Goal: Task Accomplishment & Management: Manage account settings

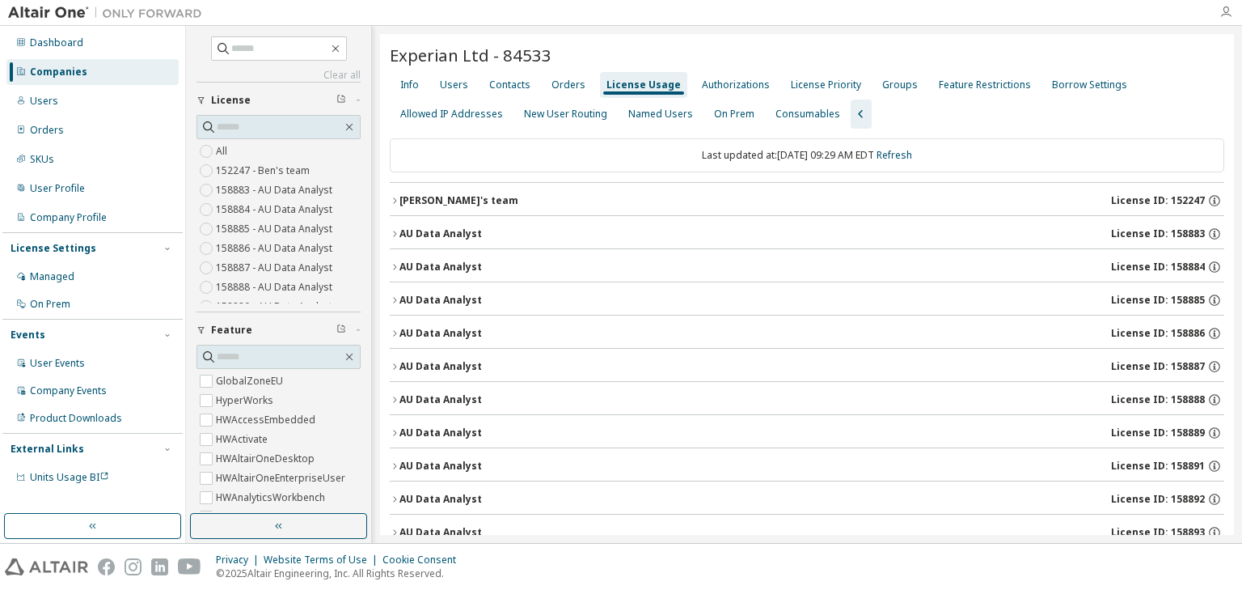
click at [1224, 10] on icon "button" at bounding box center [1226, 12] width 13 height 13
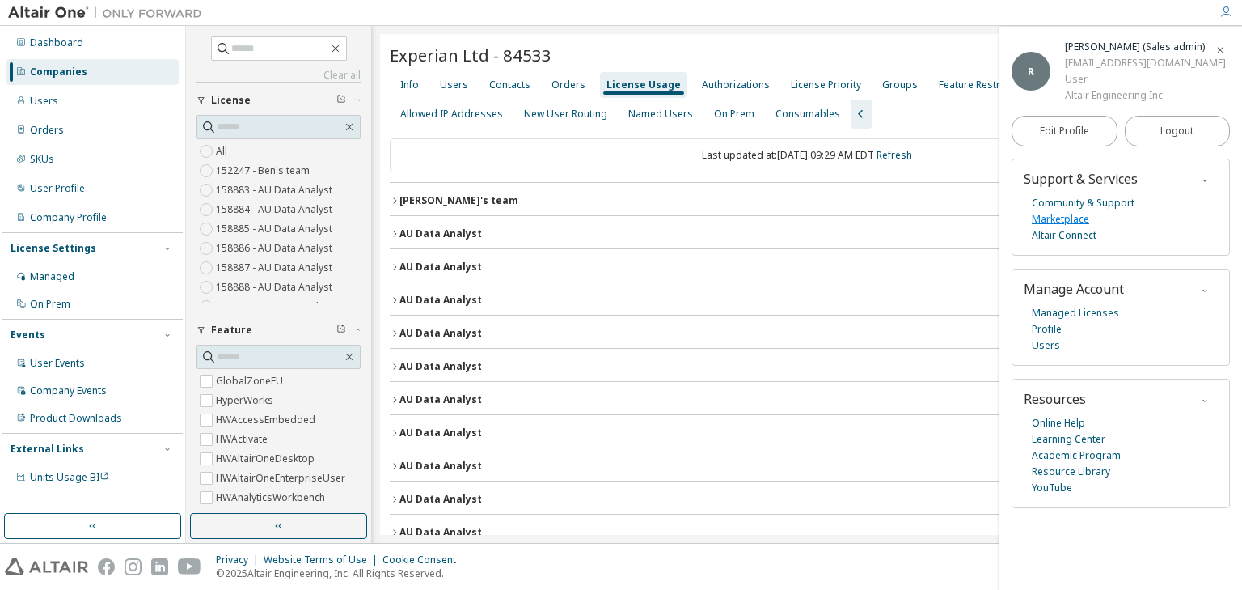
click at [1064, 222] on link "Marketplace" at bounding box center [1060, 219] width 57 height 16
click at [1229, 11] on icon "button" at bounding box center [1226, 12] width 13 height 13
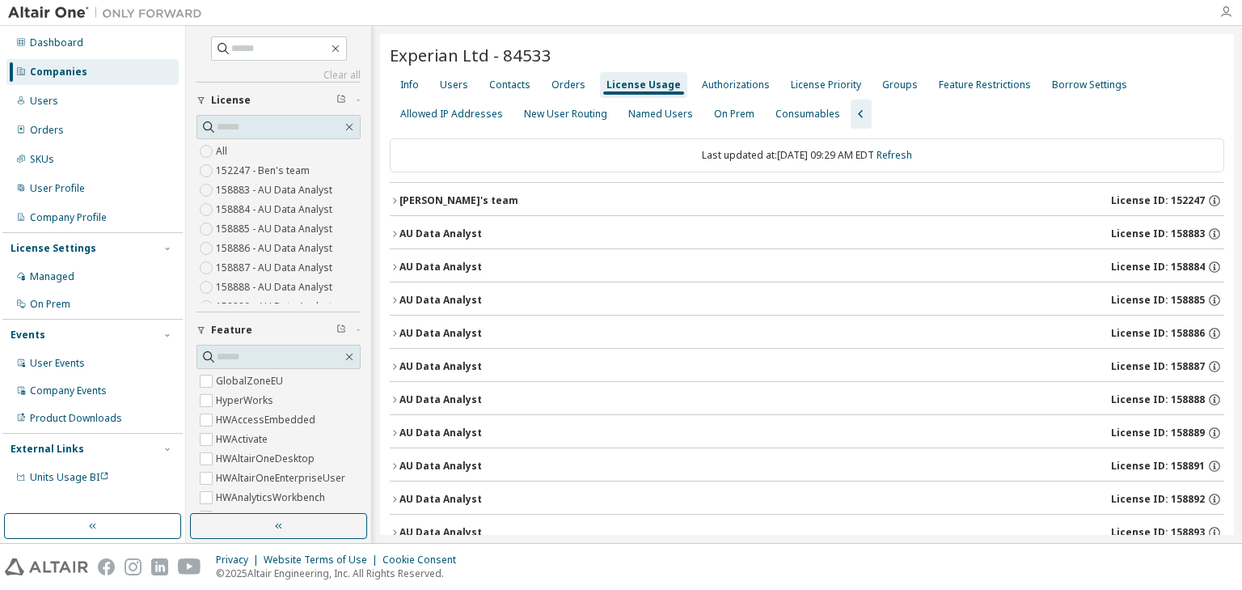
click at [1228, 17] on icon "button" at bounding box center [1226, 12] width 13 height 13
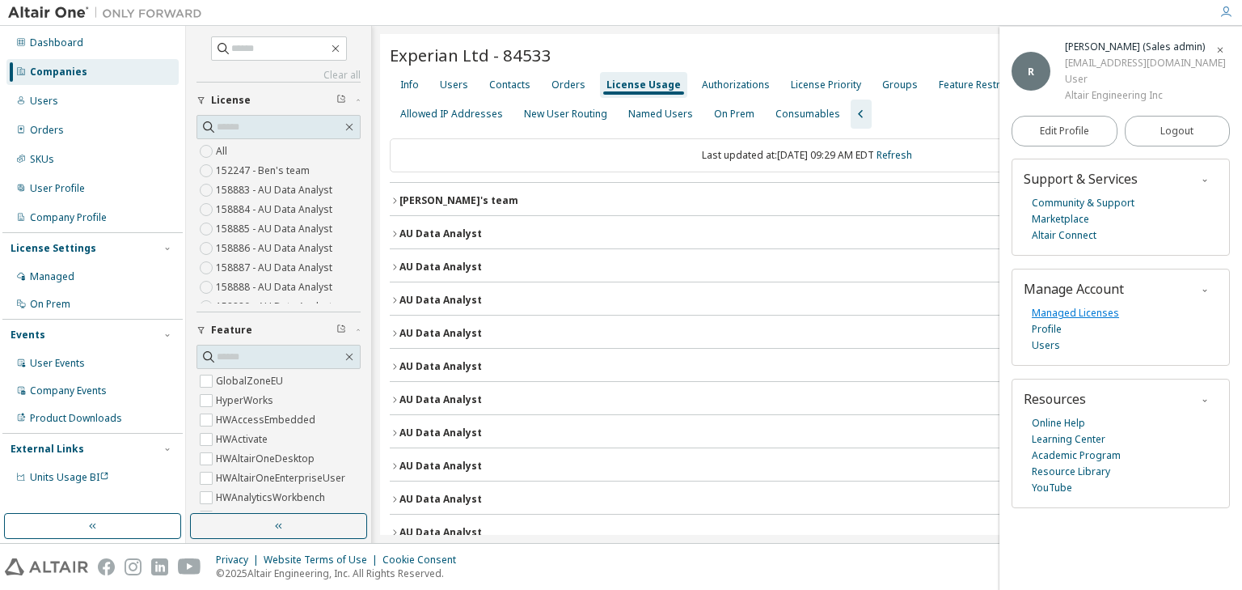
click at [1051, 314] on link "Managed Licenses" at bounding box center [1075, 313] width 87 height 16
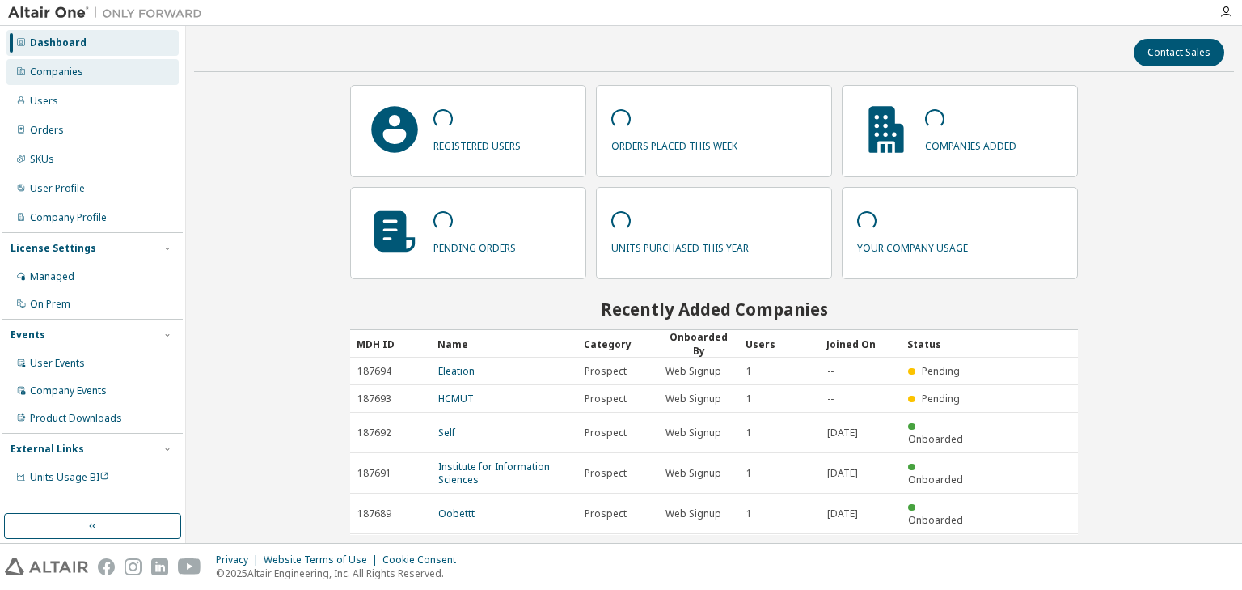
click at [70, 78] on div "Companies" at bounding box center [56, 72] width 53 height 13
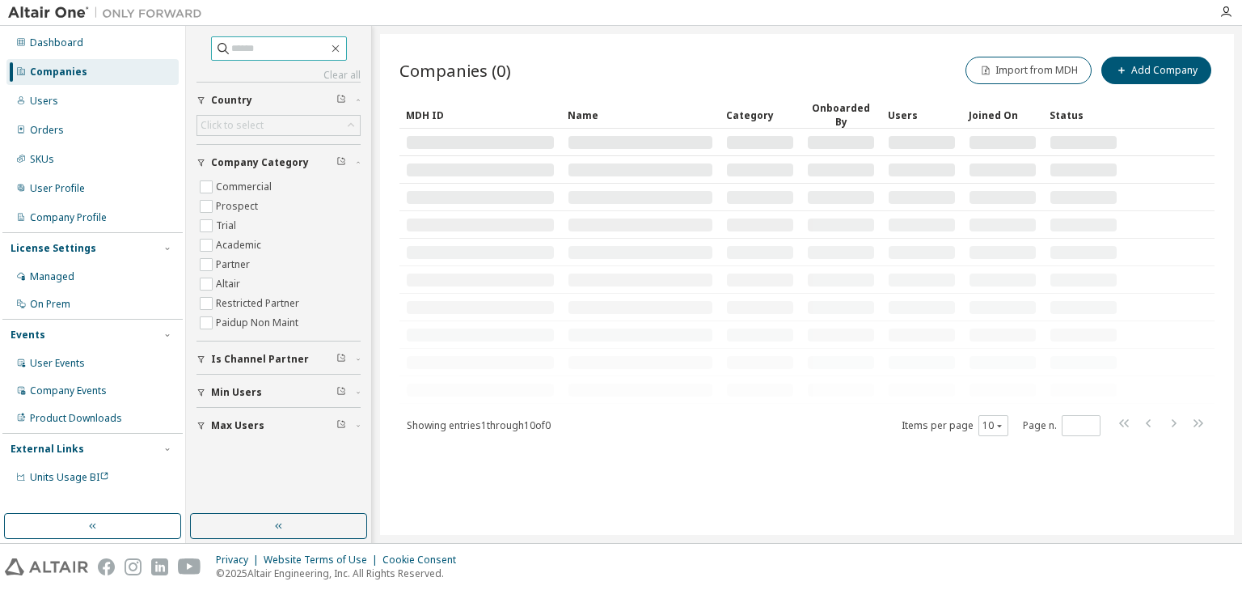
click at [277, 49] on input "text" at bounding box center [279, 48] width 97 height 16
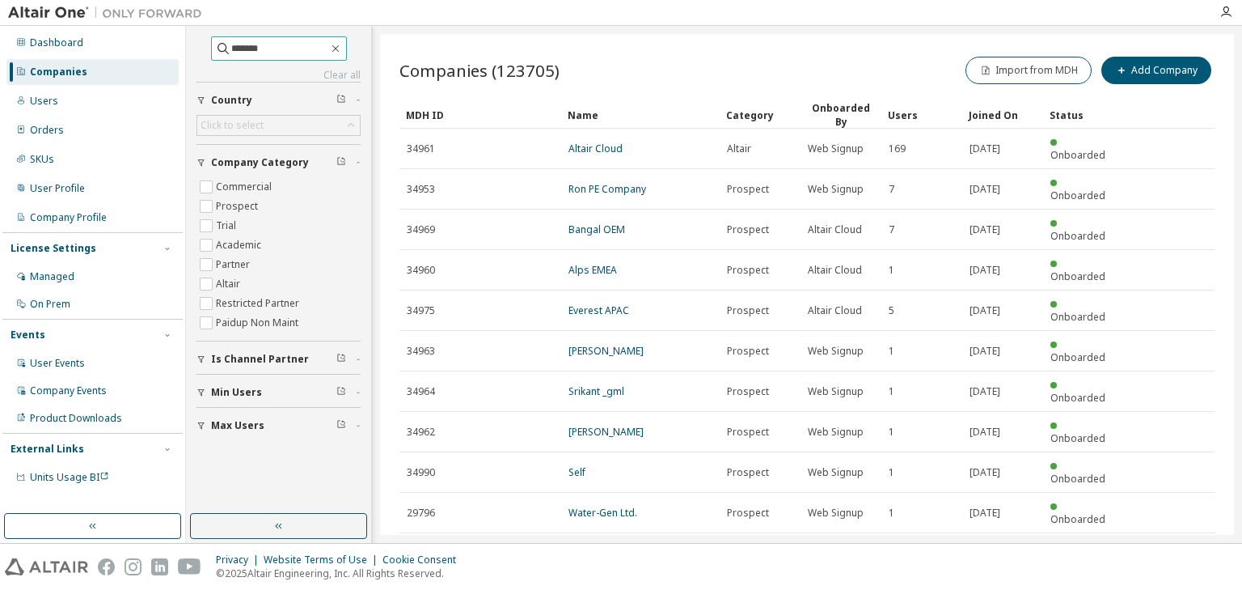
type input "*******"
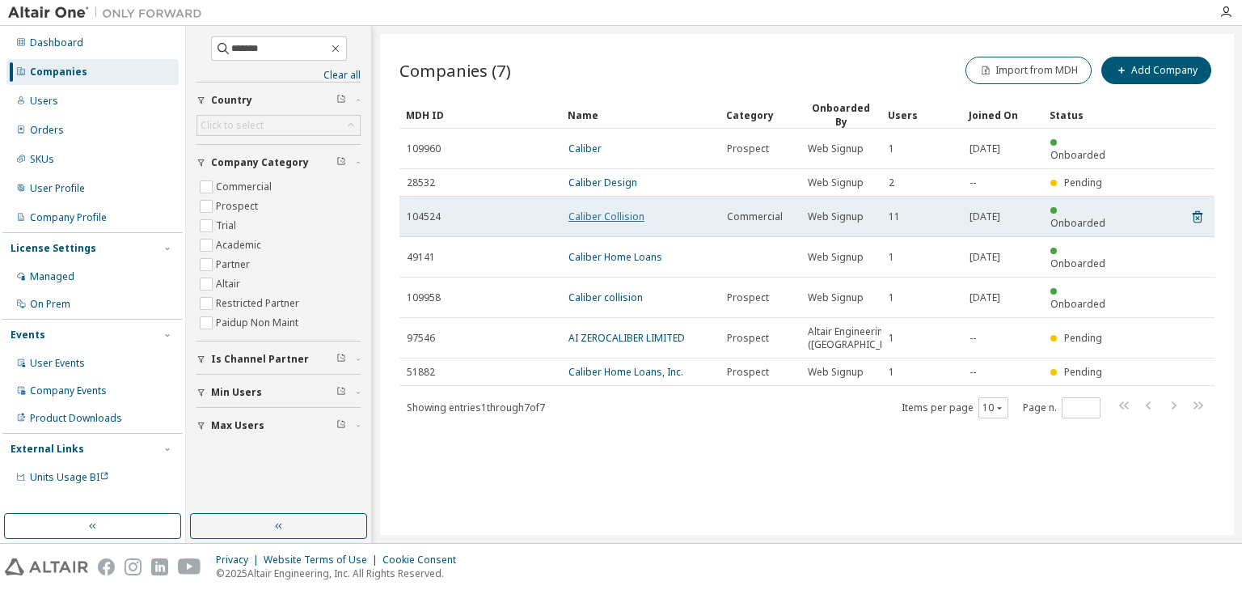
click at [590, 209] on link "Caliber Collision" at bounding box center [607, 216] width 76 height 14
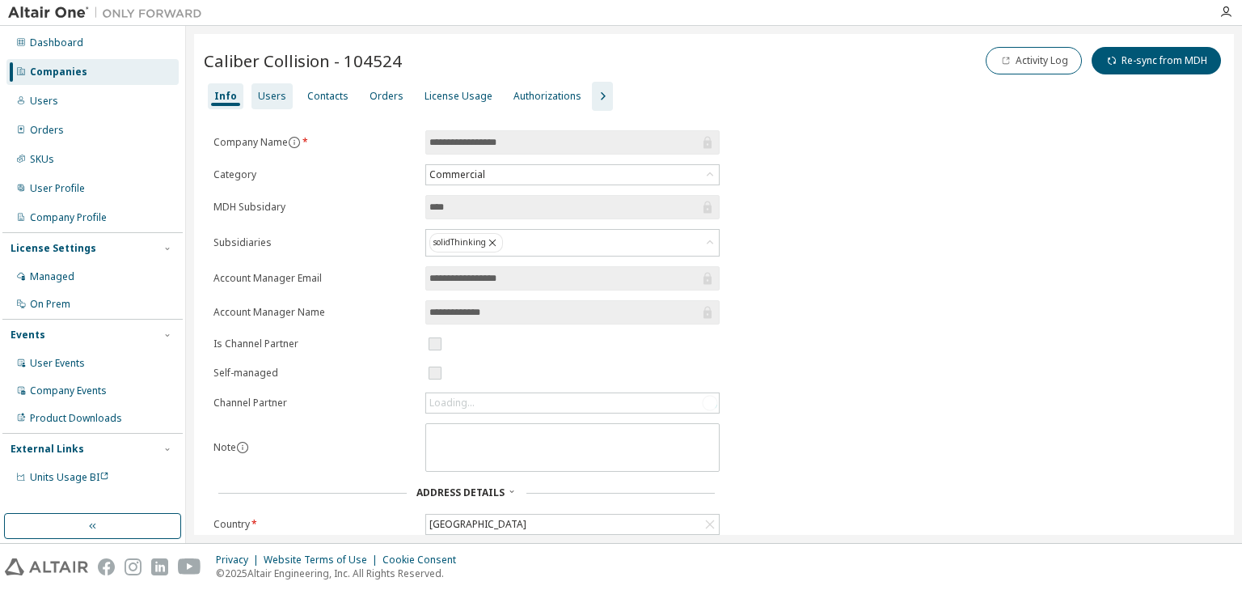
click at [262, 87] on div "Users" at bounding box center [272, 96] width 41 height 26
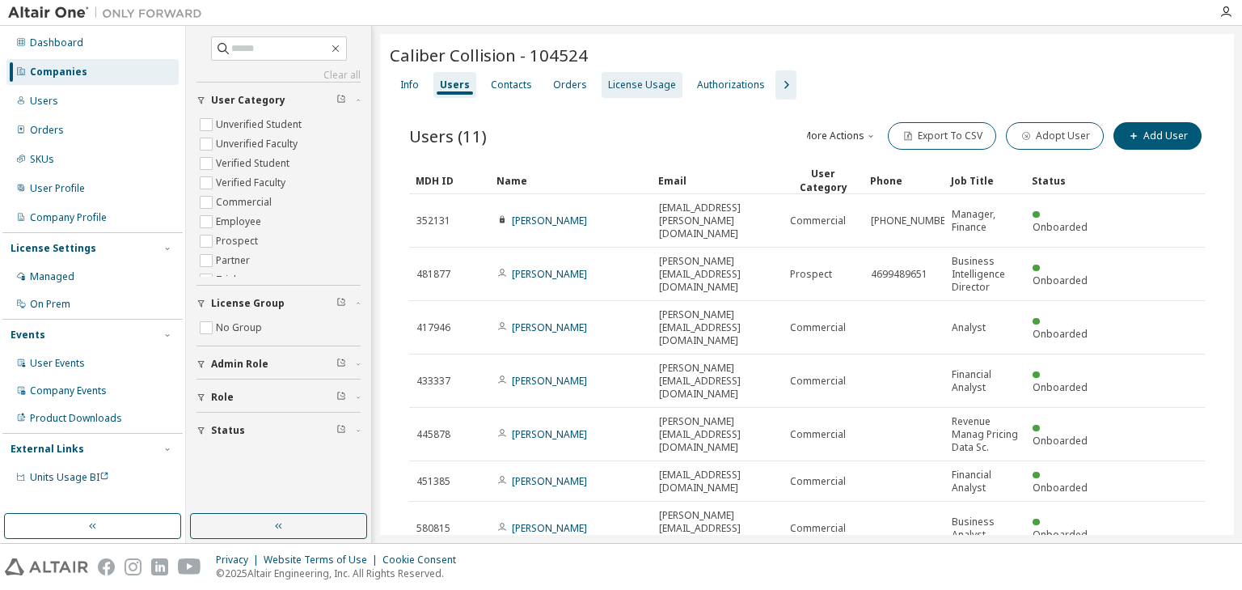
click at [647, 87] on div "License Usage" at bounding box center [642, 84] width 68 height 13
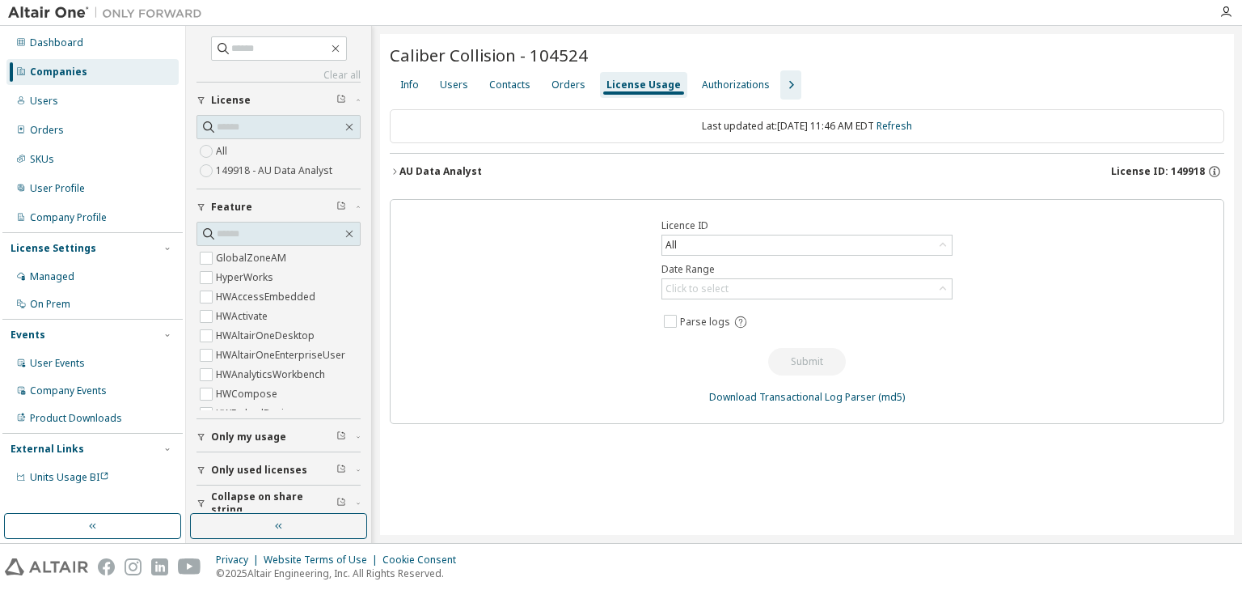
click at [395, 167] on icon "button" at bounding box center [395, 172] width 10 height 10
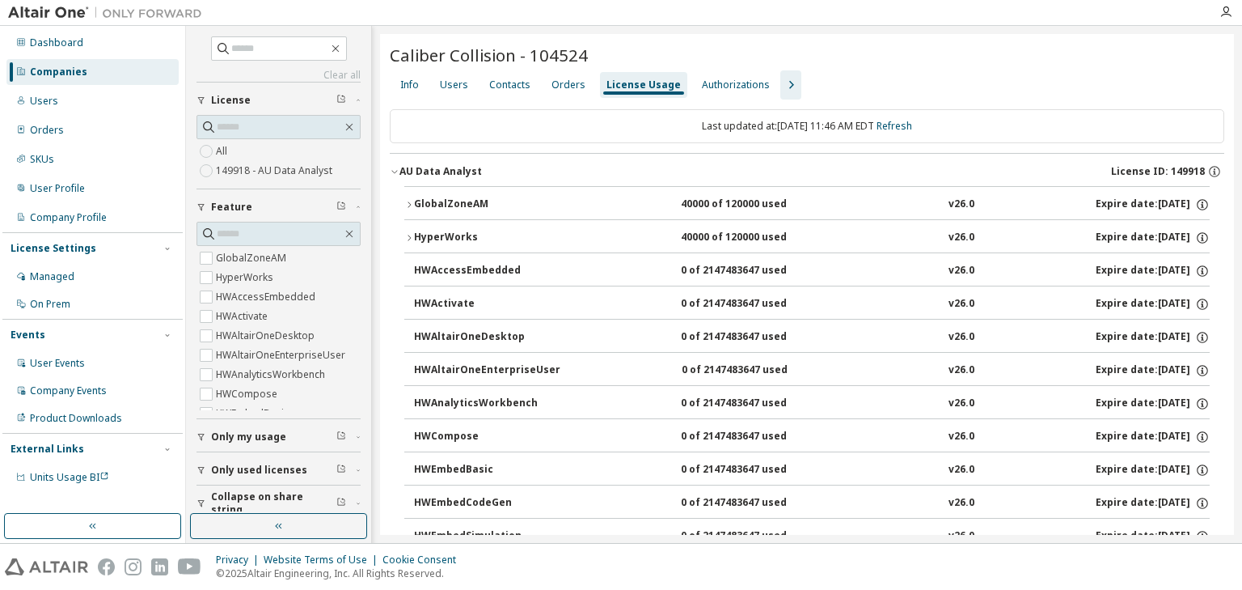
click at [789, 84] on icon "button" at bounding box center [791, 85] width 5 height 8
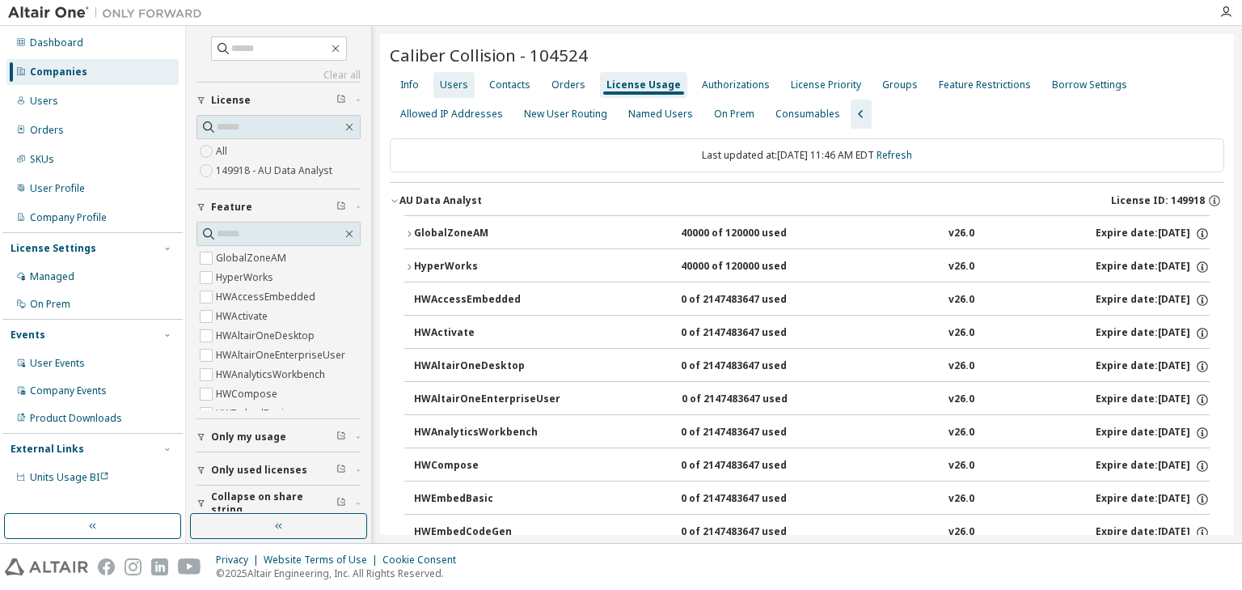
click at [449, 88] on div "Users" at bounding box center [454, 84] width 28 height 13
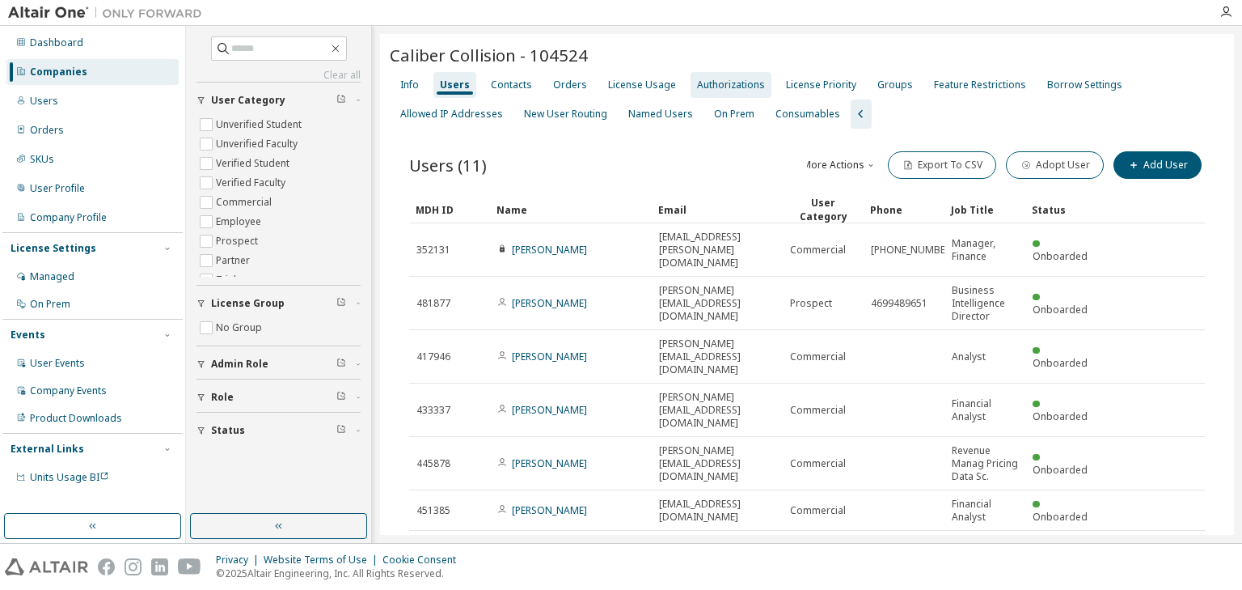
click at [711, 89] on div "Authorizations" at bounding box center [731, 84] width 68 height 13
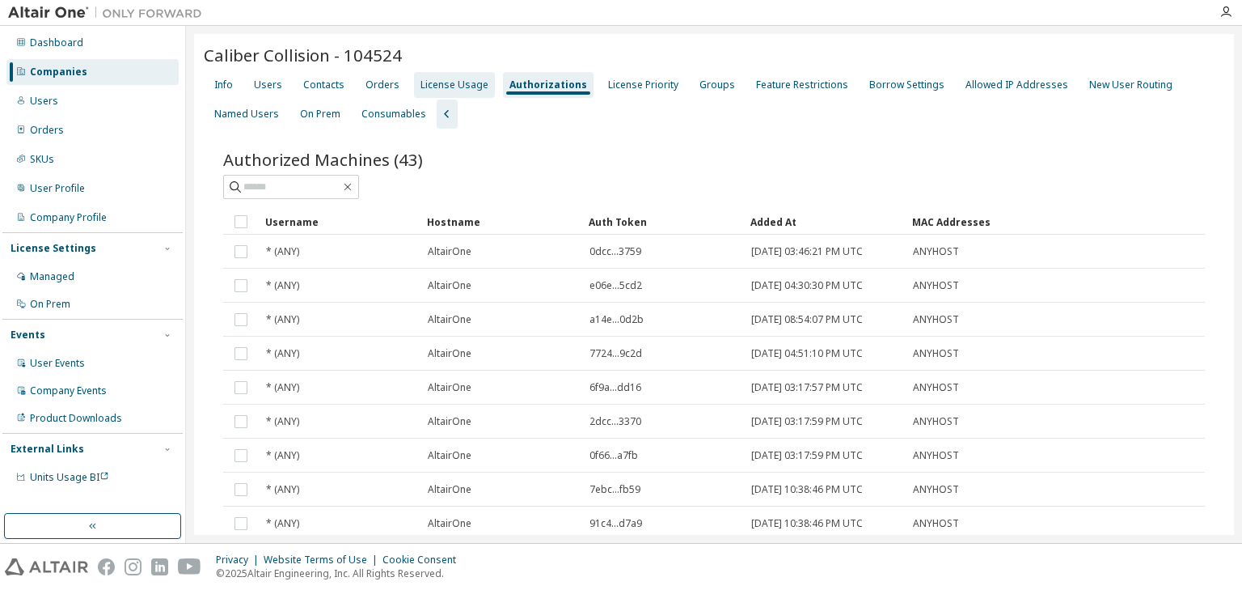
click at [442, 85] on div "License Usage" at bounding box center [455, 84] width 68 height 13
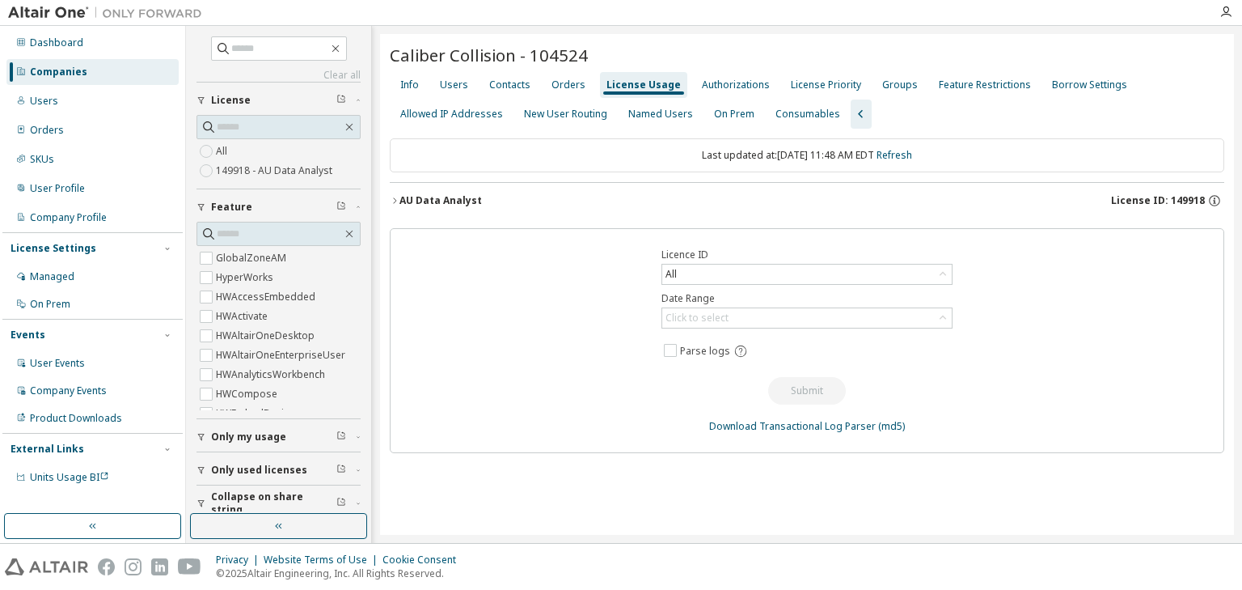
click at [391, 204] on icon "button" at bounding box center [395, 201] width 10 height 10
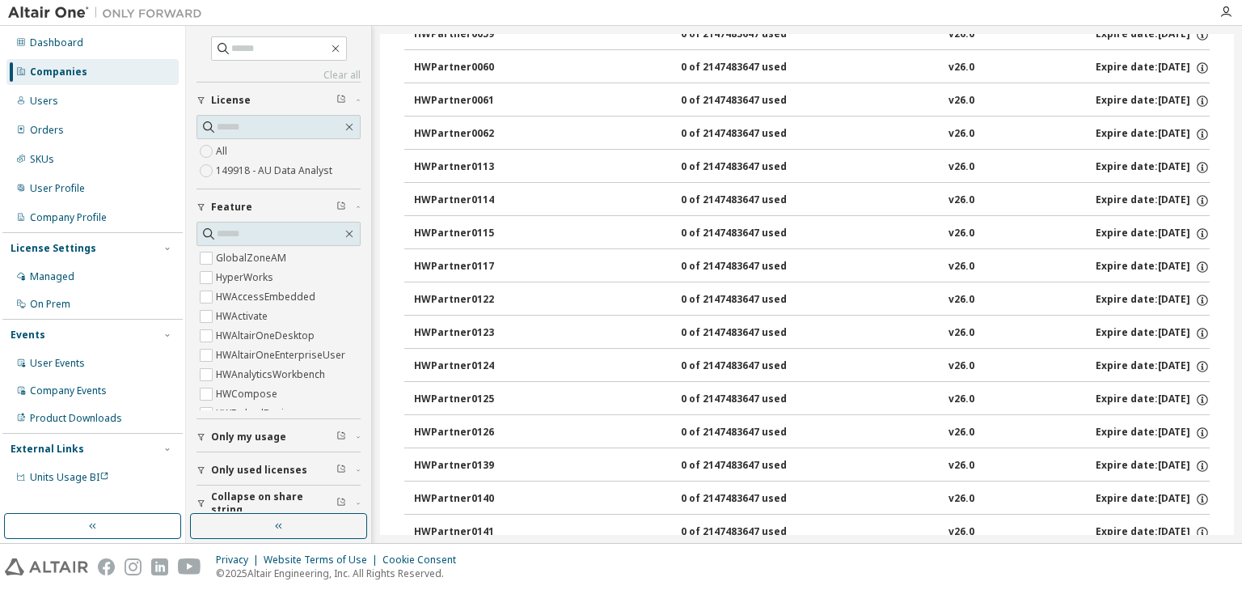
click at [414, 302] on div "GlobalZoneAM 40000 of 120000 used v26.0 Expire date: 2026-01-31 HyperWorks 4000…" at bounding box center [807, 215] width 806 height 2587
click at [414, 302] on button "HWPartner0122 0 of 2147483647 used v26.0 Expire date: 2026-01-31" at bounding box center [812, 299] width 796 height 36
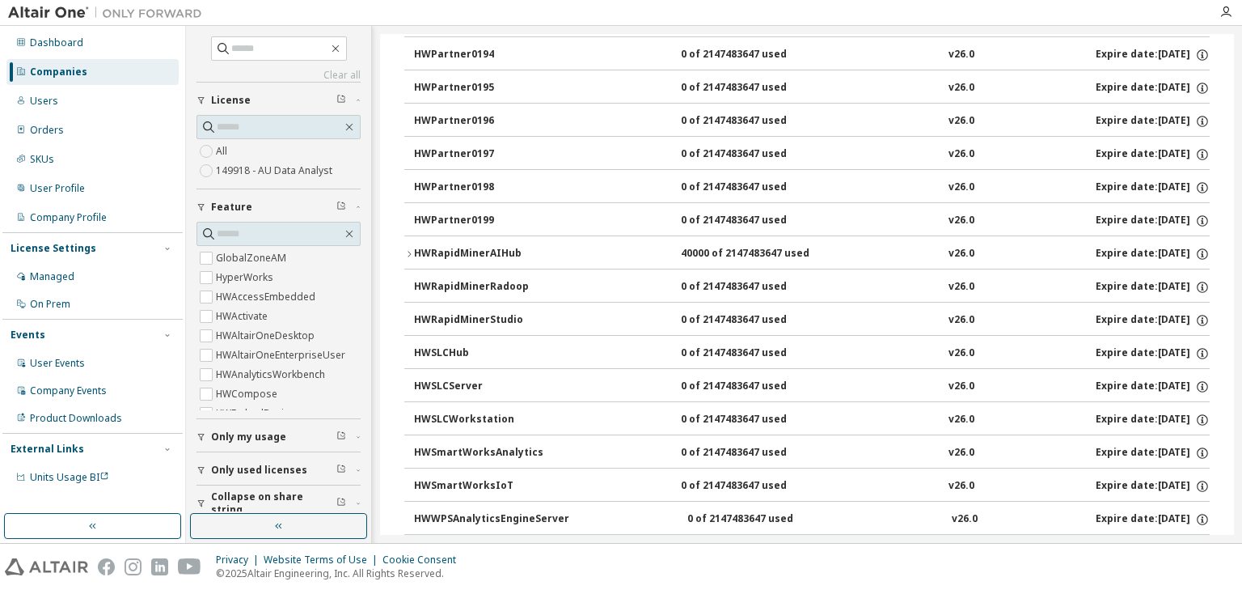
scroll to position [2200, 0]
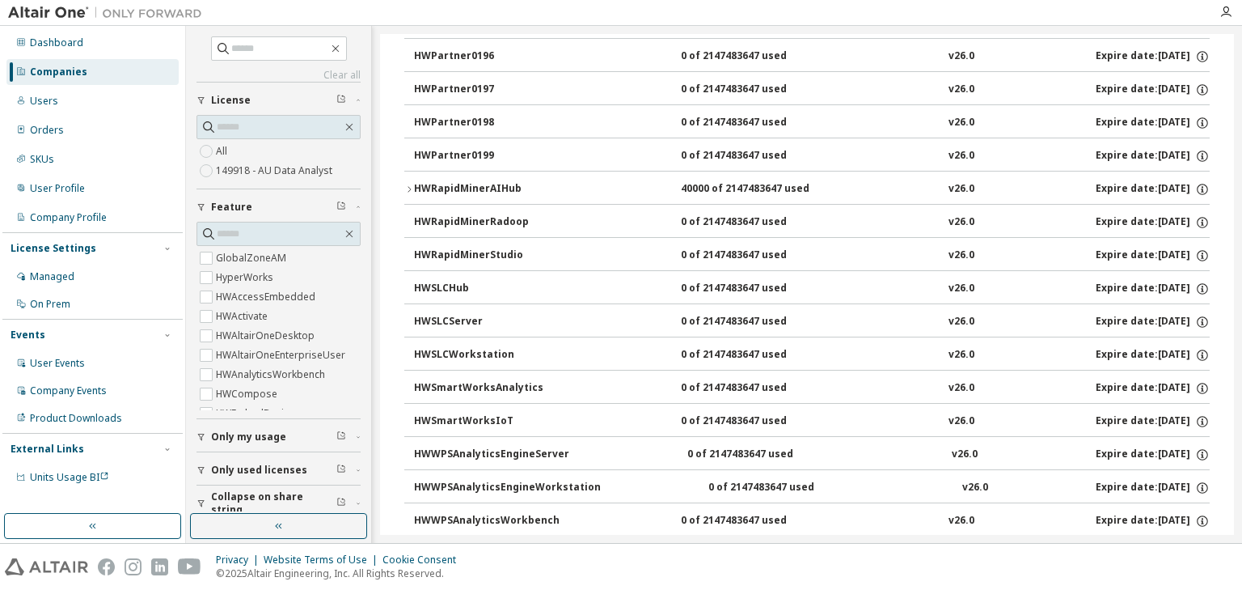
click at [411, 184] on icon "button" at bounding box center [409, 189] width 10 height 10
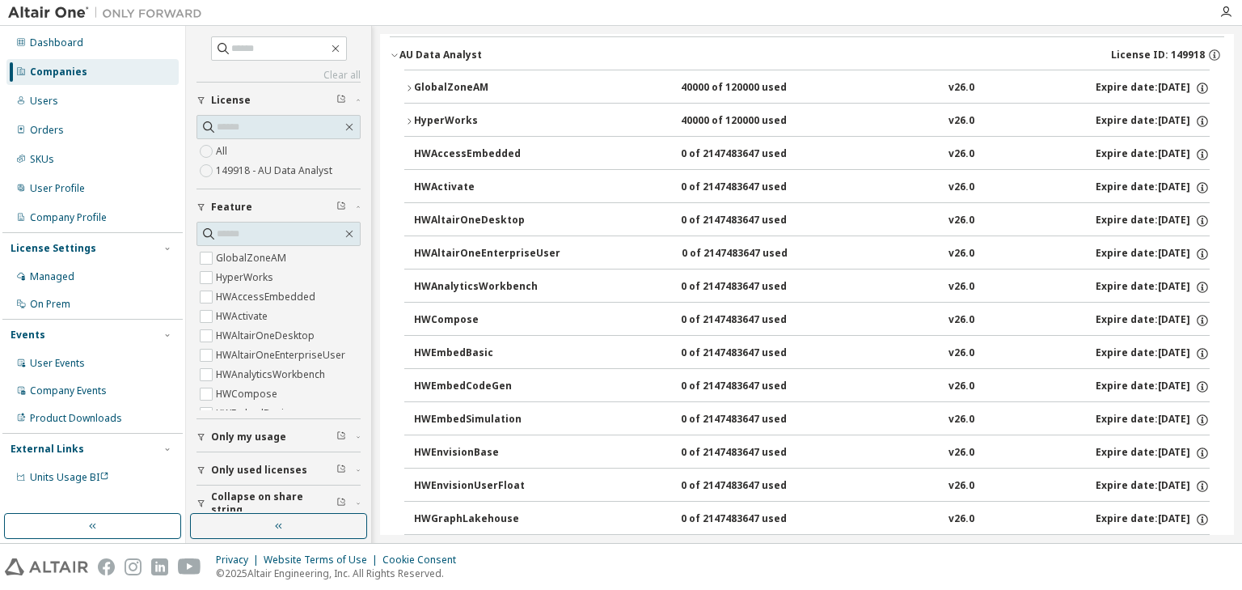
scroll to position [0, 0]
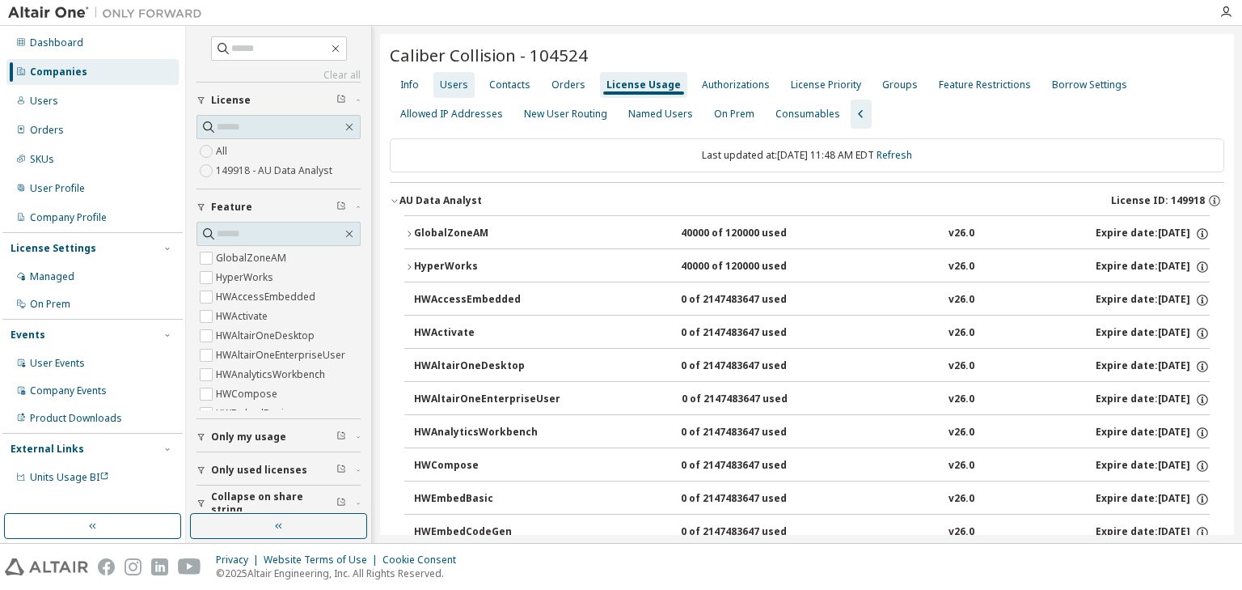
click at [455, 82] on div "Users" at bounding box center [454, 84] width 28 height 13
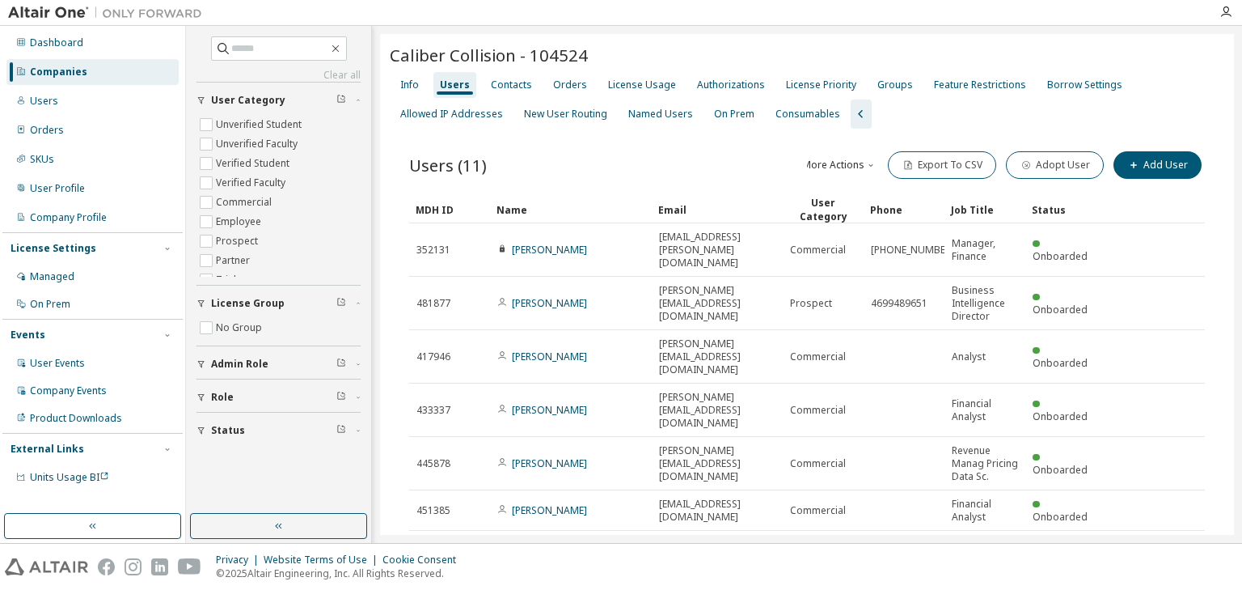
click at [573, 214] on div "Name" at bounding box center [571, 210] width 149 height 26
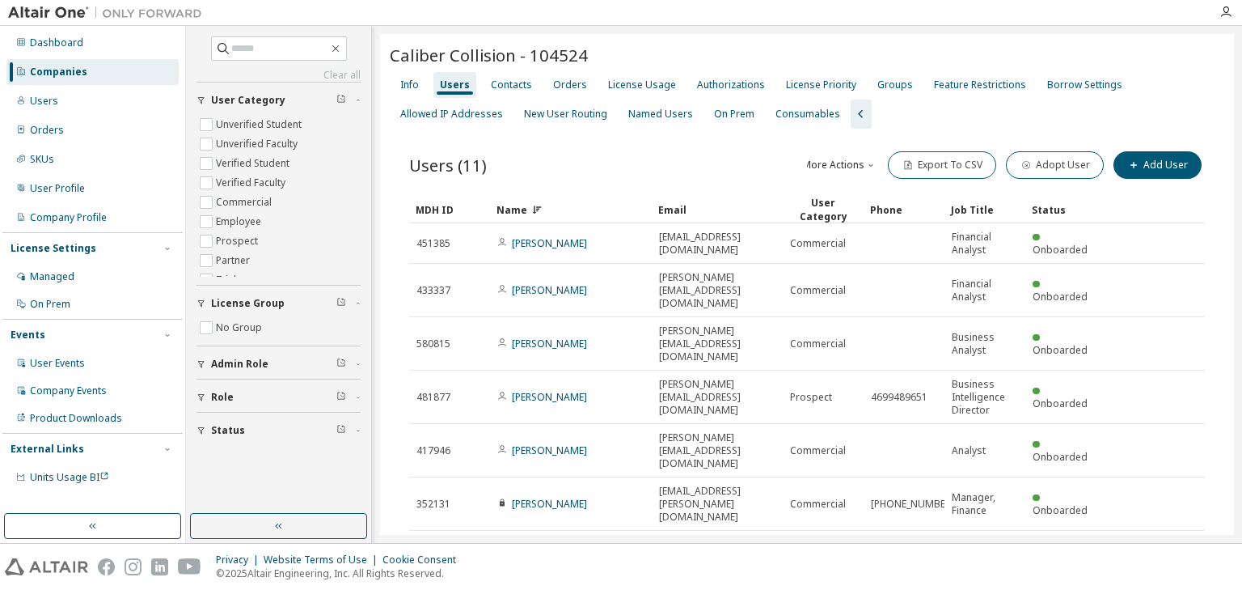
click at [582, 207] on div "Name" at bounding box center [571, 210] width 149 height 26
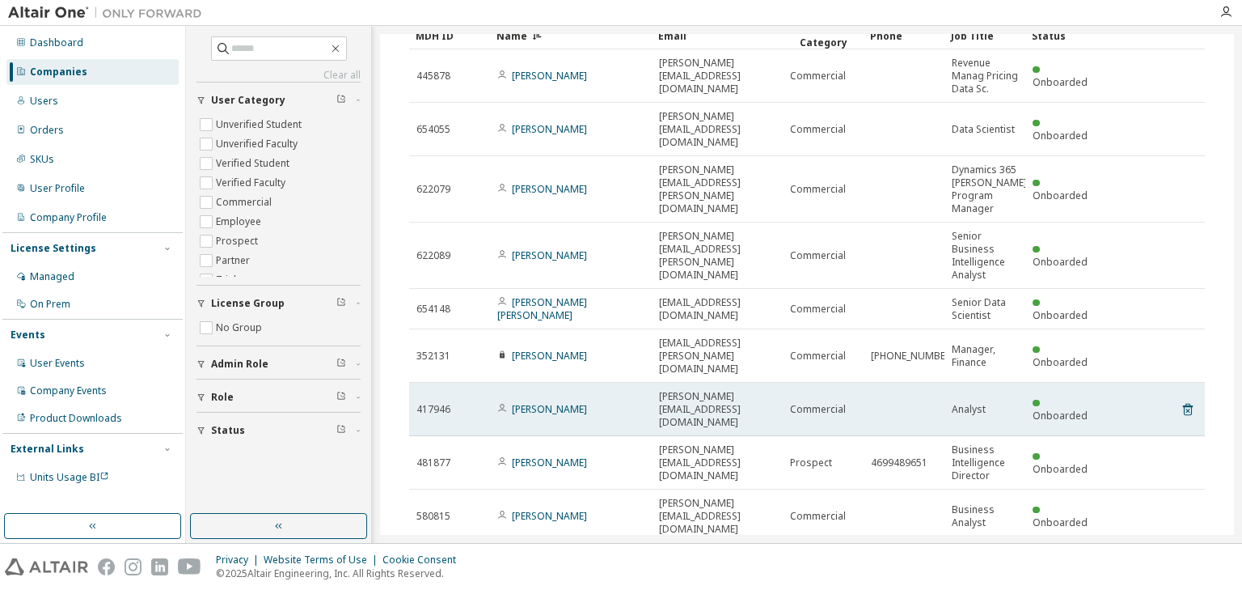
scroll to position [214, 0]
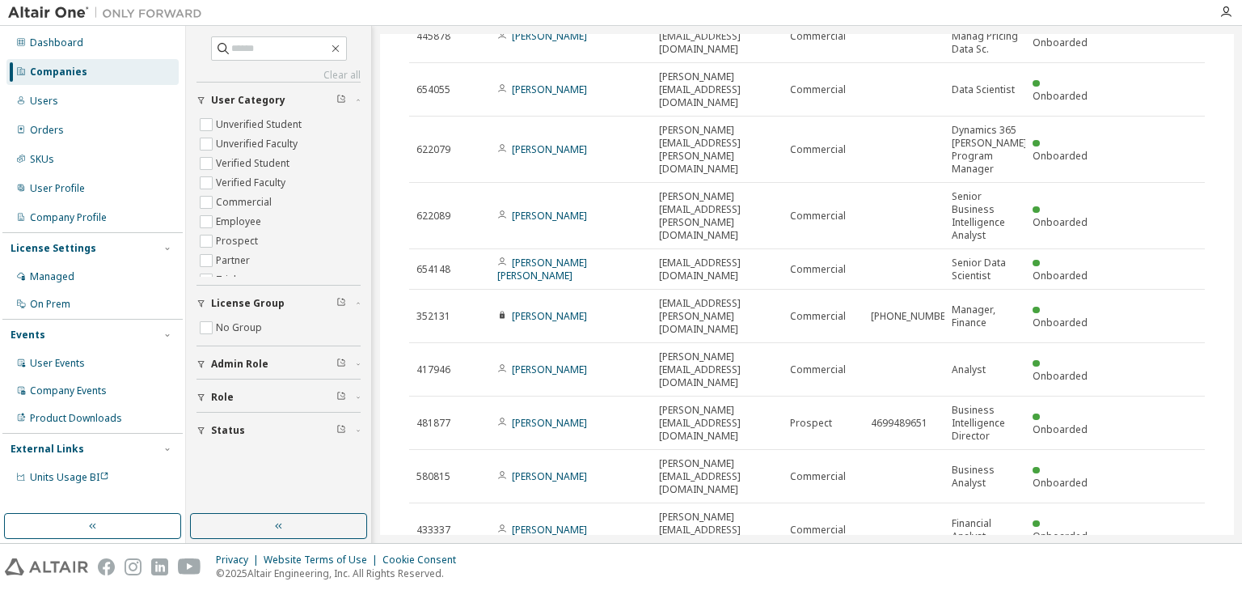
click at [985, 573] on icon "button" at bounding box center [990, 578] width 10 height 10
click at [980, 535] on div "30" at bounding box center [1026, 531] width 129 height 19
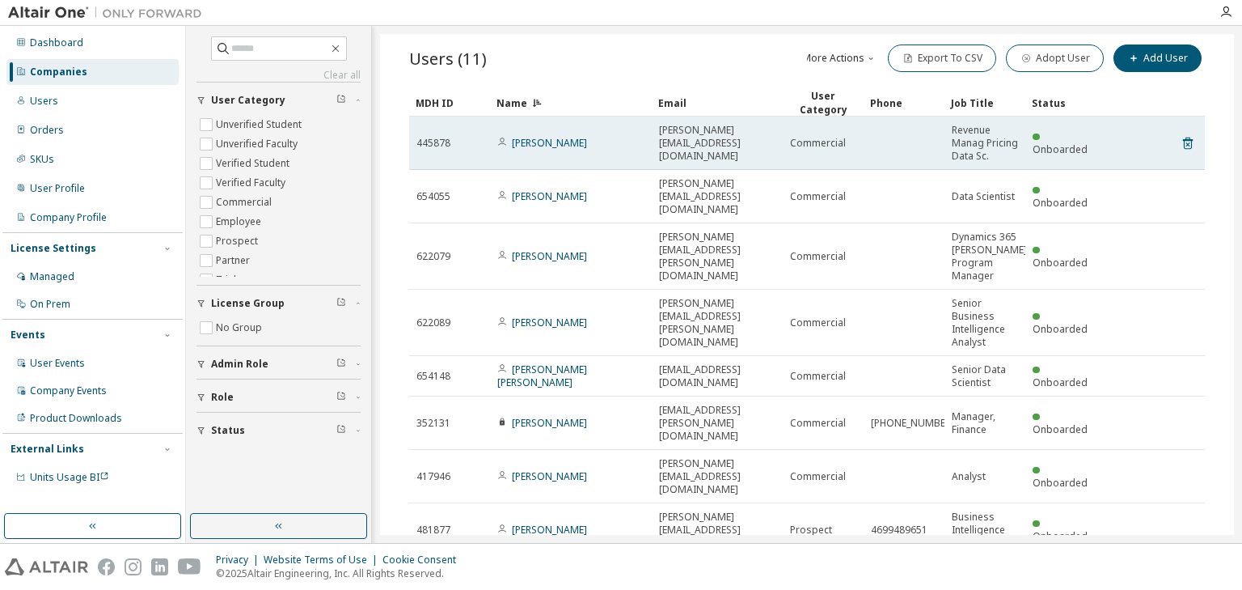
scroll to position [84, 0]
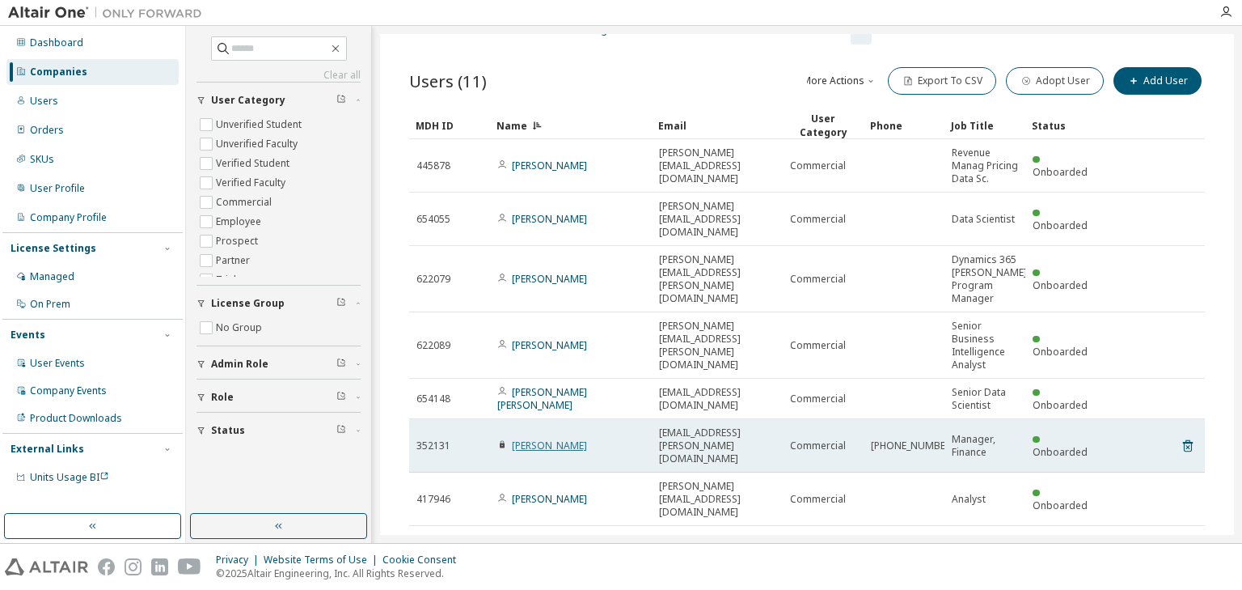
click at [539, 438] on link "[PERSON_NAME]" at bounding box center [549, 445] width 75 height 14
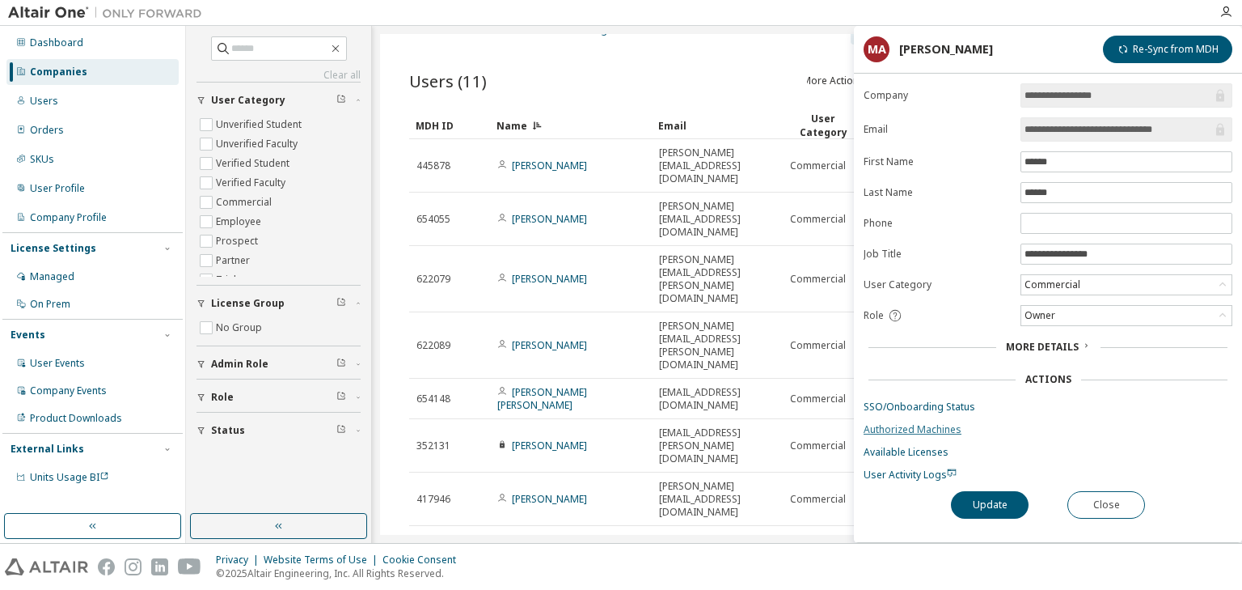
click at [888, 424] on link "Authorized Machines" at bounding box center [1048, 429] width 369 height 13
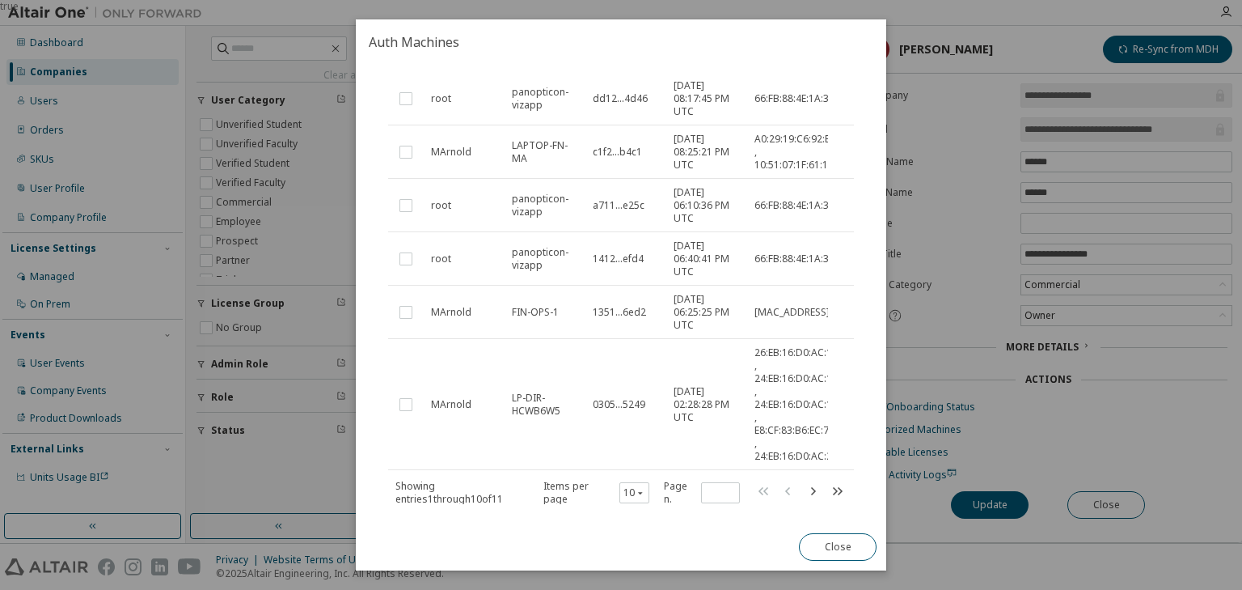
scroll to position [364, 0]
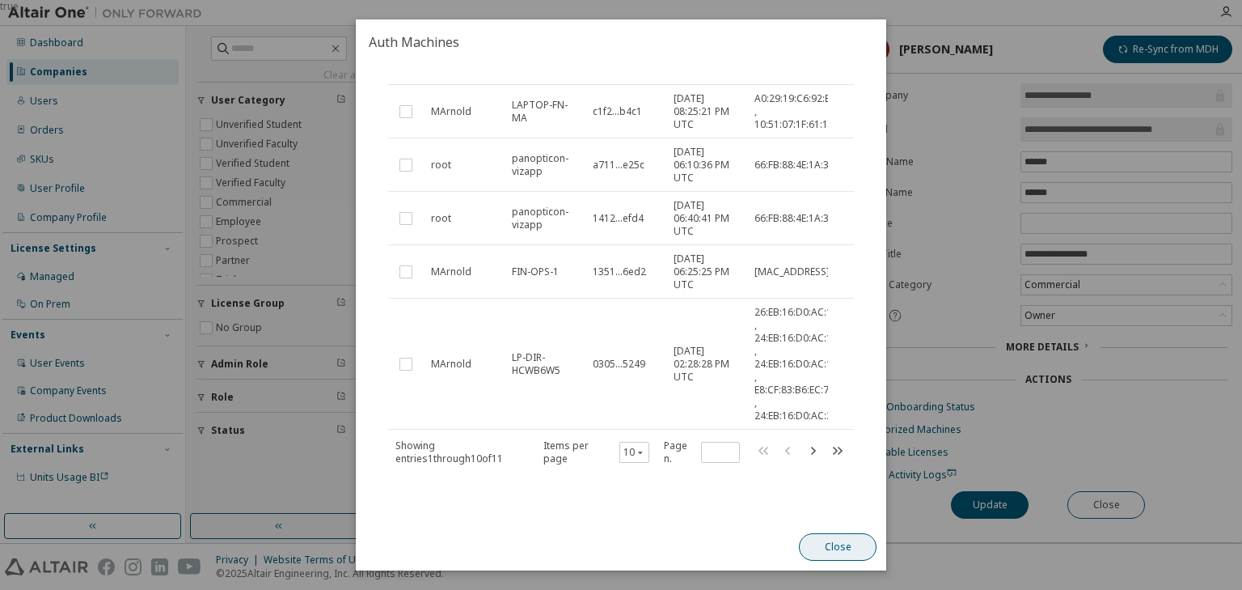
click at [828, 547] on button "Close" at bounding box center [838, 546] width 78 height 27
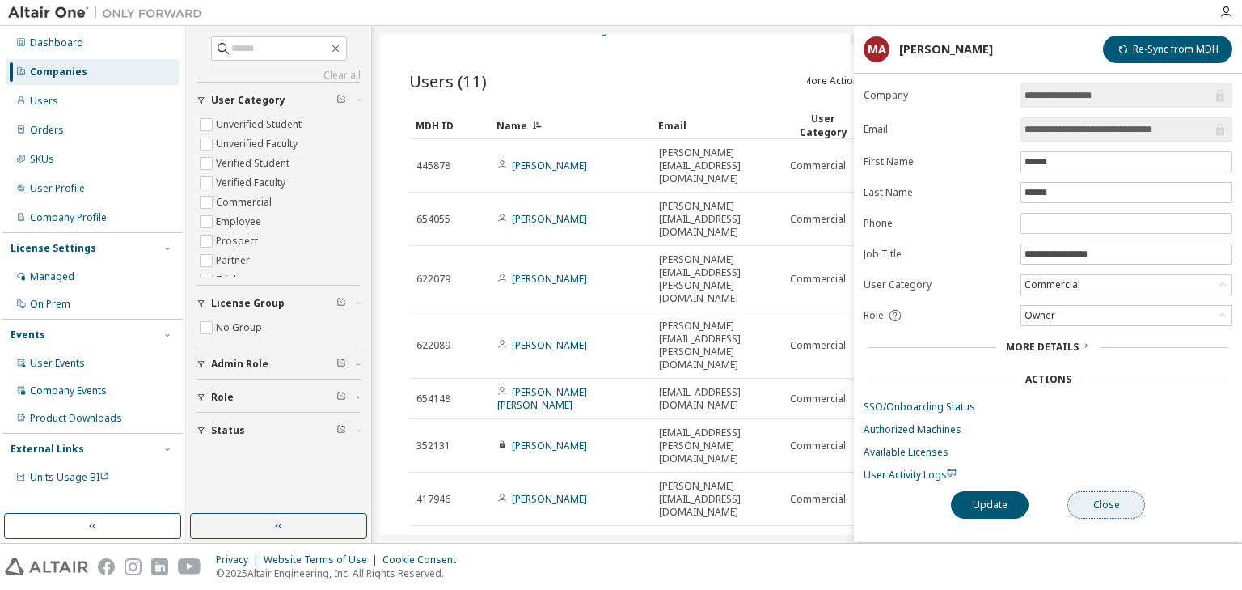
click at [1083, 498] on button "Close" at bounding box center [1107, 504] width 78 height 27
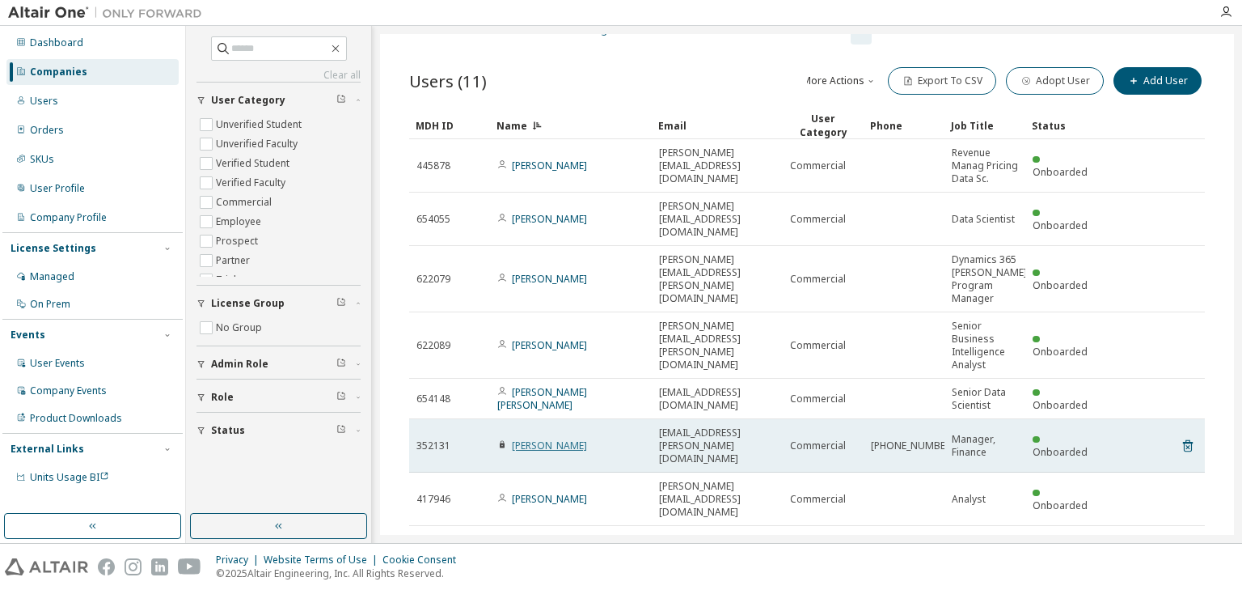
click at [546, 438] on link "[PERSON_NAME]" at bounding box center [549, 445] width 75 height 14
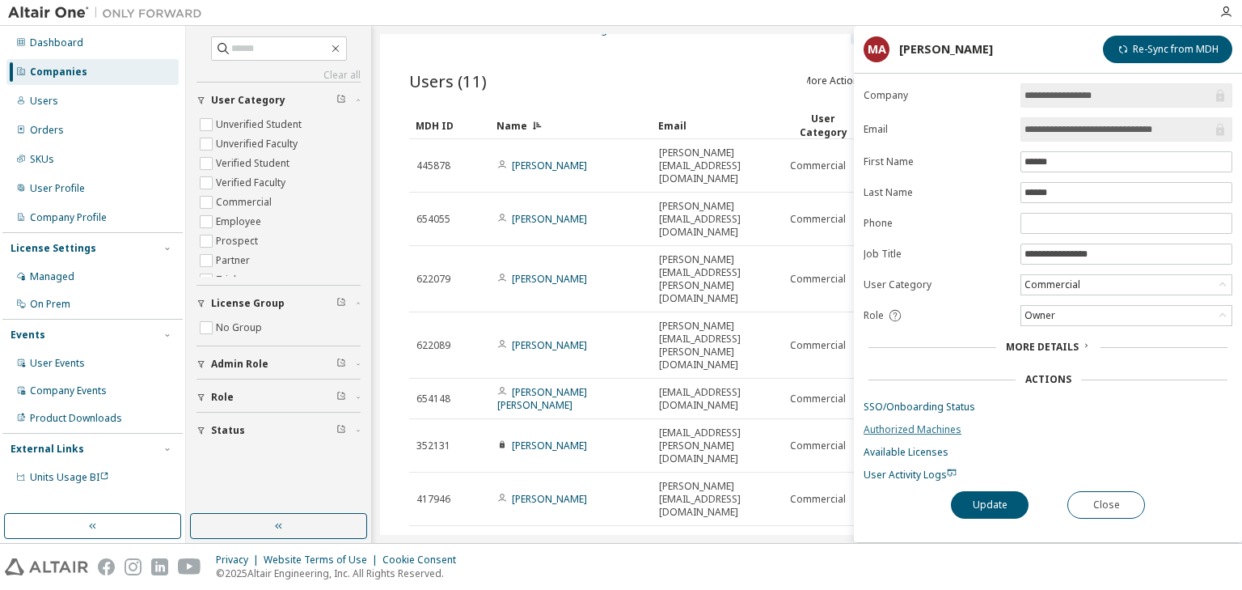
click at [927, 425] on link "Authorized Machines" at bounding box center [1048, 429] width 369 height 13
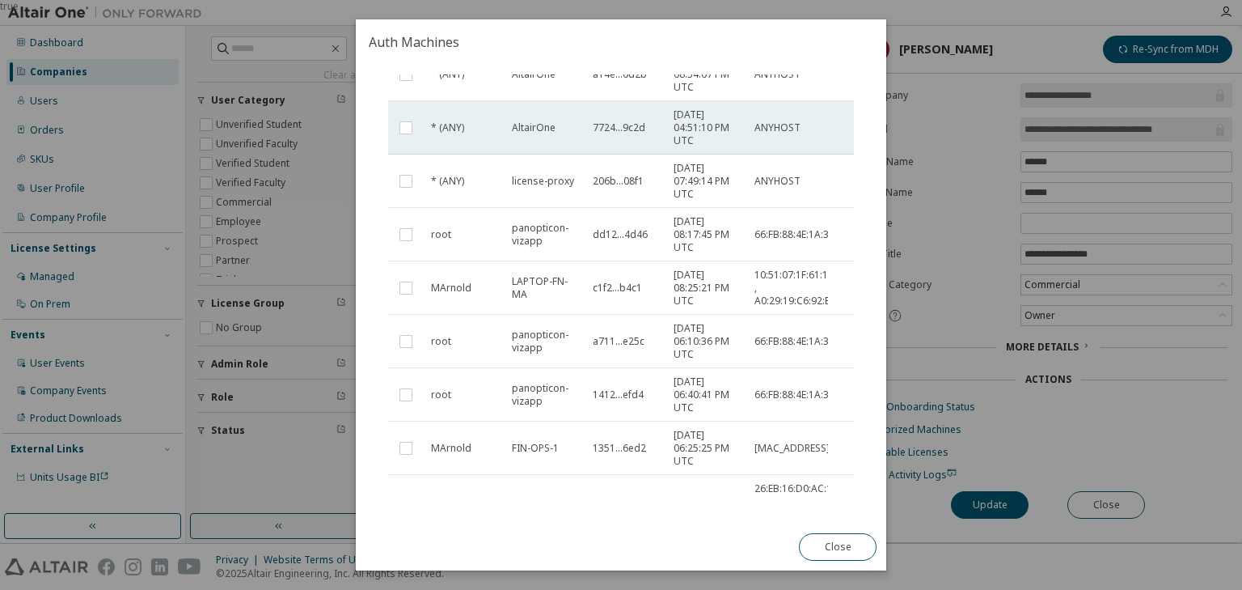
scroll to position [194, 0]
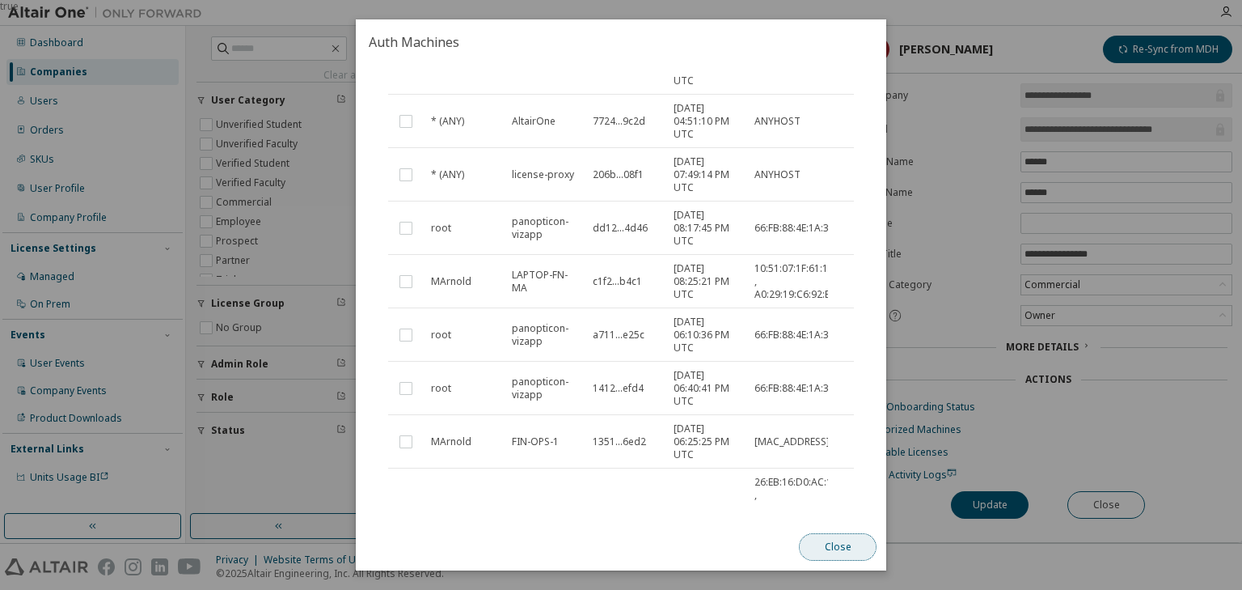
click at [825, 540] on button "Close" at bounding box center [838, 546] width 78 height 27
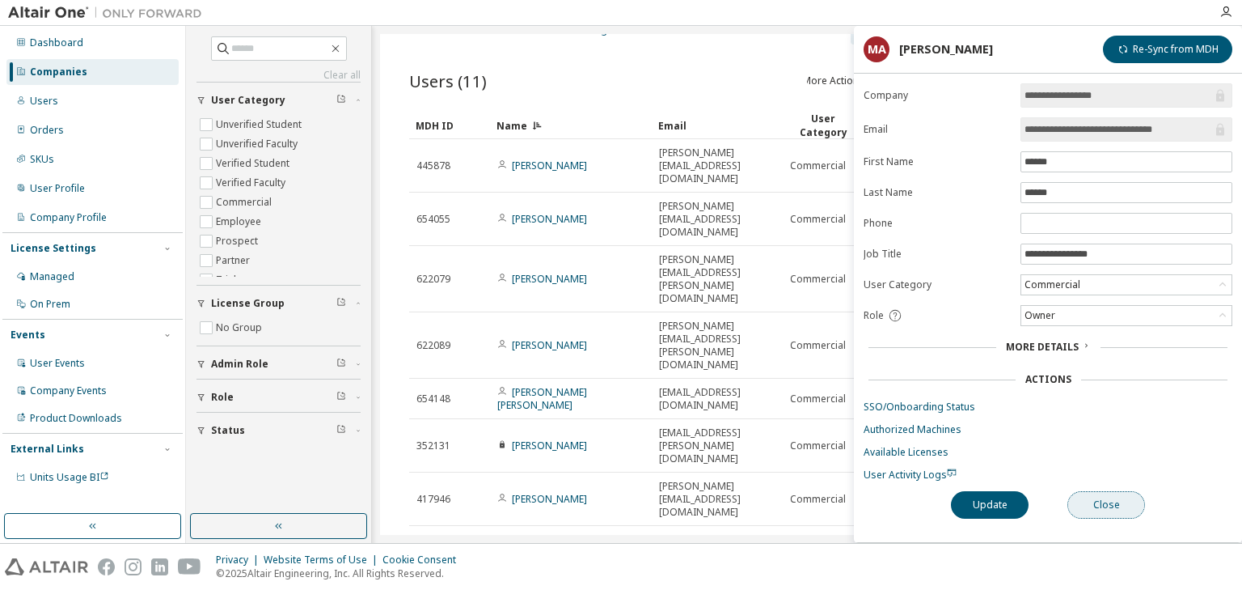
click at [1110, 497] on button "Close" at bounding box center [1107, 504] width 78 height 27
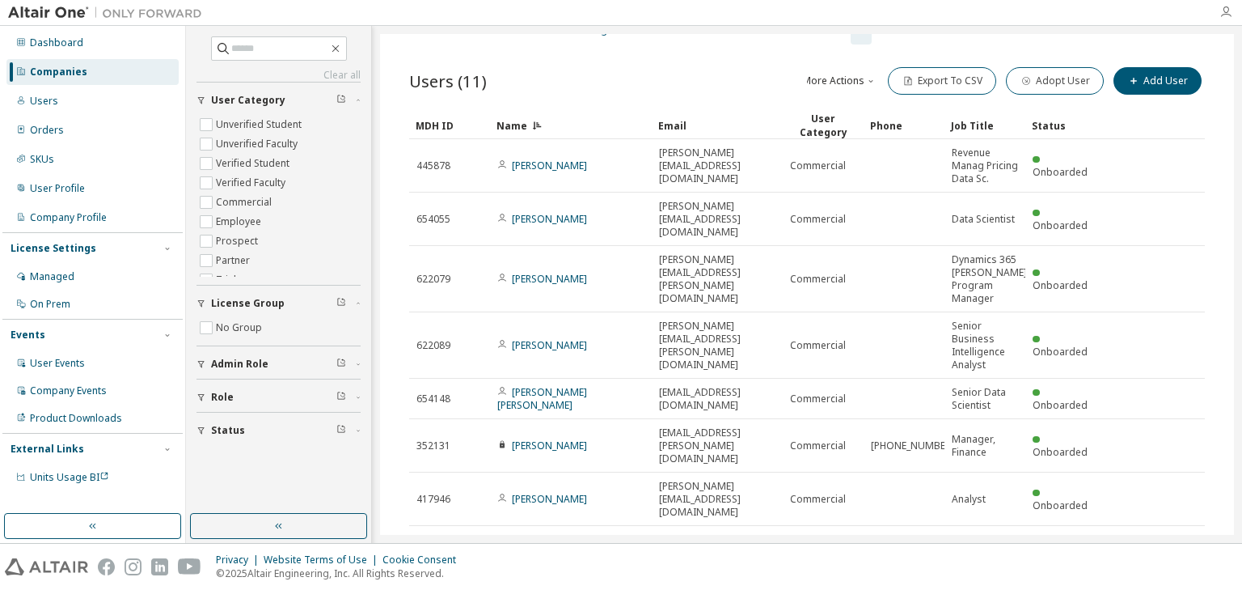
click at [1226, 13] on icon "button" at bounding box center [1226, 12] width 13 height 13
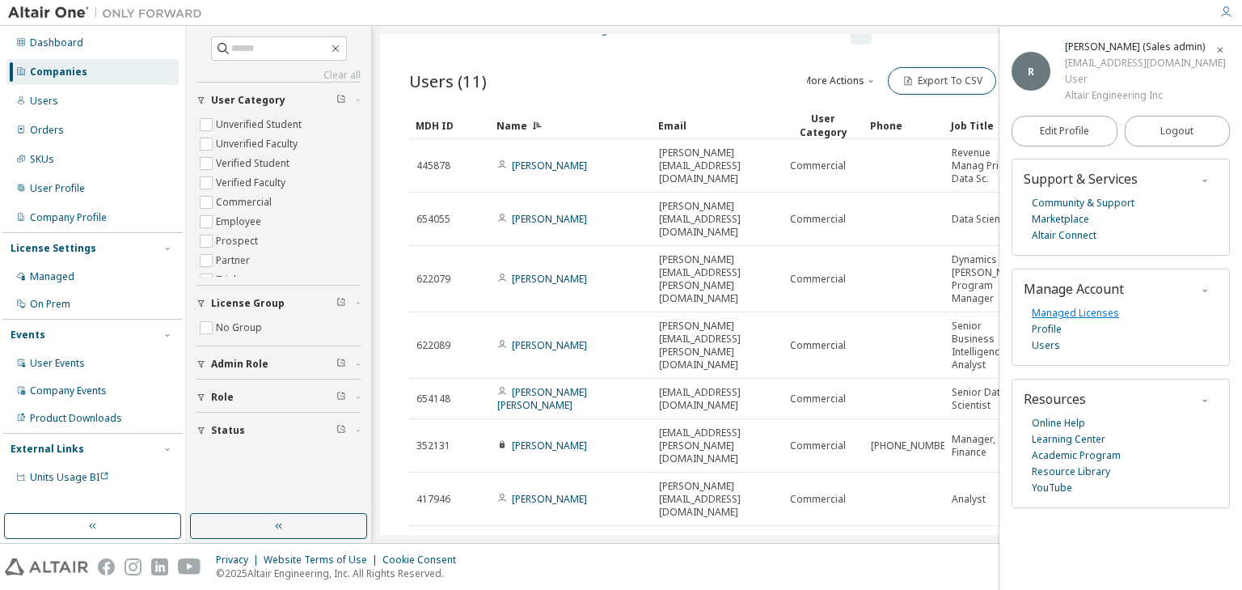
click at [1058, 315] on link "Managed Licenses" at bounding box center [1075, 313] width 87 height 16
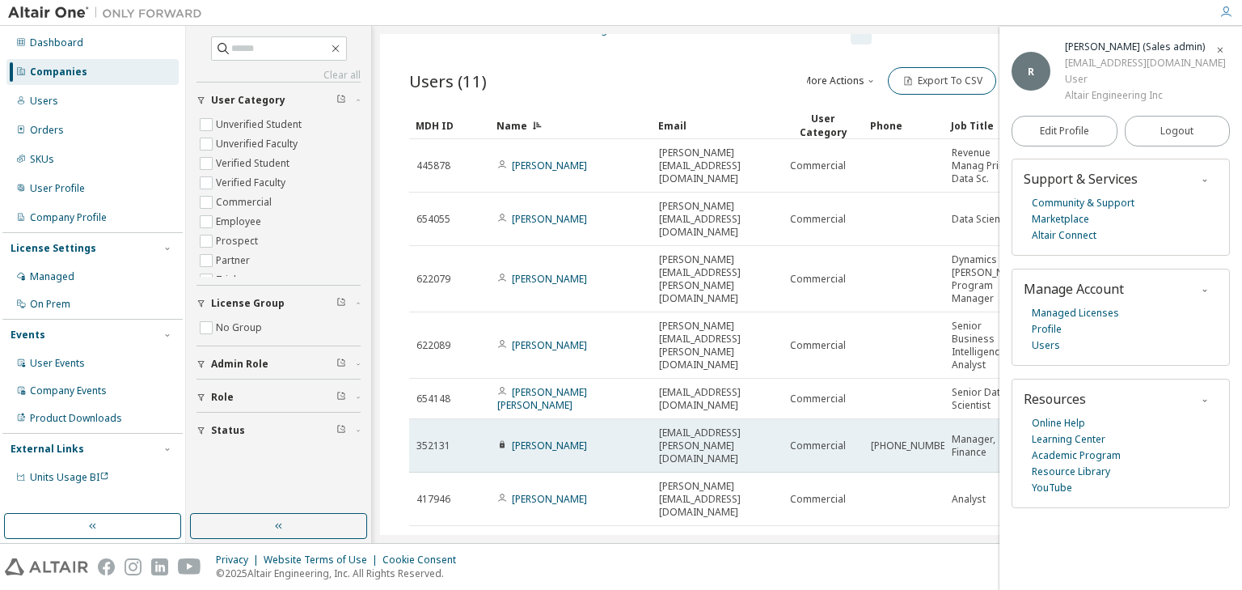
click at [650, 419] on td "[PERSON_NAME]" at bounding box center [571, 445] width 162 height 53
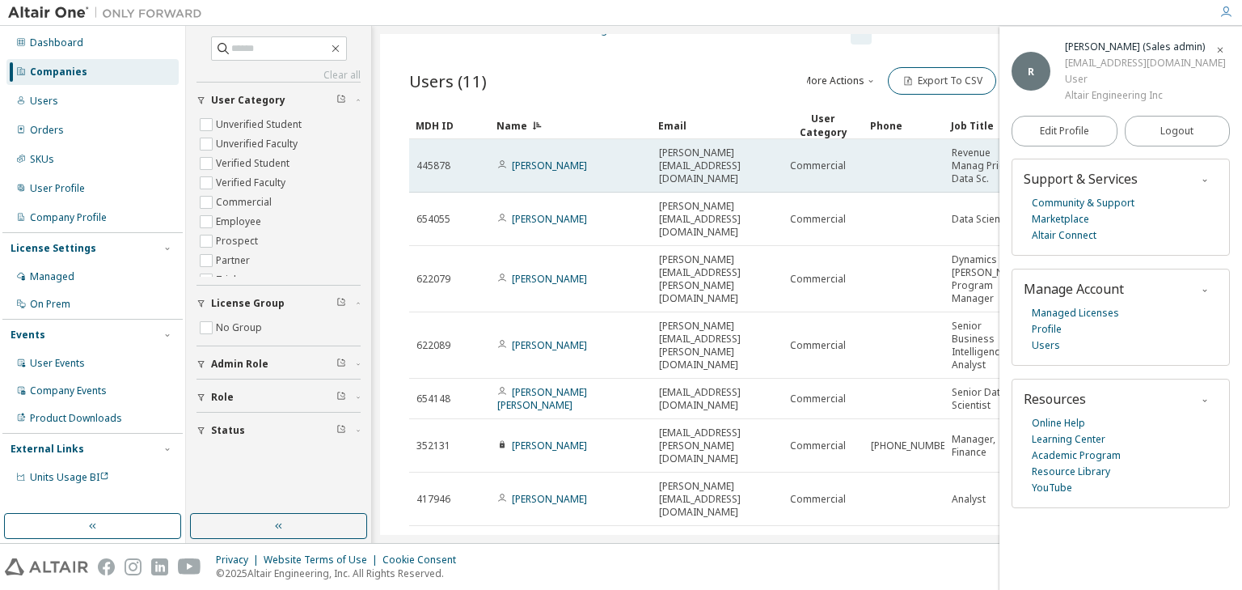
scroll to position [87, 0]
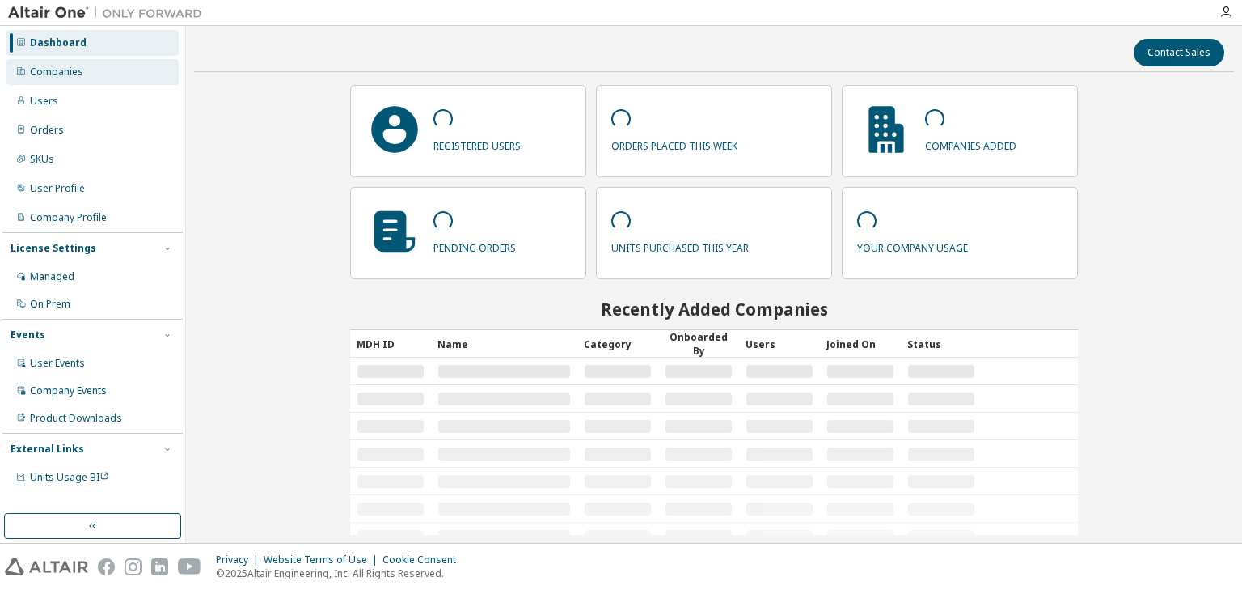
click at [67, 71] on div "Companies" at bounding box center [56, 72] width 53 height 13
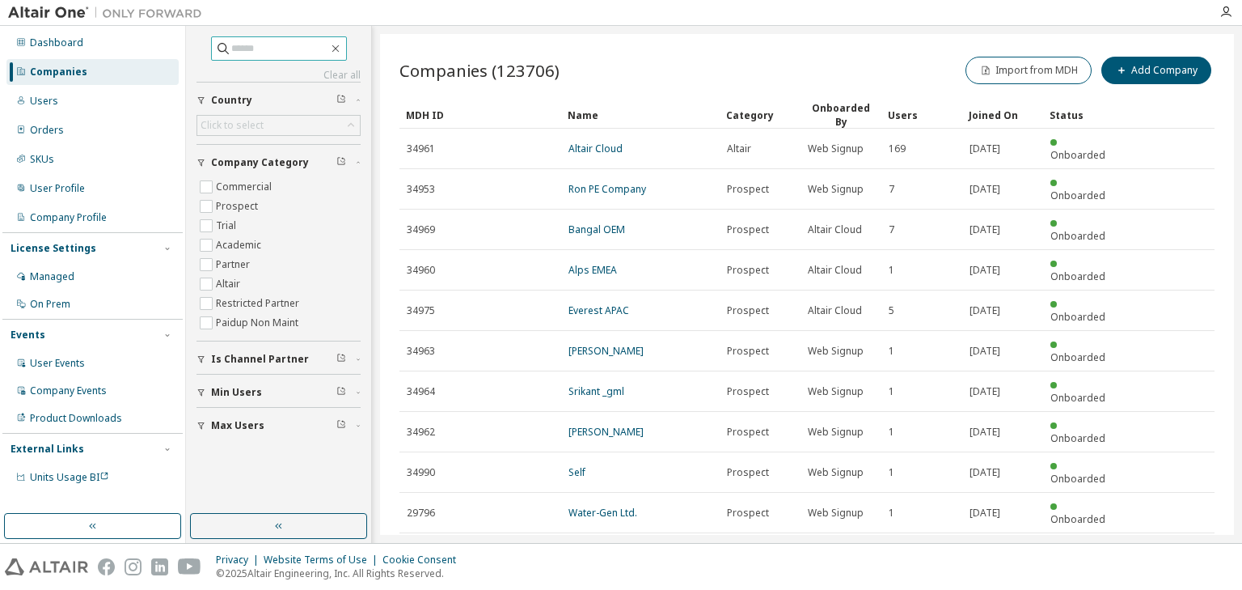
click at [262, 45] on input "text" at bounding box center [279, 48] width 97 height 16
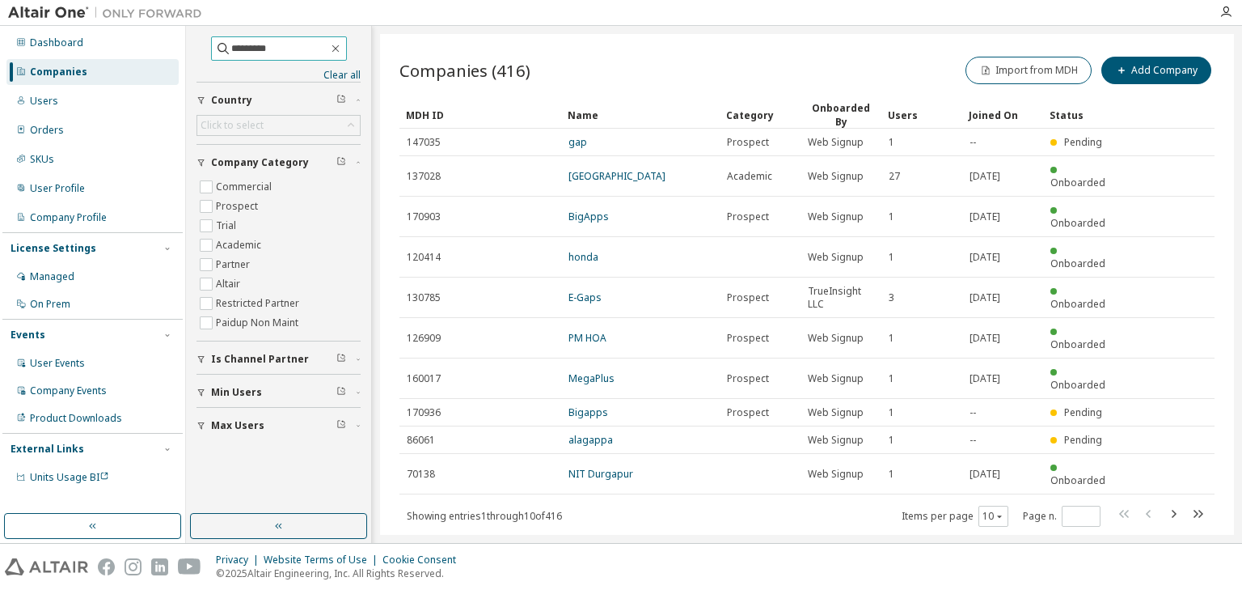
type input "*********"
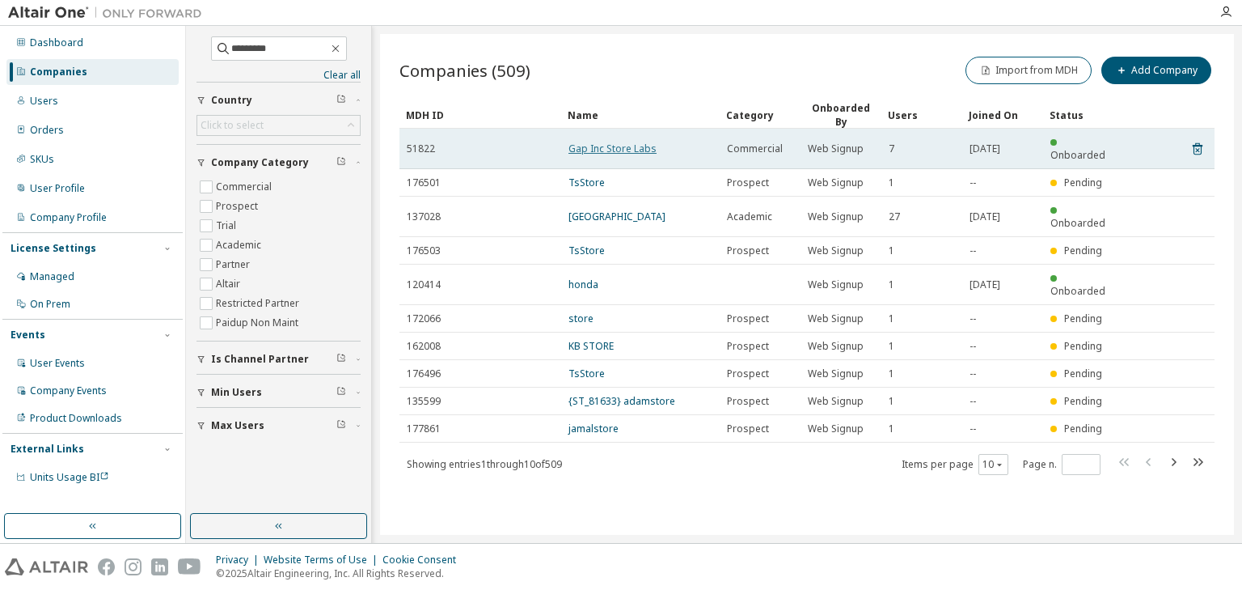
click at [600, 142] on link "Gap Inc Store Labs" at bounding box center [613, 149] width 88 height 14
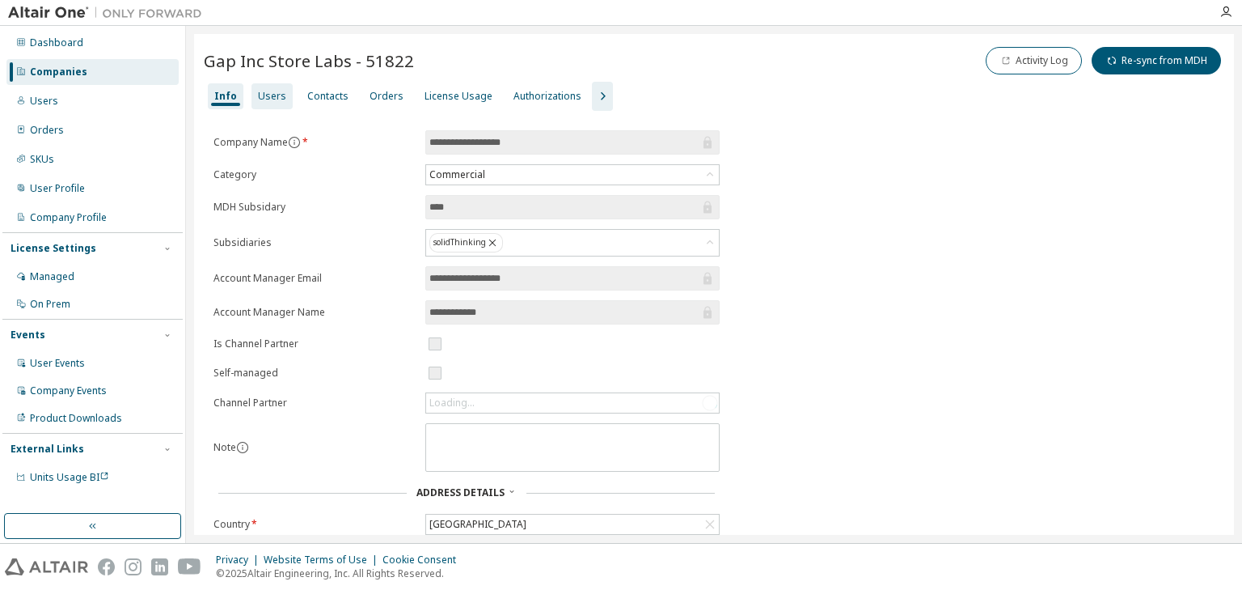
click at [271, 96] on div "Users" at bounding box center [272, 96] width 28 height 13
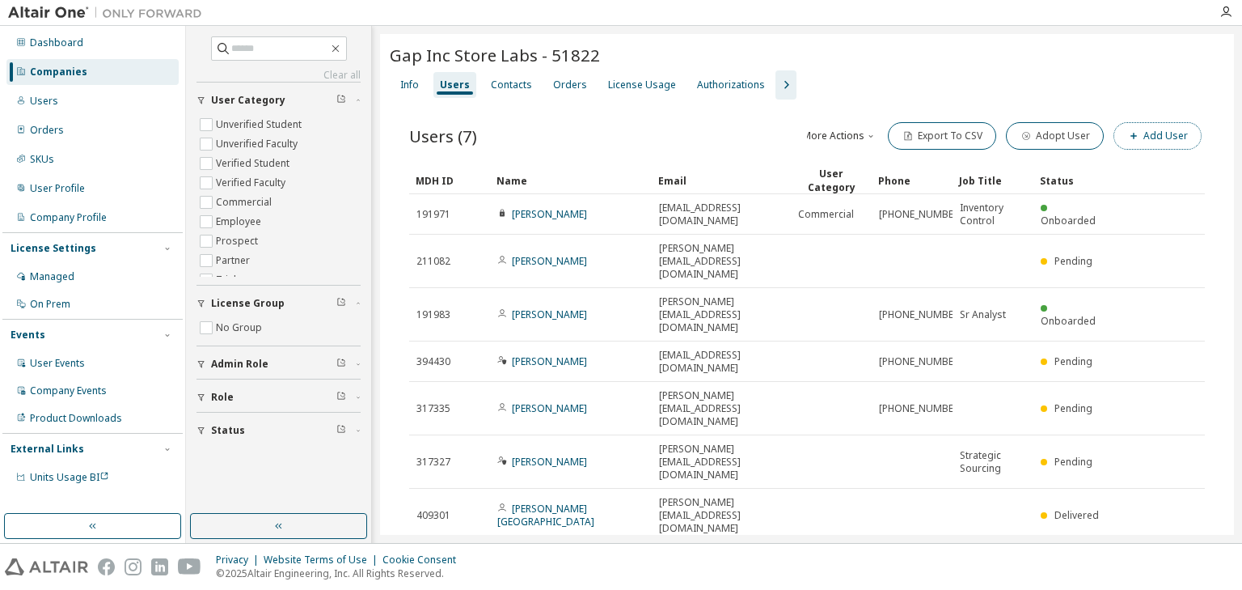
click at [1133, 129] on span "button" at bounding box center [1133, 135] width 13 height 13
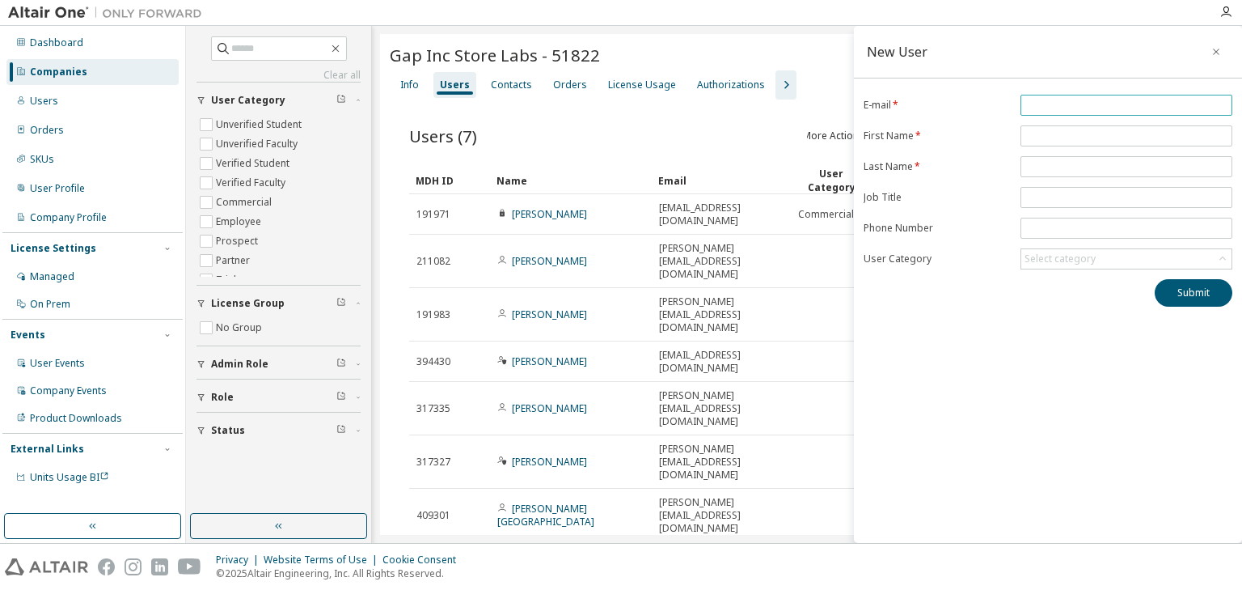
click at [1054, 101] on input "email" at bounding box center [1127, 105] width 204 height 13
paste input "**********"
type input "**********"
click at [1045, 135] on input "text" at bounding box center [1127, 135] width 204 height 13
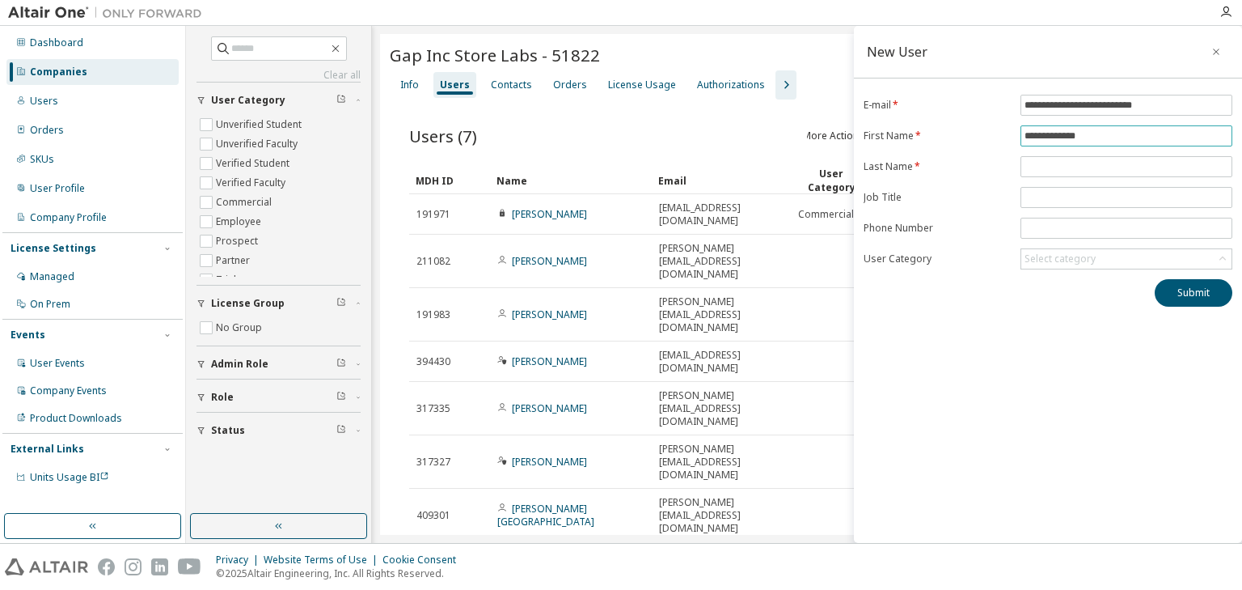
type input "**********"
type input "*****"
click at [1104, 134] on input "**********" at bounding box center [1127, 135] width 204 height 13
type input "*******"
click at [1051, 191] on input "text" at bounding box center [1127, 197] width 204 height 13
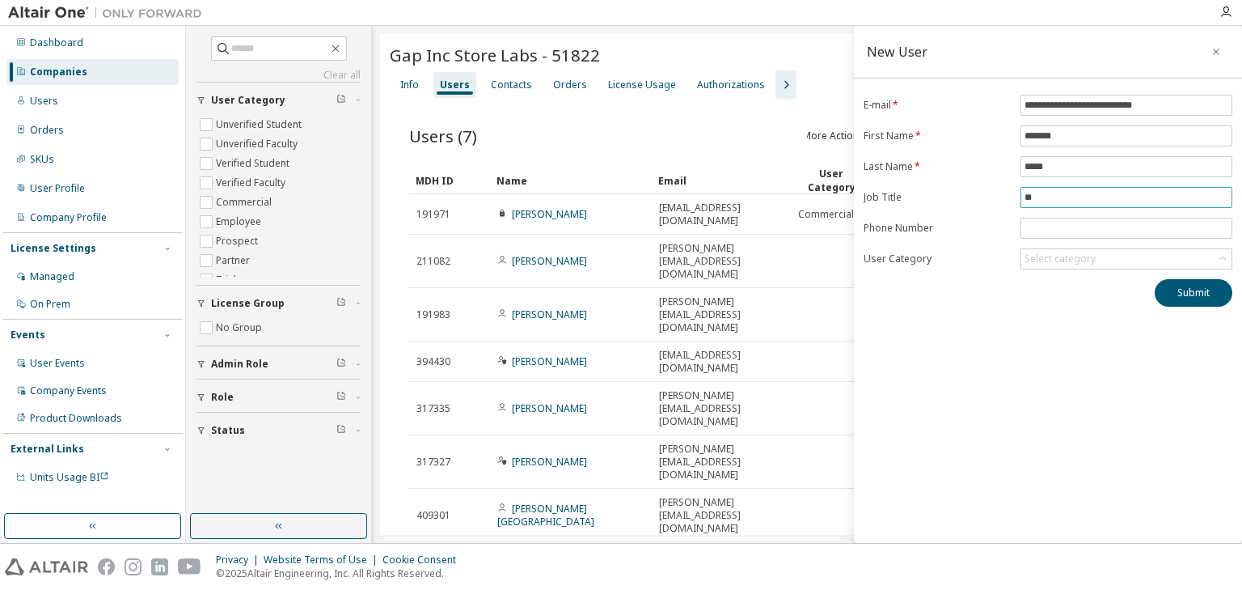
type input "**"
click at [1034, 231] on input "tel" at bounding box center [1127, 228] width 204 height 13
paste input "**********"
click at [1070, 226] on input "**********" at bounding box center [1127, 228] width 204 height 13
type input "**********"
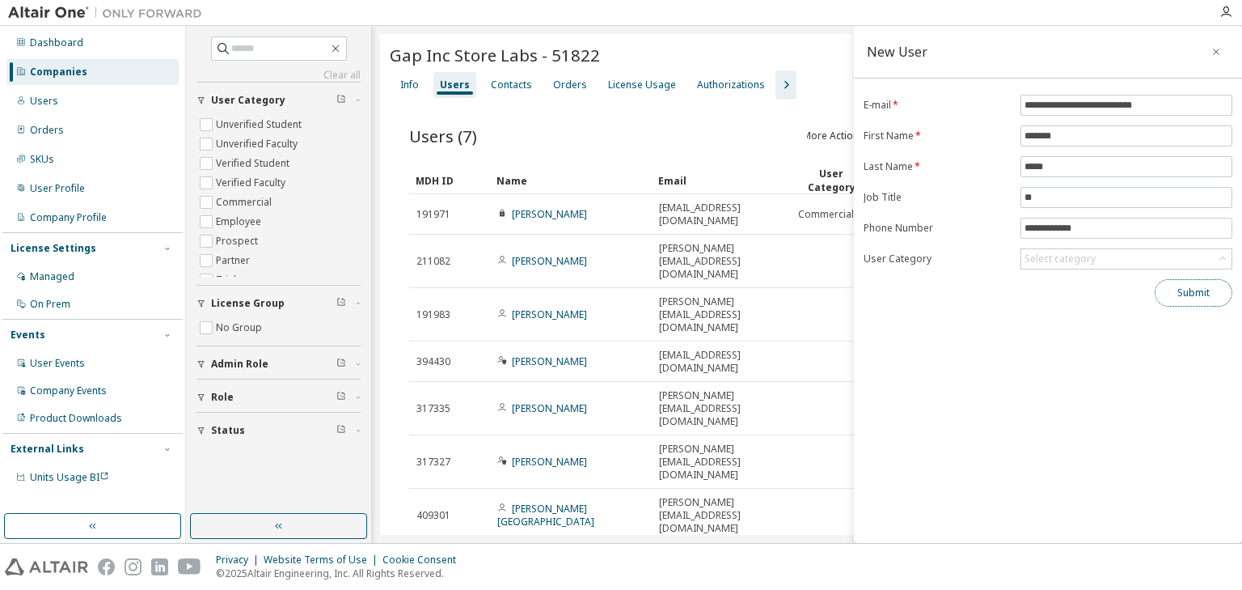
click at [1187, 290] on button "Submit" at bounding box center [1194, 292] width 78 height 27
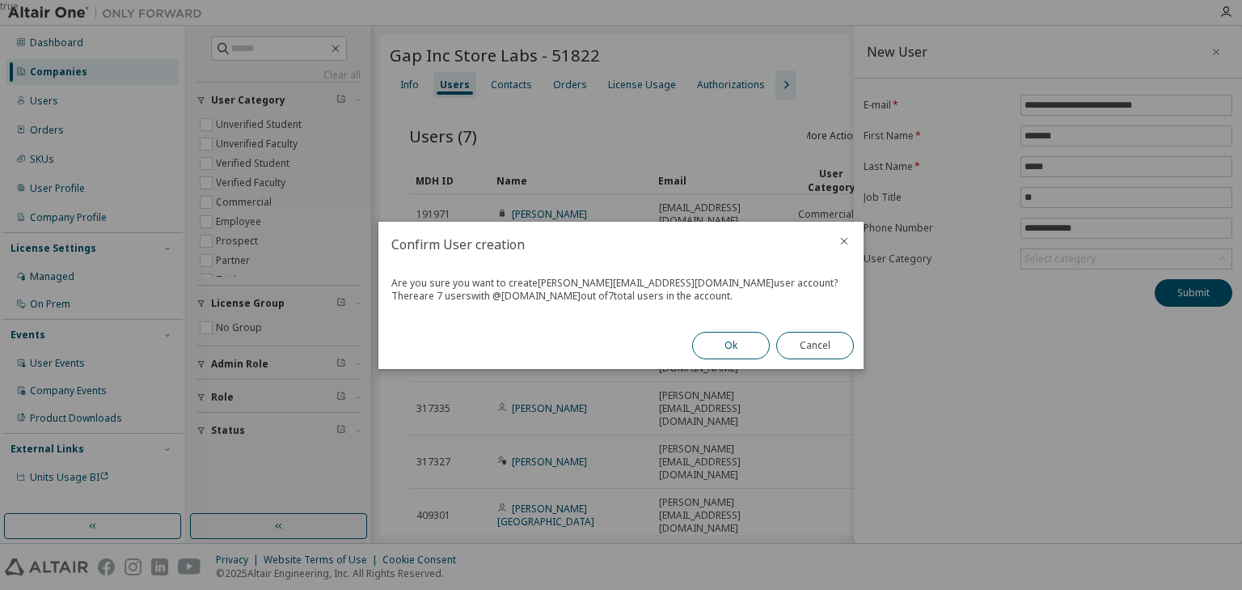
click at [724, 341] on button "Ok" at bounding box center [731, 345] width 78 height 27
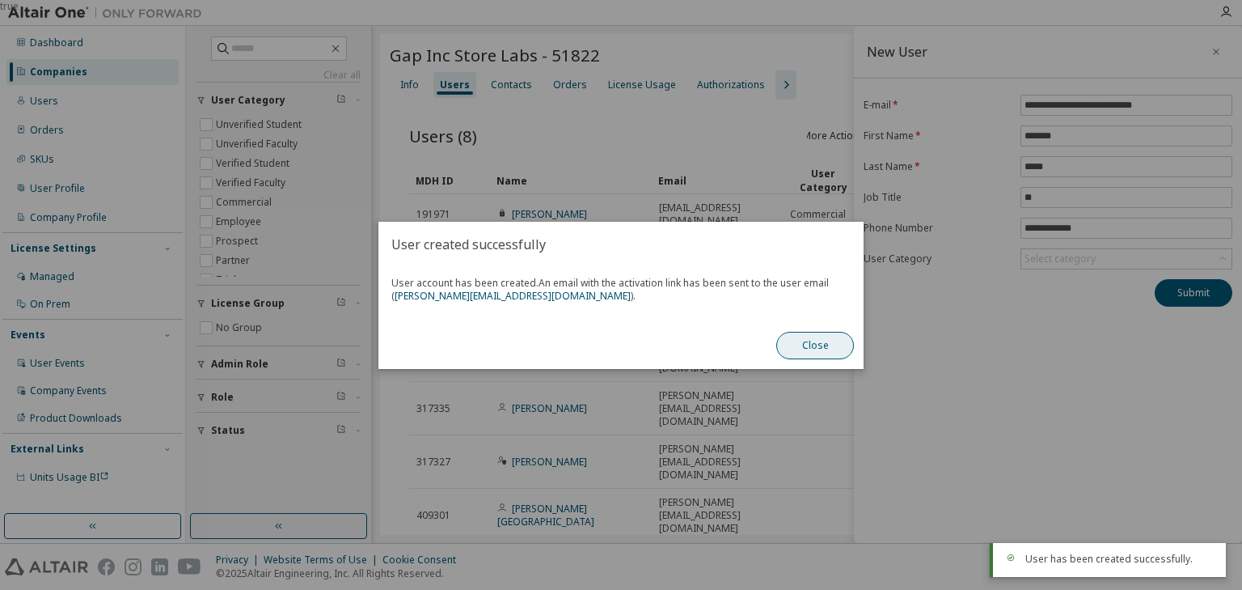
click at [822, 345] on button "Close" at bounding box center [815, 345] width 78 height 27
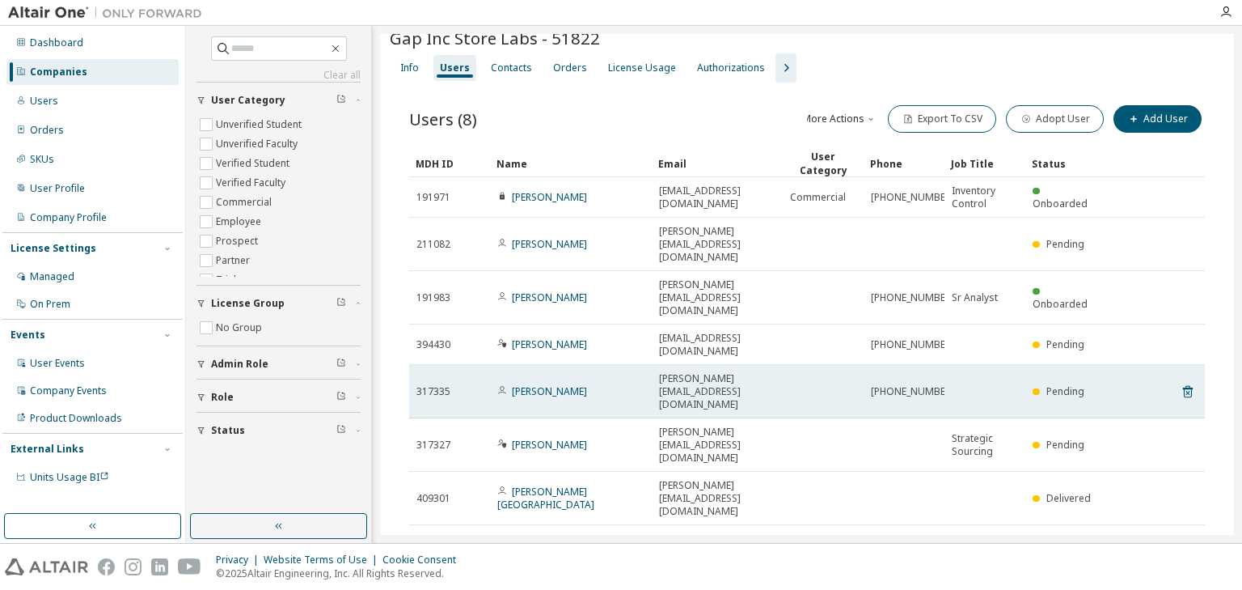
scroll to position [26, 0]
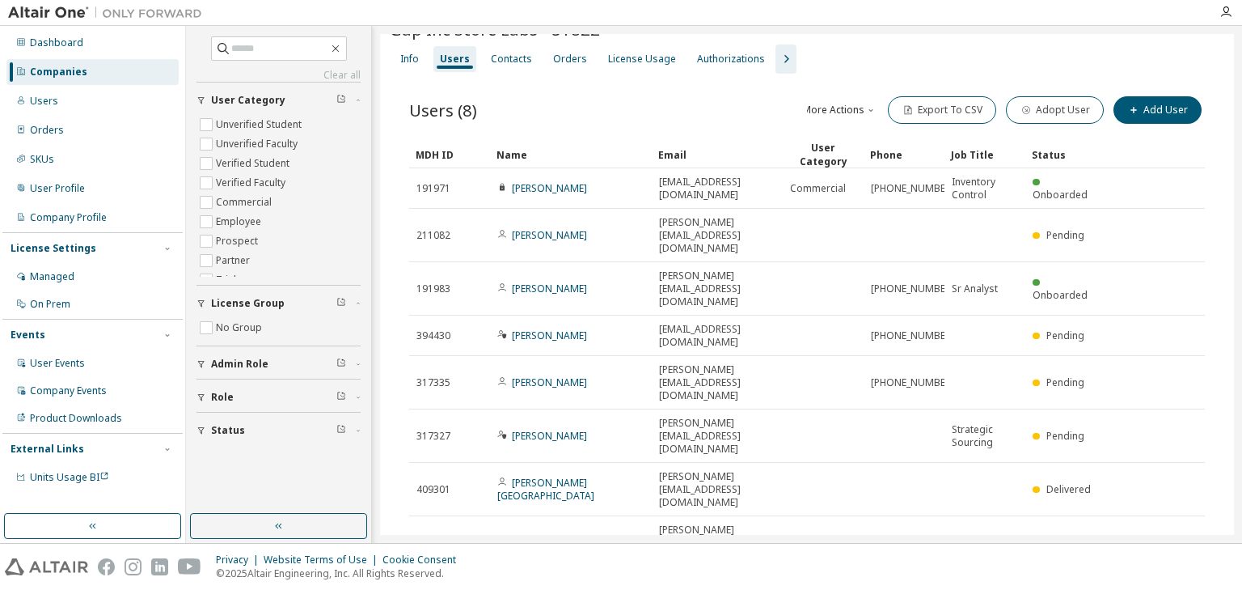
click at [615, 61] on div "License Usage" at bounding box center [642, 59] width 68 height 13
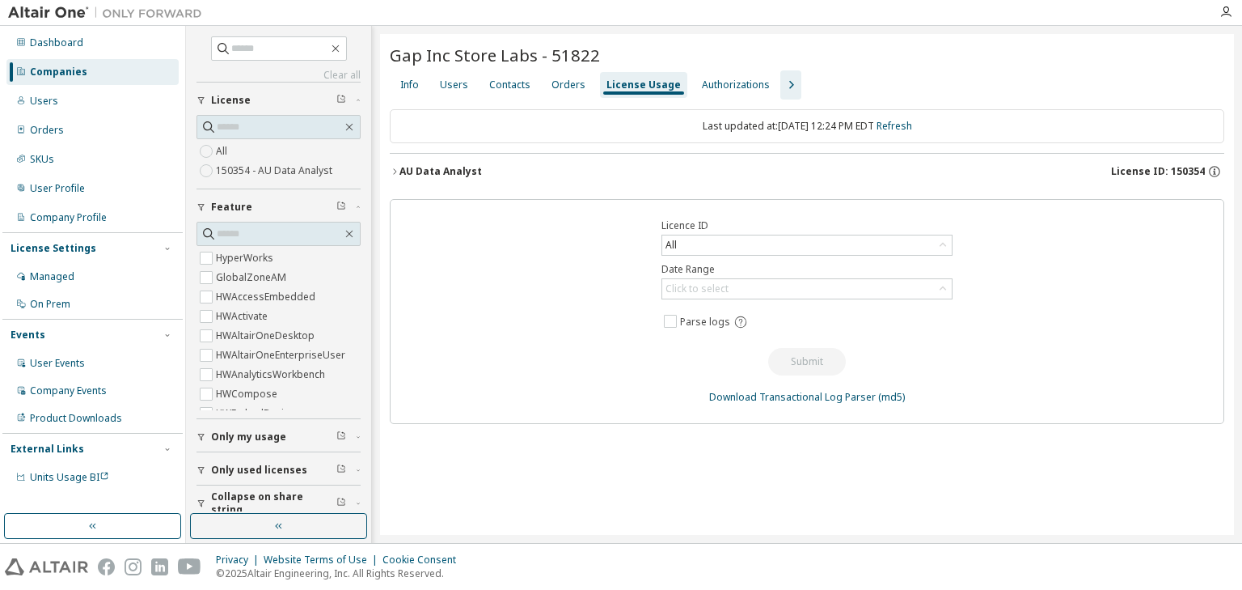
click at [394, 168] on icon "button" at bounding box center [395, 172] width 10 height 10
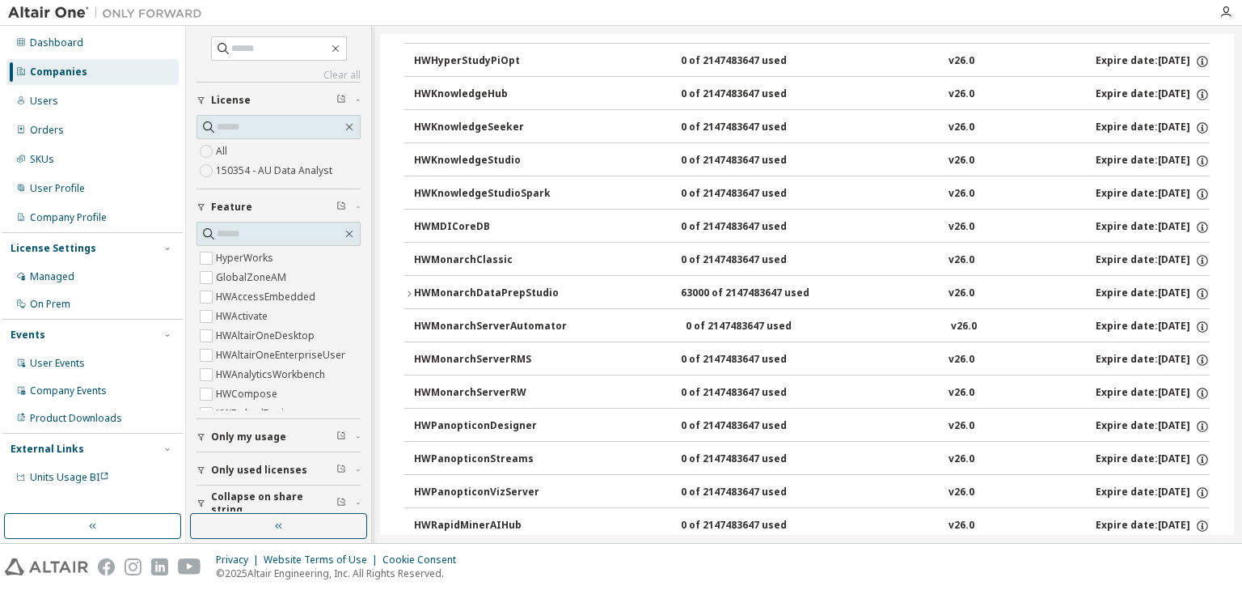
scroll to position [776, 0]
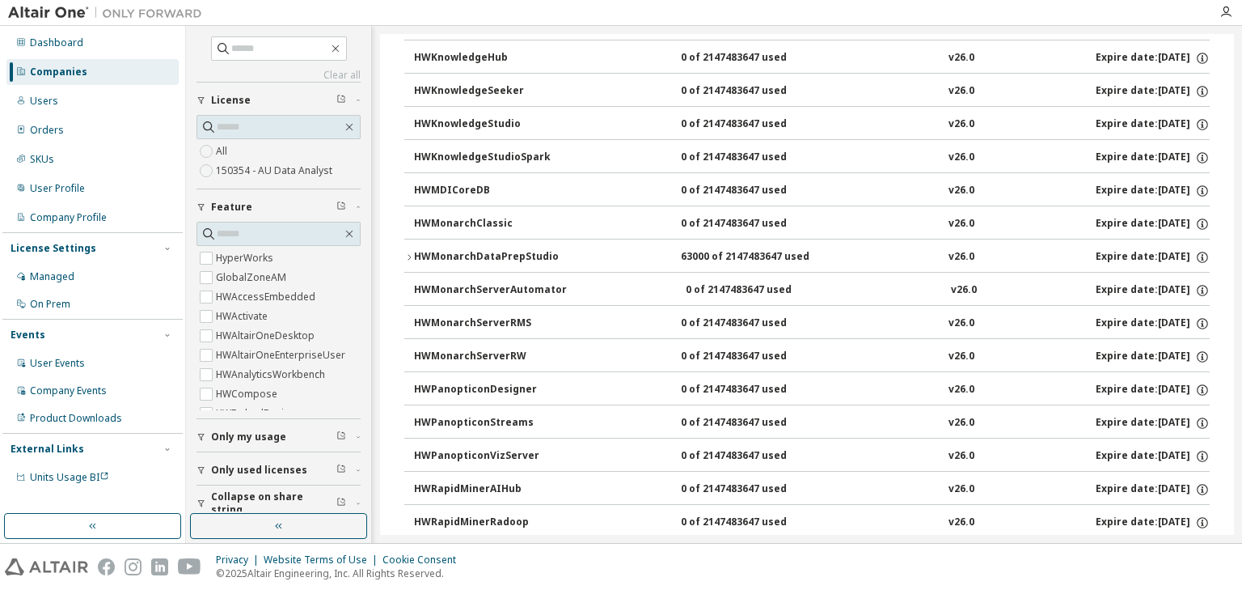
click at [408, 252] on icon "button" at bounding box center [409, 257] width 10 height 10
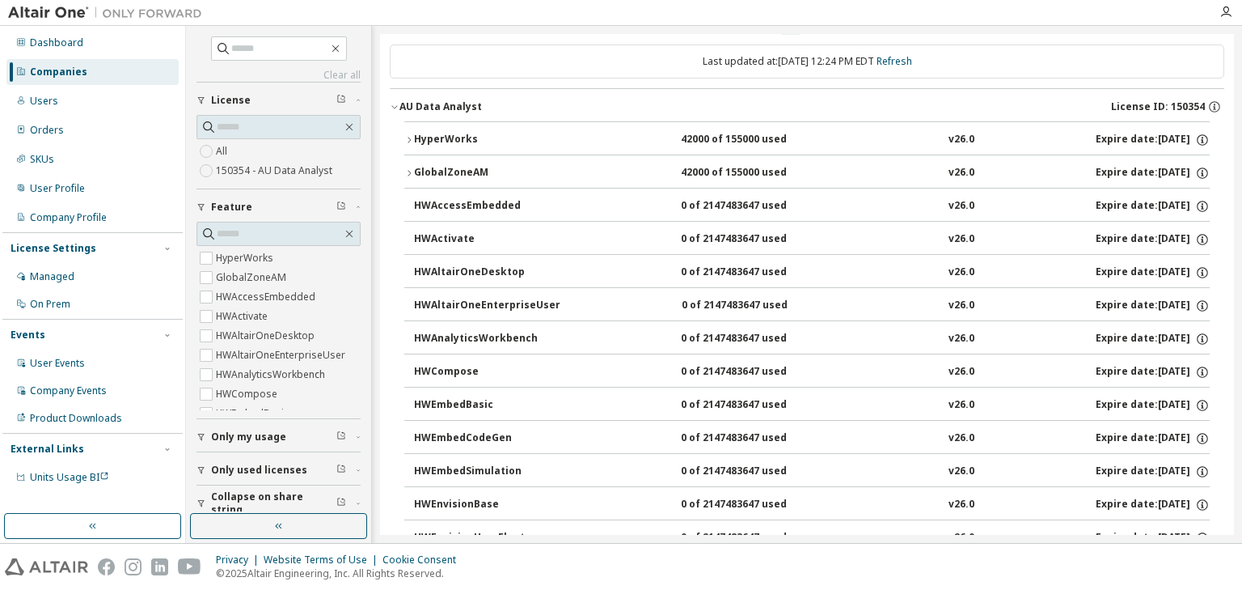
scroll to position [0, 0]
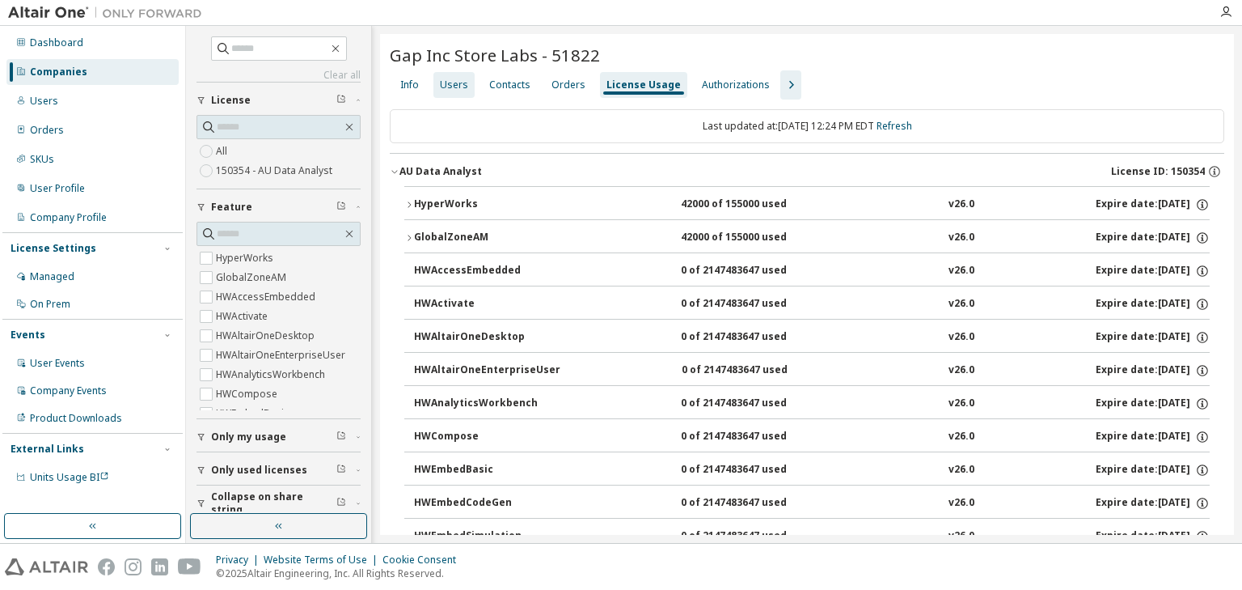
click at [455, 90] on div "Users" at bounding box center [454, 84] width 28 height 13
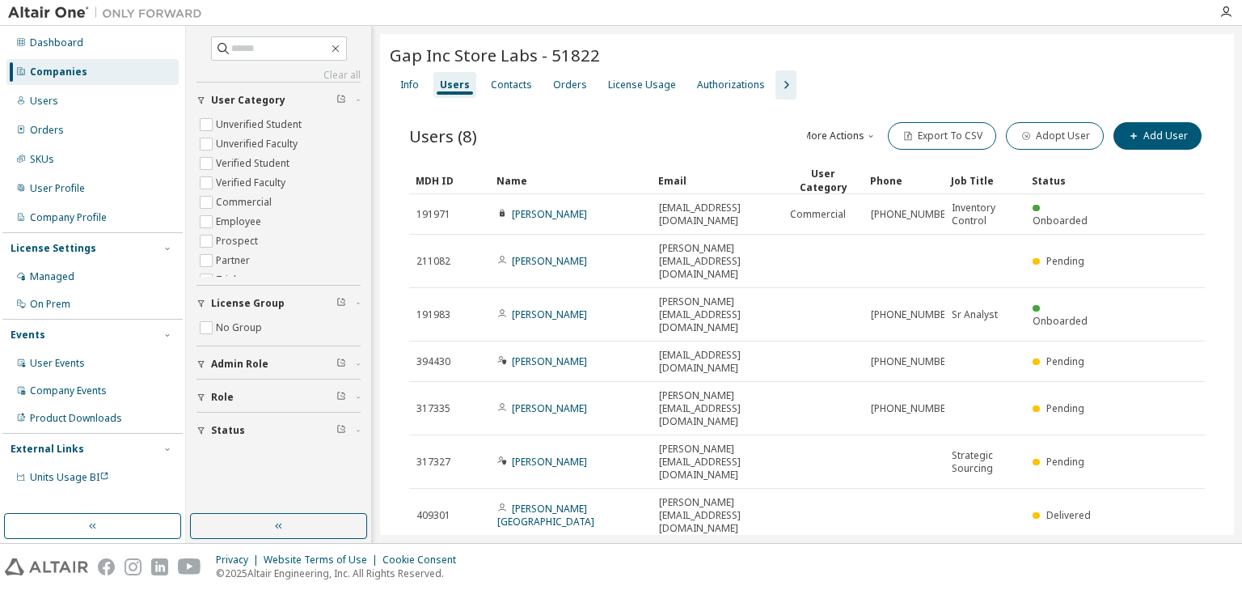
click at [556, 175] on div "Name" at bounding box center [571, 180] width 149 height 26
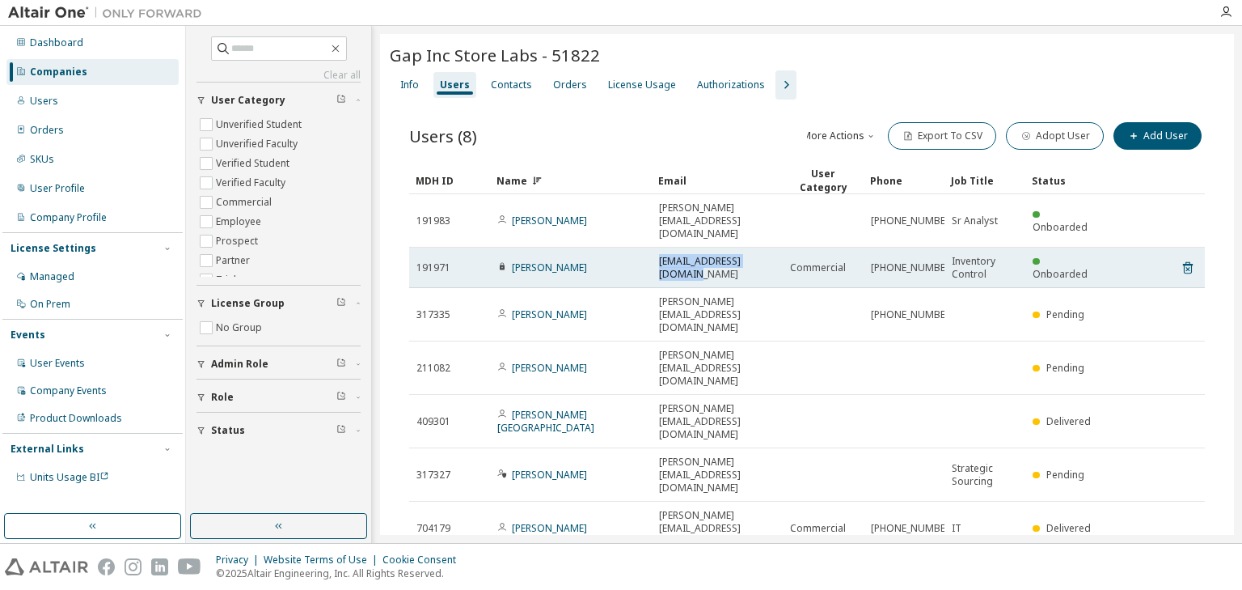
drag, startPoint x: 777, startPoint y: 239, endPoint x: 658, endPoint y: 247, distance: 120.0
click at [658, 247] on td "roger_flanagan@gap.com" at bounding box center [717, 267] width 131 height 40
copy span "roger_flanagan@gap.com"
click at [530, 260] on link "Roger Flanagan" at bounding box center [549, 267] width 75 height 14
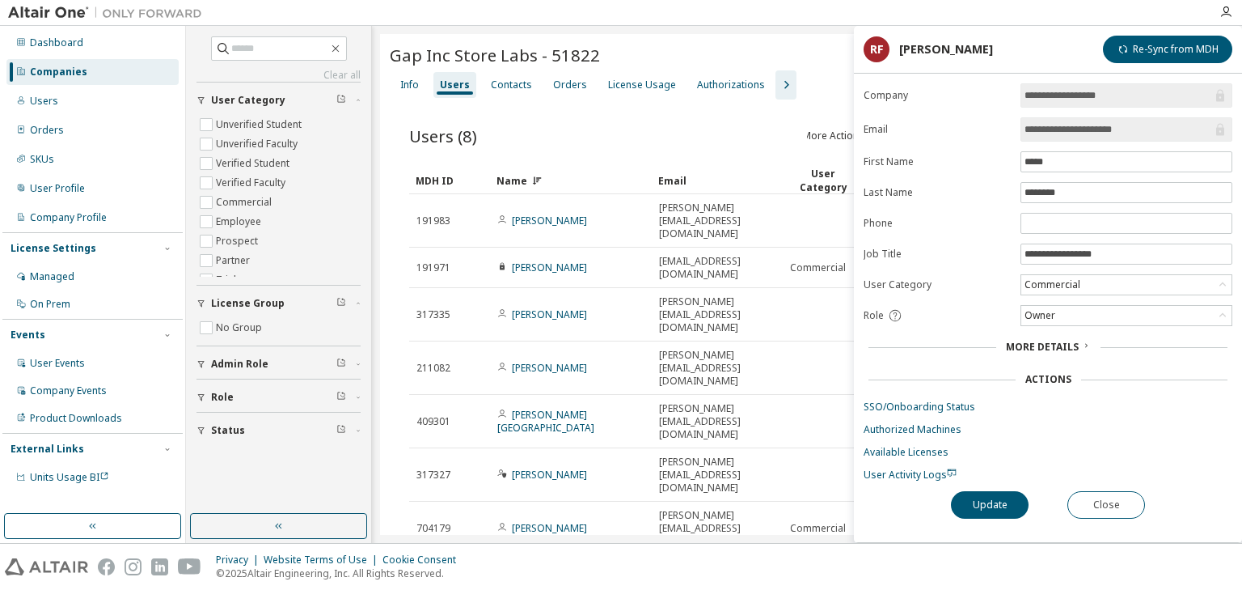
click at [1034, 129] on input "**********" at bounding box center [1119, 129] width 188 height 16
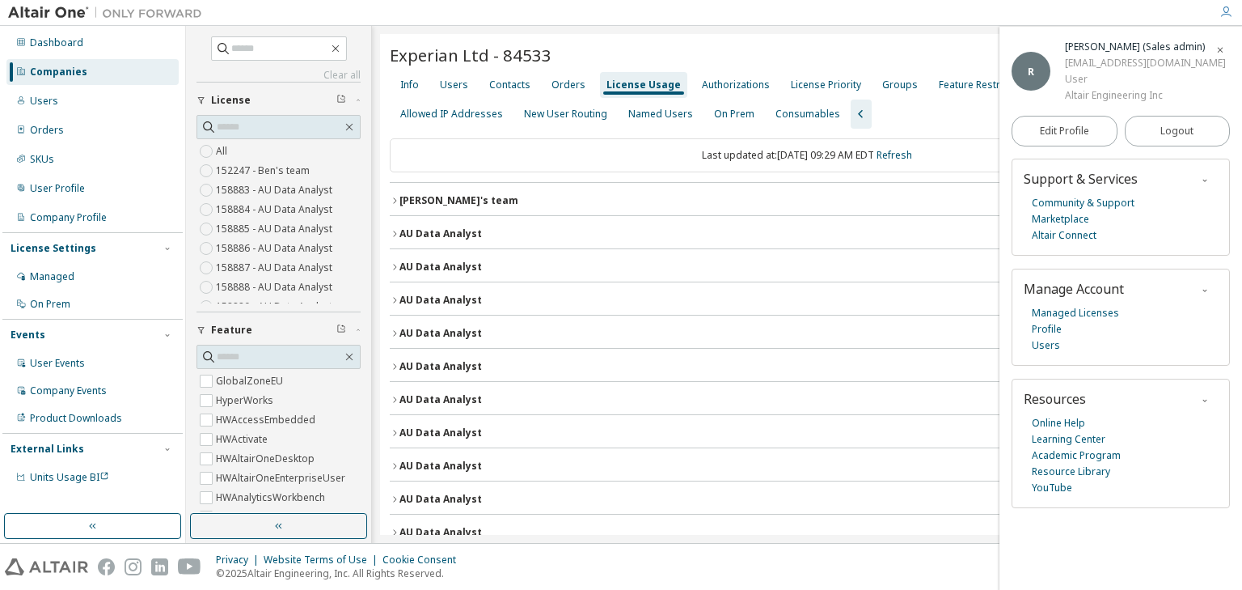
click at [1223, 49] on icon "button" at bounding box center [1221, 50] width 10 height 10
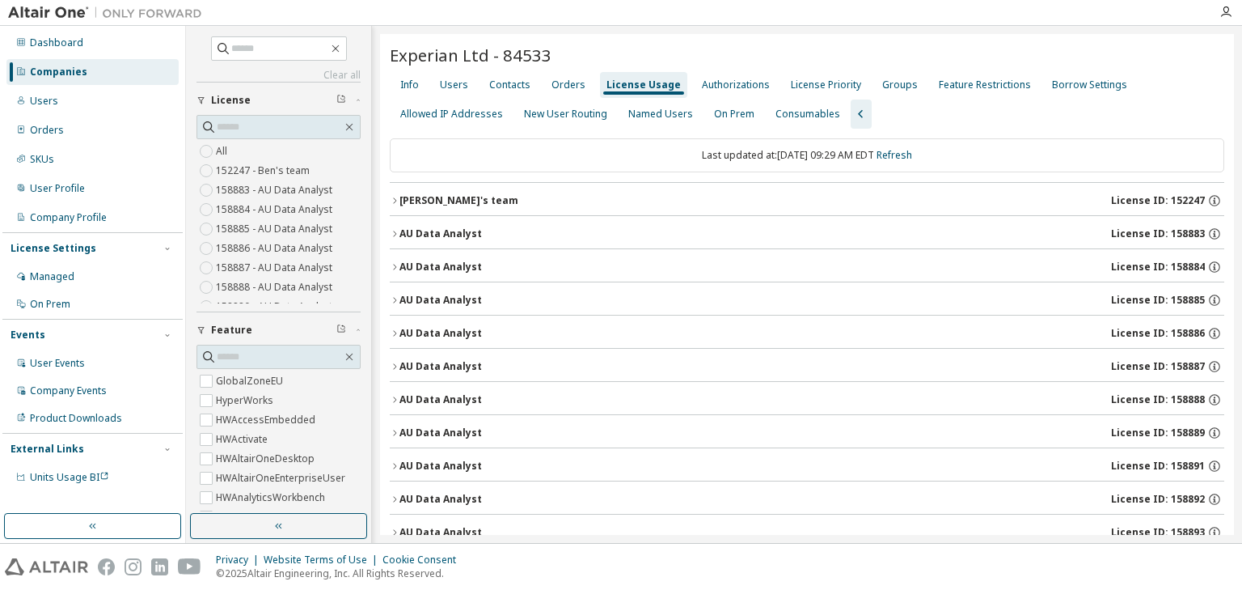
click at [457, 80] on div "Users" at bounding box center [454, 84] width 28 height 13
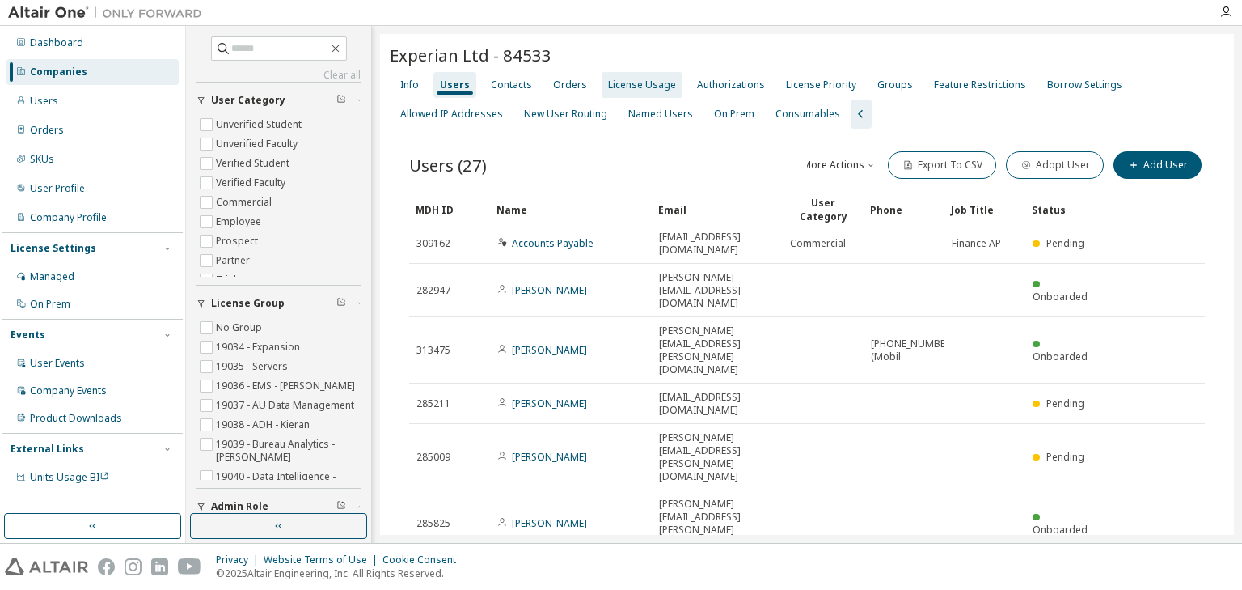
click at [621, 84] on div "License Usage" at bounding box center [642, 84] width 68 height 13
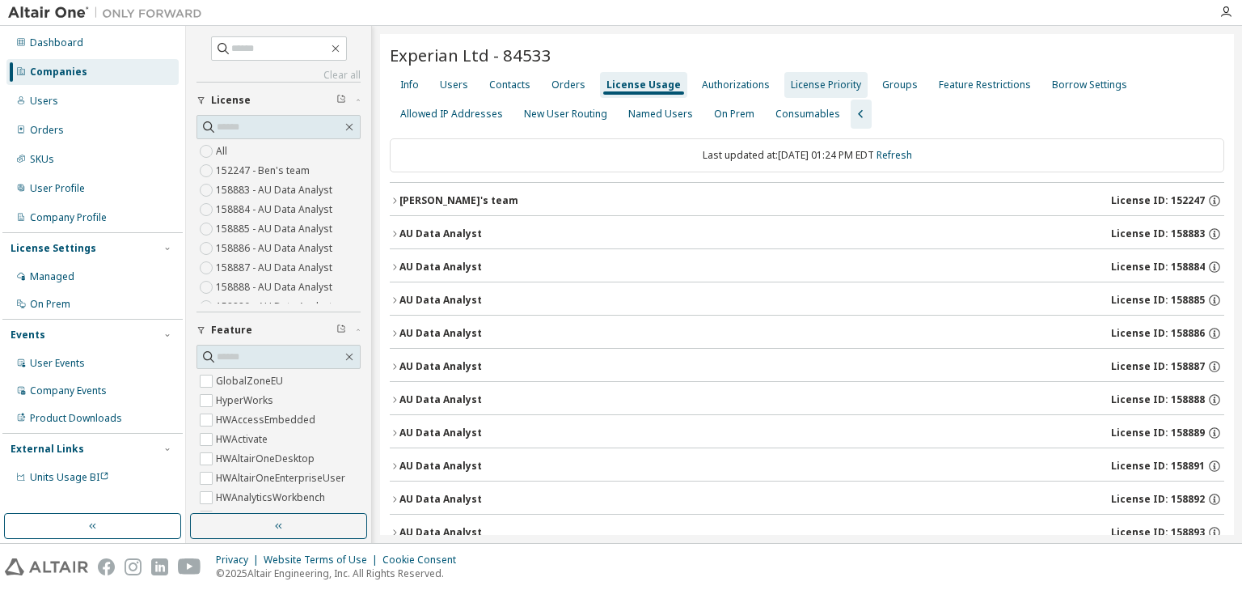
click at [793, 90] on div "License Priority" at bounding box center [826, 84] width 70 height 13
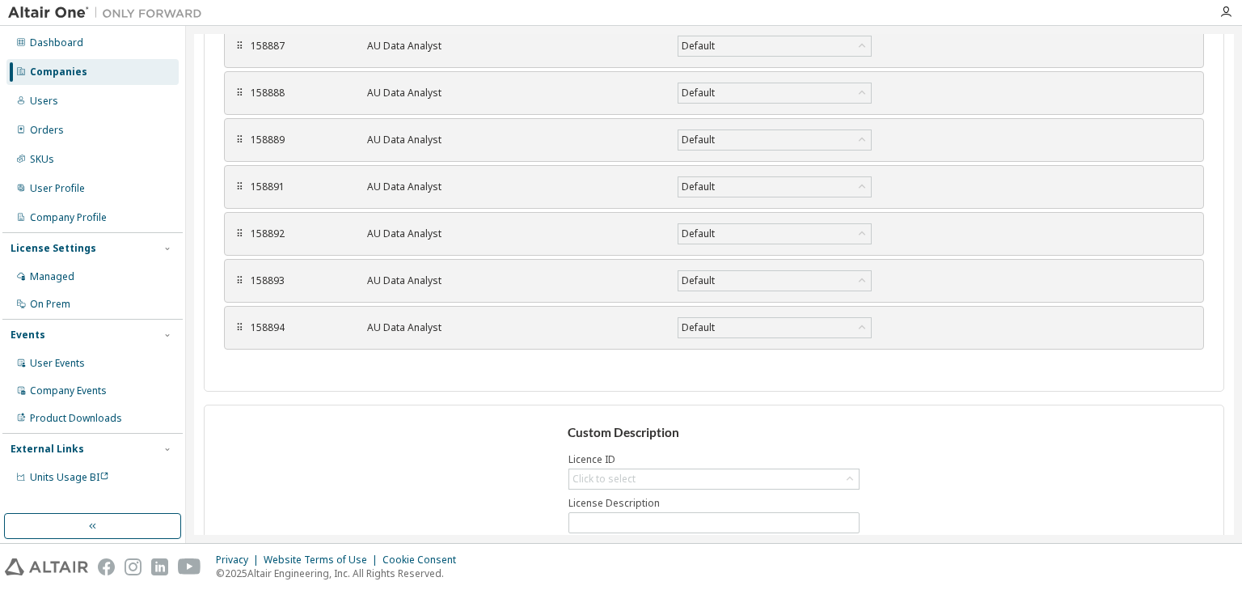
scroll to position [572, 0]
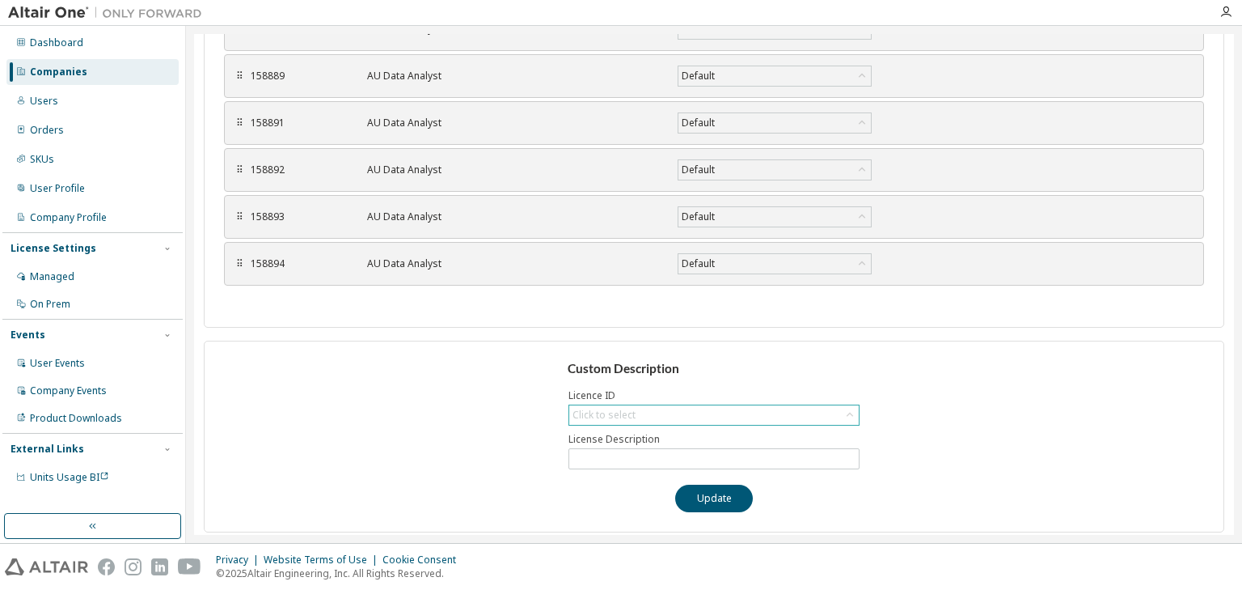
click at [704, 413] on div "Click to select" at bounding box center [714, 414] width 290 height 19
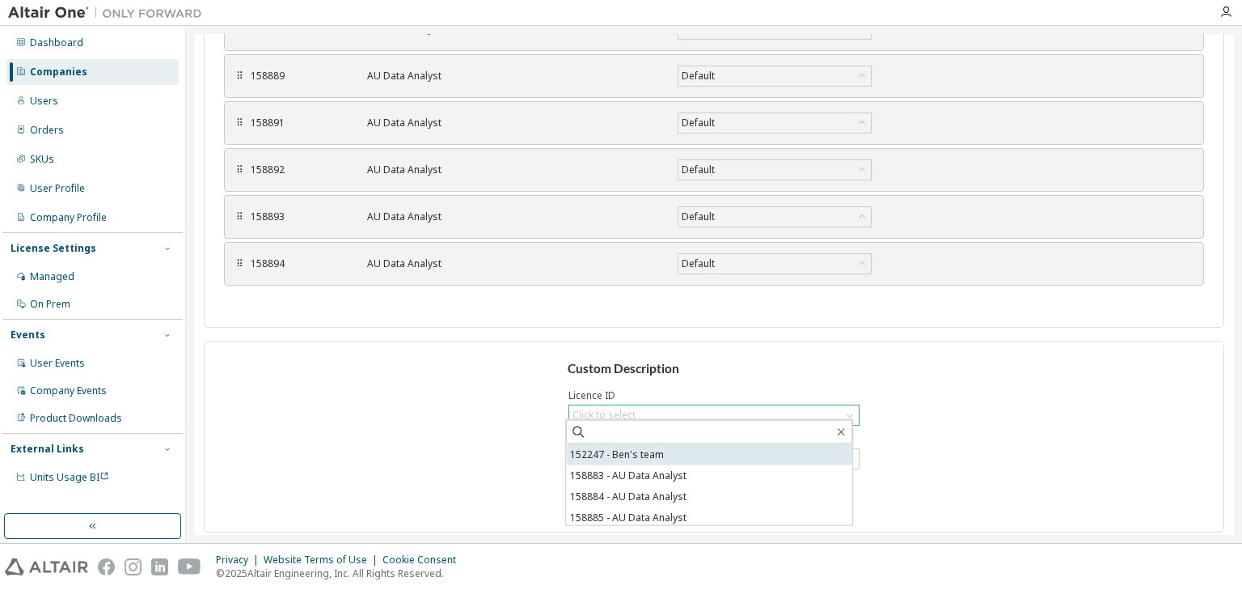
click at [683, 451] on li "152247 - Ben's team" at bounding box center [709, 454] width 286 height 21
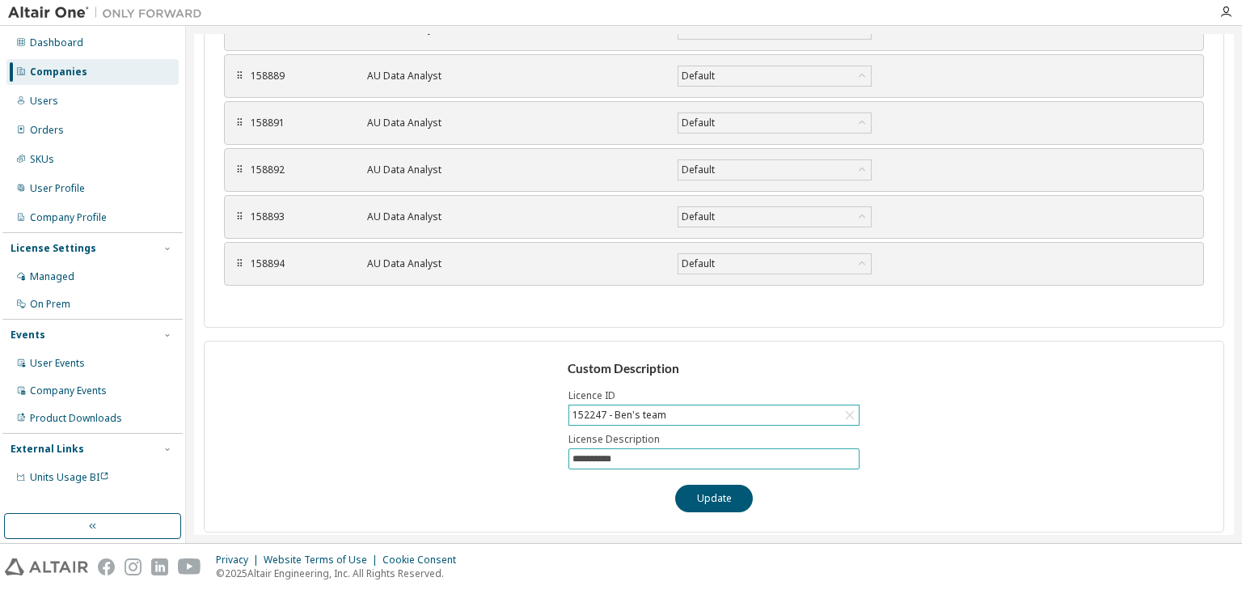
drag, startPoint x: 634, startPoint y: 453, endPoint x: 539, endPoint y: 447, distance: 95.6
click at [539, 447] on div "**********" at bounding box center [714, 437] width 1021 height 192
type input "**********"
click at [693, 486] on button "Update" at bounding box center [714, 497] width 78 height 27
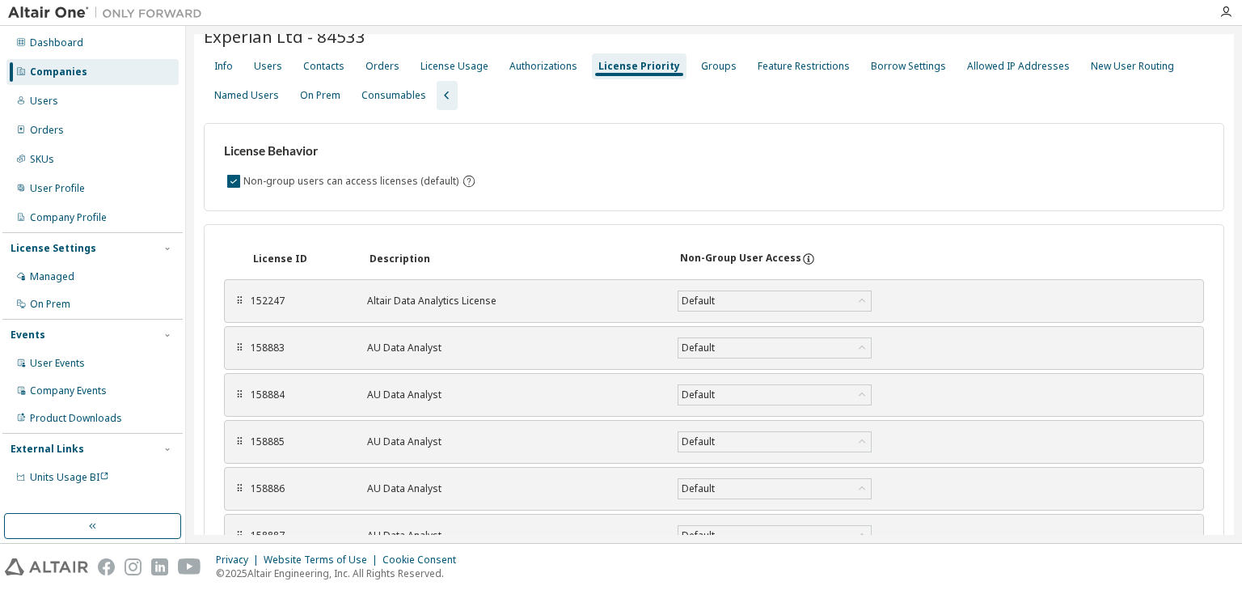
scroll to position [0, 0]
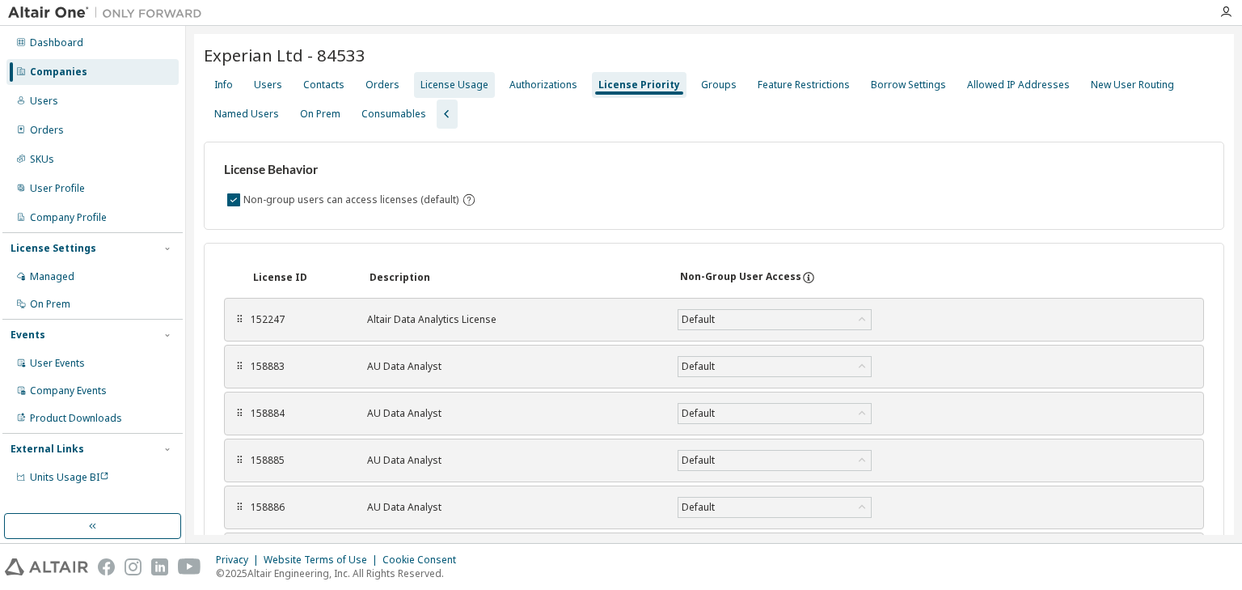
click at [442, 87] on div "License Usage" at bounding box center [455, 84] width 68 height 13
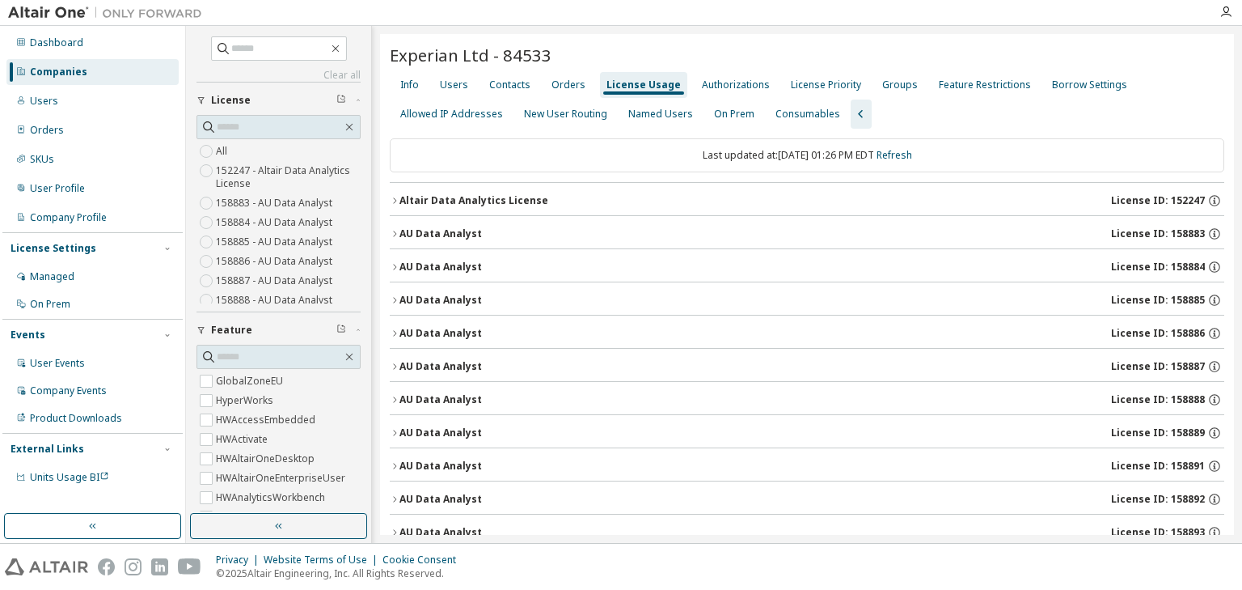
click at [397, 231] on icon "button" at bounding box center [395, 234] width 10 height 10
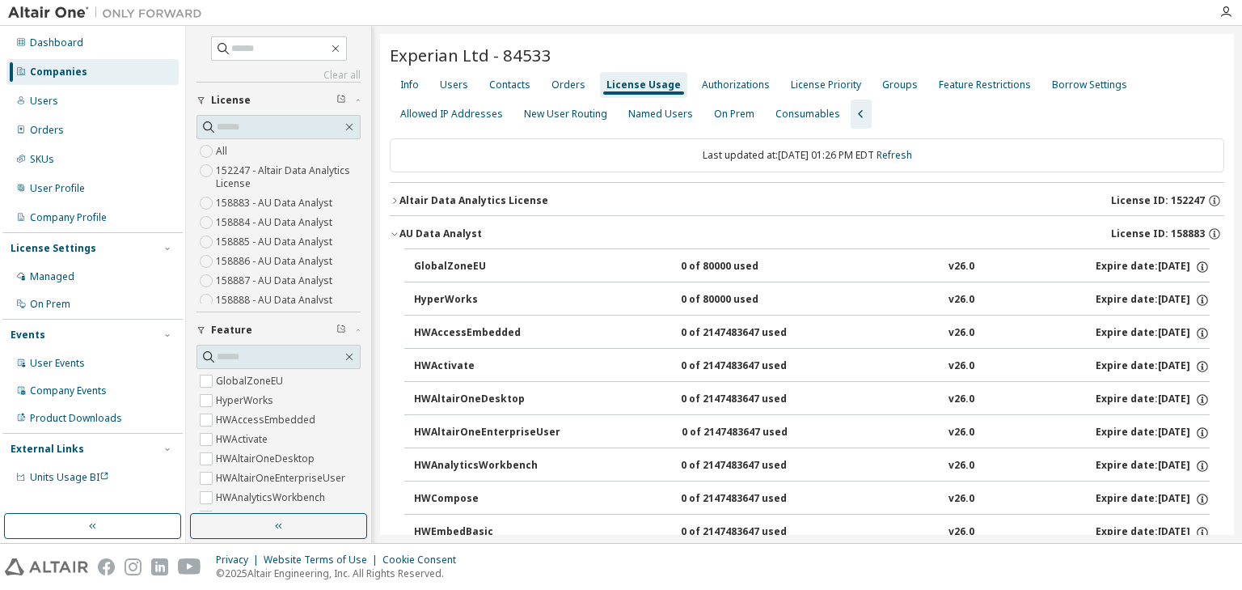
click at [397, 233] on icon "button" at bounding box center [394, 234] width 6 height 3
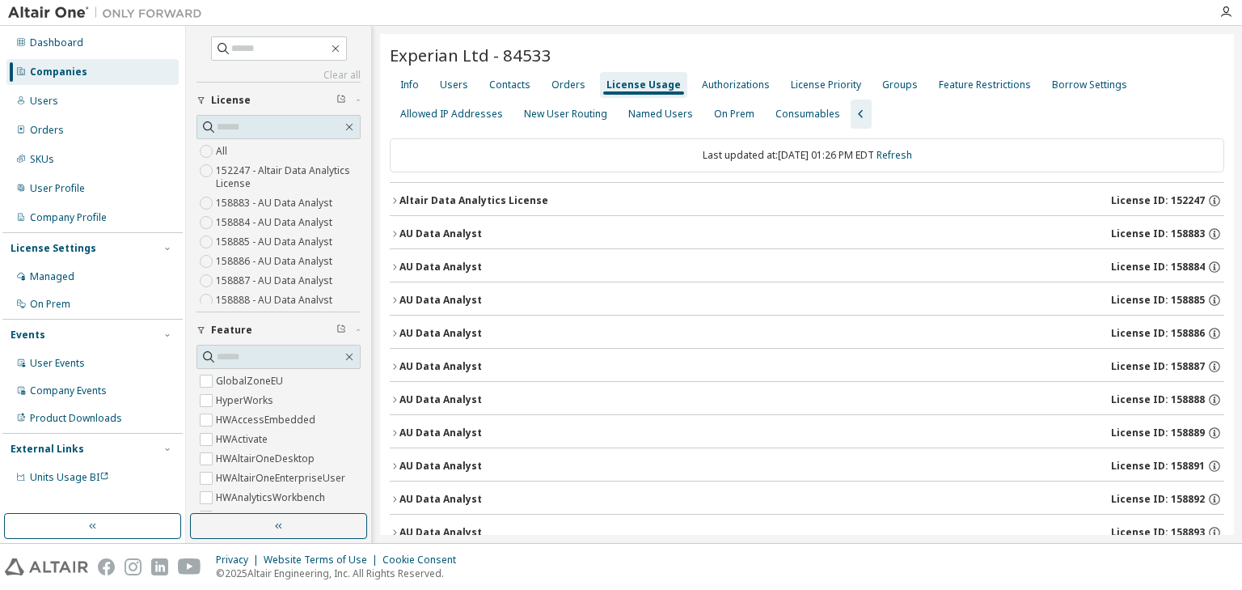
click at [393, 262] on icon "button" at bounding box center [395, 267] width 10 height 10
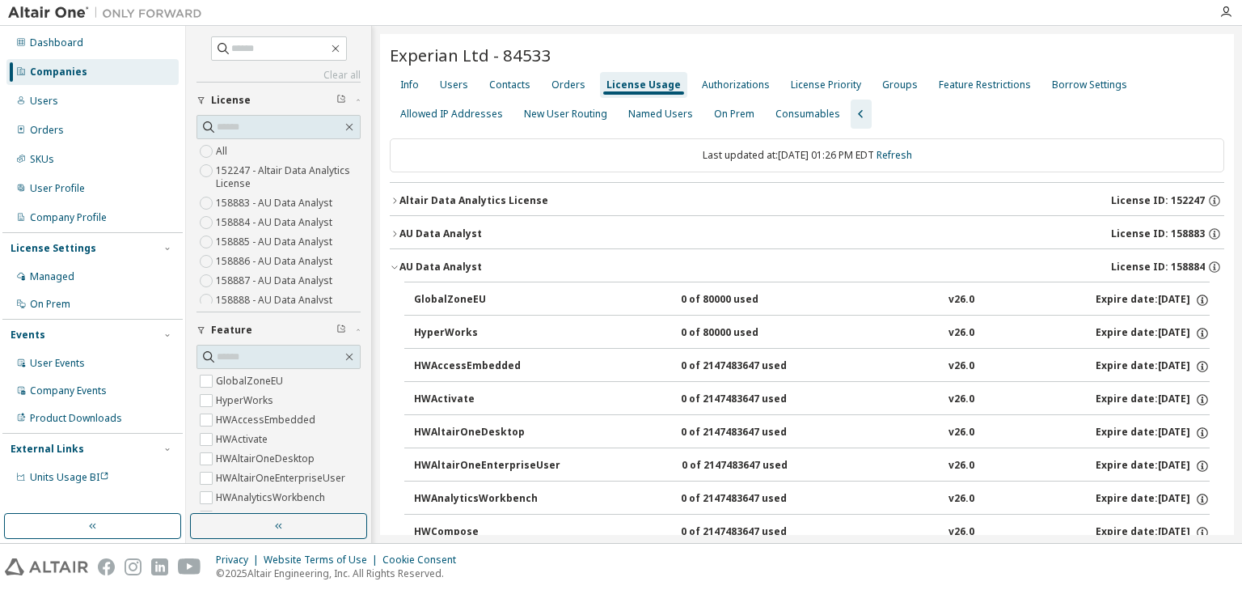
click at [393, 262] on icon "button" at bounding box center [395, 267] width 10 height 10
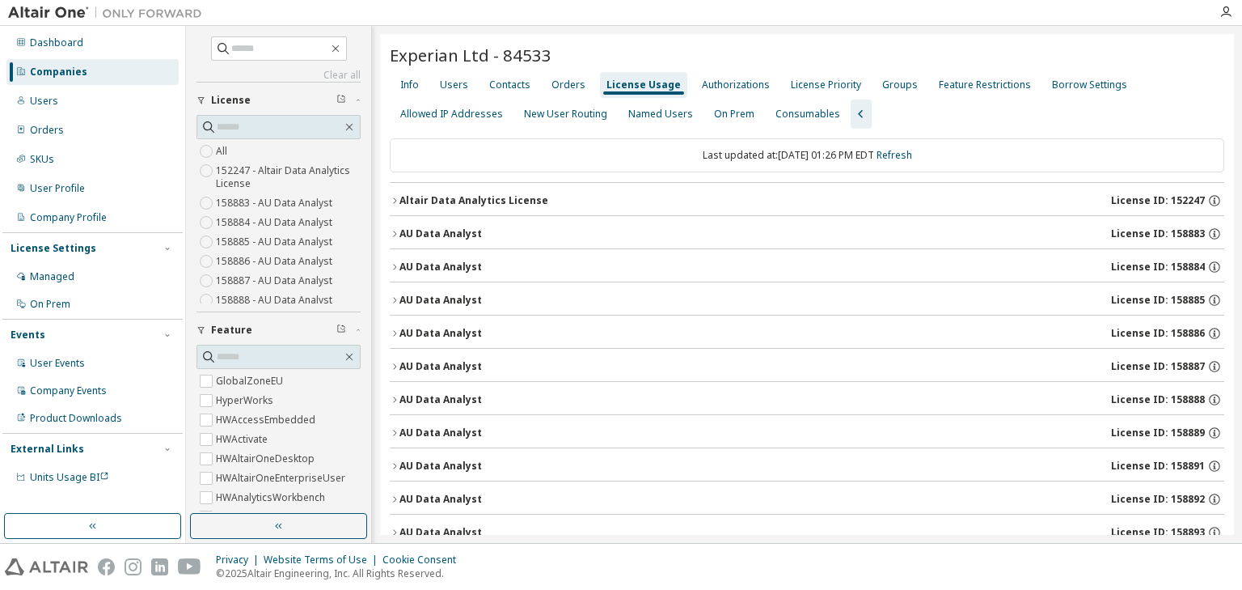
click at [393, 265] on icon "button" at bounding box center [395, 267] width 10 height 10
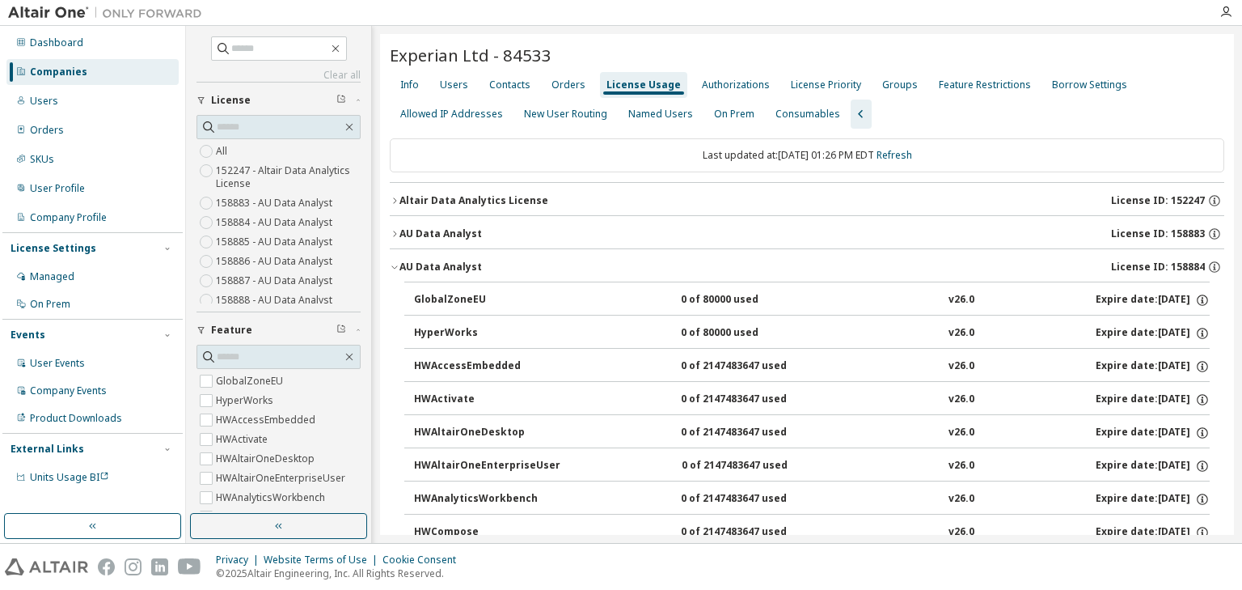
click at [393, 266] on icon "button" at bounding box center [394, 267] width 6 height 3
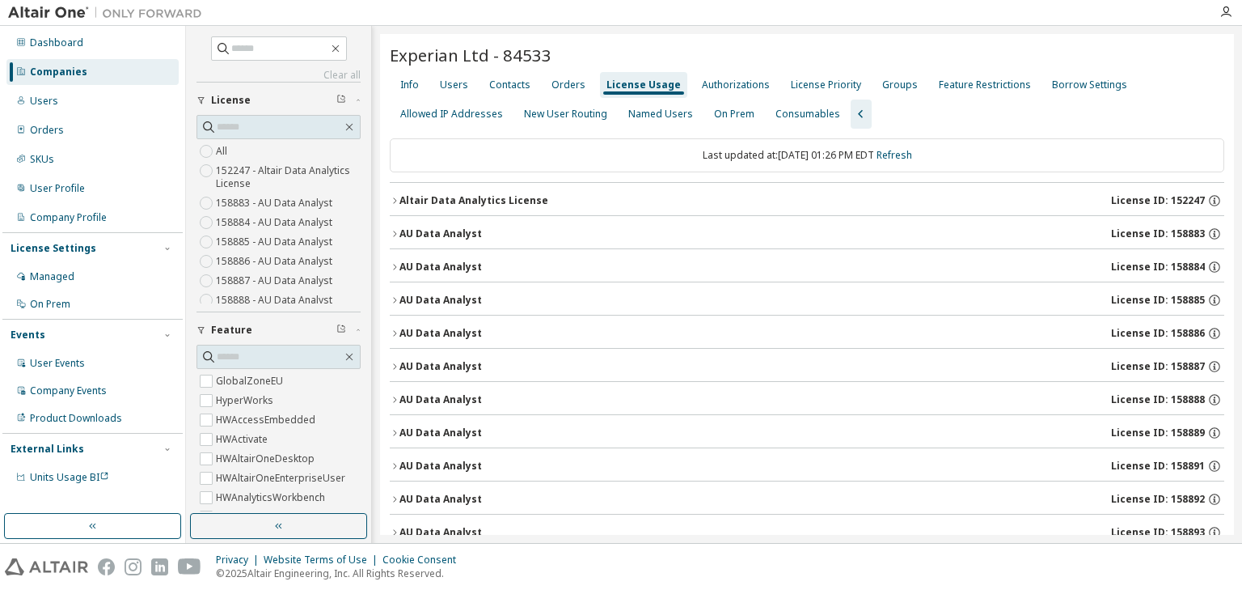
click at [394, 299] on icon "button" at bounding box center [395, 300] width 10 height 10
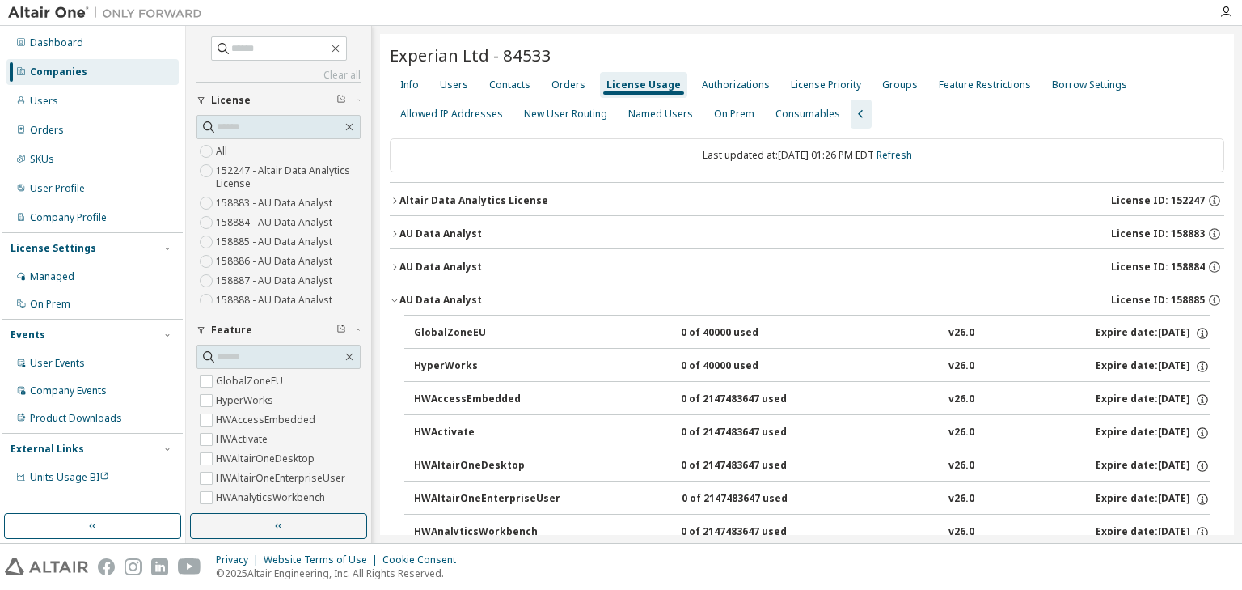
click at [394, 299] on icon "button" at bounding box center [394, 300] width 6 height 3
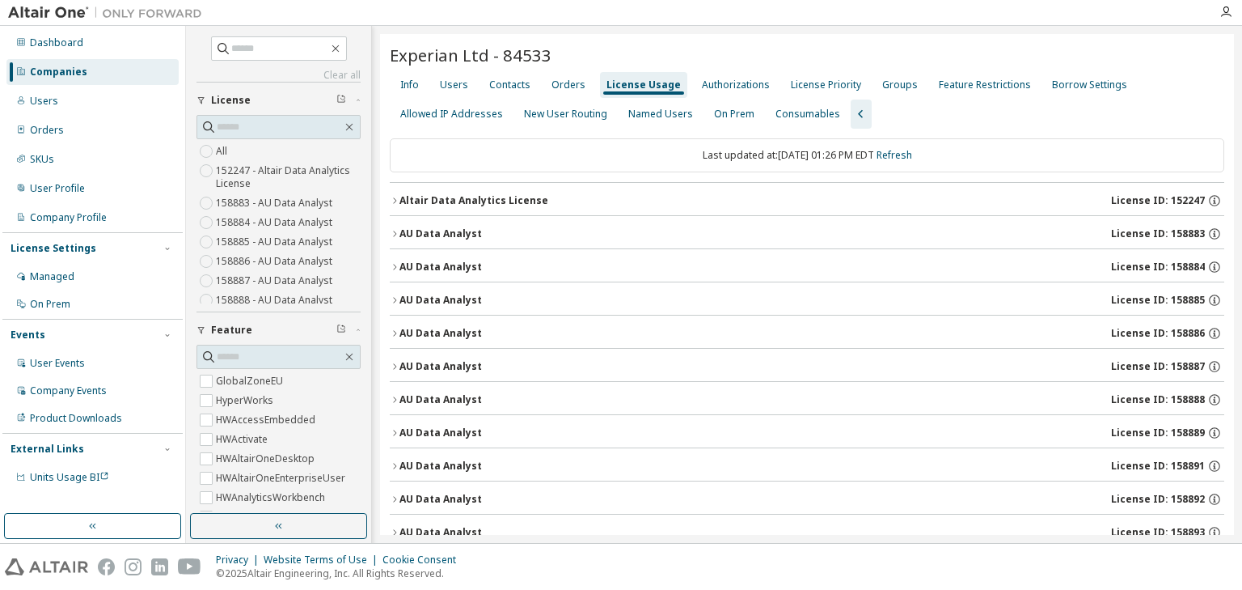
click at [395, 334] on icon "button" at bounding box center [395, 333] width 10 height 10
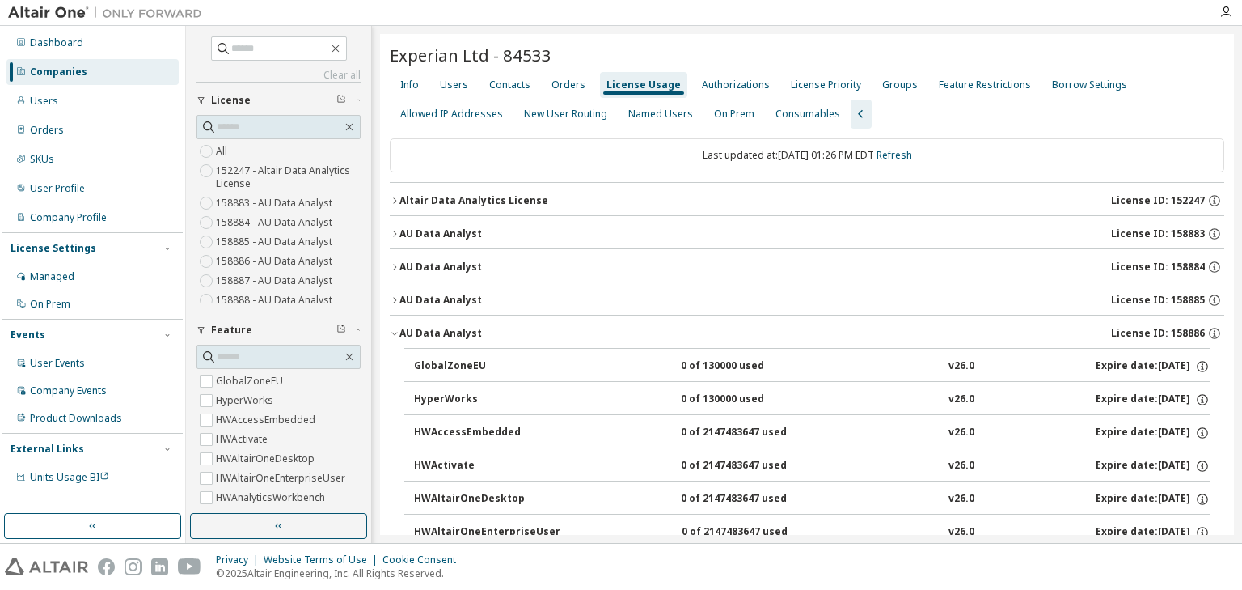
click at [395, 334] on icon "button" at bounding box center [395, 333] width 10 height 10
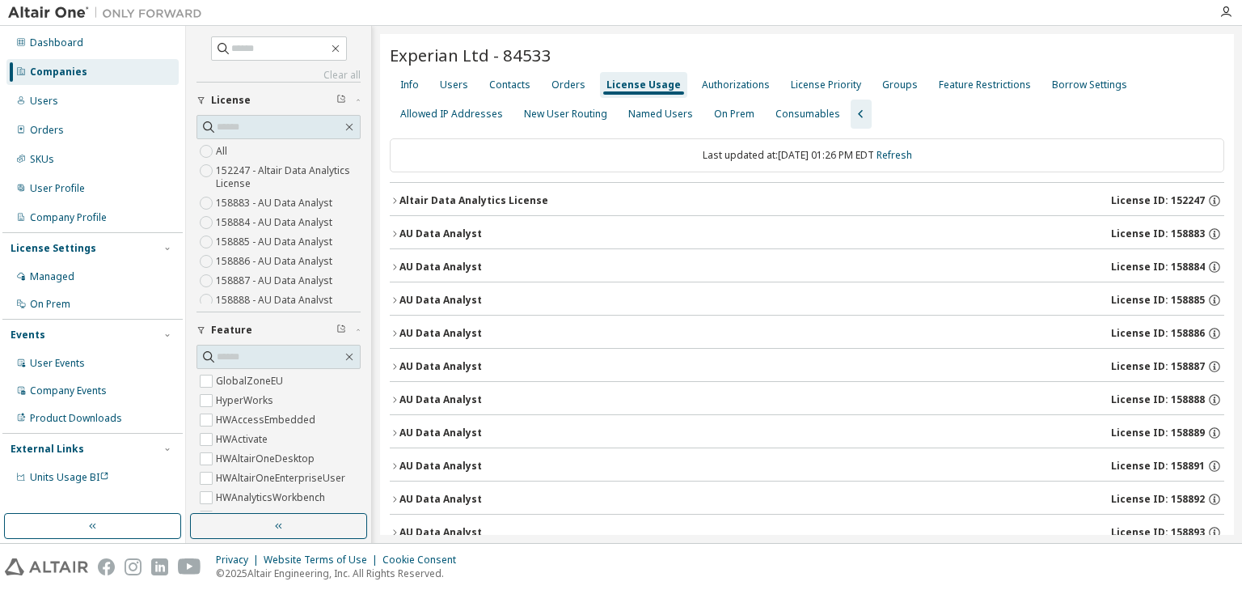
click at [398, 365] on icon "button" at bounding box center [395, 367] width 10 height 10
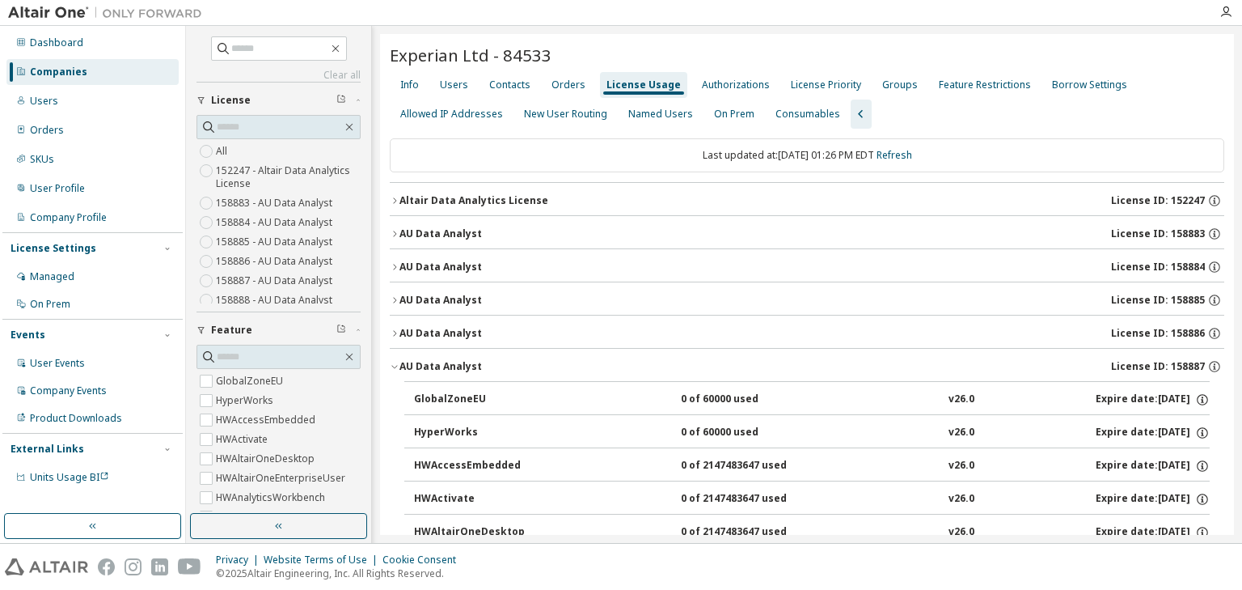
click at [398, 365] on icon "button" at bounding box center [395, 367] width 10 height 10
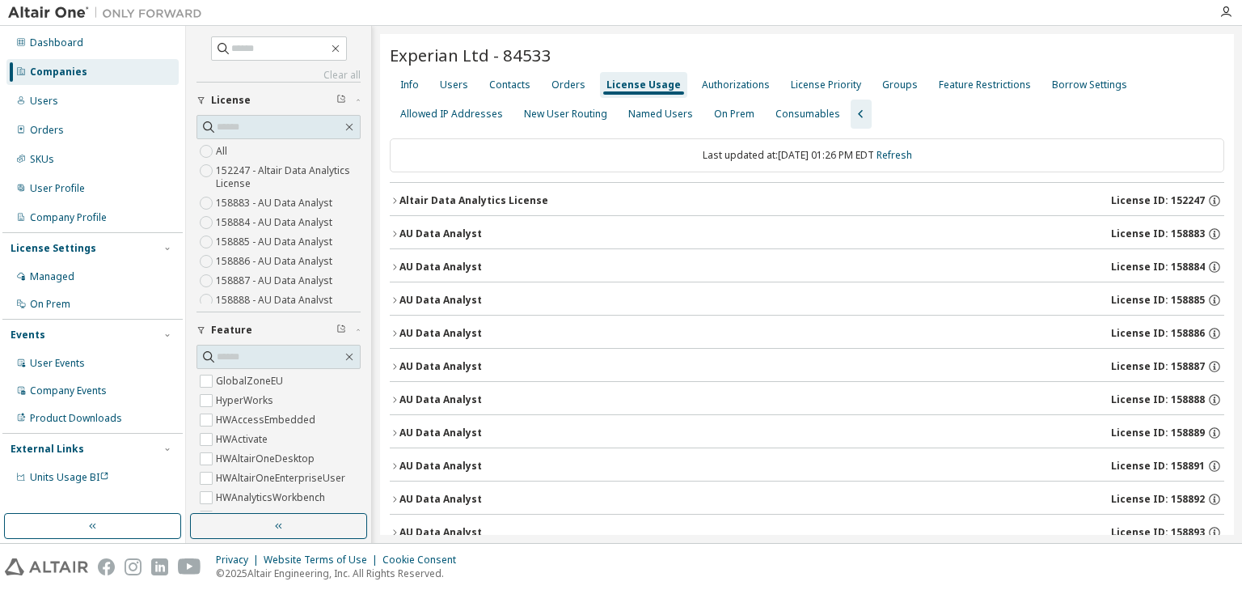
click at [395, 398] on icon "button" at bounding box center [395, 400] width 10 height 10
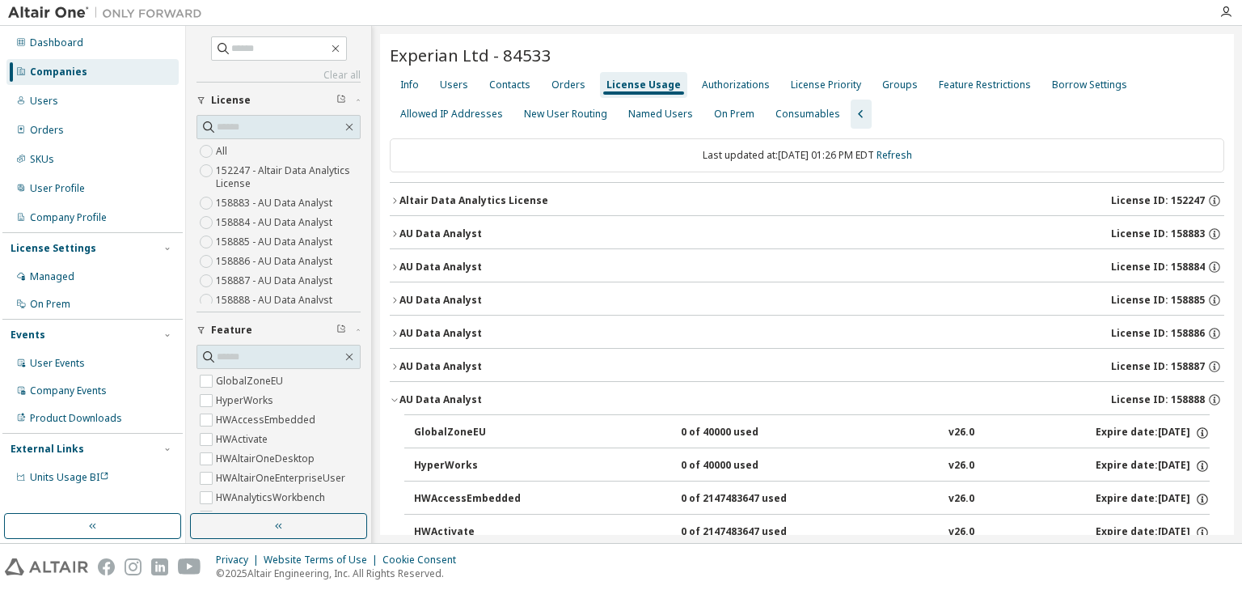
click at [395, 401] on icon "button" at bounding box center [395, 400] width 10 height 10
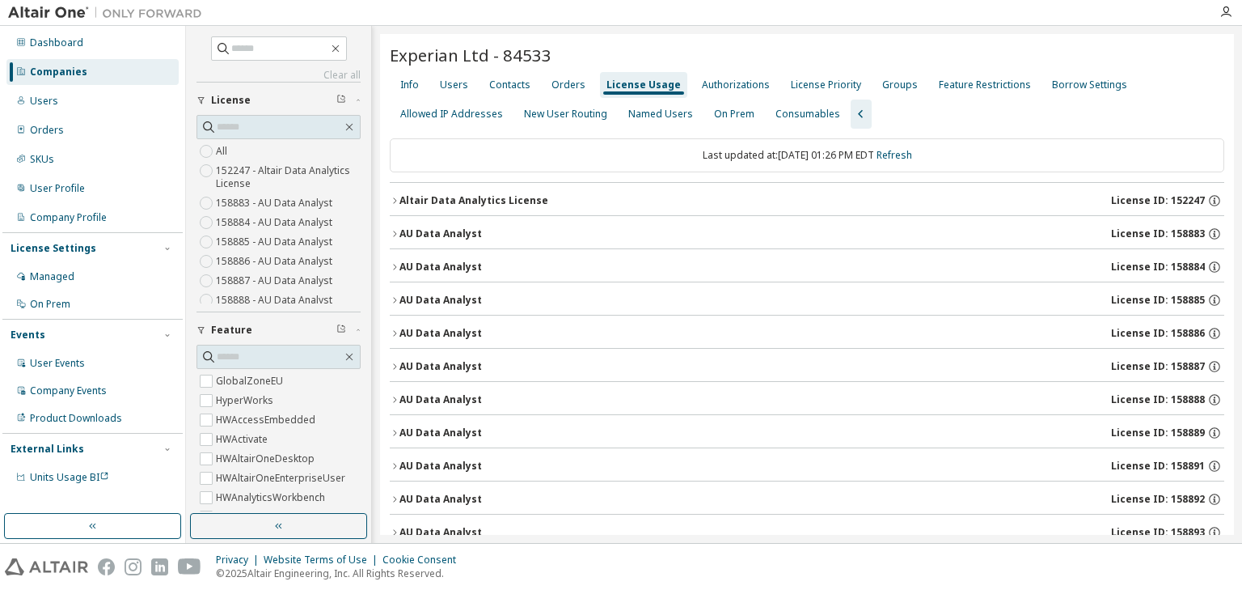
click at [395, 434] on icon "button" at bounding box center [395, 433] width 10 height 10
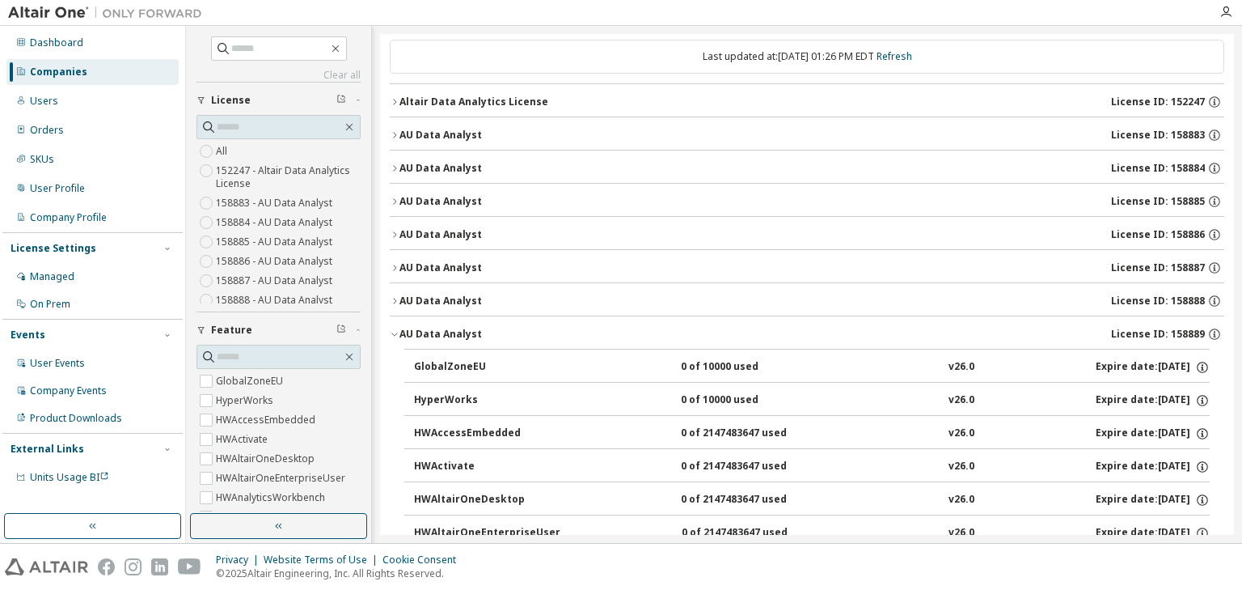
scroll to position [129, 0]
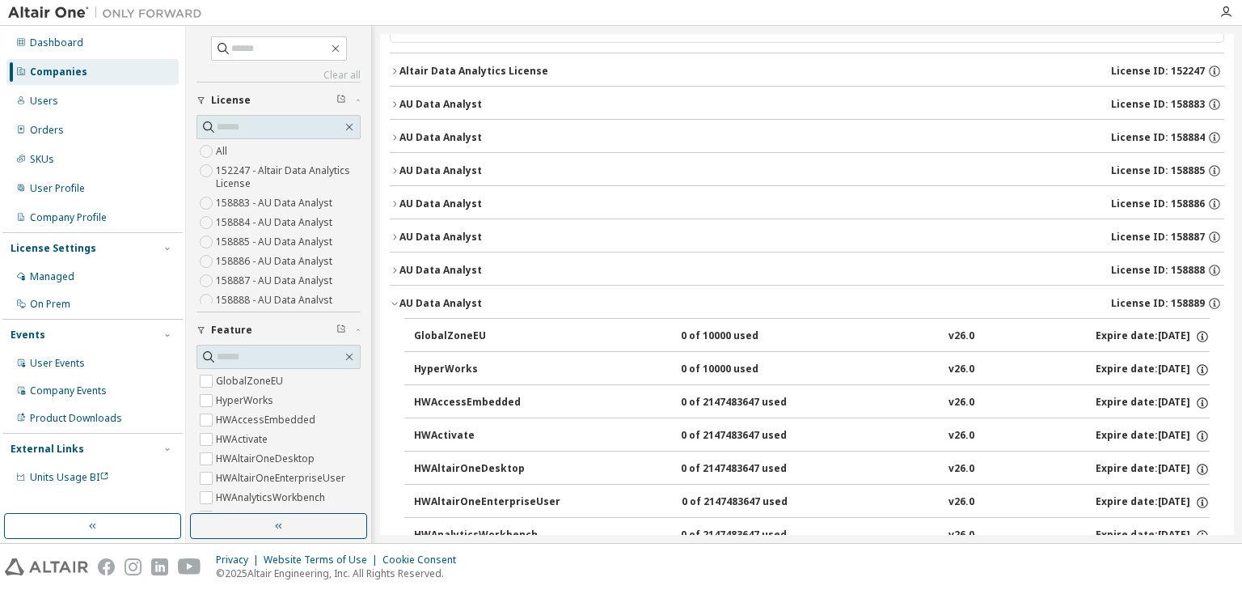
click at [391, 301] on icon "button" at bounding box center [395, 303] width 10 height 10
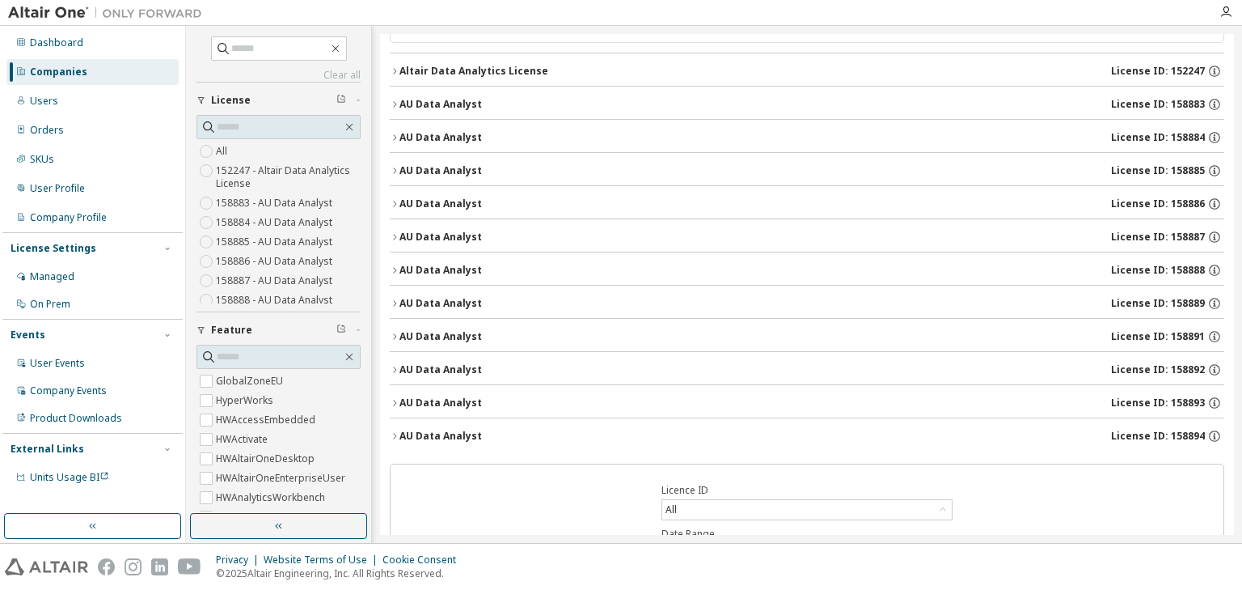
click at [391, 335] on icon "button" at bounding box center [395, 337] width 10 height 10
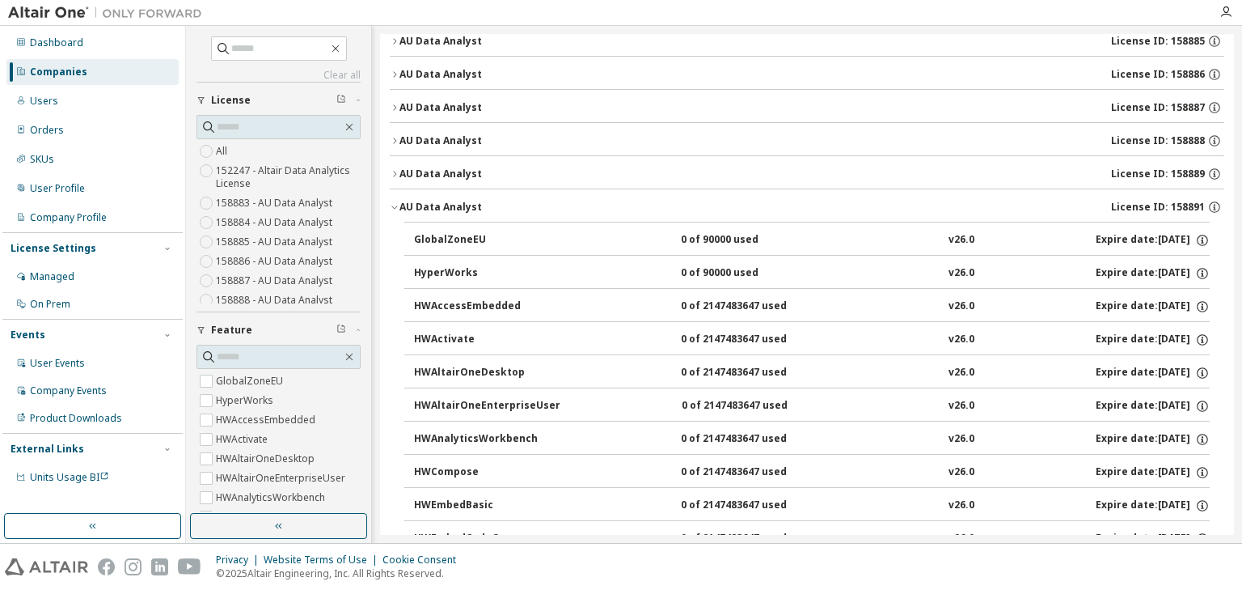
scroll to position [194, 0]
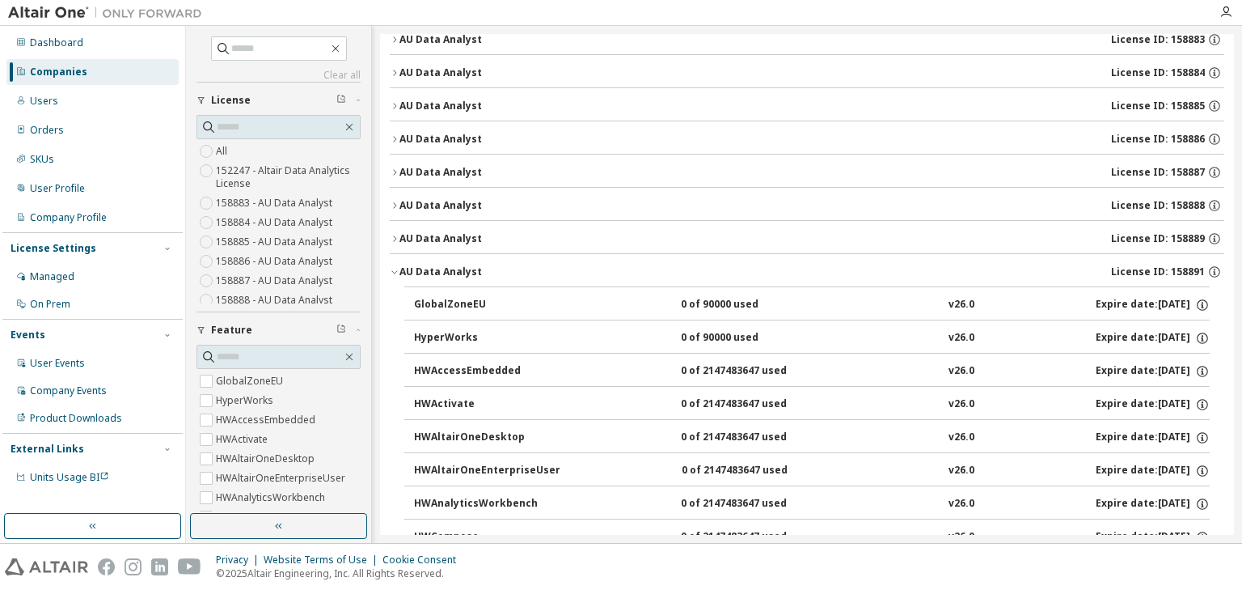
click at [396, 271] on icon "button" at bounding box center [395, 272] width 10 height 10
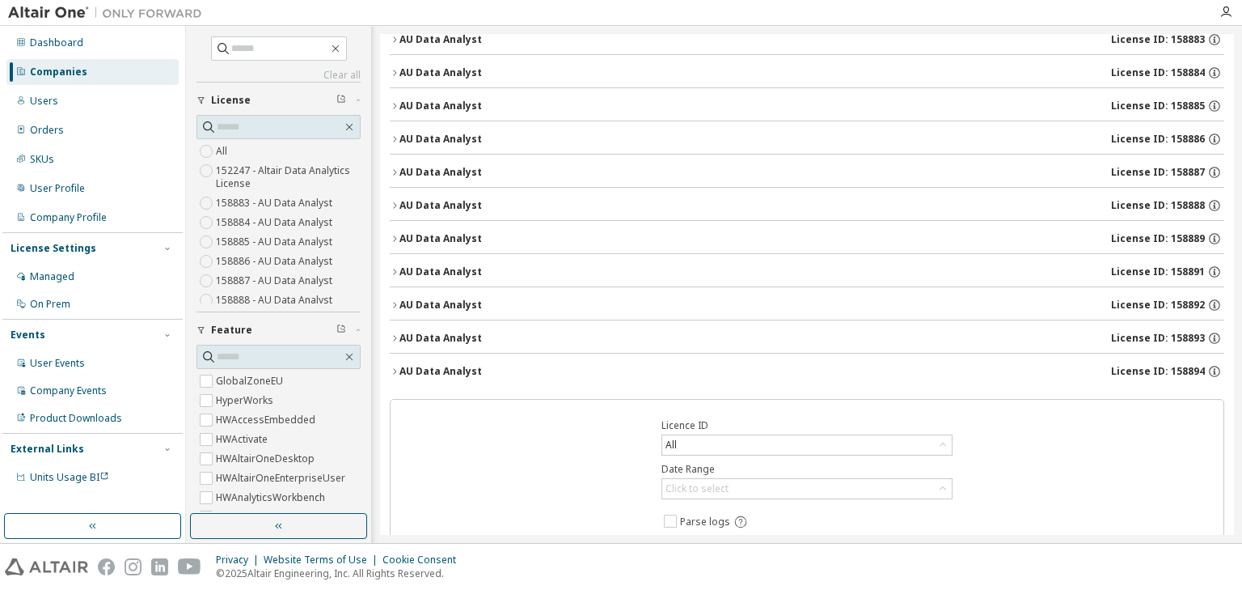
click at [395, 304] on icon "button" at bounding box center [395, 305] width 10 height 10
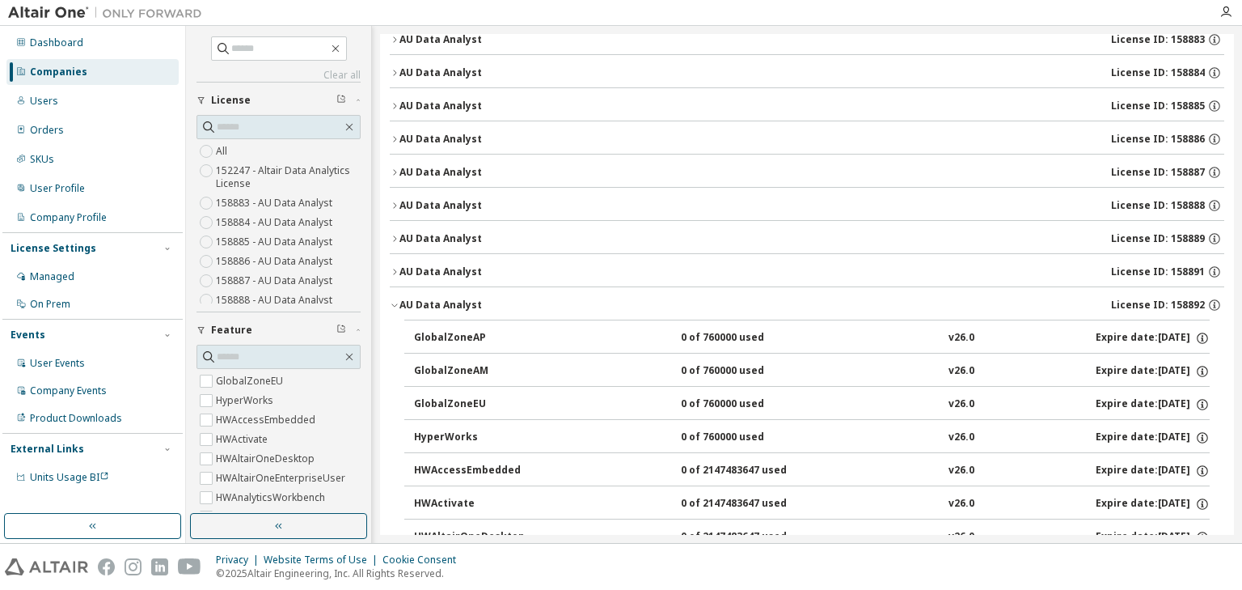
click at [396, 300] on icon "button" at bounding box center [395, 305] width 10 height 10
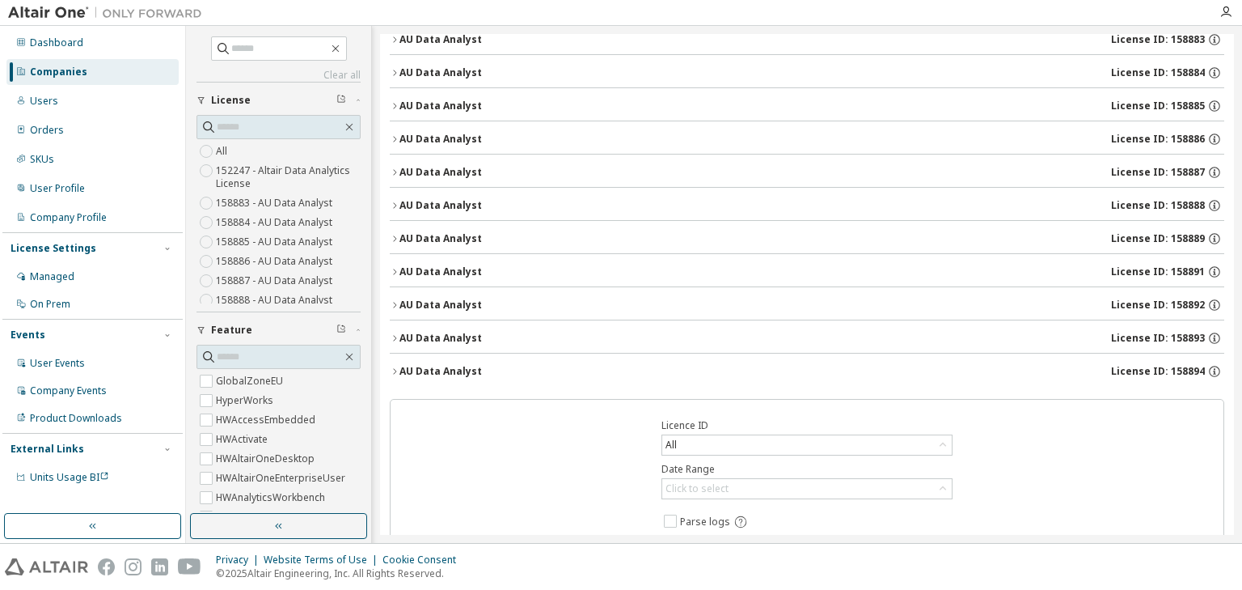
click at [392, 340] on button "AU Data Analyst License ID: 158893" at bounding box center [807, 338] width 835 height 36
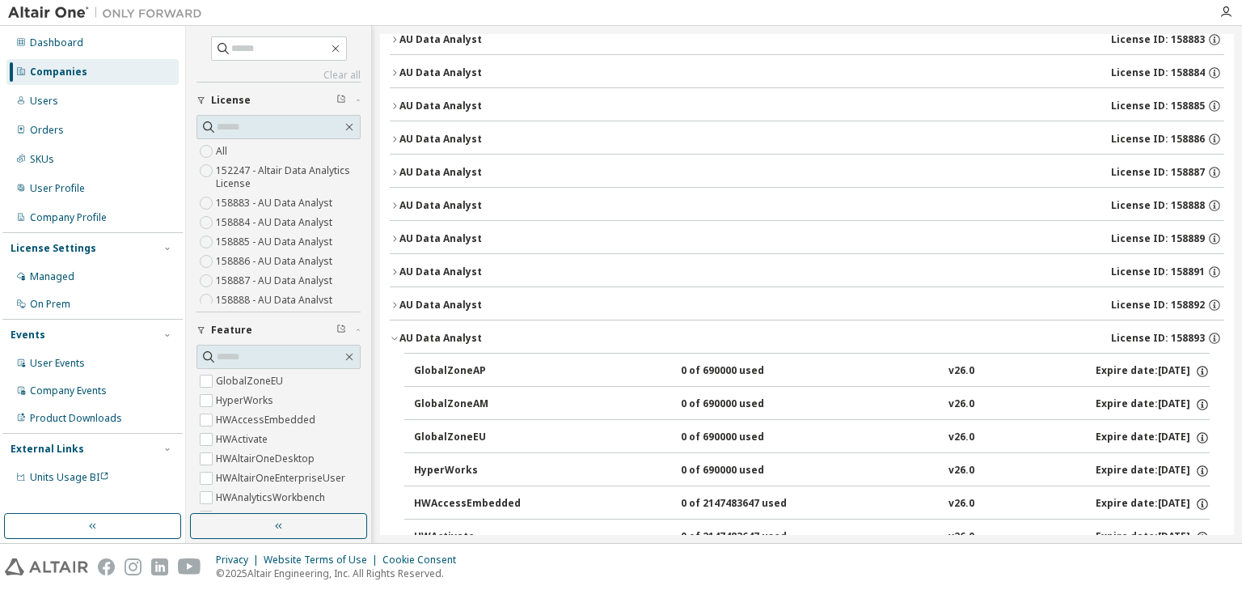
click at [395, 337] on icon "button" at bounding box center [395, 338] width 10 height 10
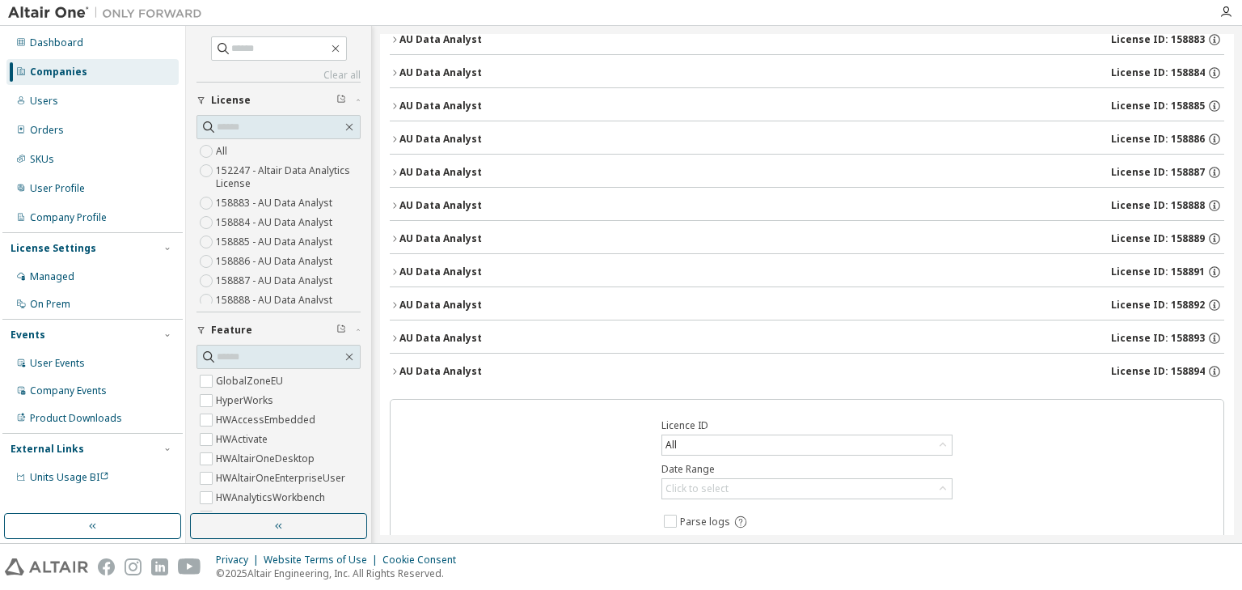
click at [398, 369] on icon "button" at bounding box center [395, 371] width 10 height 10
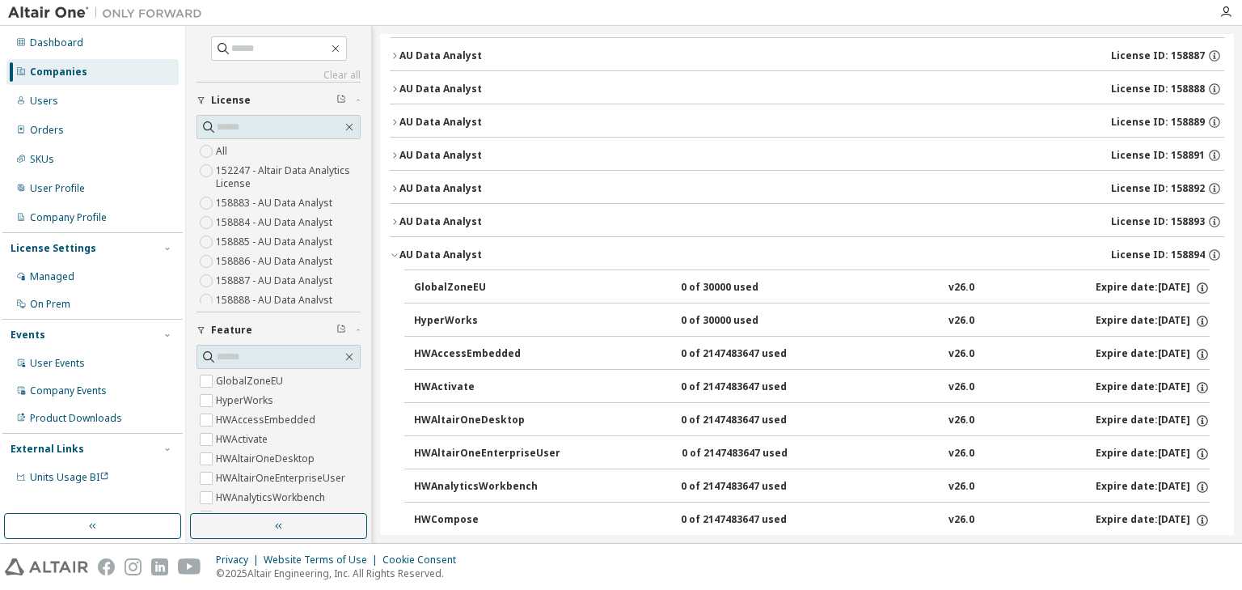
scroll to position [324, 0]
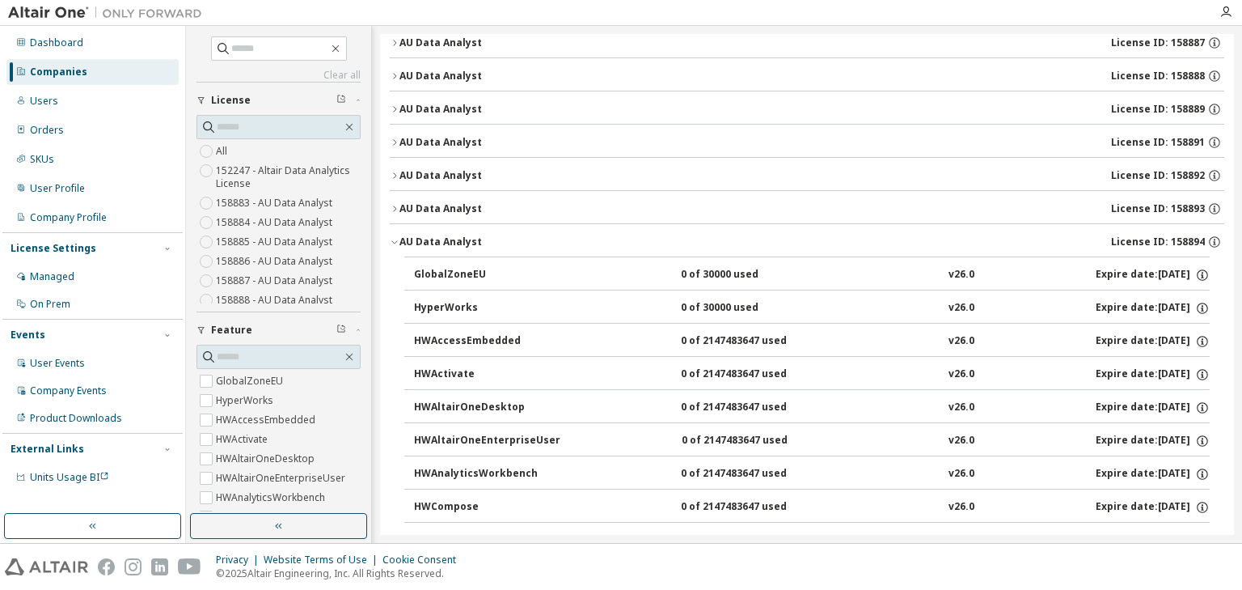
click at [395, 237] on icon "button" at bounding box center [395, 242] width 10 height 10
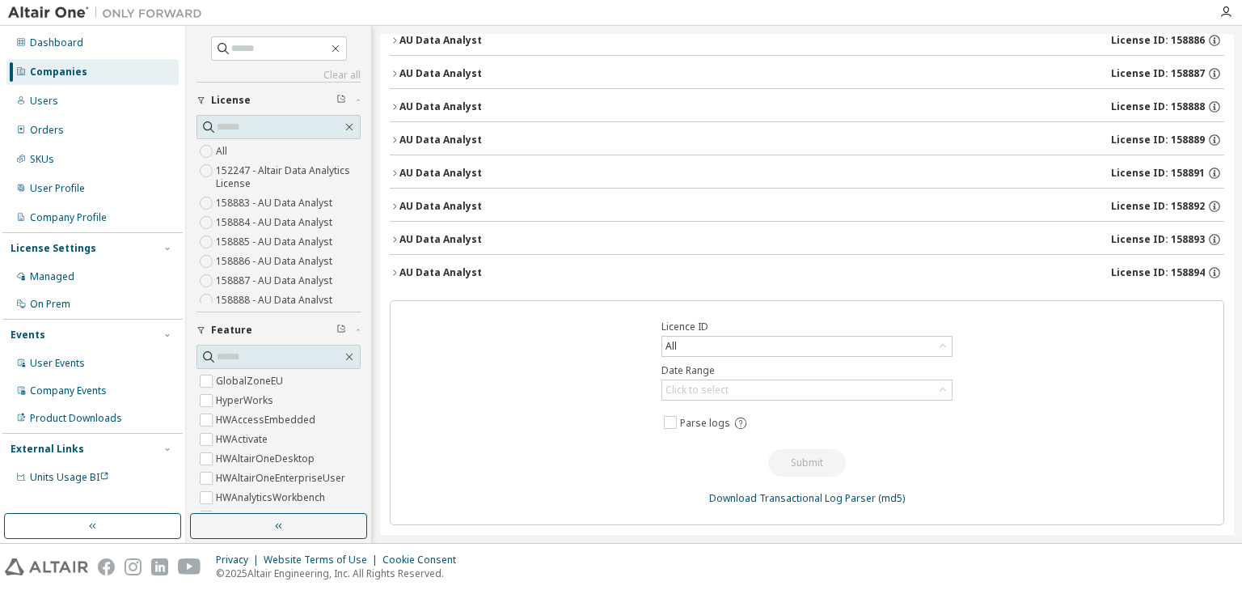
scroll to position [288, 0]
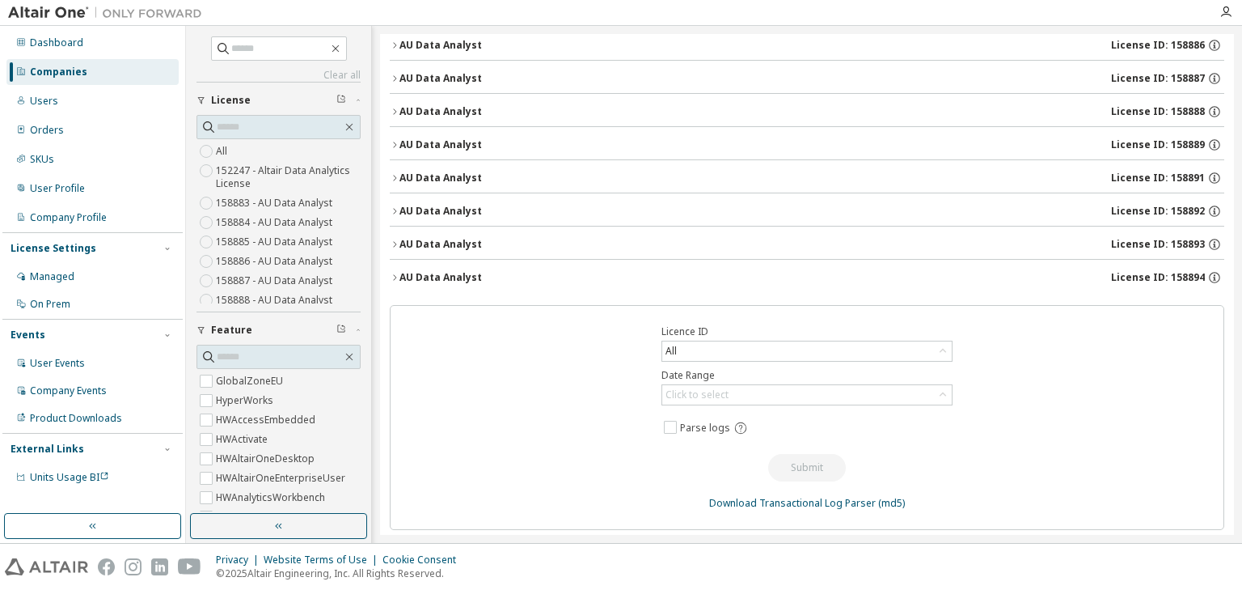
click at [395, 273] on icon "button" at bounding box center [395, 278] width 10 height 10
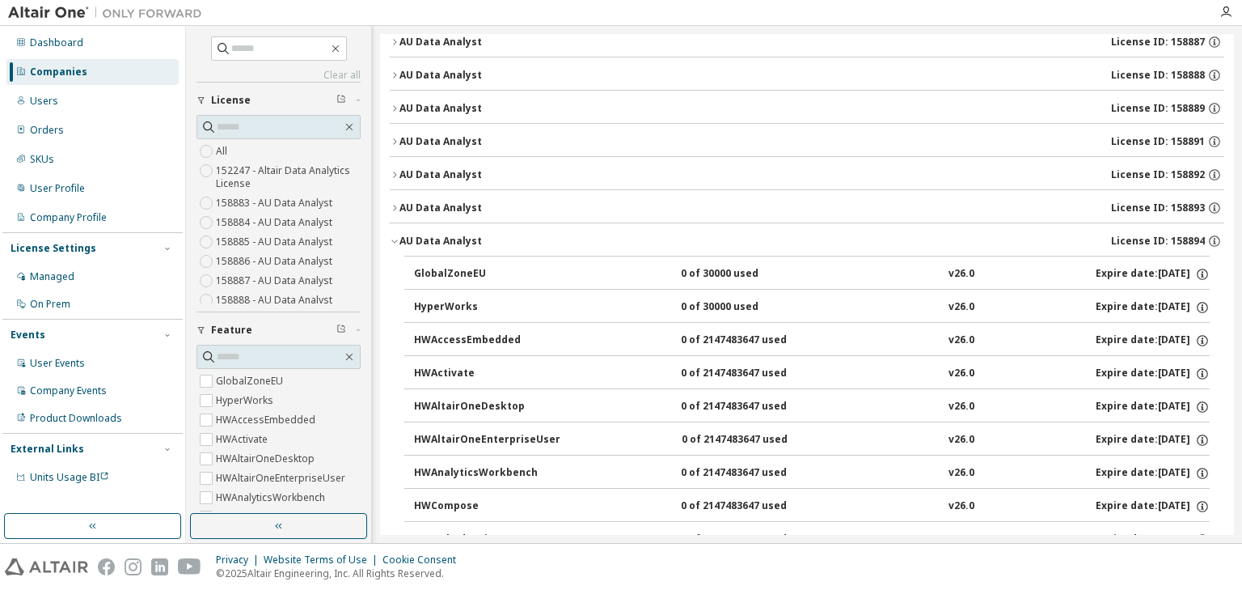
scroll to position [324, 0]
click at [393, 239] on icon "button" at bounding box center [395, 242] width 10 height 10
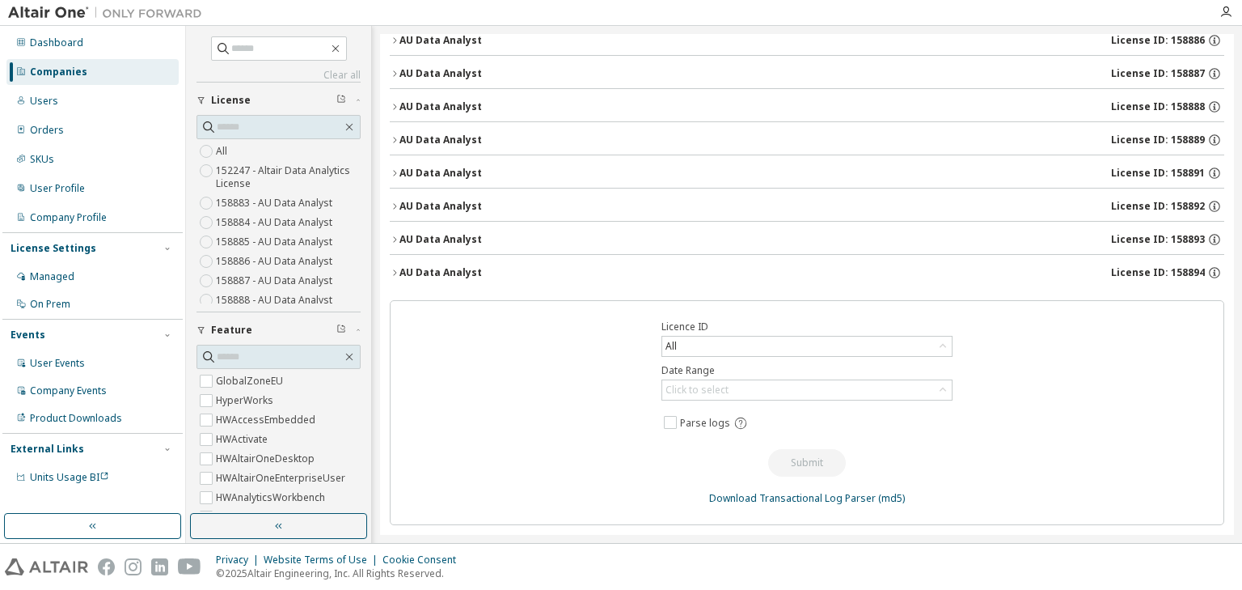
scroll to position [288, 0]
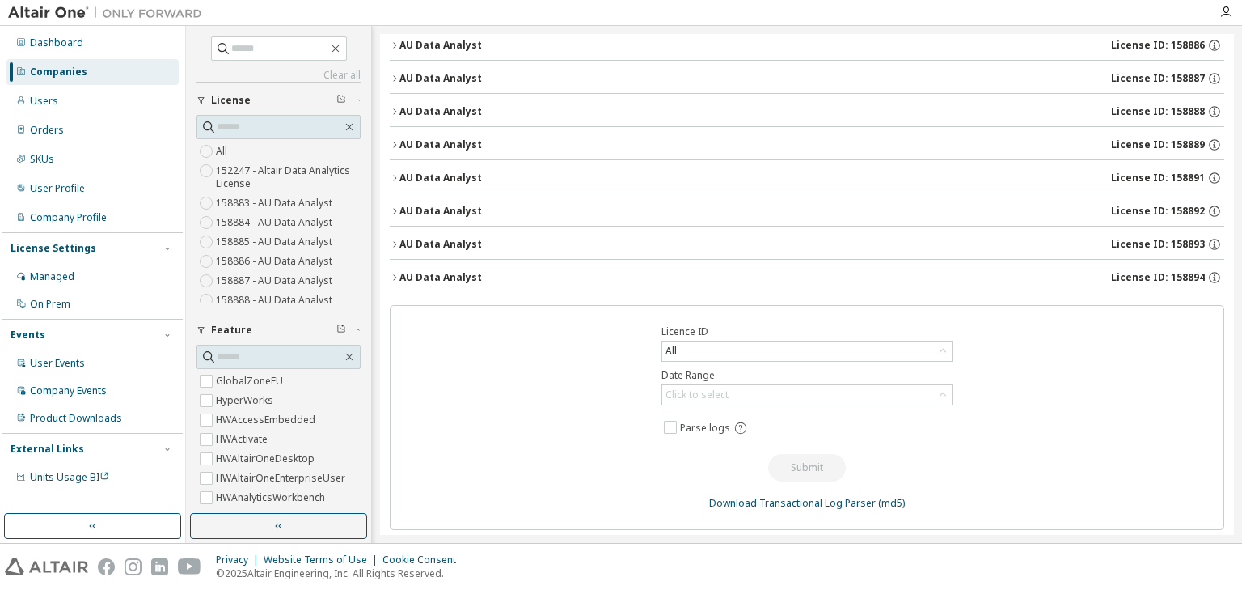
click at [392, 241] on icon "button" at bounding box center [395, 244] width 10 height 10
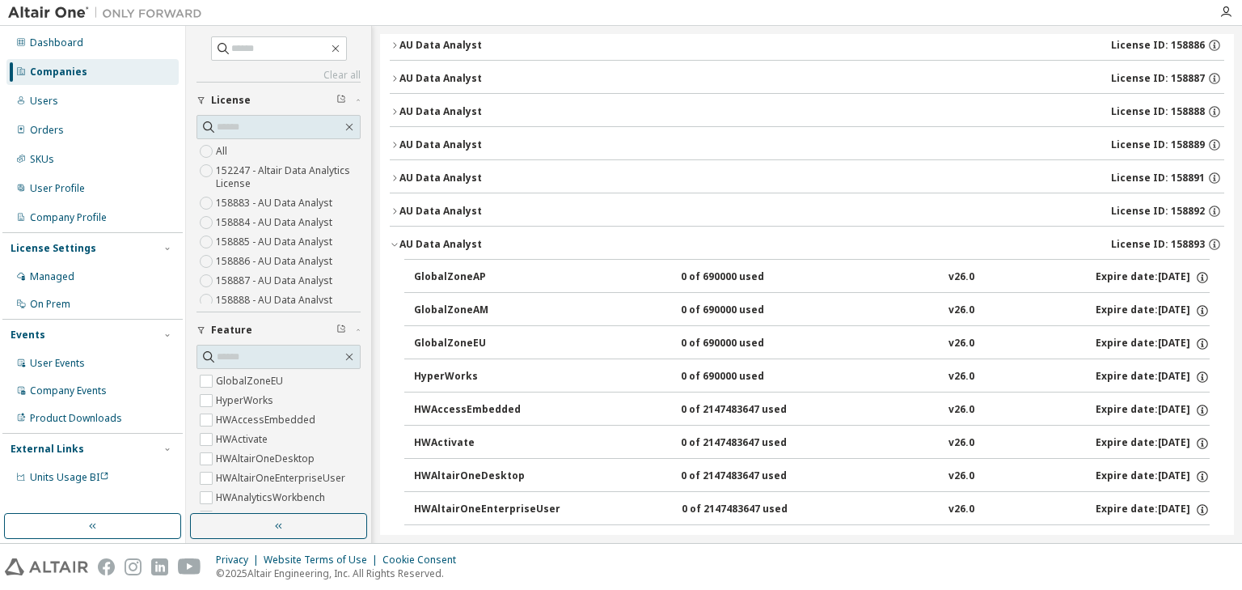
click at [392, 241] on icon "button" at bounding box center [395, 244] width 10 height 10
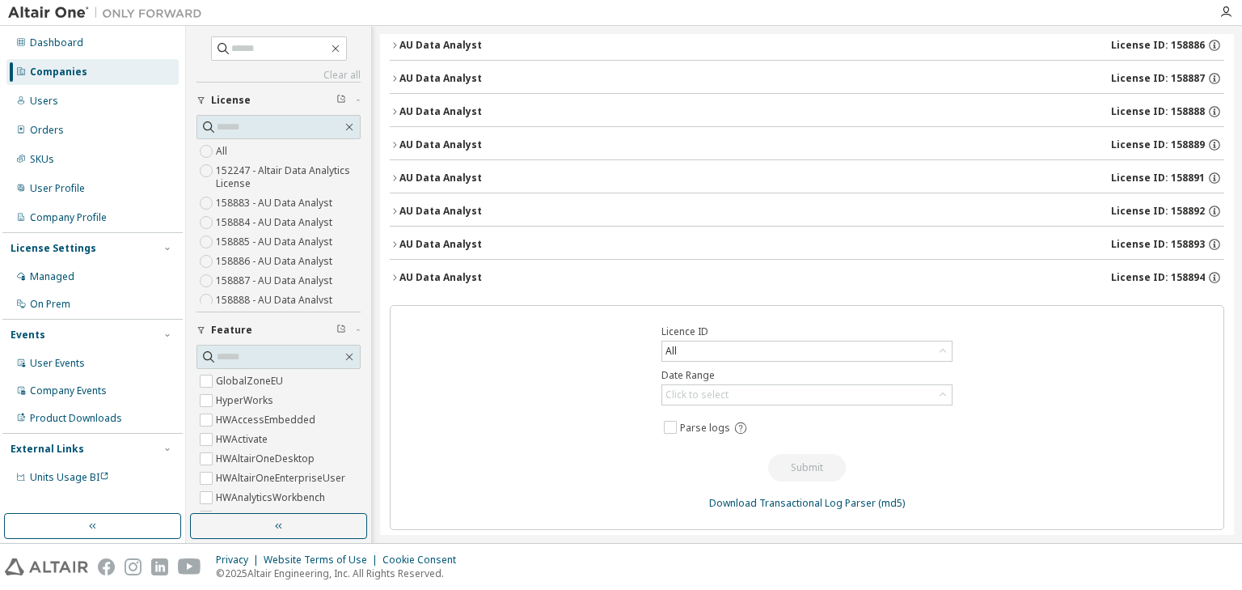
click at [394, 206] on icon "button" at bounding box center [395, 211] width 10 height 10
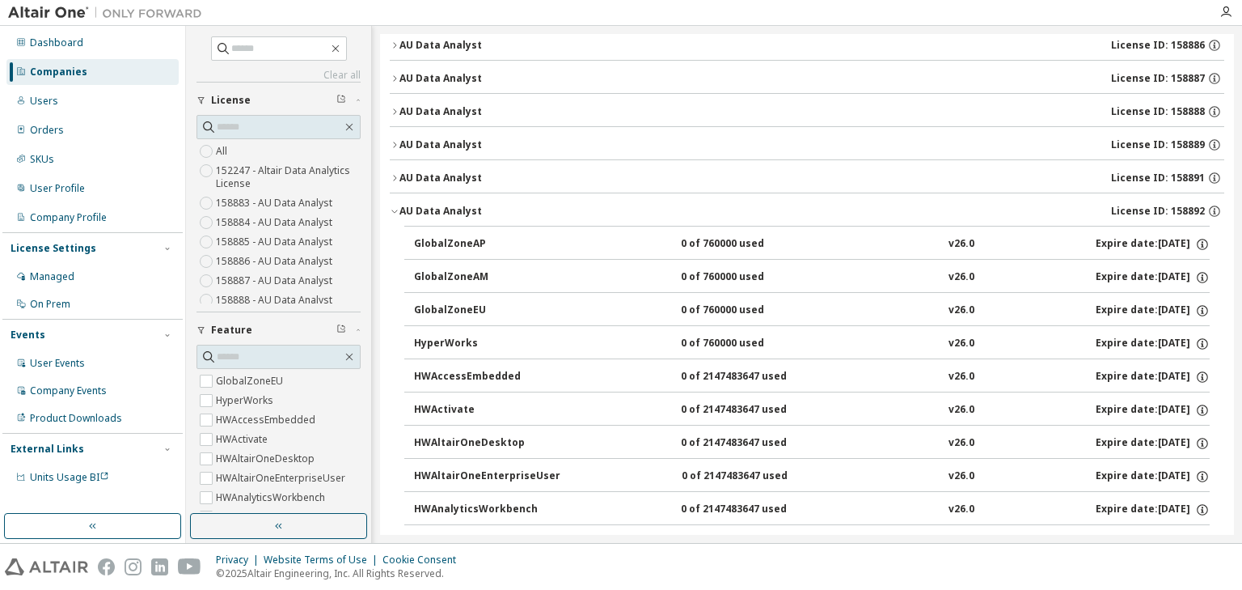
click at [394, 206] on icon "button" at bounding box center [395, 211] width 10 height 10
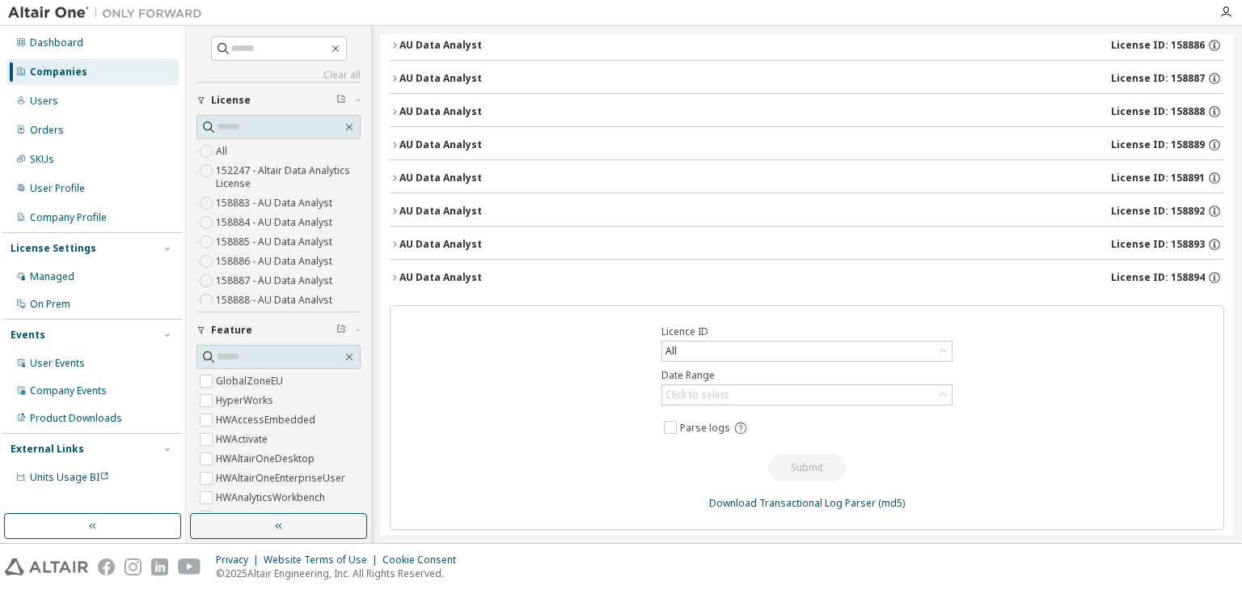
click at [395, 175] on icon "button" at bounding box center [395, 178] width 10 height 10
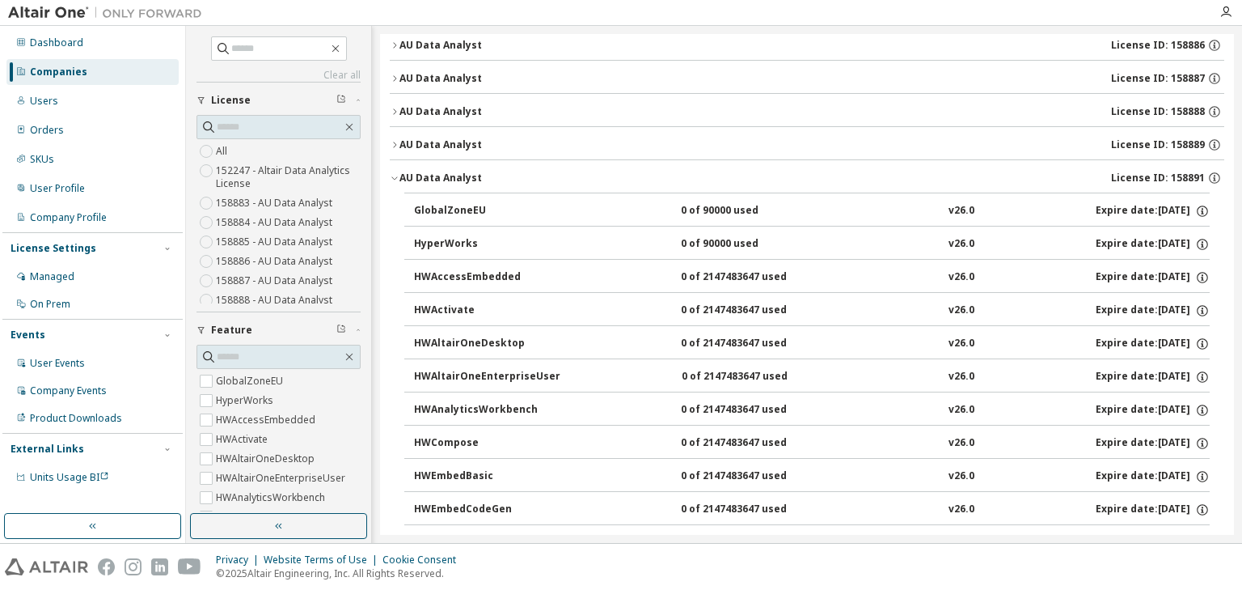
click at [395, 175] on icon "button" at bounding box center [395, 178] width 10 height 10
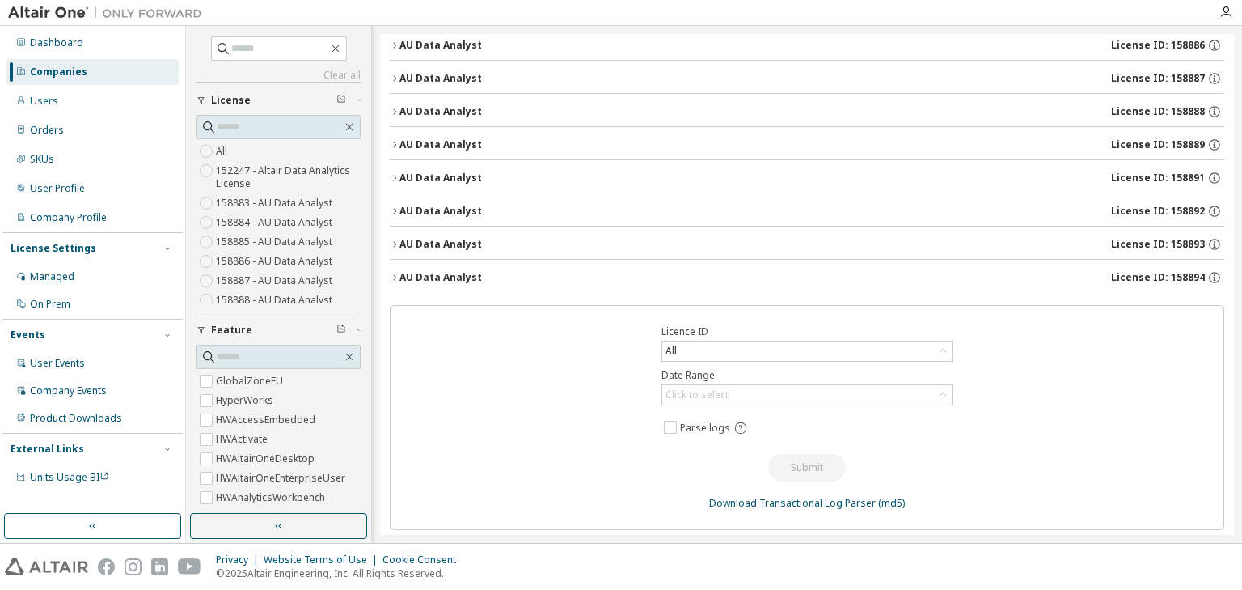
click at [395, 142] on icon "button" at bounding box center [394, 145] width 3 height 6
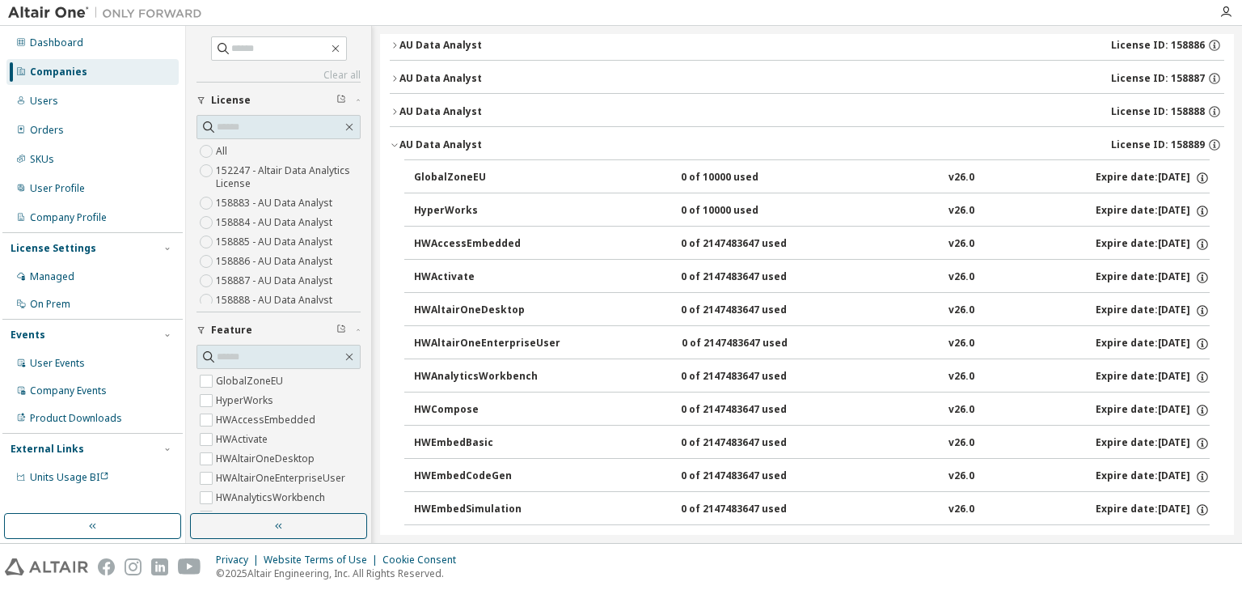
click at [395, 140] on icon "button" at bounding box center [395, 145] width 10 height 10
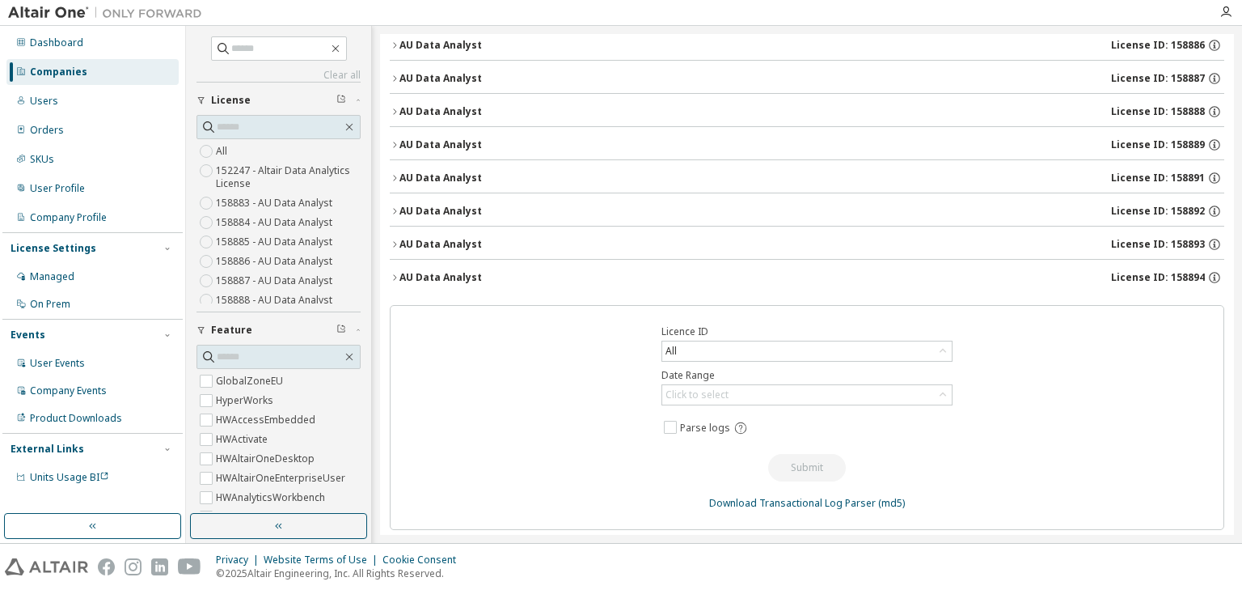
click at [395, 100] on button "AU Data Analyst License ID: 158888" at bounding box center [807, 112] width 835 height 36
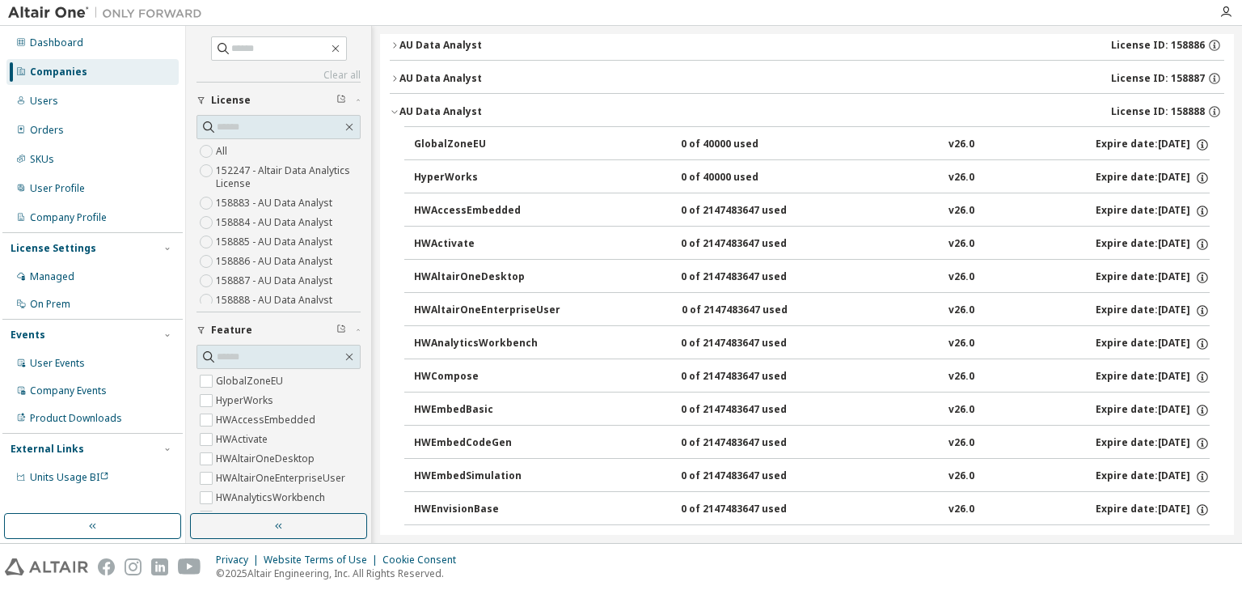
click at [395, 108] on icon "button" at bounding box center [395, 112] width 10 height 10
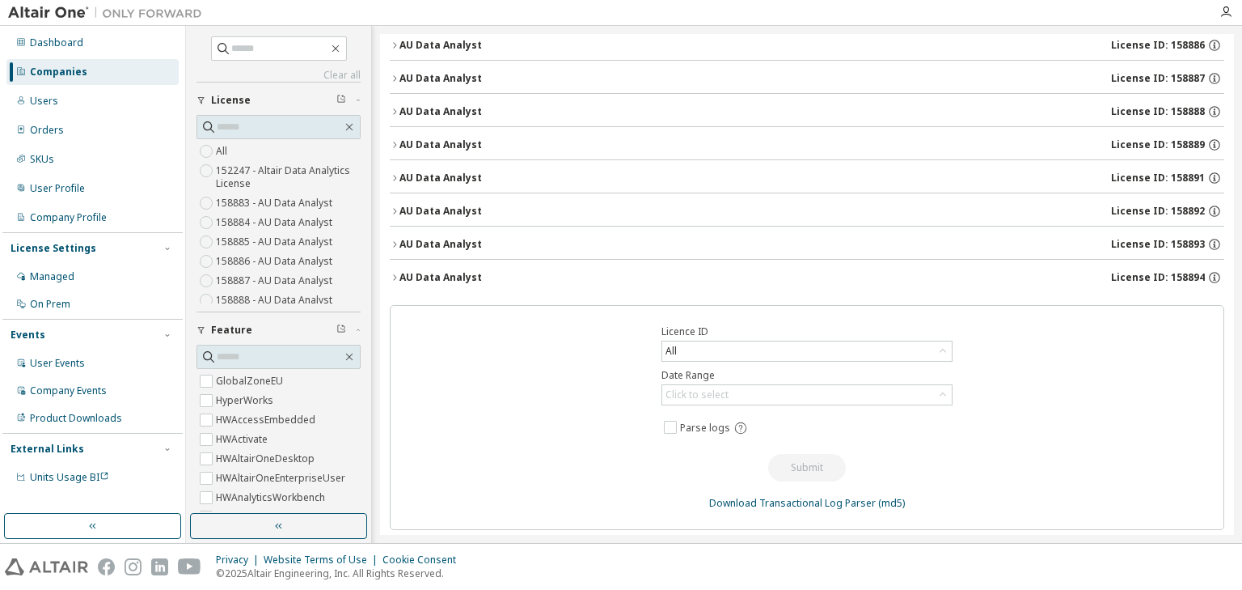
click at [396, 74] on icon "button" at bounding box center [395, 79] width 10 height 10
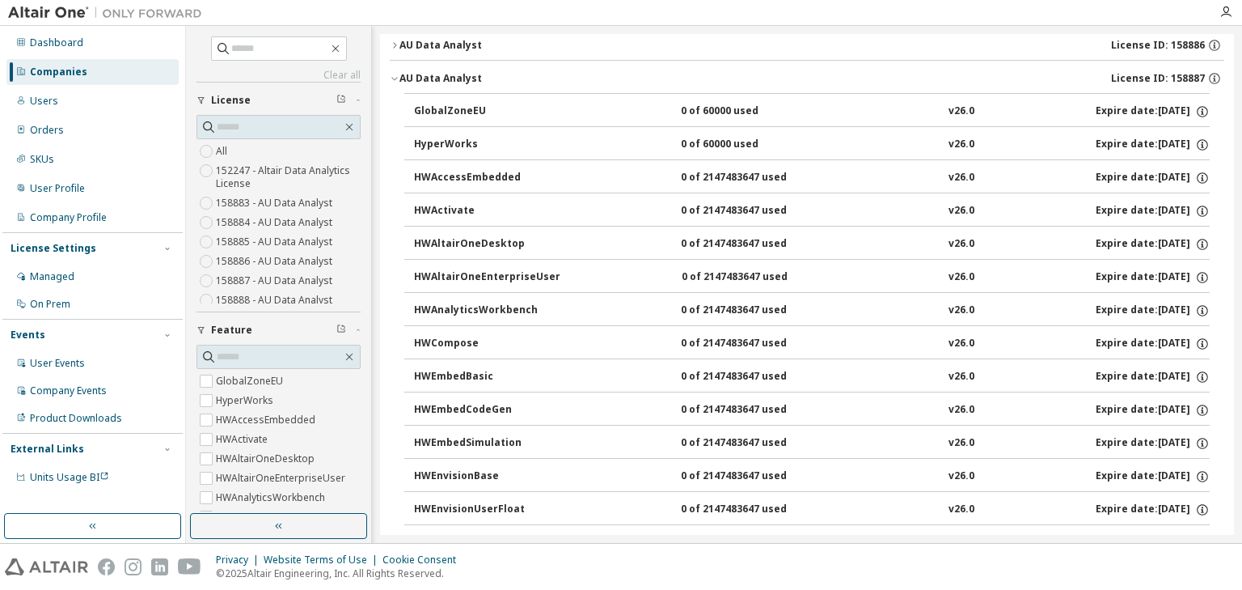
click at [396, 74] on icon "button" at bounding box center [395, 79] width 10 height 10
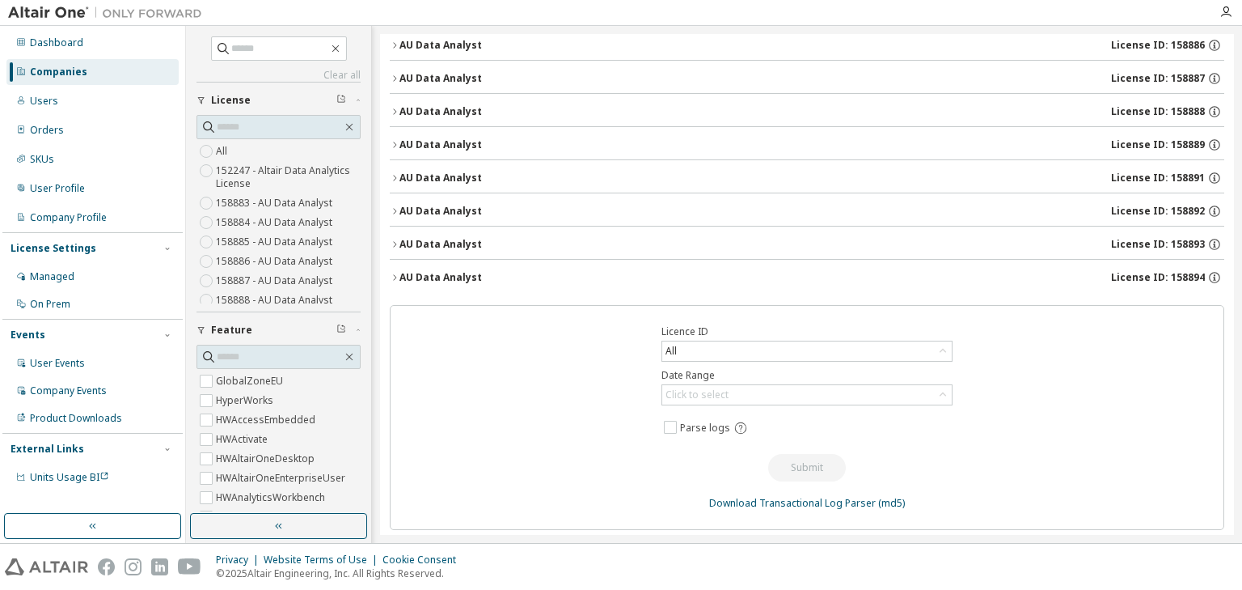
click at [395, 40] on icon "button" at bounding box center [395, 45] width 10 height 10
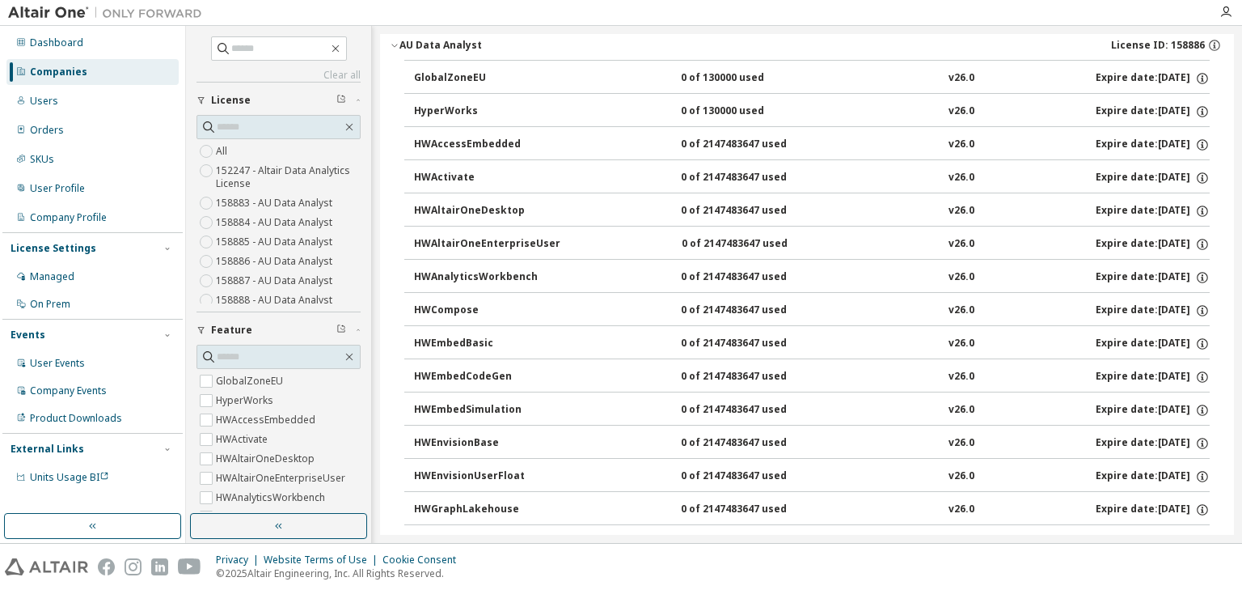
click at [396, 45] on icon "button" at bounding box center [395, 45] width 10 height 10
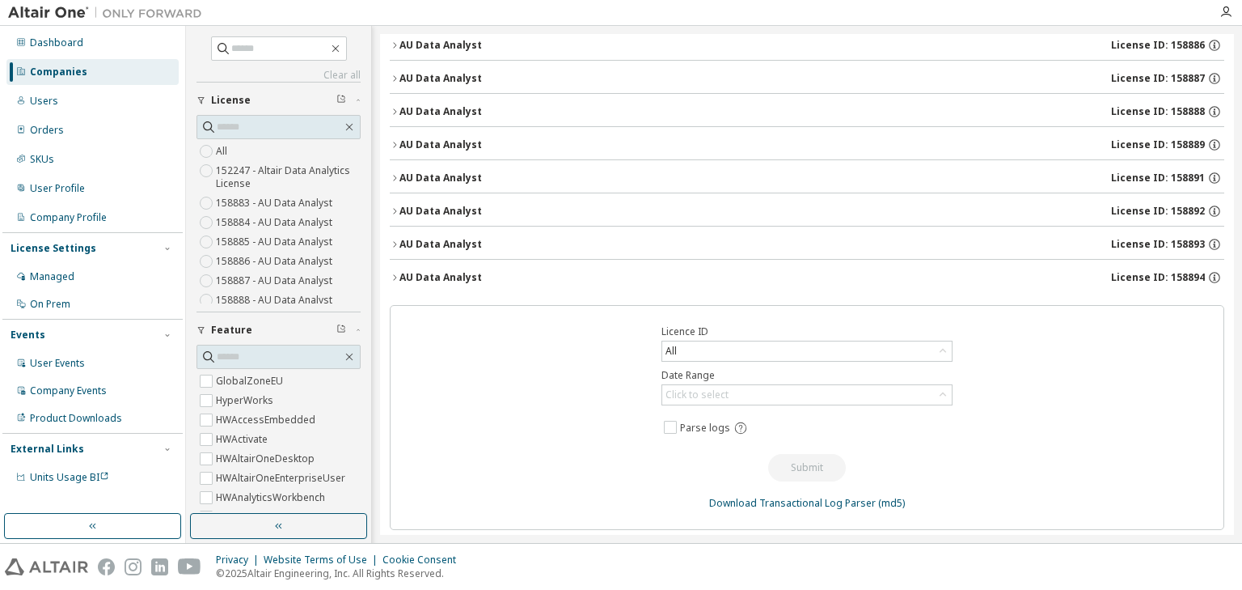
click at [396, 45] on icon "button" at bounding box center [395, 45] width 10 height 10
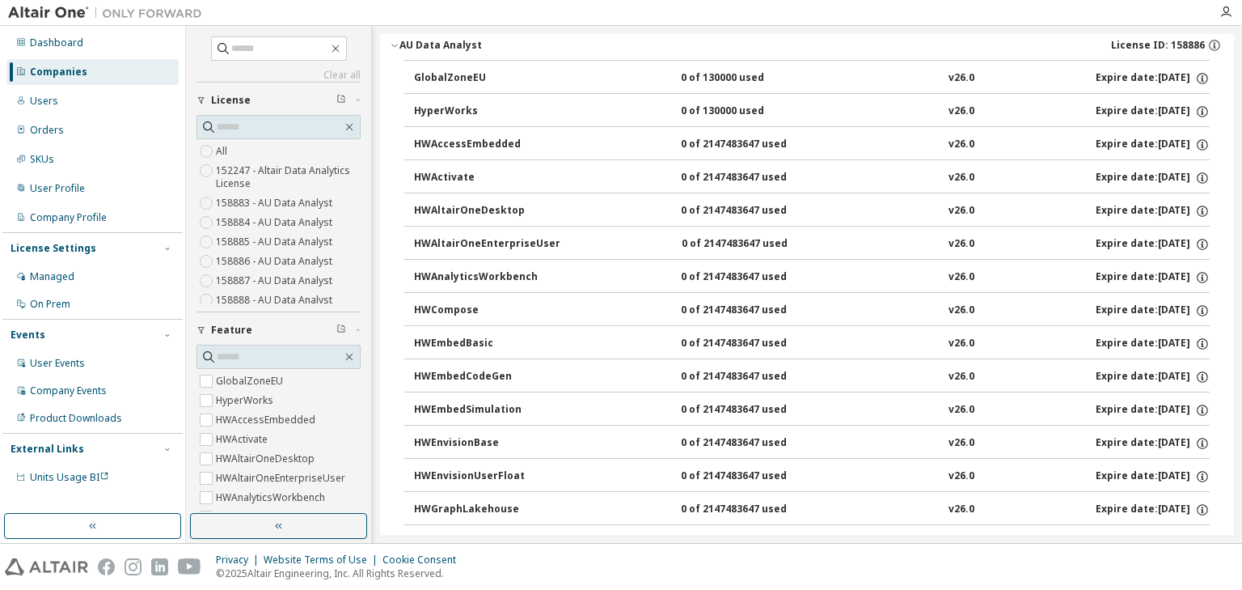
click at [396, 45] on icon "button" at bounding box center [395, 45] width 10 height 10
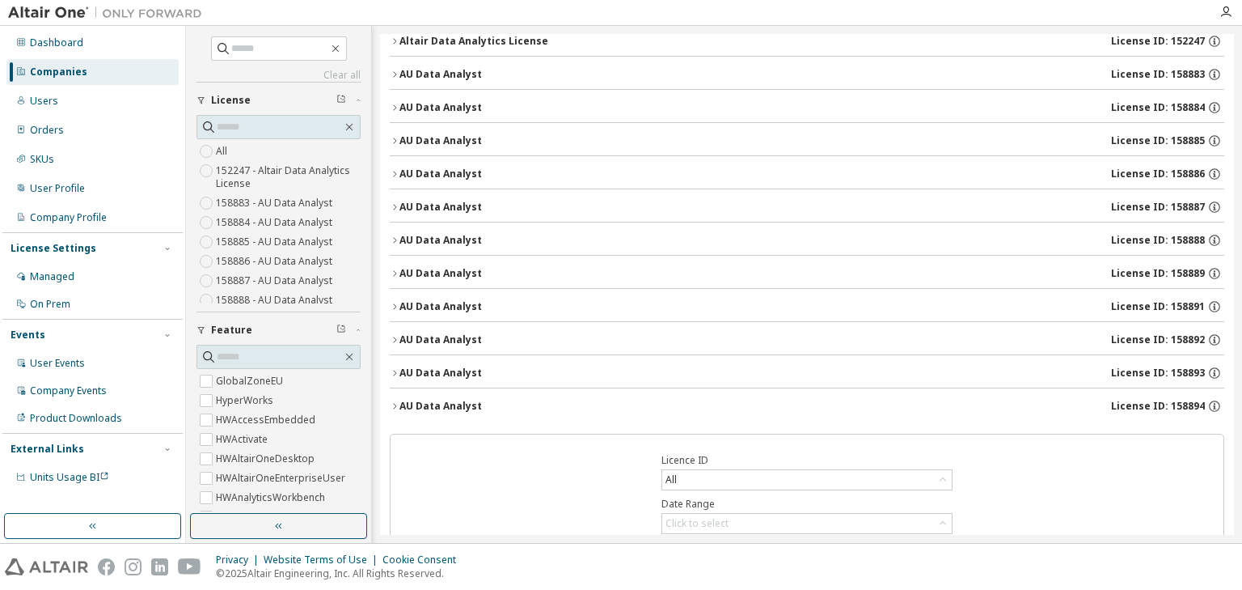
scroll to position [159, 0]
click at [394, 137] on icon "button" at bounding box center [395, 142] width 10 height 10
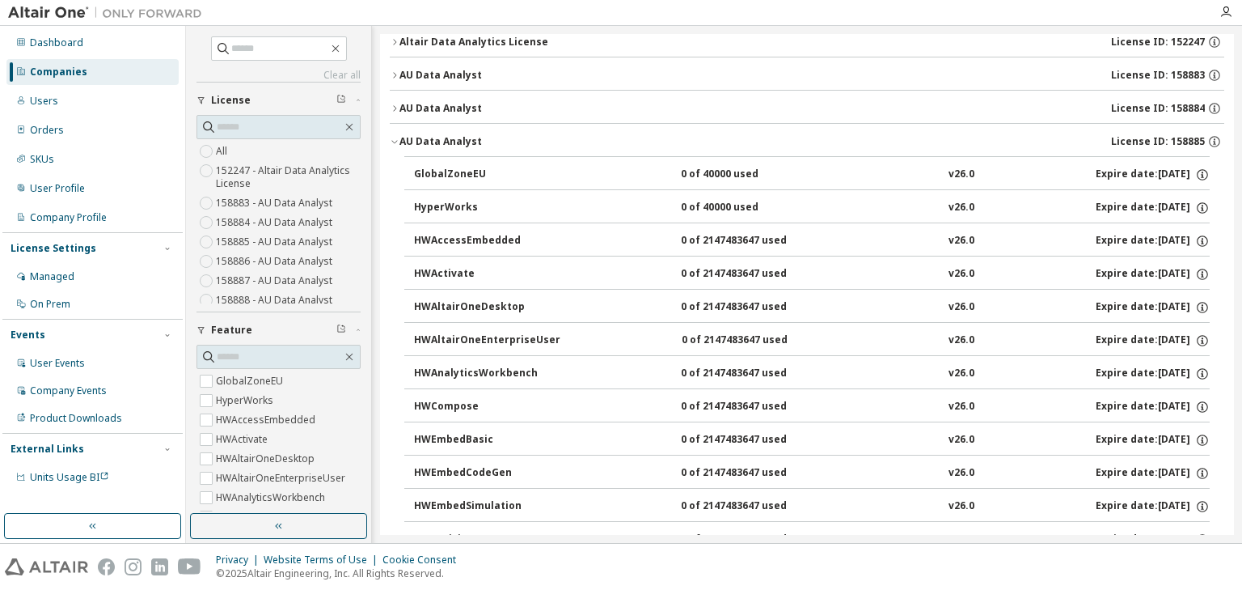
click at [394, 137] on icon "button" at bounding box center [395, 142] width 10 height 10
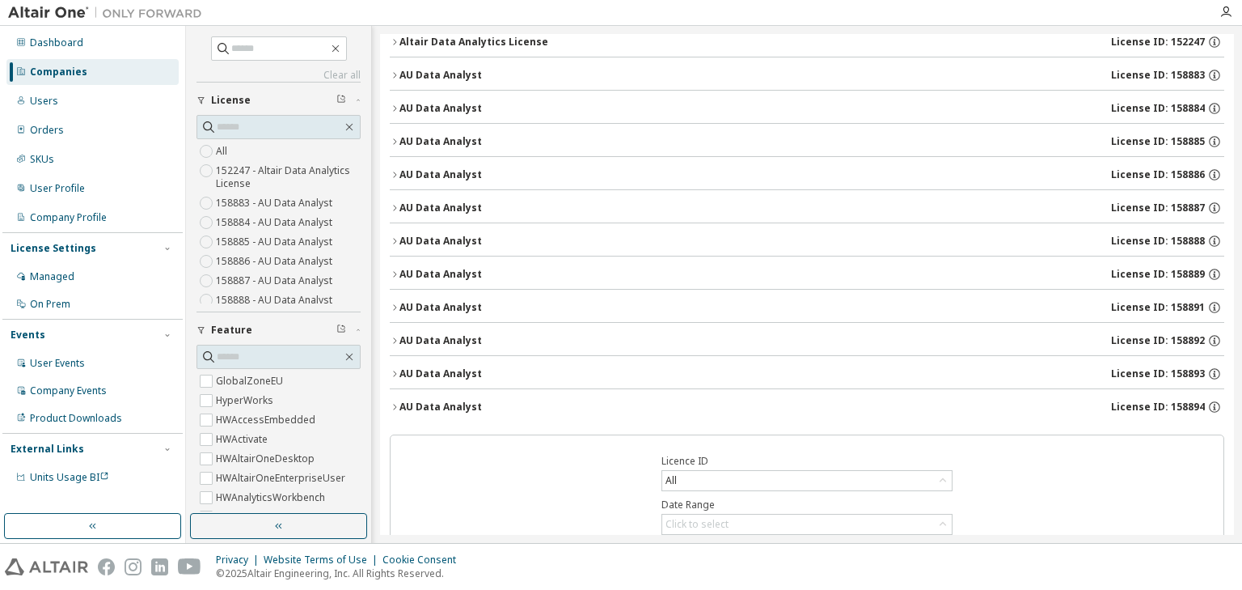
click at [391, 104] on icon "button" at bounding box center [395, 109] width 10 height 10
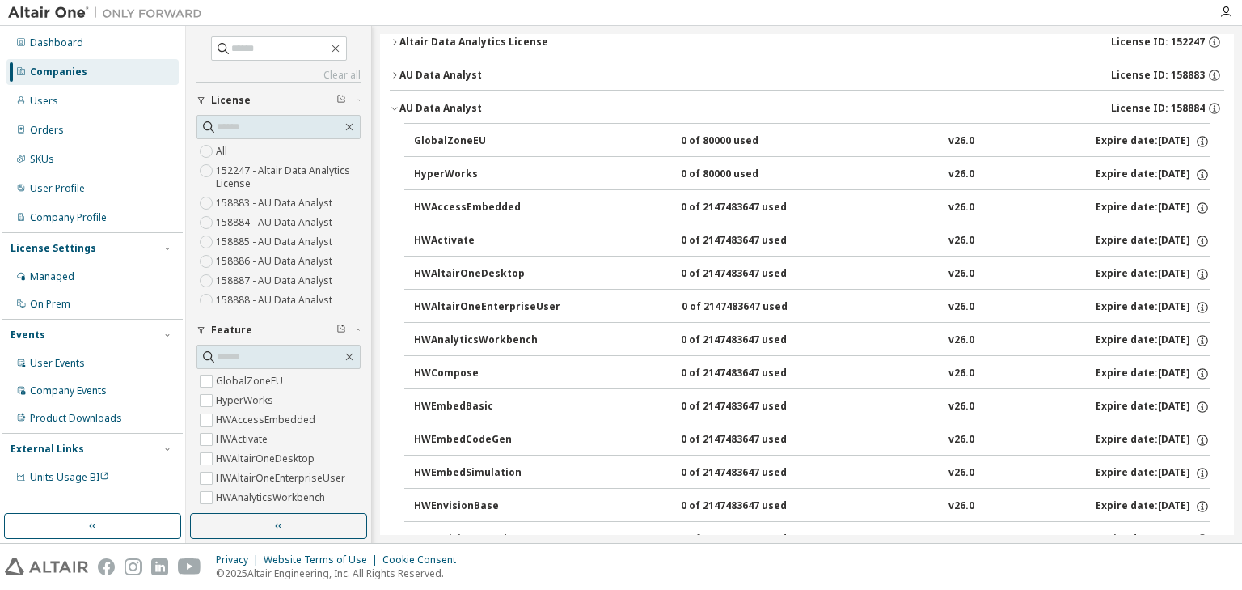
click at [391, 104] on icon "button" at bounding box center [395, 109] width 10 height 10
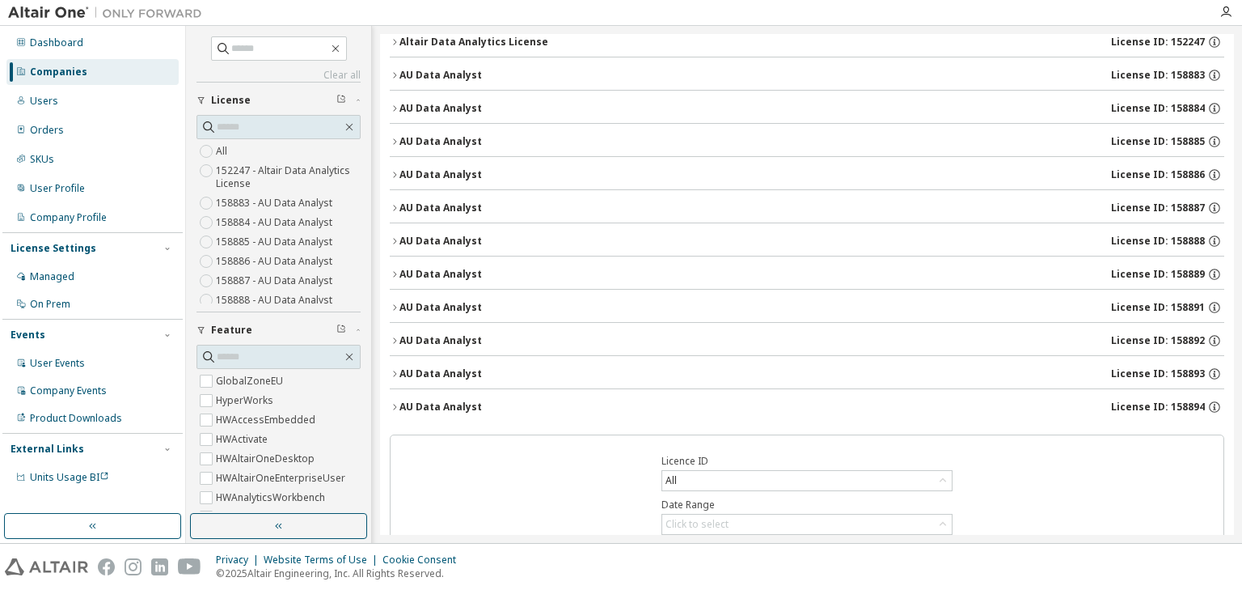
click at [393, 70] on icon "button" at bounding box center [395, 75] width 10 height 10
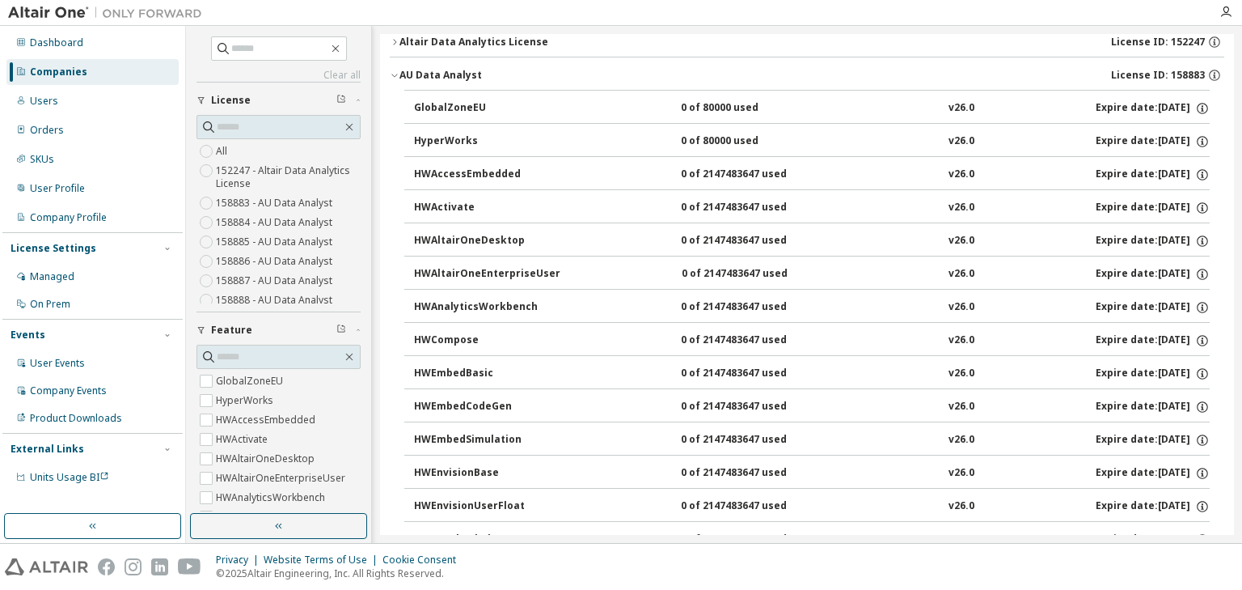
click at [393, 70] on icon "button" at bounding box center [395, 75] width 10 height 10
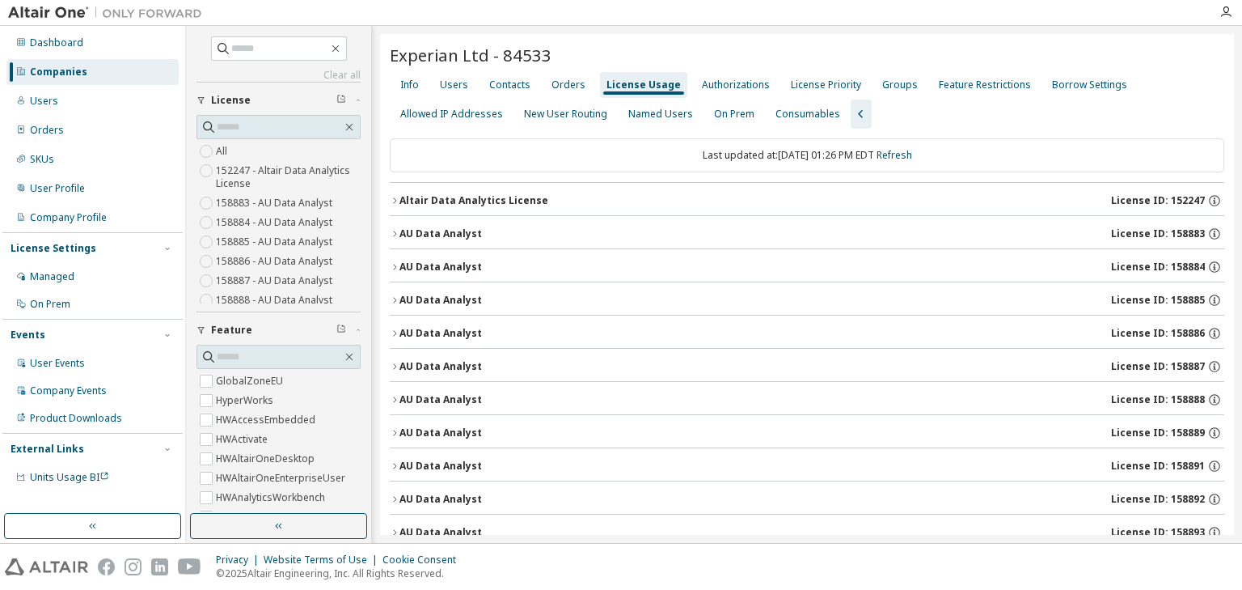
scroll to position [0, 0]
click at [803, 82] on div "License Priority" at bounding box center [826, 84] width 70 height 13
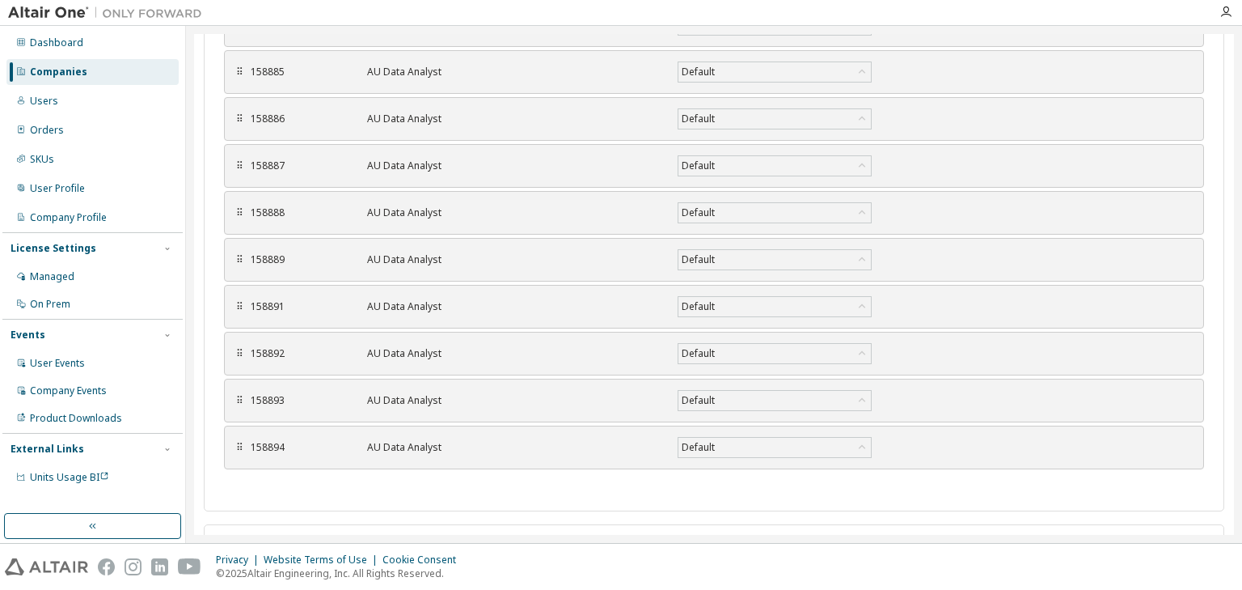
scroll to position [572, 0]
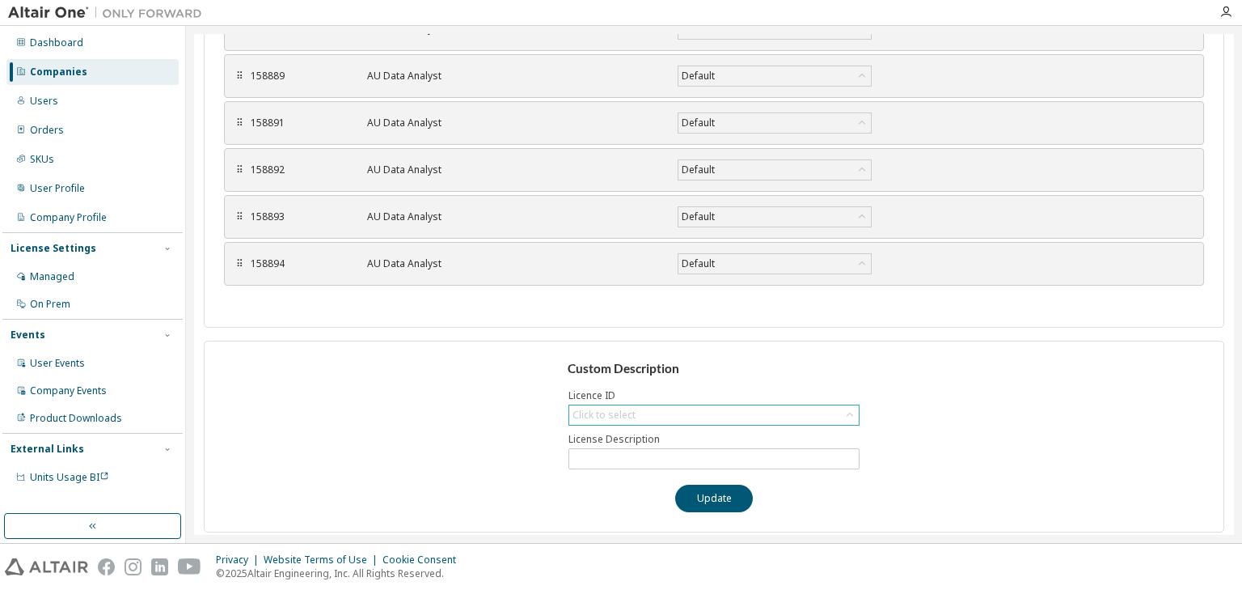
click at [842, 408] on icon at bounding box center [850, 415] width 16 height 16
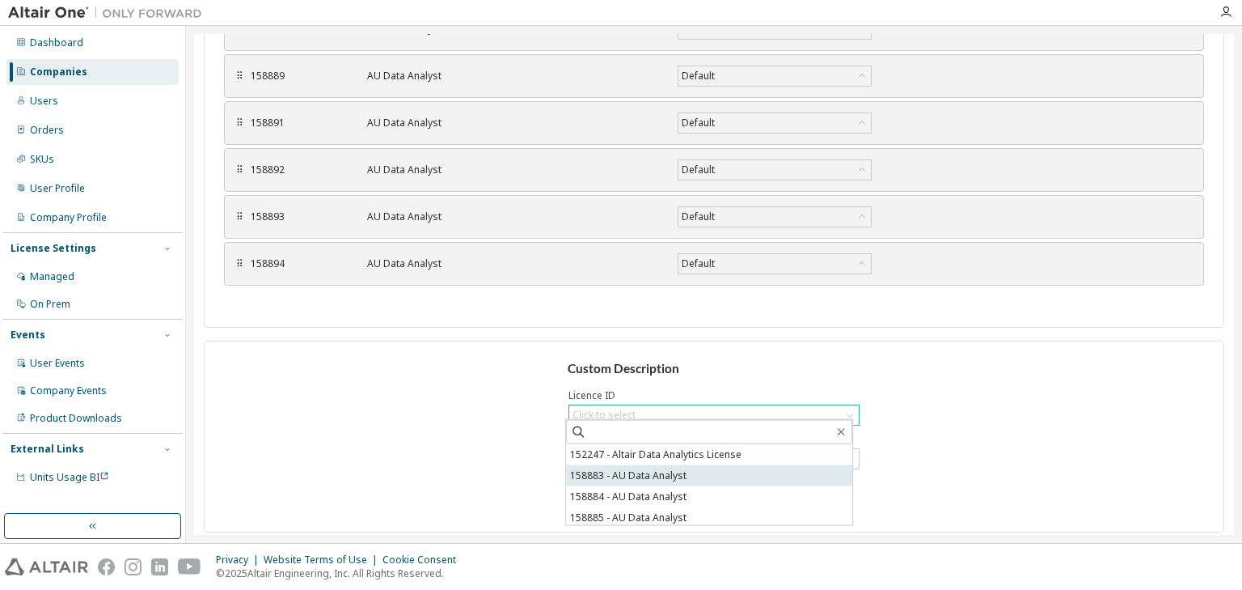
click at [717, 472] on li "158883 - AU Data Analyst" at bounding box center [709, 475] width 286 height 21
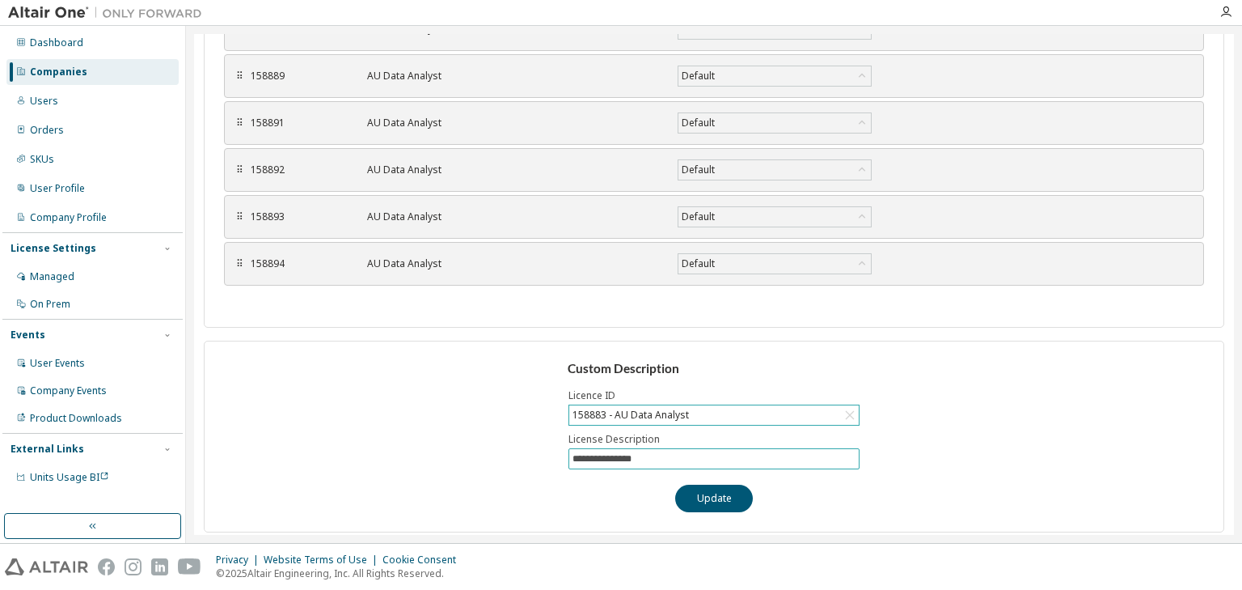
drag, startPoint x: 651, startPoint y: 455, endPoint x: 541, endPoint y: 451, distance: 110.1
click at [541, 451] on div "**********" at bounding box center [714, 437] width 1021 height 192
click at [698, 493] on button "Update" at bounding box center [714, 497] width 78 height 27
click at [740, 406] on div "158883 - ADH - Kieran Davis" at bounding box center [714, 414] width 290 height 19
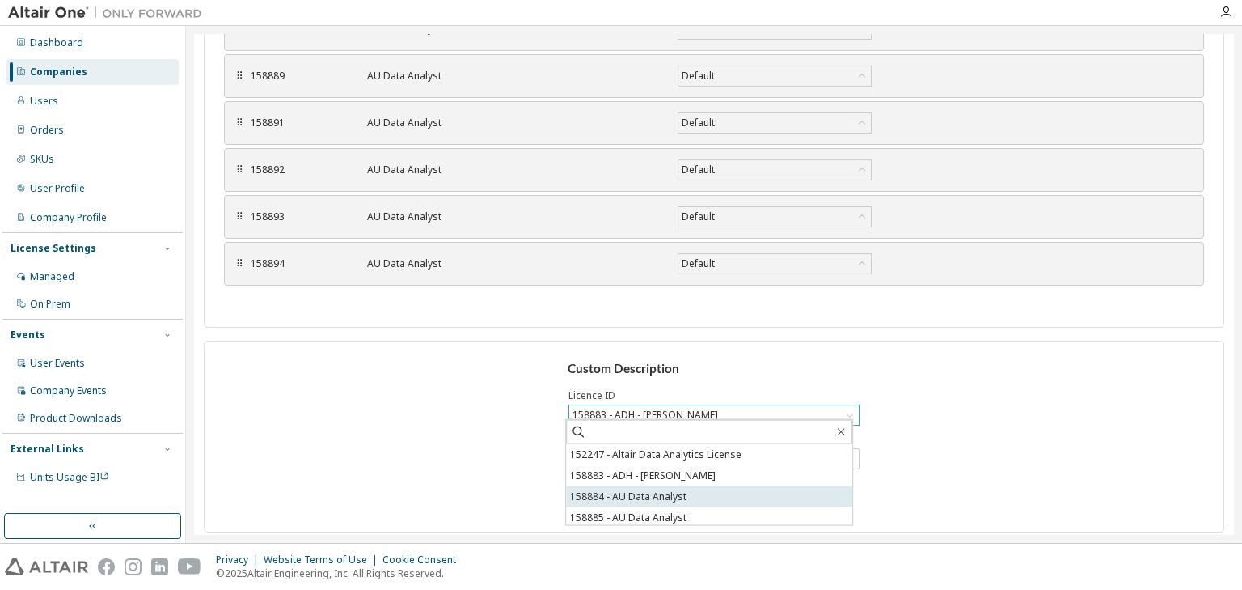
click at [691, 494] on li "158884 - AU Data Analyst" at bounding box center [709, 496] width 286 height 21
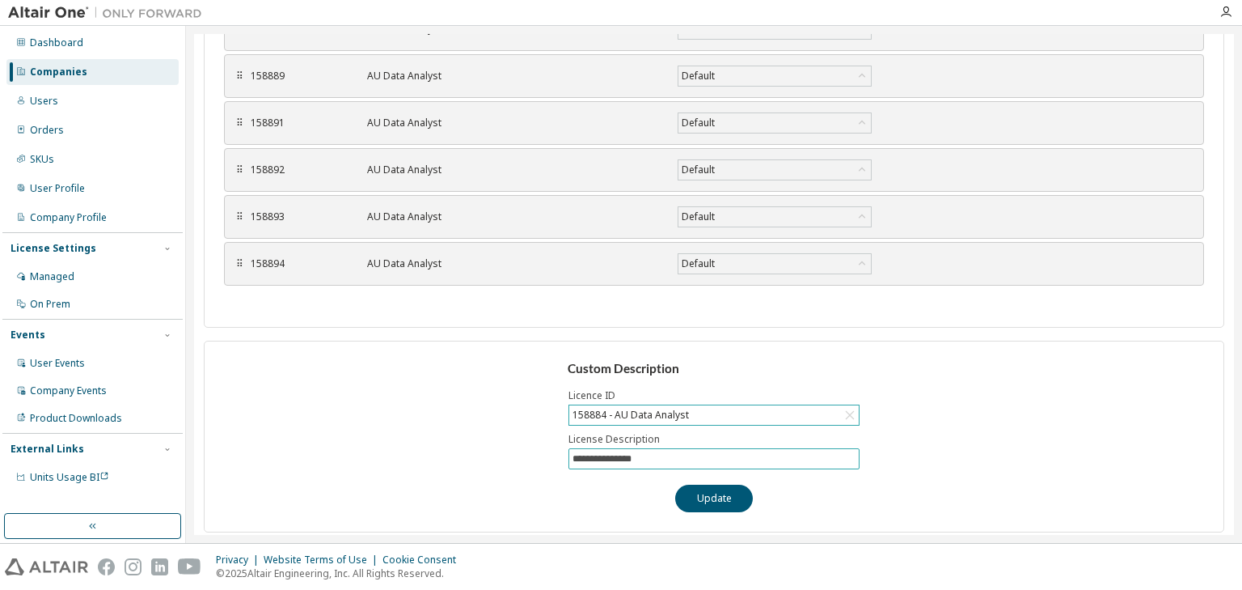
drag, startPoint x: 650, startPoint y: 455, endPoint x: 539, endPoint y: 453, distance: 111.6
click at [539, 453] on div "**********" at bounding box center [714, 437] width 1021 height 192
drag, startPoint x: 650, startPoint y: 459, endPoint x: 551, endPoint y: 453, distance: 99.6
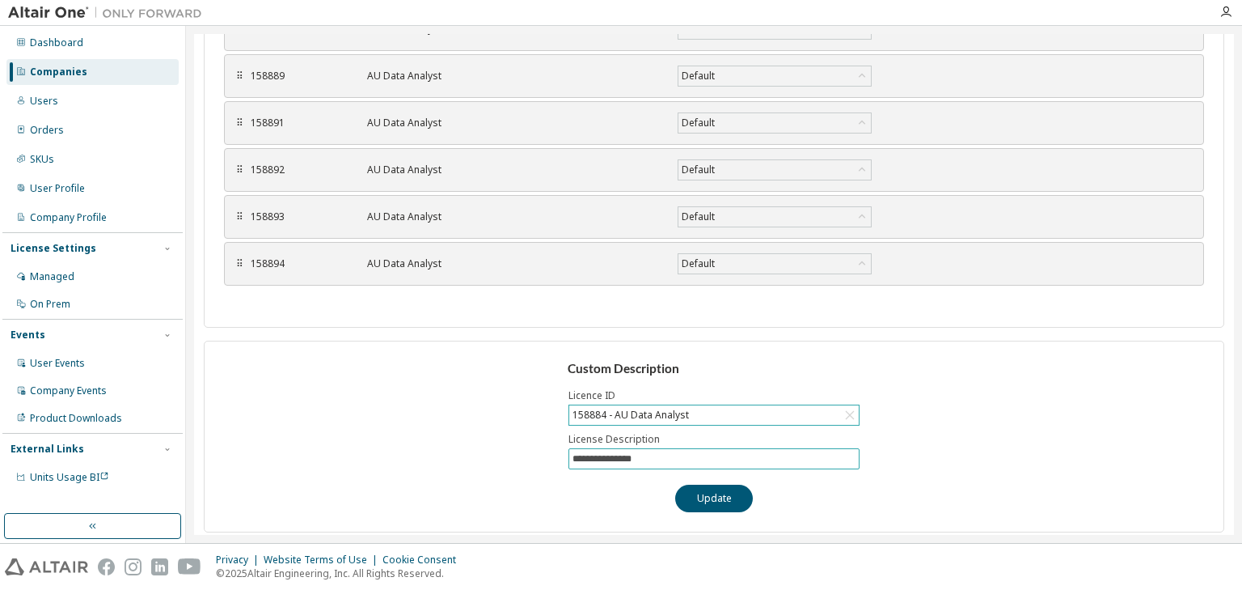
click at [551, 453] on div "**********" at bounding box center [714, 437] width 1021 height 192
click at [692, 490] on button "Update" at bounding box center [714, 497] width 78 height 27
click at [790, 406] on div "158884 - EMS - Ross Elliott" at bounding box center [714, 414] width 290 height 19
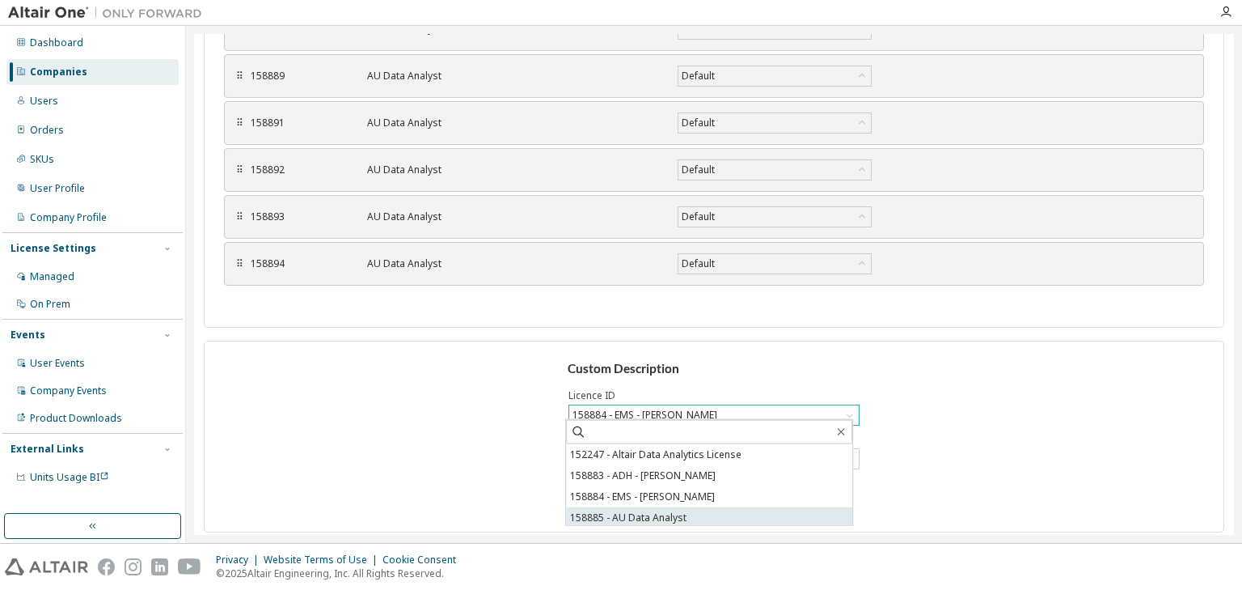
click at [691, 518] on li "158885 - AU Data Analyst" at bounding box center [709, 517] width 286 height 21
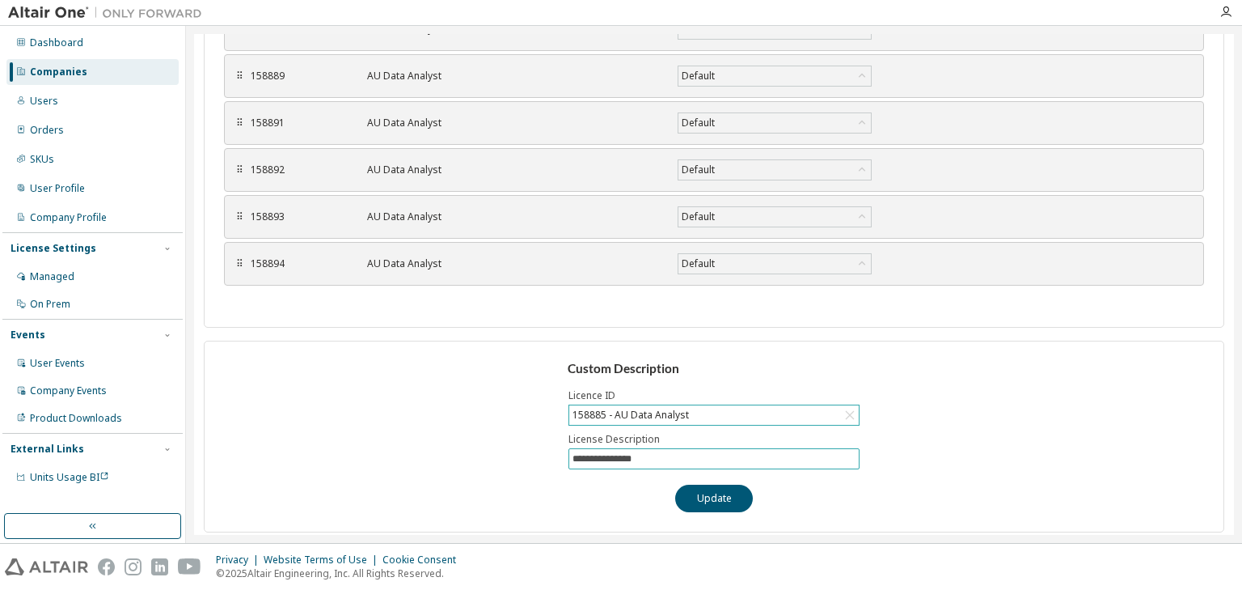
drag, startPoint x: 656, startPoint y: 450, endPoint x: 527, endPoint y: 448, distance: 128.6
click at [527, 448] on div "**********" at bounding box center [714, 437] width 1021 height 192
click at [711, 495] on button "Update" at bounding box center [714, 497] width 78 height 27
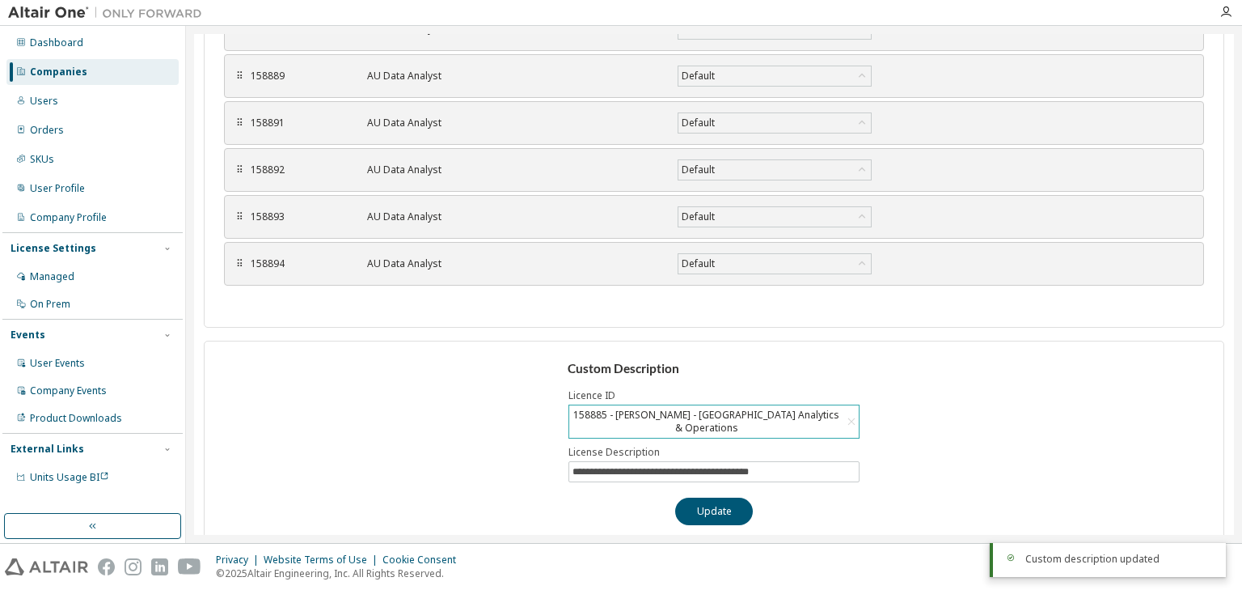
click at [828, 411] on div "158885 - Giuliano Erba - Italy Analytics & Operations" at bounding box center [714, 421] width 290 height 32
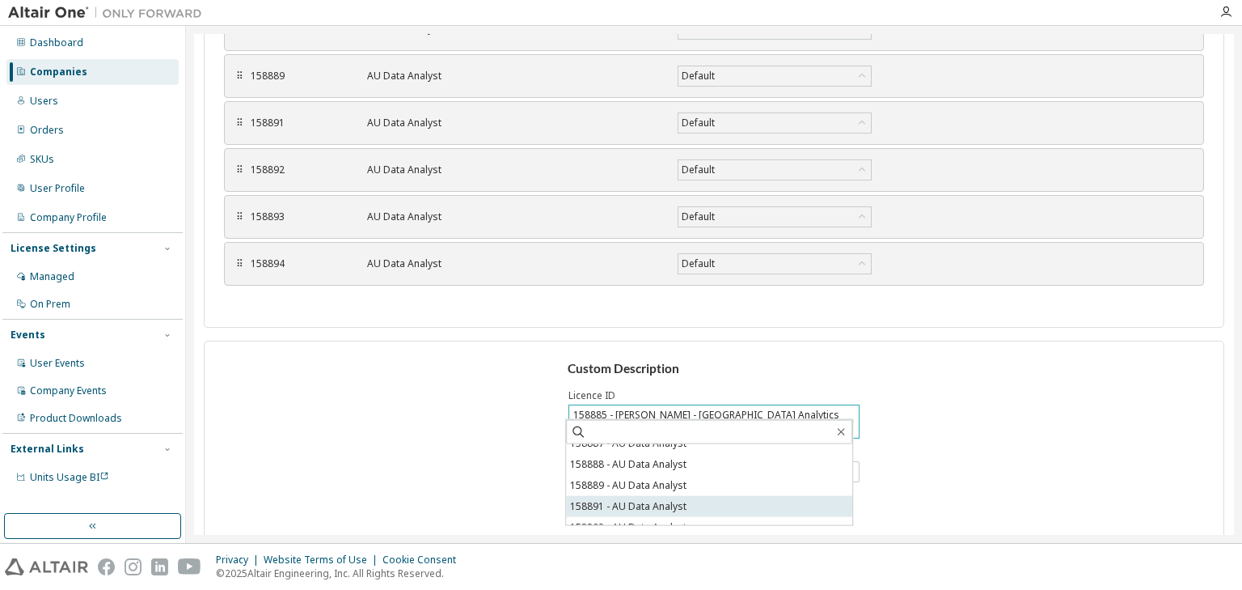
scroll to position [65, 0]
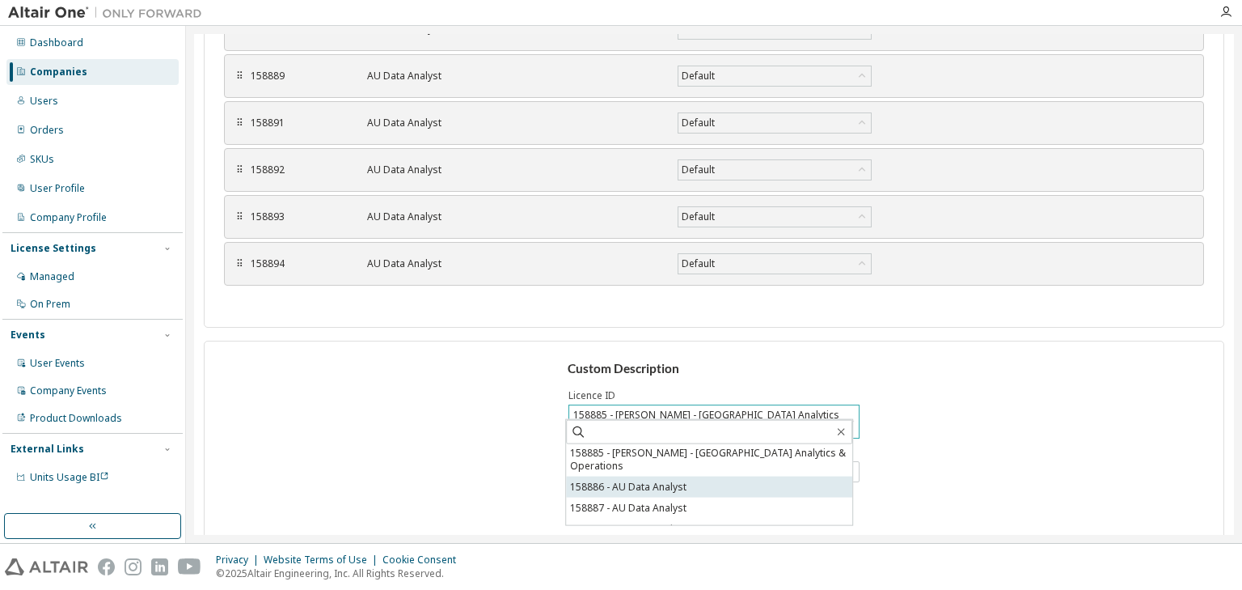
click at [702, 476] on li "158886 - AU Data Analyst" at bounding box center [709, 486] width 286 height 21
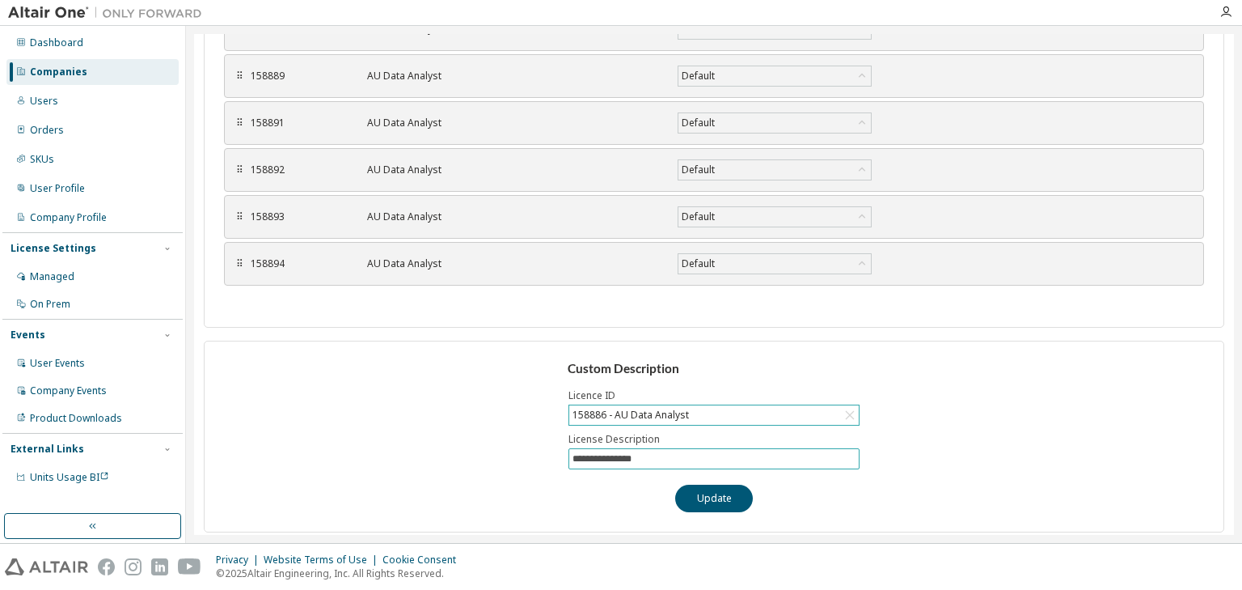
drag, startPoint x: 652, startPoint y: 451, endPoint x: 511, endPoint y: 446, distance: 140.8
click at [511, 446] on div "**********" at bounding box center [714, 437] width 1021 height 192
click at [711, 495] on button "Update" at bounding box center [714, 497] width 78 height 27
click at [792, 408] on div "158886 - Benjamin Croll" at bounding box center [714, 414] width 290 height 19
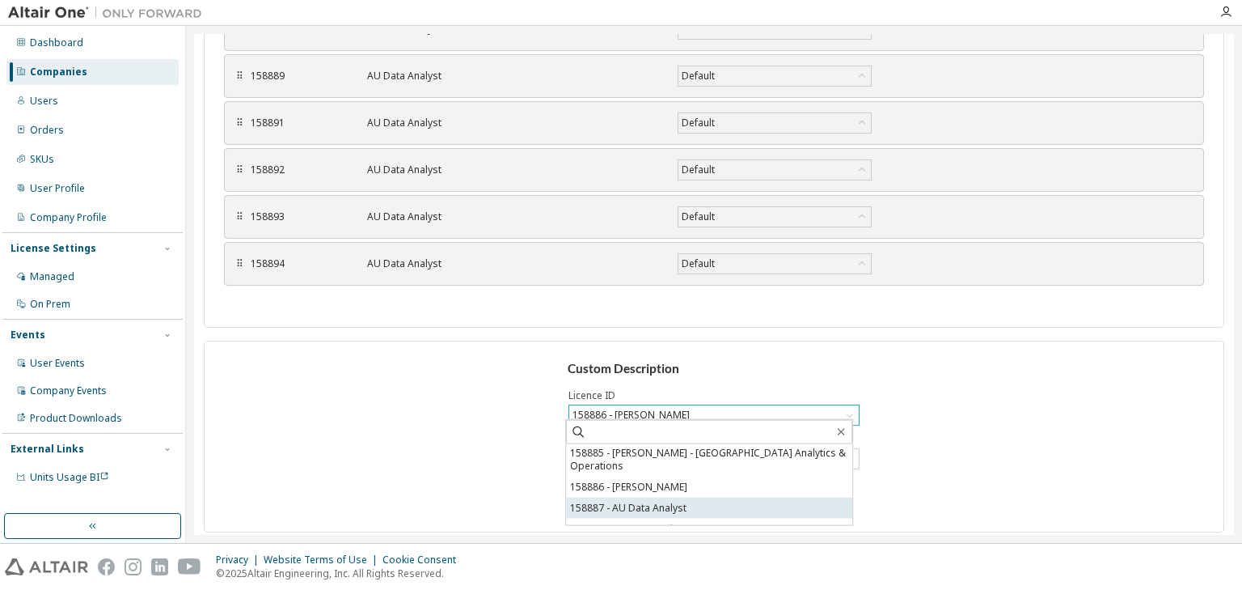
click at [694, 497] on li "158887 - AU Data Analyst" at bounding box center [709, 507] width 286 height 21
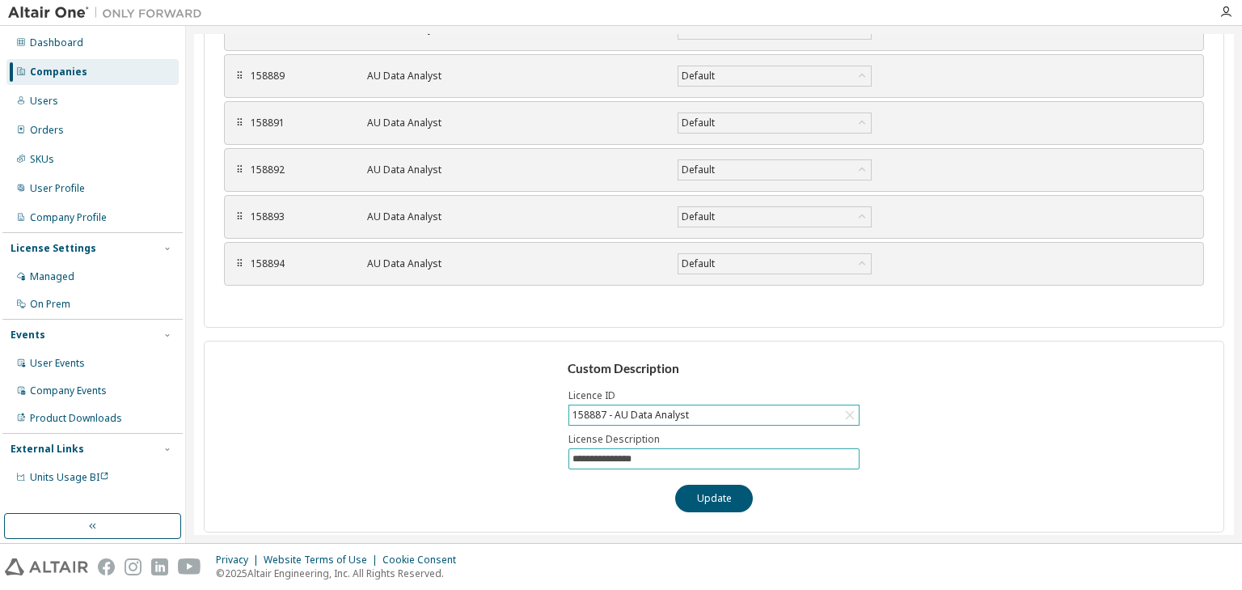
drag, startPoint x: 667, startPoint y: 454, endPoint x: 499, endPoint y: 445, distance: 168.5
click at [499, 445] on div "**********" at bounding box center [714, 437] width 1021 height 192
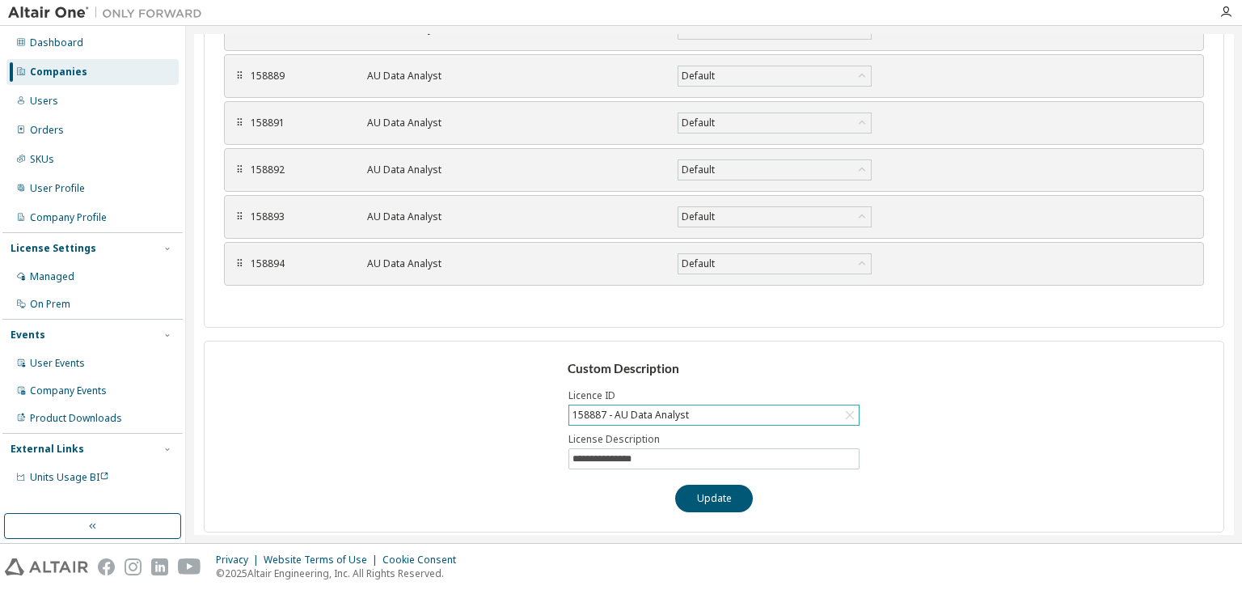
click at [499, 445] on div "**********" at bounding box center [714, 437] width 1021 height 192
drag, startPoint x: 648, startPoint y: 453, endPoint x: 521, endPoint y: 446, distance: 127.2
click at [521, 446] on div "**********" at bounding box center [714, 437] width 1021 height 192
click at [692, 489] on button "Update" at bounding box center [714, 497] width 78 height 27
click at [807, 411] on div "158887 - Sofia Analytics - Alexander Samardzhiev" at bounding box center [714, 414] width 290 height 19
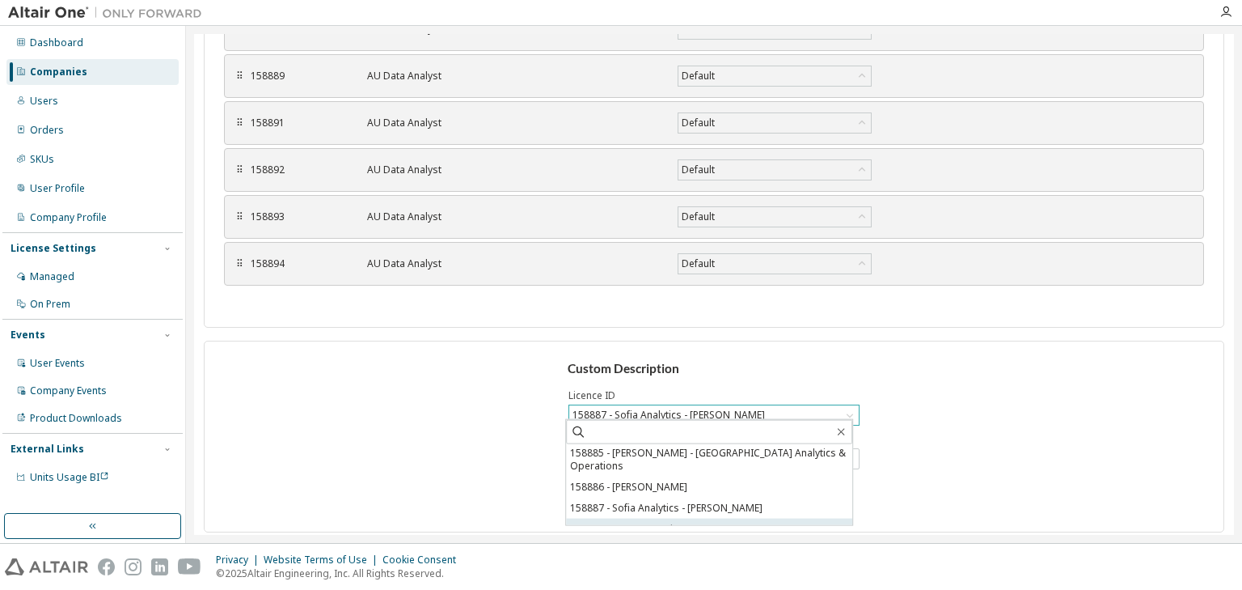
click at [746, 518] on li "158888 - AU Data Analyst" at bounding box center [709, 528] width 286 height 21
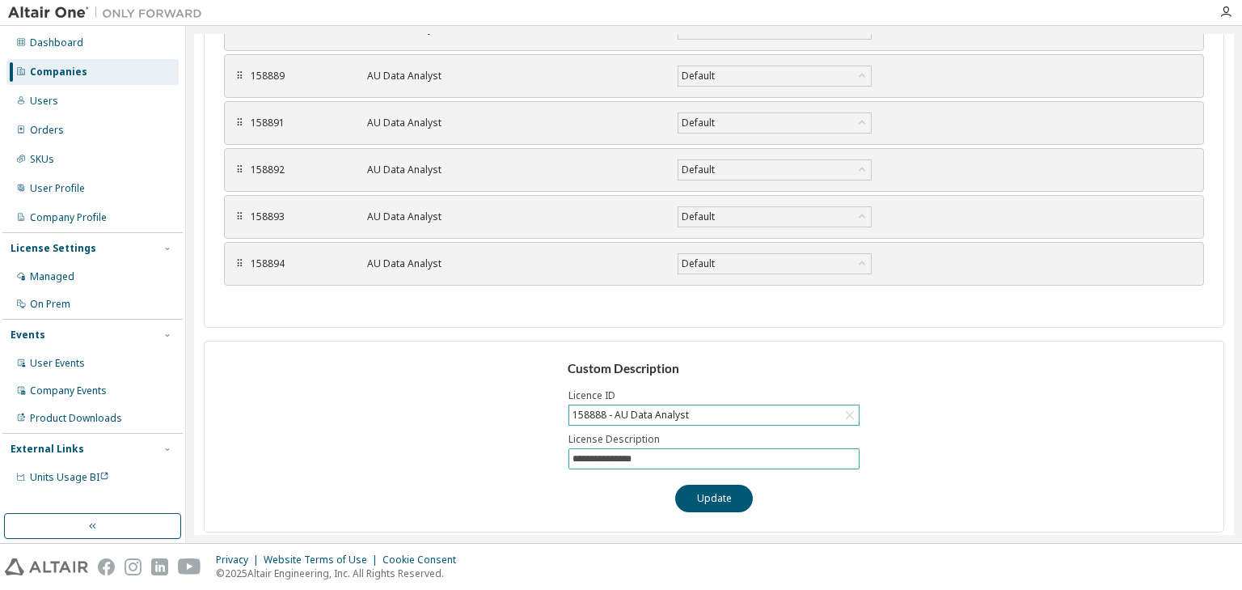
click at [647, 448] on span "**********" at bounding box center [714, 458] width 291 height 21
drag, startPoint x: 656, startPoint y: 453, endPoint x: 467, endPoint y: 450, distance: 188.5
click at [467, 450] on div "**********" at bounding box center [714, 437] width 1021 height 192
click at [709, 495] on button "Update" at bounding box center [714, 497] width 78 height 27
click at [793, 411] on div "158888 - Bureau Analytics - Lisa Paine" at bounding box center [714, 414] width 290 height 19
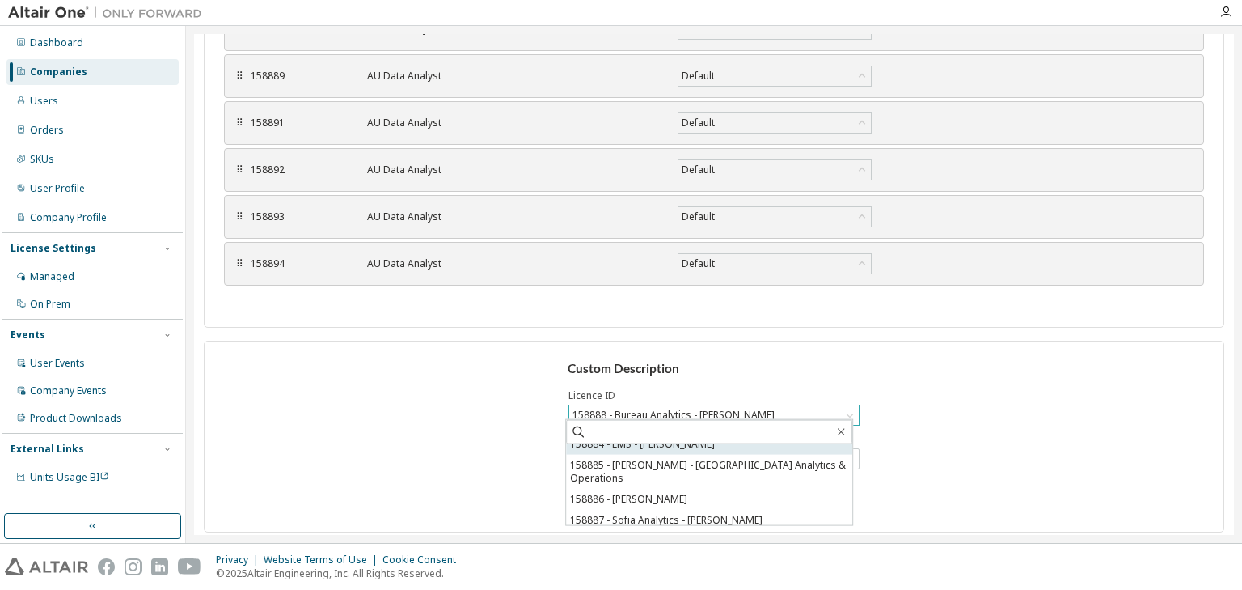
scroll to position [129, 0]
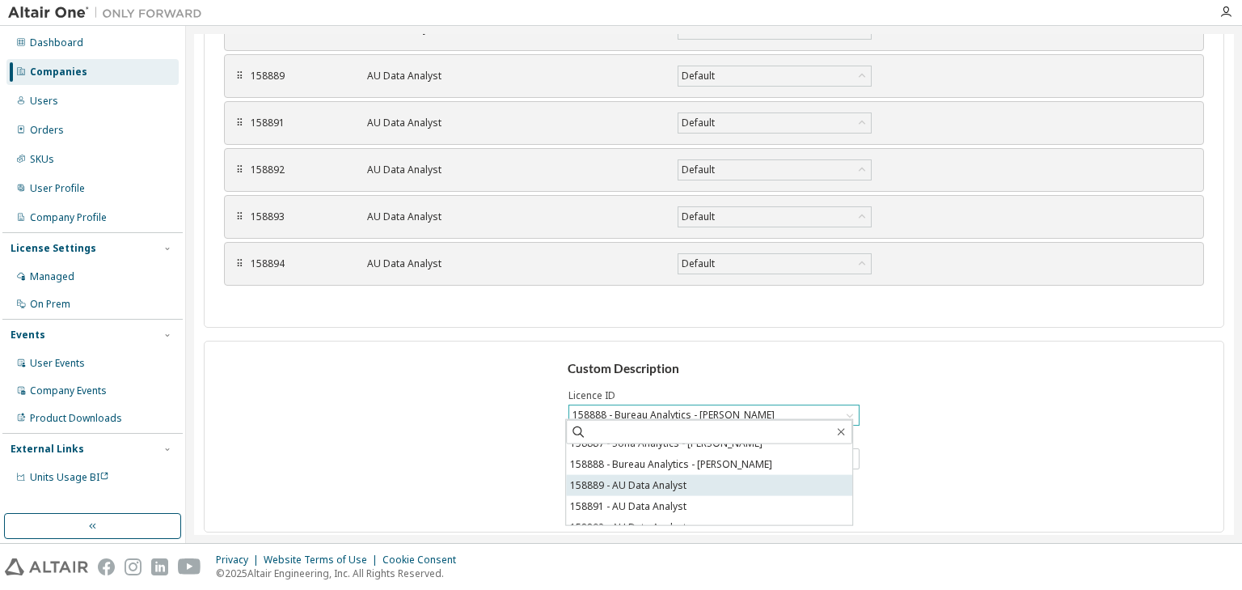
click at [715, 475] on li "158889 - AU Data Analyst" at bounding box center [709, 485] width 286 height 21
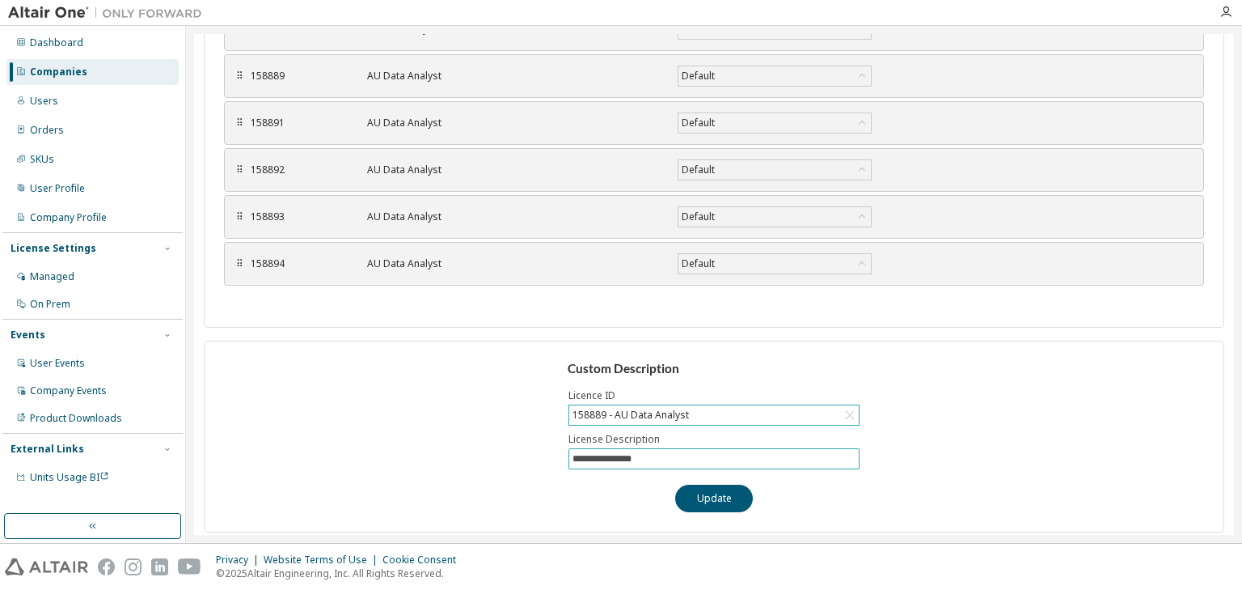
drag, startPoint x: 679, startPoint y: 456, endPoint x: 539, endPoint y: 451, distance: 140.0
click at [539, 451] on div "**********" at bounding box center [714, 437] width 1021 height 192
click at [720, 485] on button "Update" at bounding box center [714, 497] width 78 height 27
click at [744, 412] on div "158889 - EMS - James Pownall" at bounding box center [714, 414] width 290 height 19
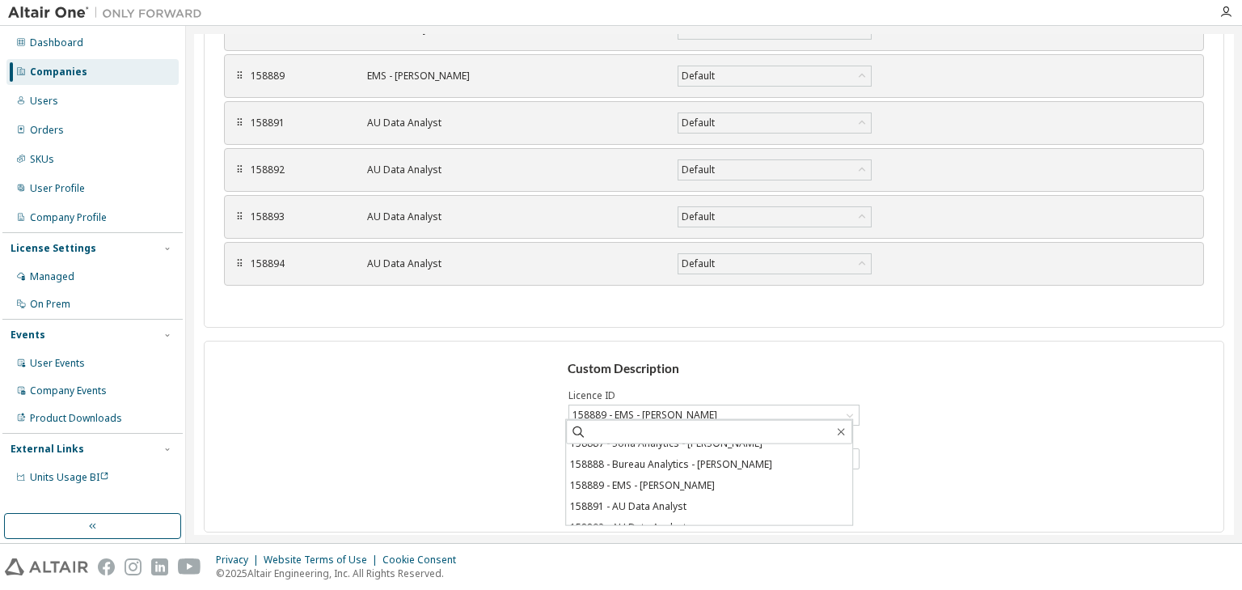
click at [685, 496] on li "158891 - AU Data Analyst" at bounding box center [709, 506] width 286 height 21
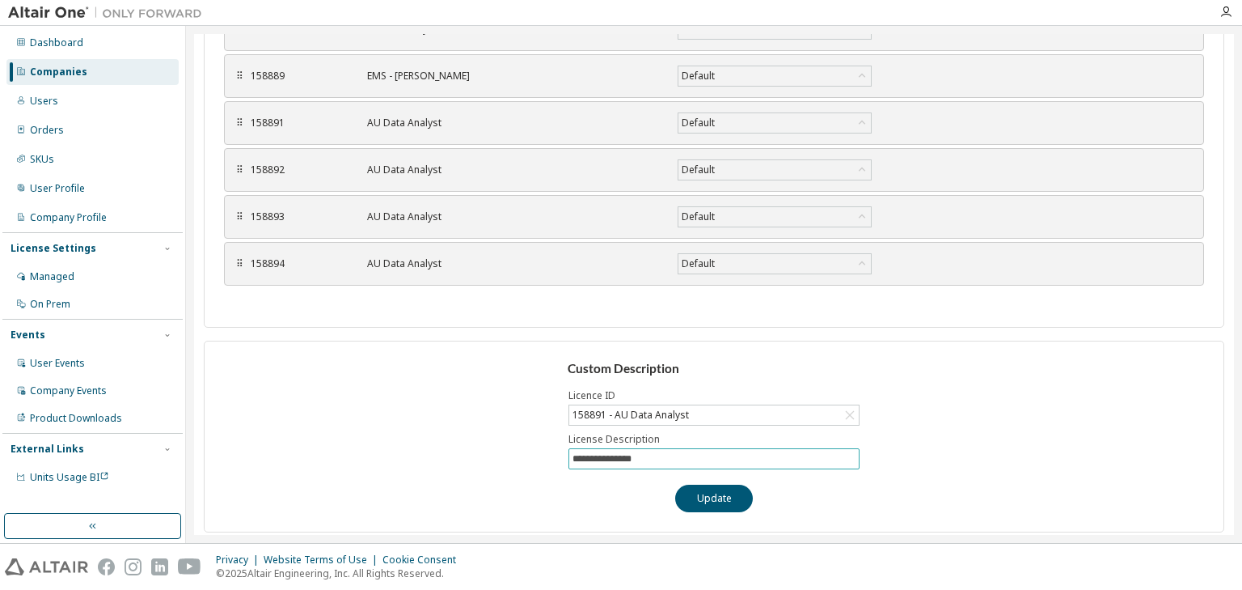
drag, startPoint x: 662, startPoint y: 451, endPoint x: 514, endPoint y: 455, distance: 147.2
click at [514, 455] on div "**********" at bounding box center [714, 437] width 1021 height 192
click at [707, 492] on button "Update" at bounding box center [714, 497] width 78 height 27
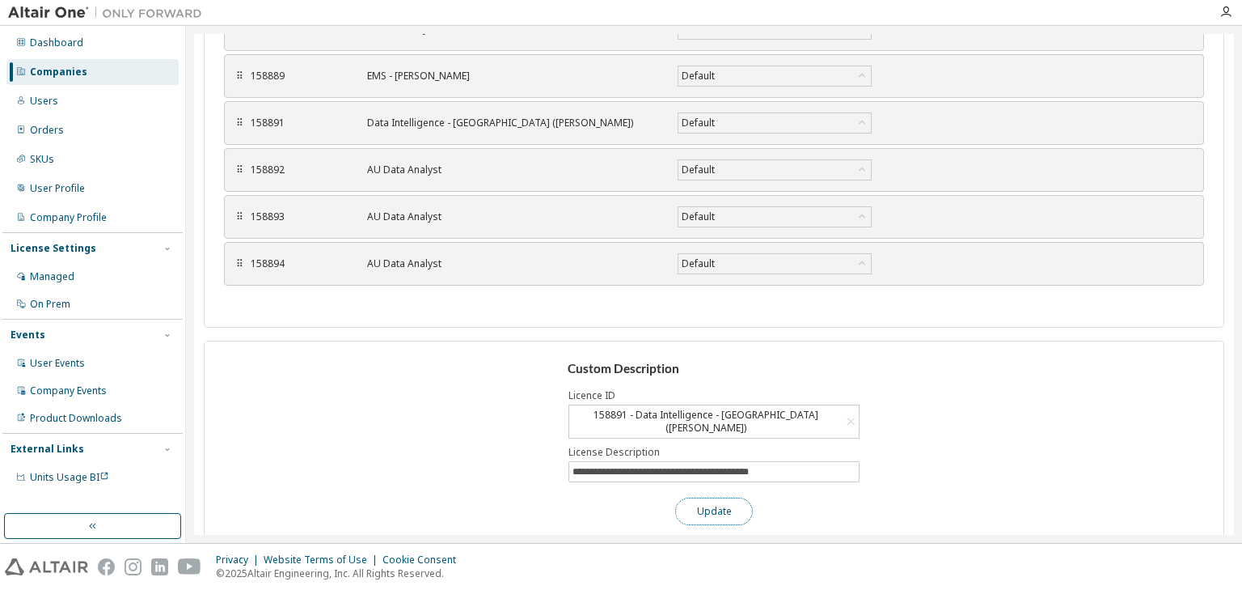
click at [721, 497] on button "Update" at bounding box center [714, 510] width 78 height 27
click at [818, 405] on div "158891 - Data Intelligence - India (Shashank Lachake)" at bounding box center [714, 421] width 290 height 32
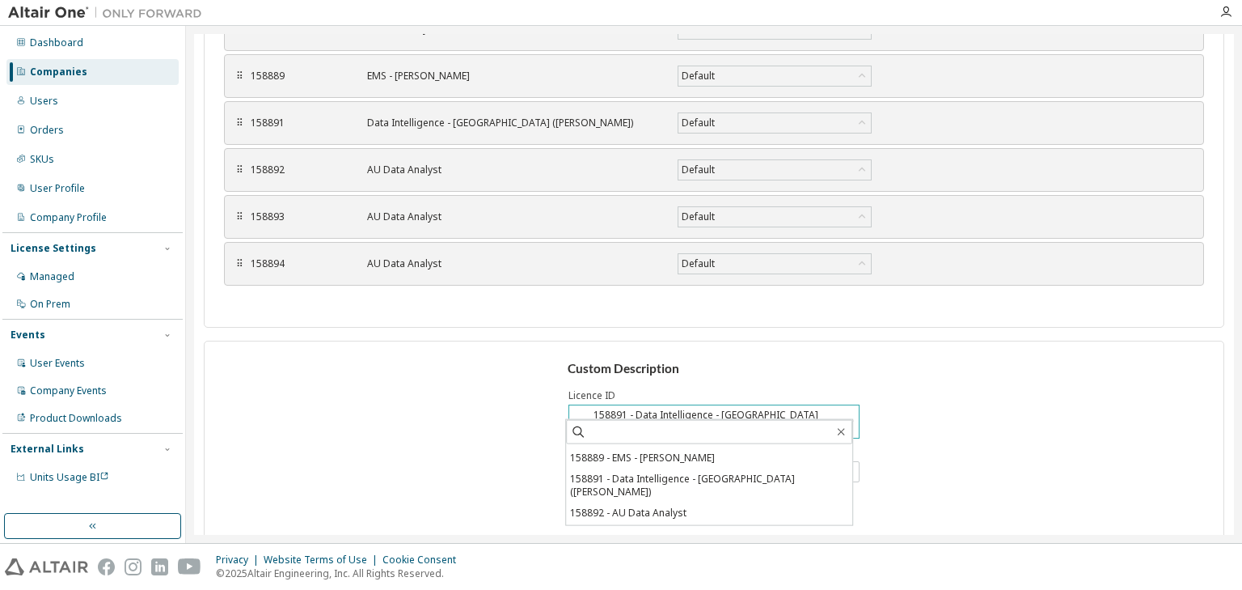
scroll to position [171, 0]
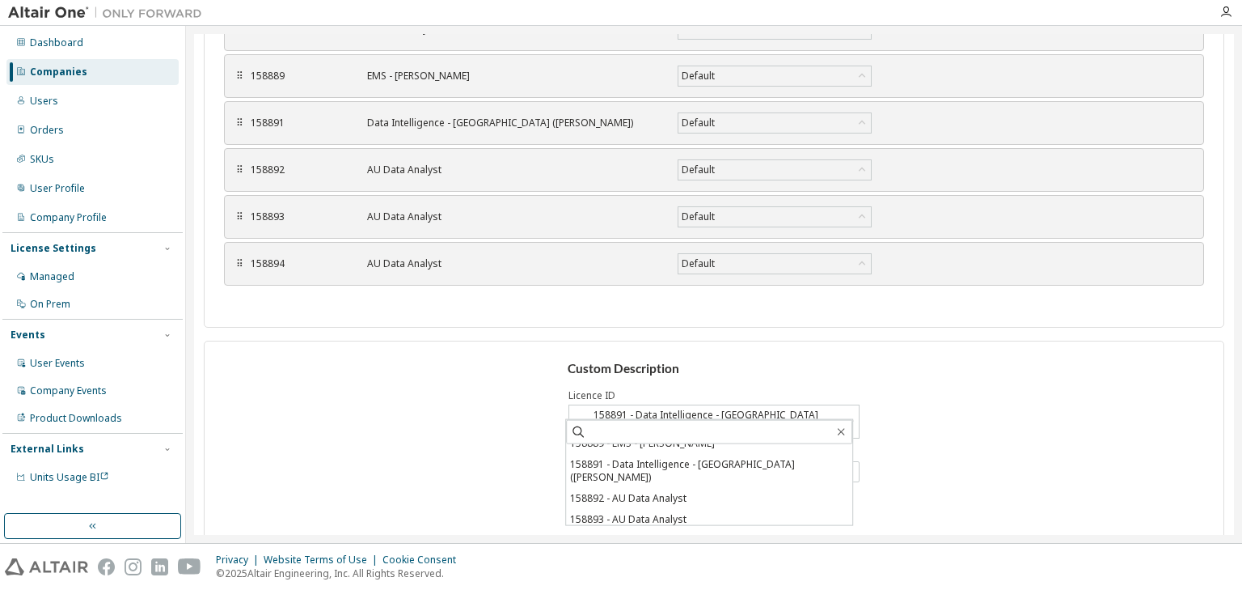
click at [720, 488] on li "158892 - AU Data Analyst" at bounding box center [709, 498] width 286 height 21
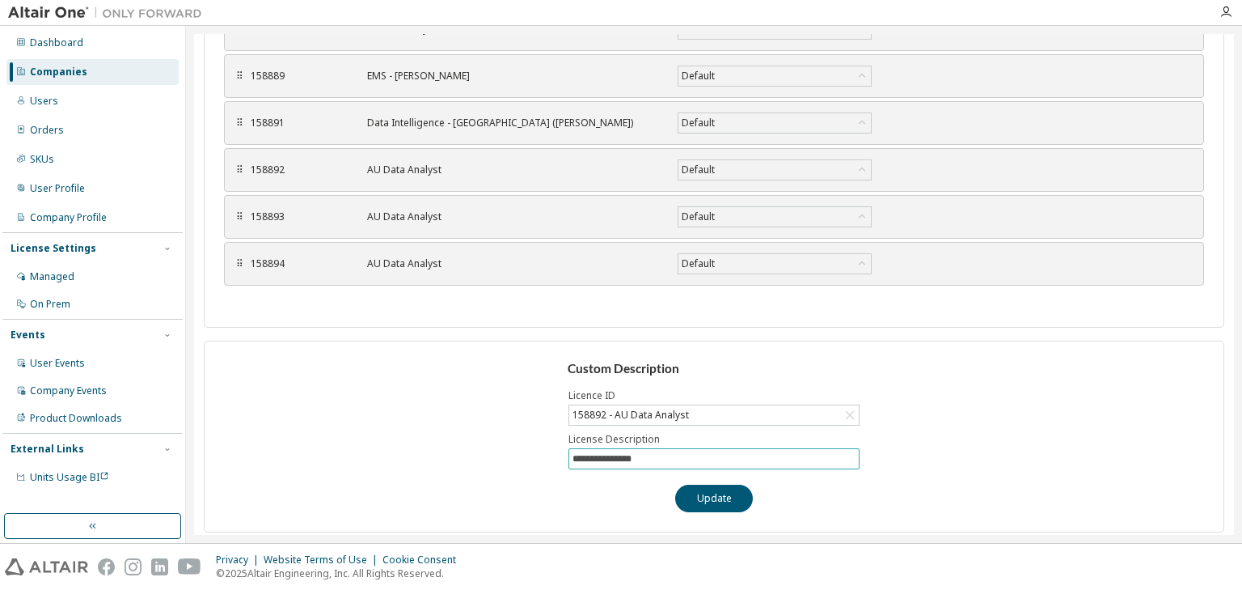
drag, startPoint x: 650, startPoint y: 455, endPoint x: 530, endPoint y: 454, distance: 120.5
click at [530, 454] on div "**********" at bounding box center [714, 437] width 1021 height 192
click at [654, 452] on input "**********" at bounding box center [714, 458] width 283 height 13
click at [653, 453] on input "**********" at bounding box center [714, 458] width 283 height 13
click at [707, 491] on button "Update" at bounding box center [714, 497] width 78 height 27
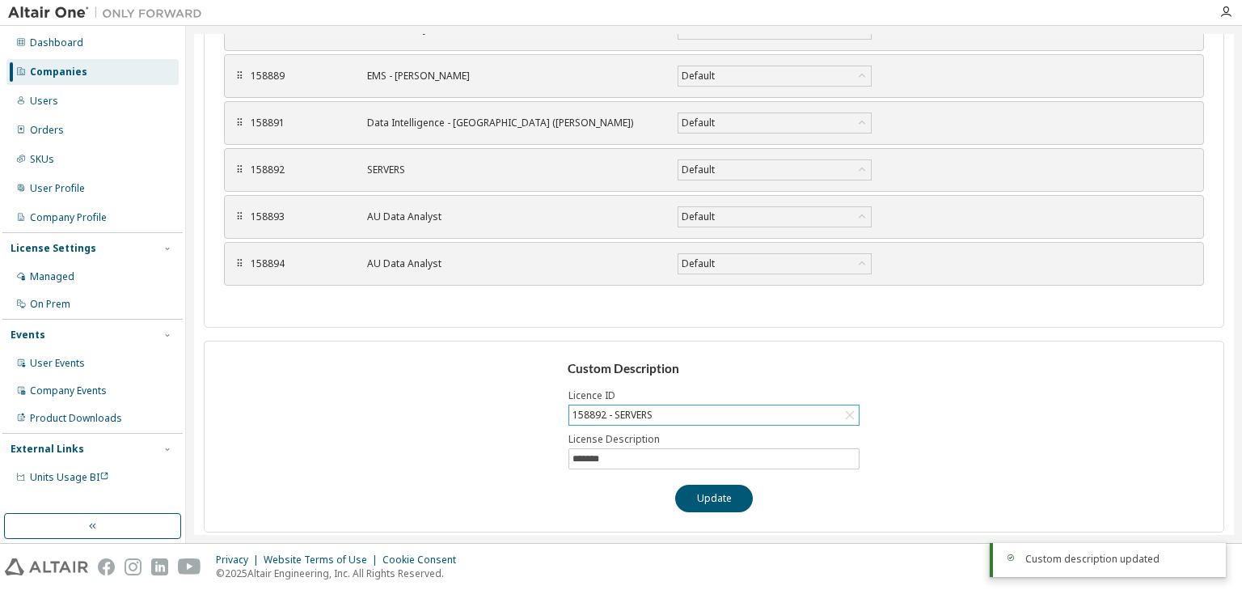
click at [696, 405] on div "158892 - SERVERS" at bounding box center [714, 414] width 290 height 19
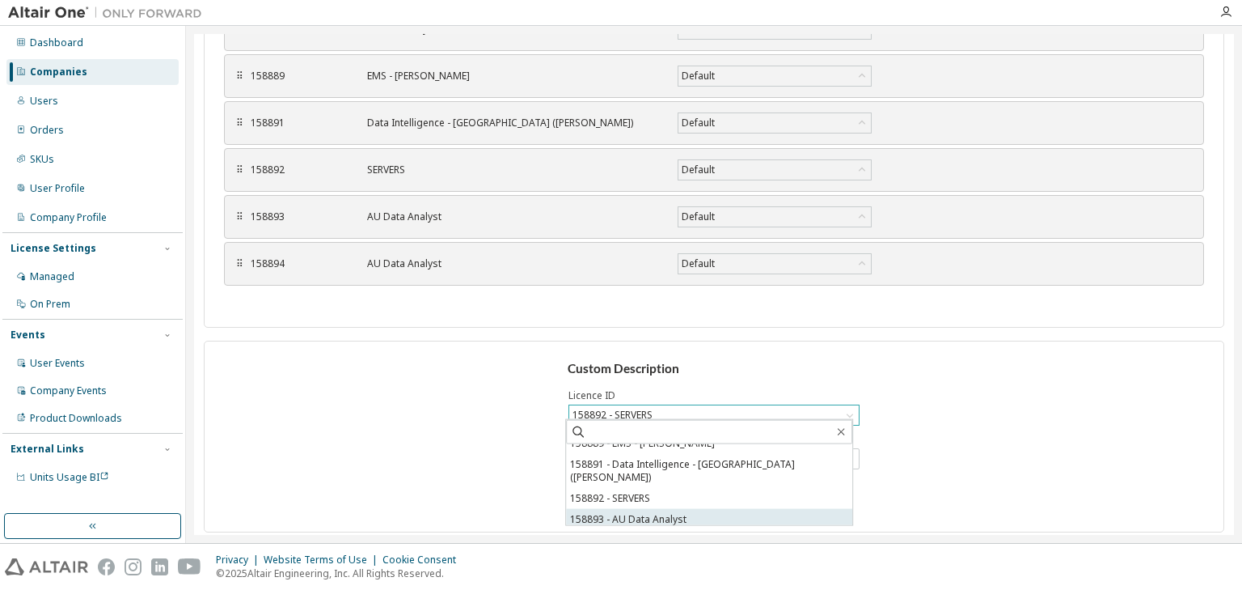
click at [666, 509] on li "158893 - AU Data Analyst" at bounding box center [709, 519] width 286 height 21
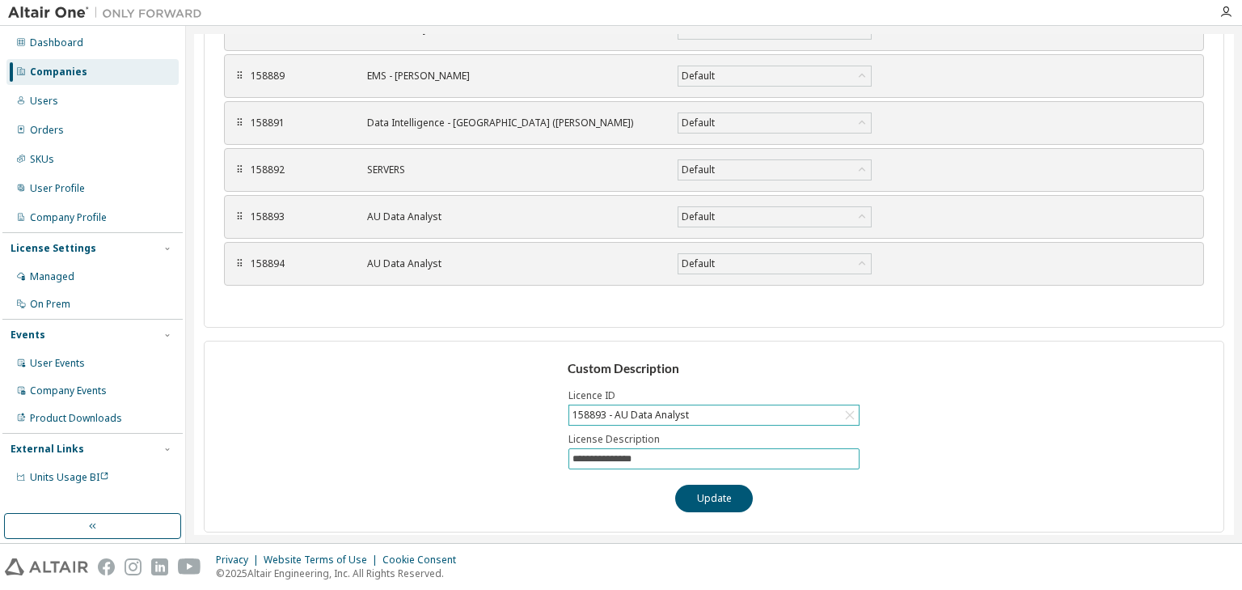
drag, startPoint x: 658, startPoint y: 446, endPoint x: 527, endPoint y: 451, distance: 131.1
click at [527, 451] on div "**********" at bounding box center [714, 437] width 1021 height 192
click at [703, 499] on button "Update" at bounding box center [714, 497] width 78 height 27
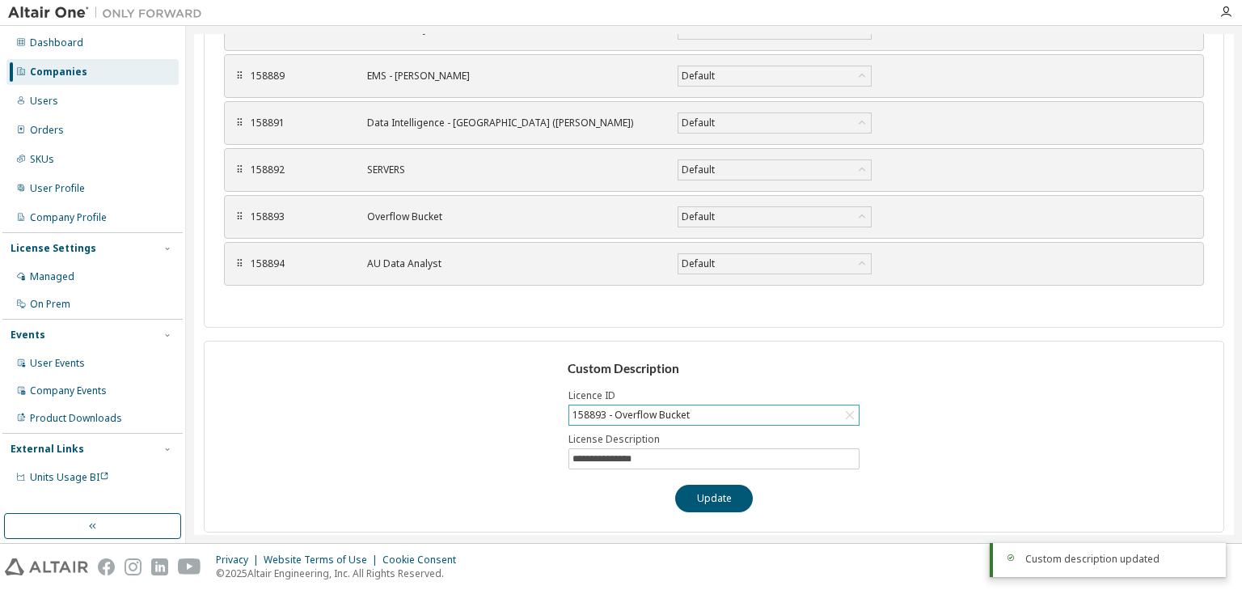
click at [671, 408] on div "158893 - Overflow Bucket" at bounding box center [631, 415] width 122 height 18
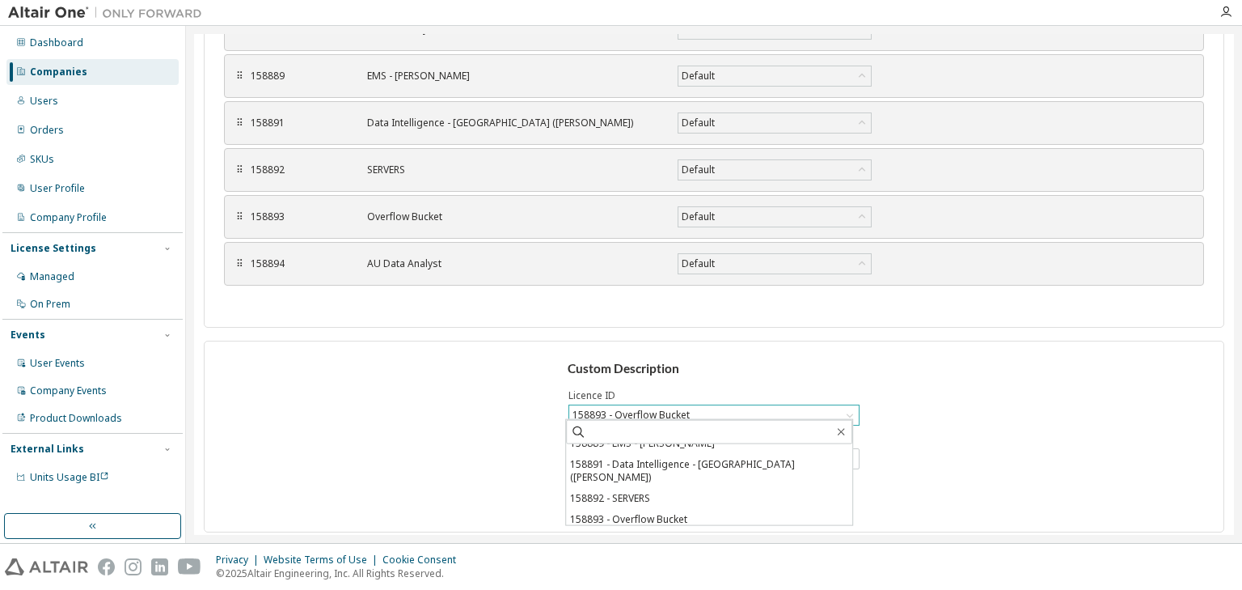
click at [635, 530] on li "158894 - AU Data Analyst" at bounding box center [709, 540] width 286 height 21
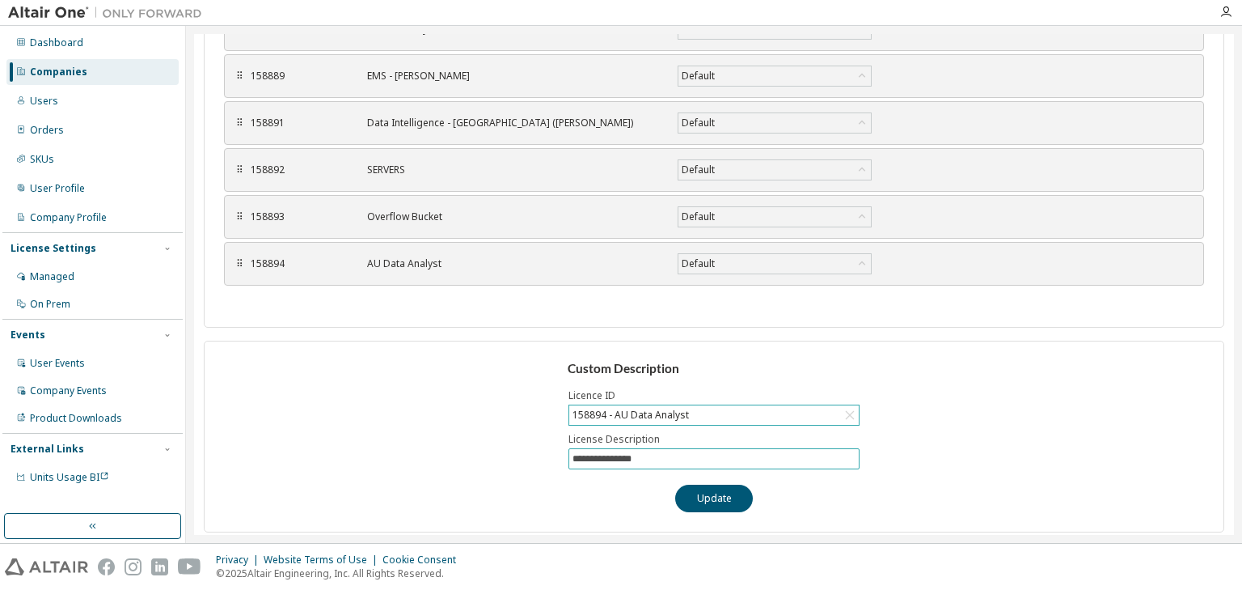
drag, startPoint x: 657, startPoint y: 454, endPoint x: 537, endPoint y: 443, distance: 120.2
click at [537, 443] on div "**********" at bounding box center [714, 437] width 1021 height 192
click at [663, 476] on div "**********" at bounding box center [714, 437] width 1021 height 192
type input "*"
click at [663, 476] on div "Custom Description Licence ID 158894 - AU Data Analyst License Description Upda…" at bounding box center [714, 437] width 1021 height 192
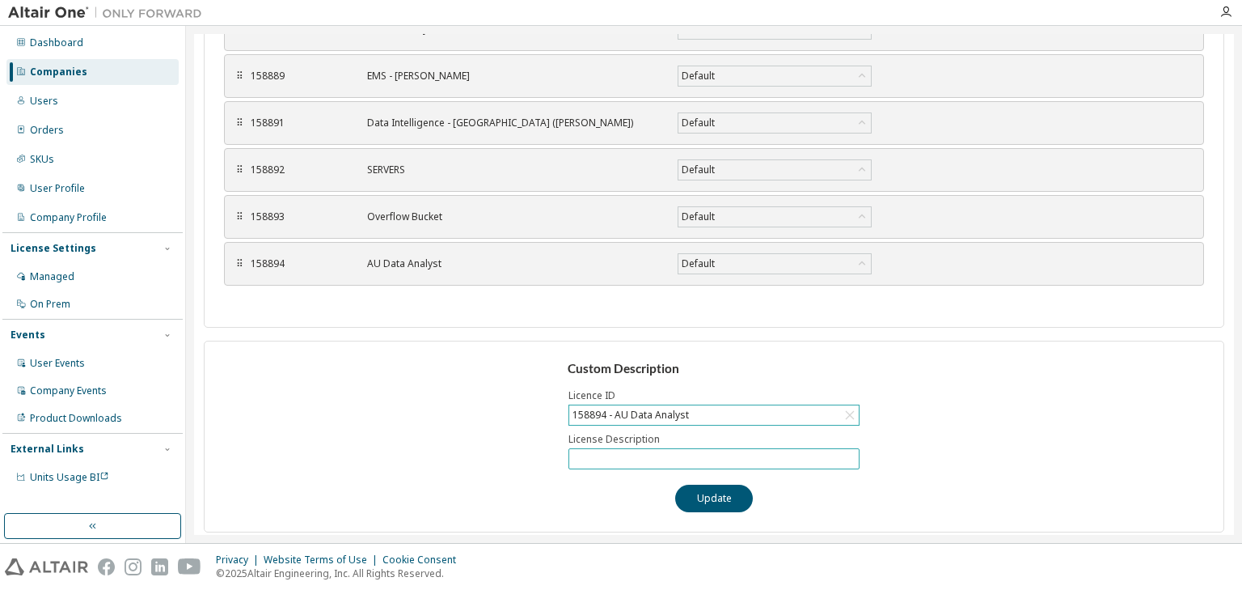
click at [666, 452] on input "text" at bounding box center [714, 458] width 283 height 13
type input "**********"
click at [710, 494] on button "Update" at bounding box center [714, 497] width 78 height 27
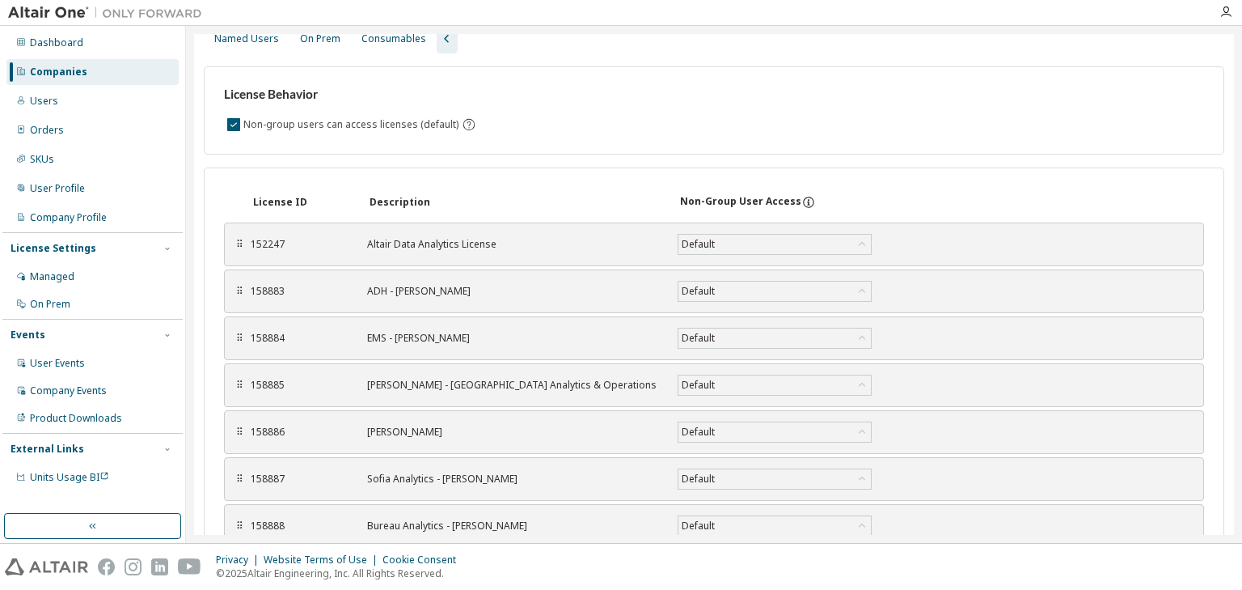
scroll to position [0, 0]
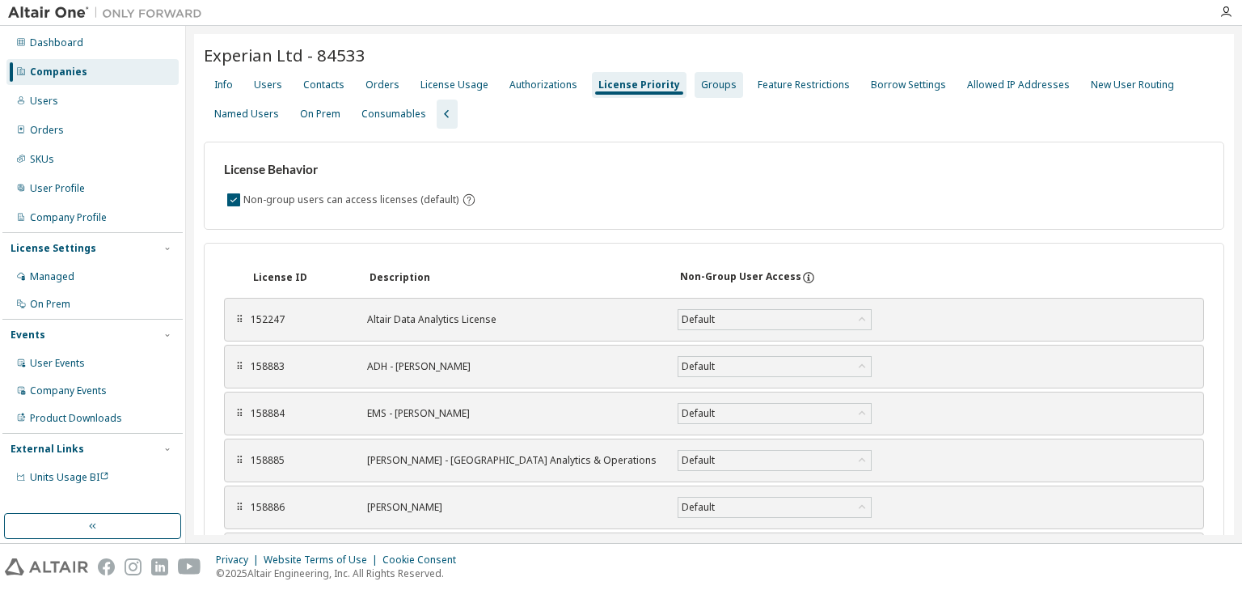
click at [709, 85] on div "Groups" at bounding box center [719, 84] width 36 height 13
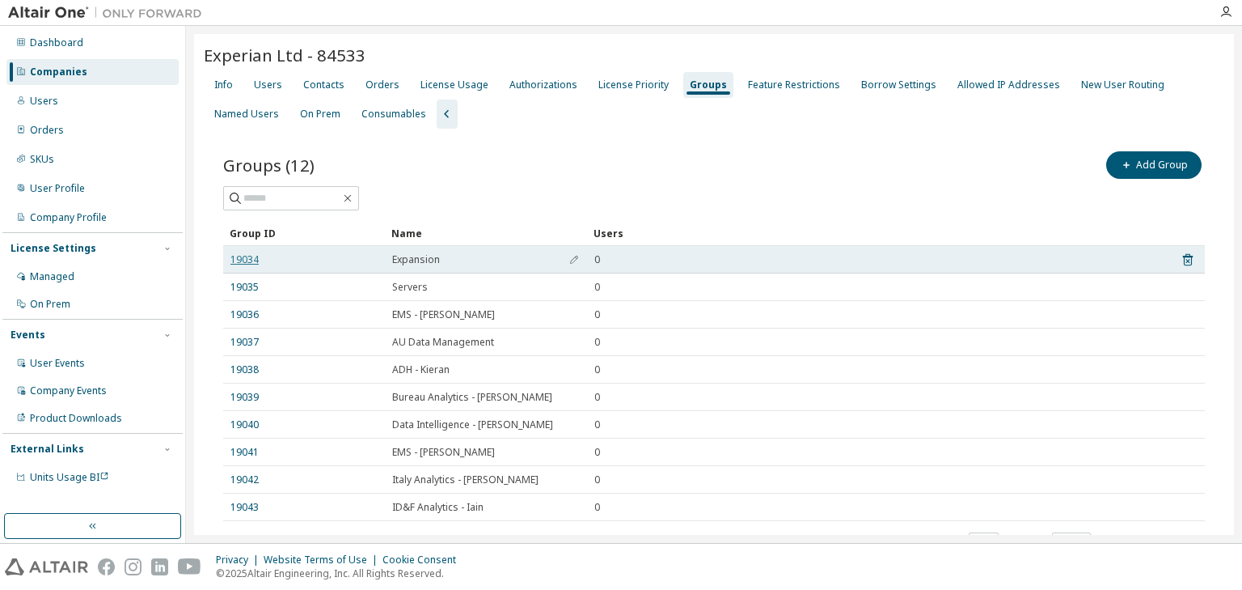
click at [251, 260] on link "19034" at bounding box center [245, 259] width 28 height 13
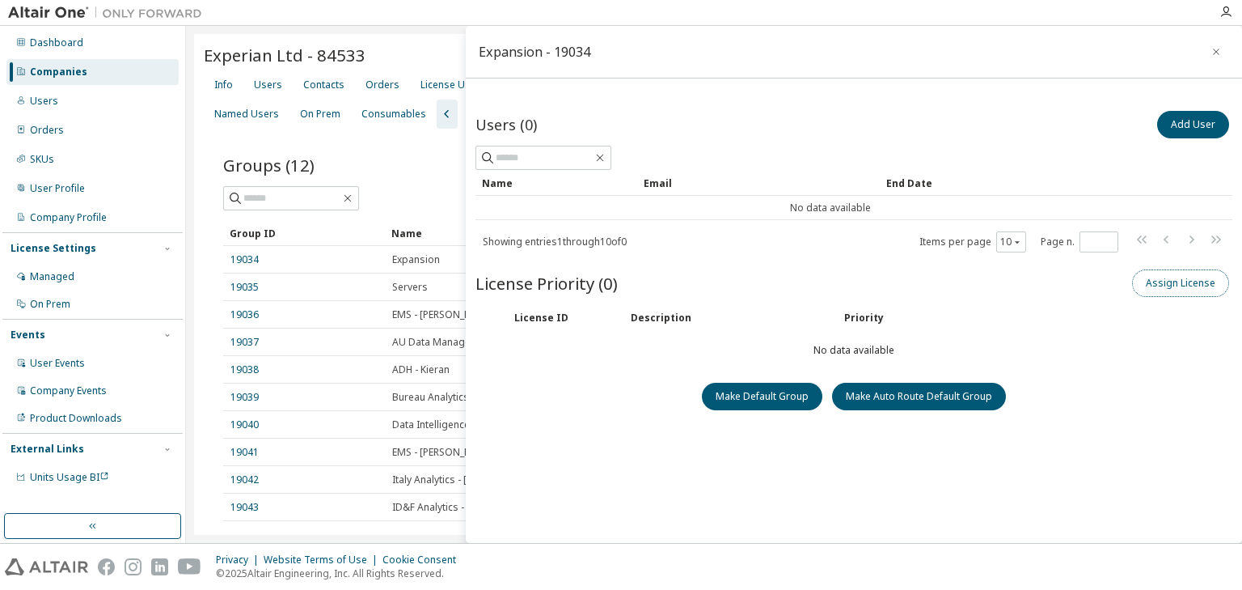
click at [1156, 288] on button "Assign License" at bounding box center [1180, 282] width 97 height 27
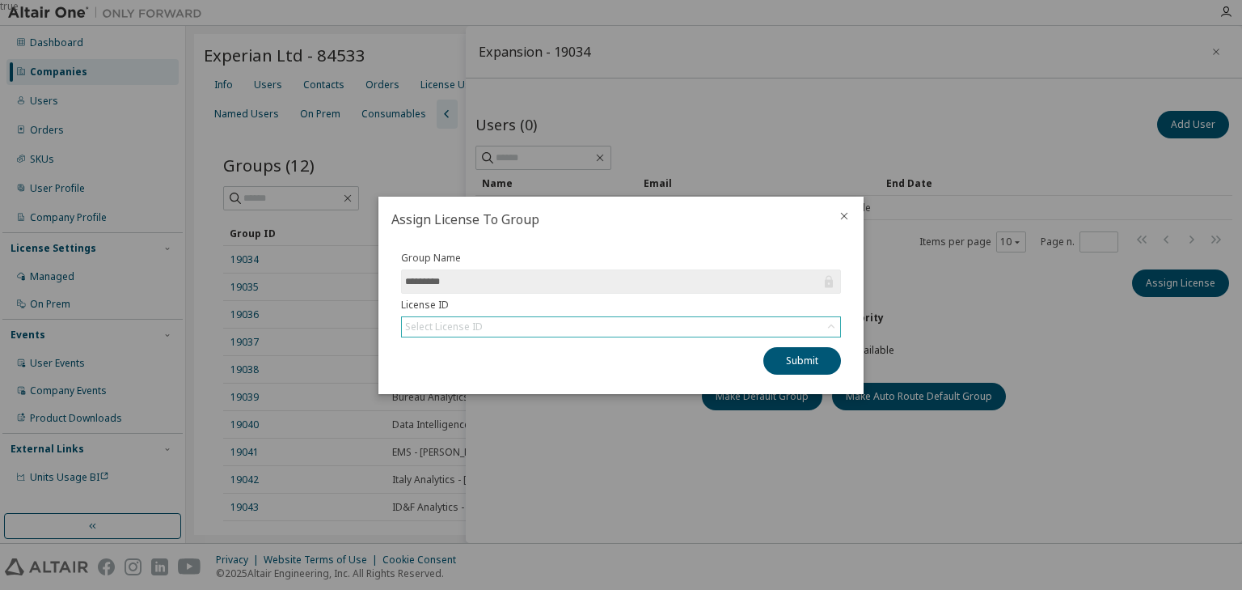
click at [713, 327] on div "Select License ID" at bounding box center [621, 326] width 438 height 19
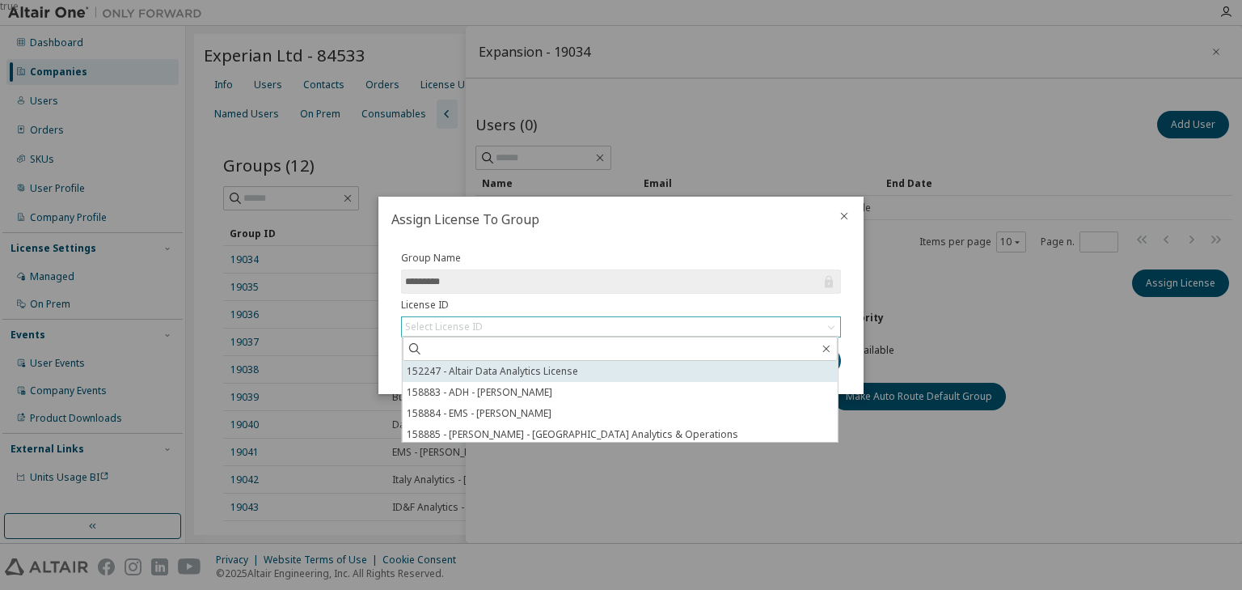
click at [663, 372] on li "152247 - Altair Data Analytics License" at bounding box center [620, 371] width 435 height 21
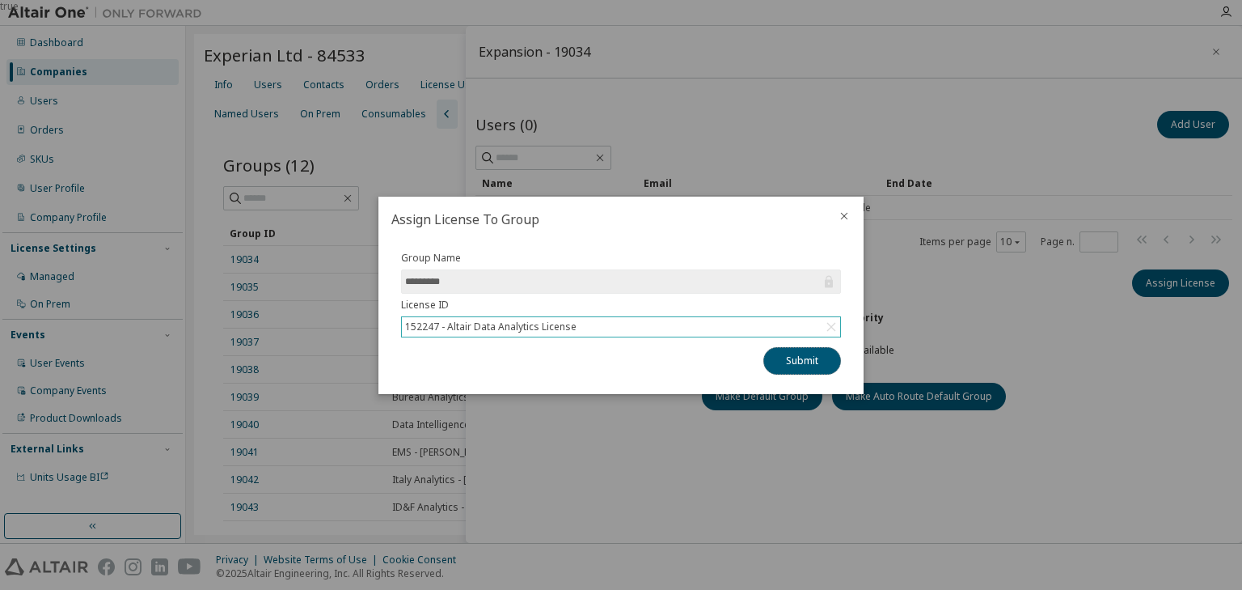
click at [785, 355] on button "Submit" at bounding box center [803, 360] width 78 height 27
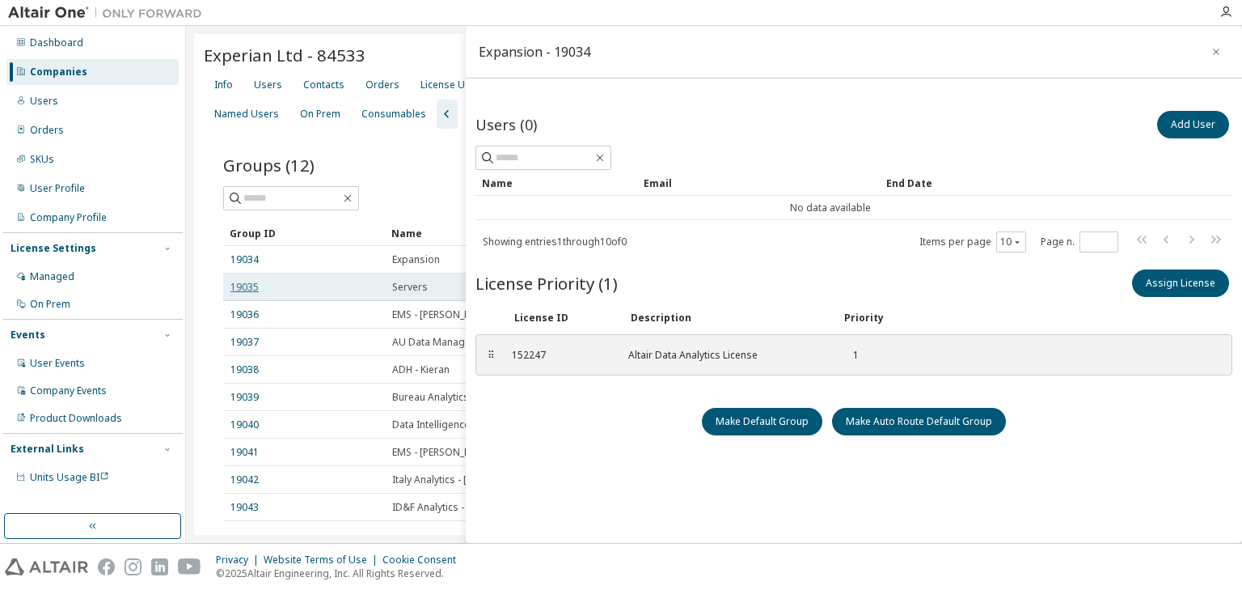
click at [245, 288] on link "19035" at bounding box center [245, 287] width 28 height 13
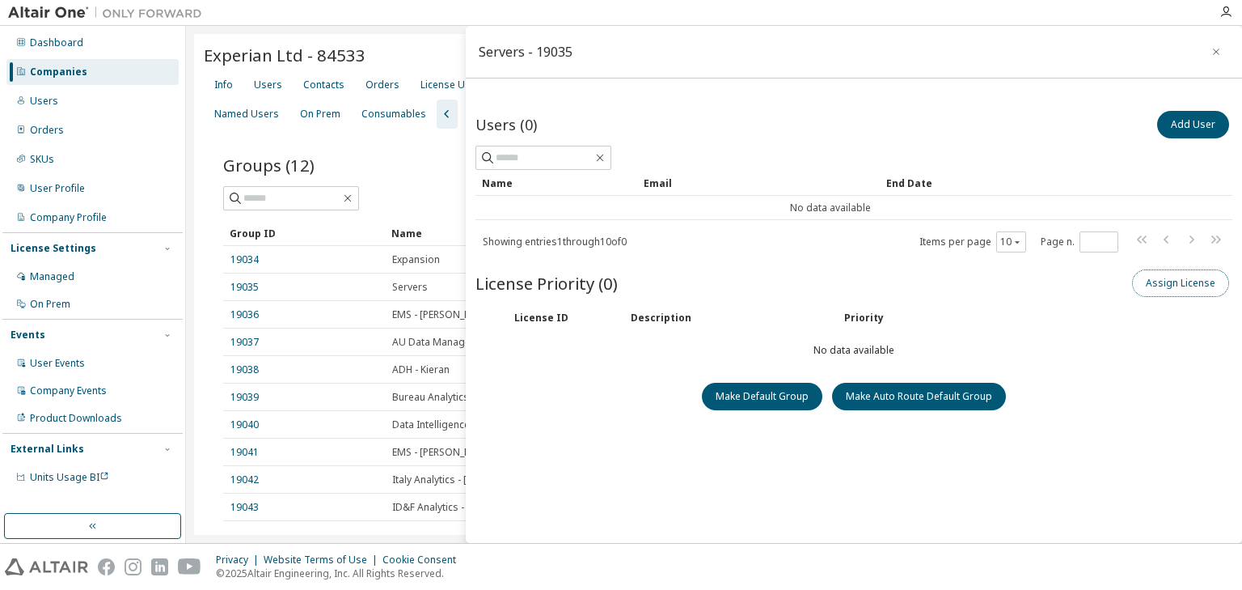
click at [1187, 278] on button "Assign License" at bounding box center [1180, 282] width 97 height 27
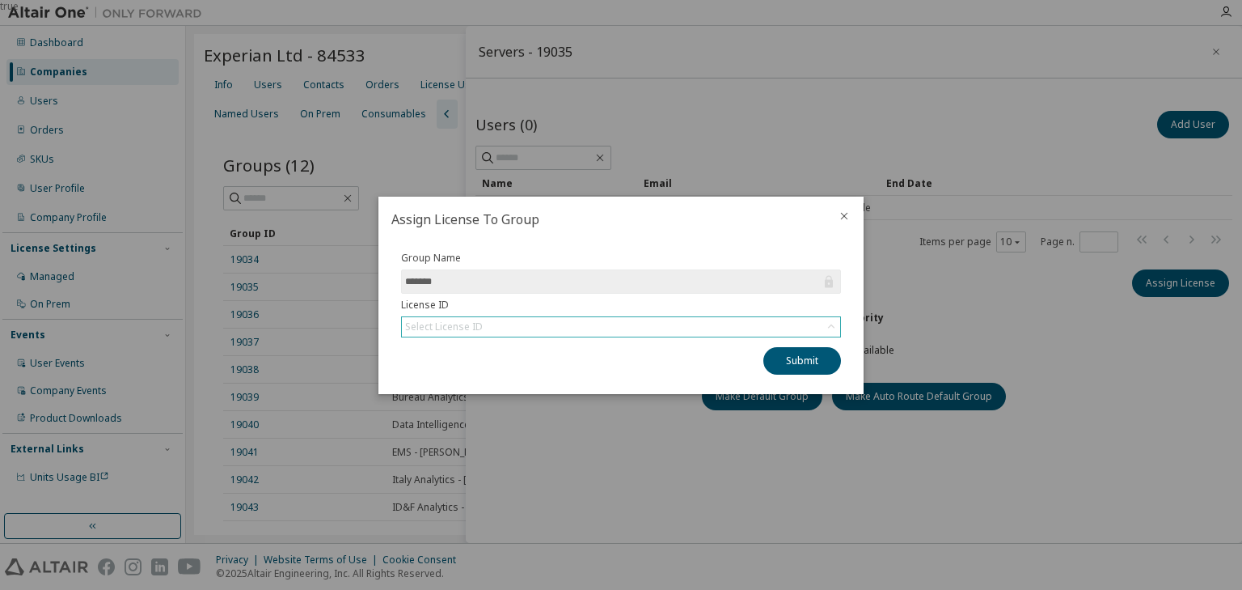
click at [641, 324] on div "Select License ID" at bounding box center [621, 326] width 438 height 19
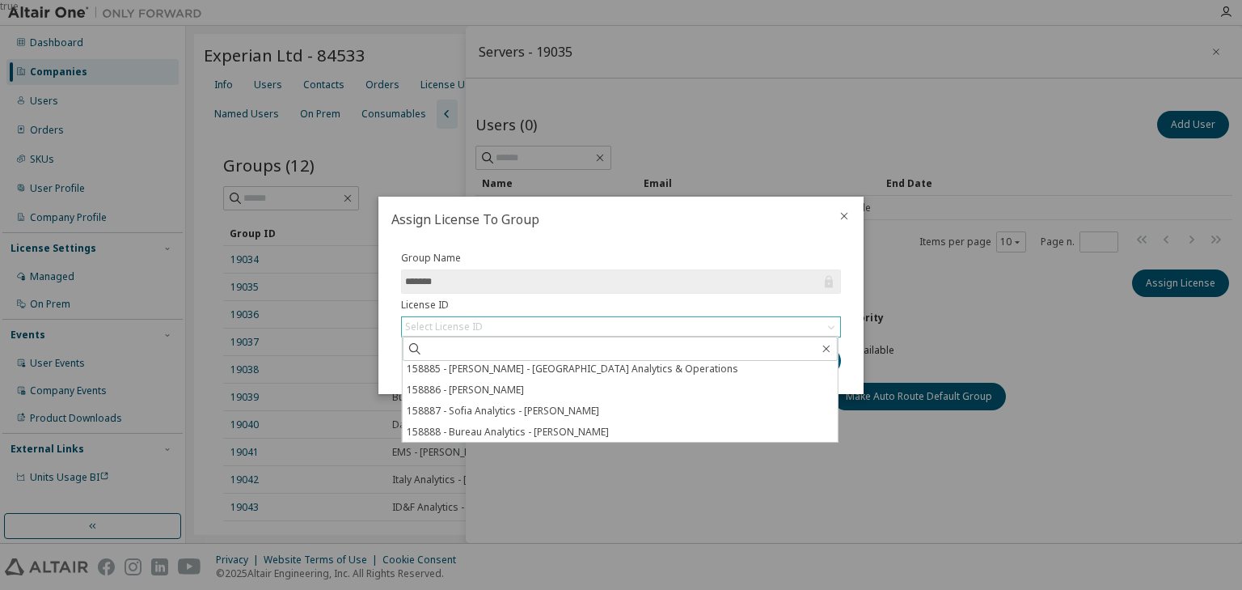
scroll to position [129, 0]
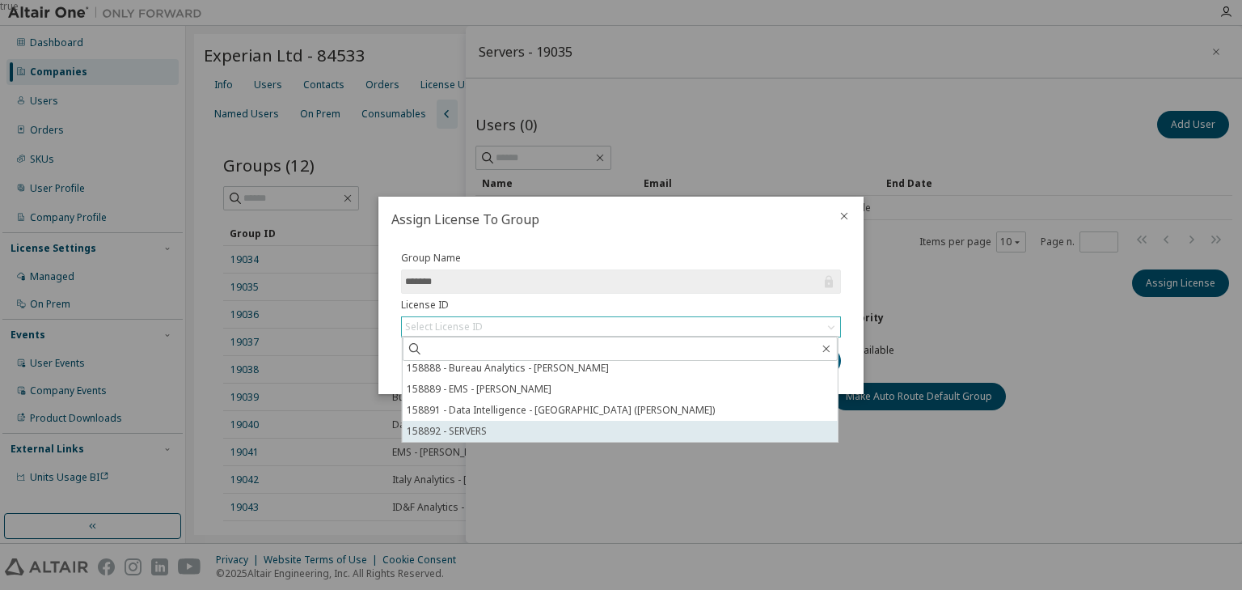
click at [610, 430] on li "158892 - SERVERS" at bounding box center [620, 431] width 435 height 21
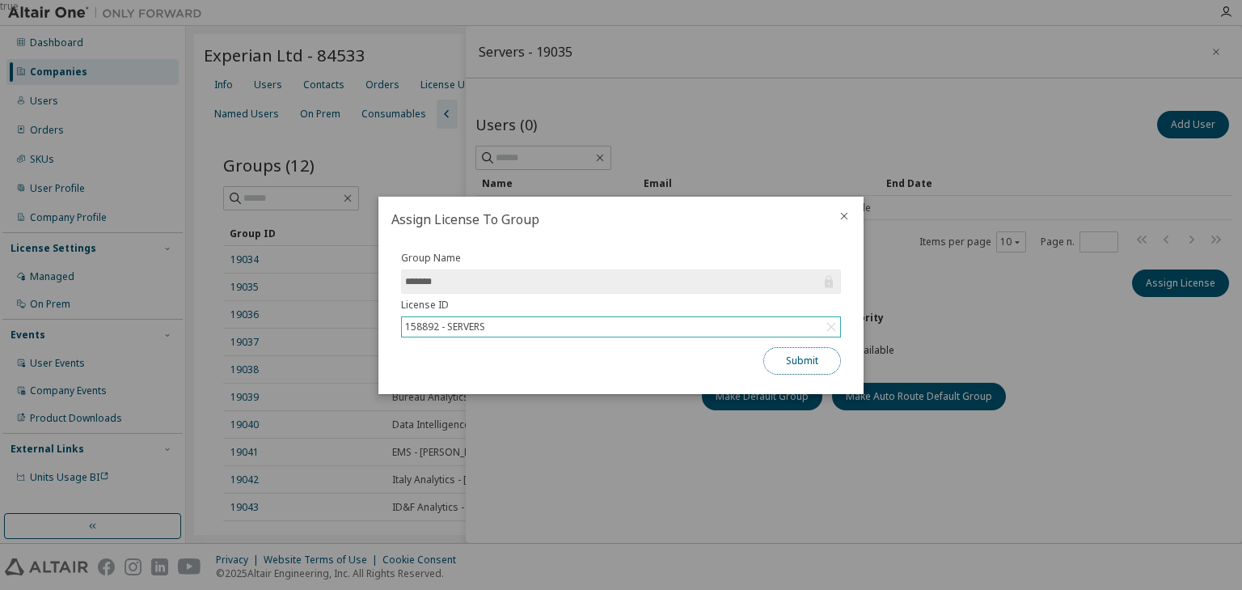
click at [789, 357] on button "Submit" at bounding box center [803, 360] width 78 height 27
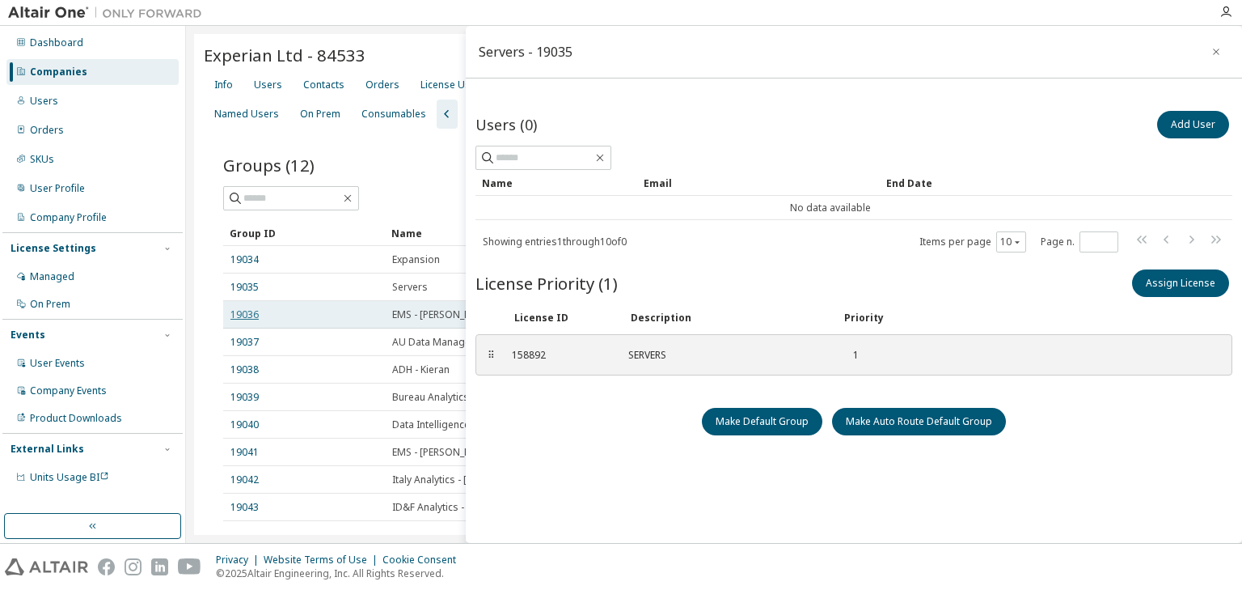
click at [236, 314] on link "19036" at bounding box center [245, 314] width 28 height 13
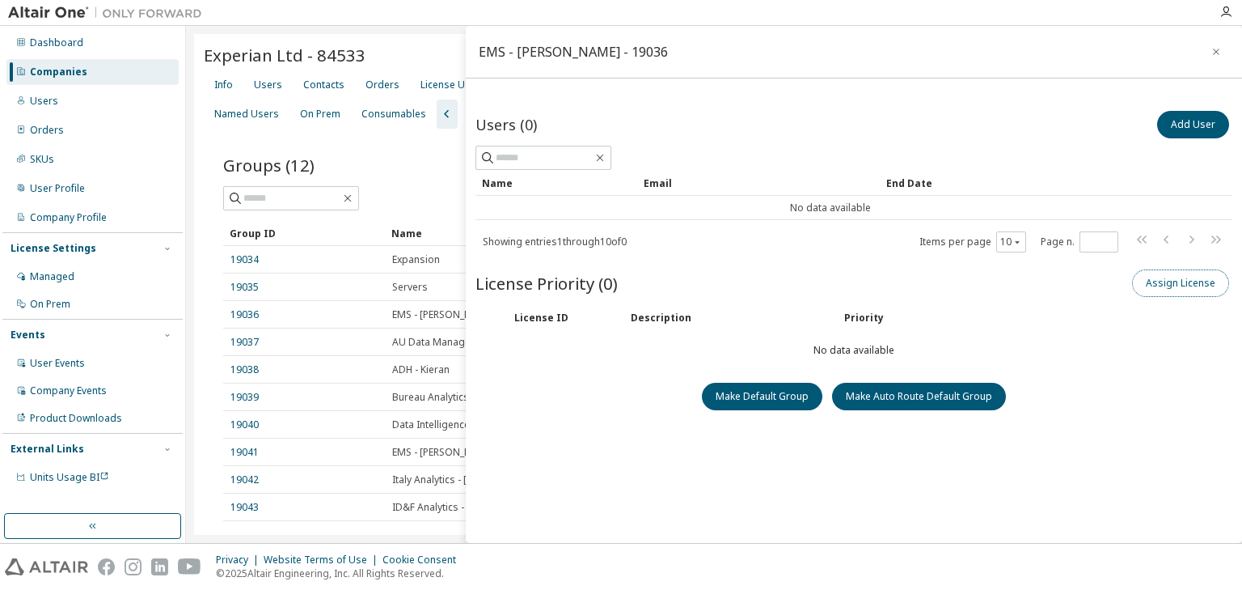
click at [1152, 285] on button "Assign License" at bounding box center [1180, 282] width 97 height 27
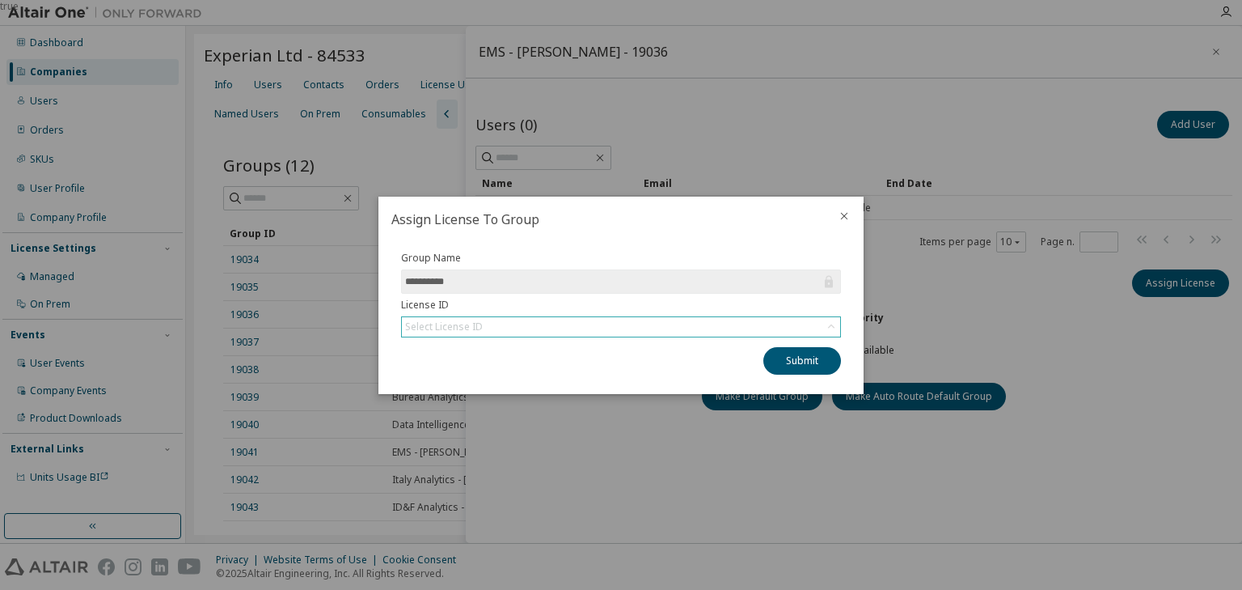
click at [632, 318] on div "Select License ID" at bounding box center [621, 326] width 438 height 19
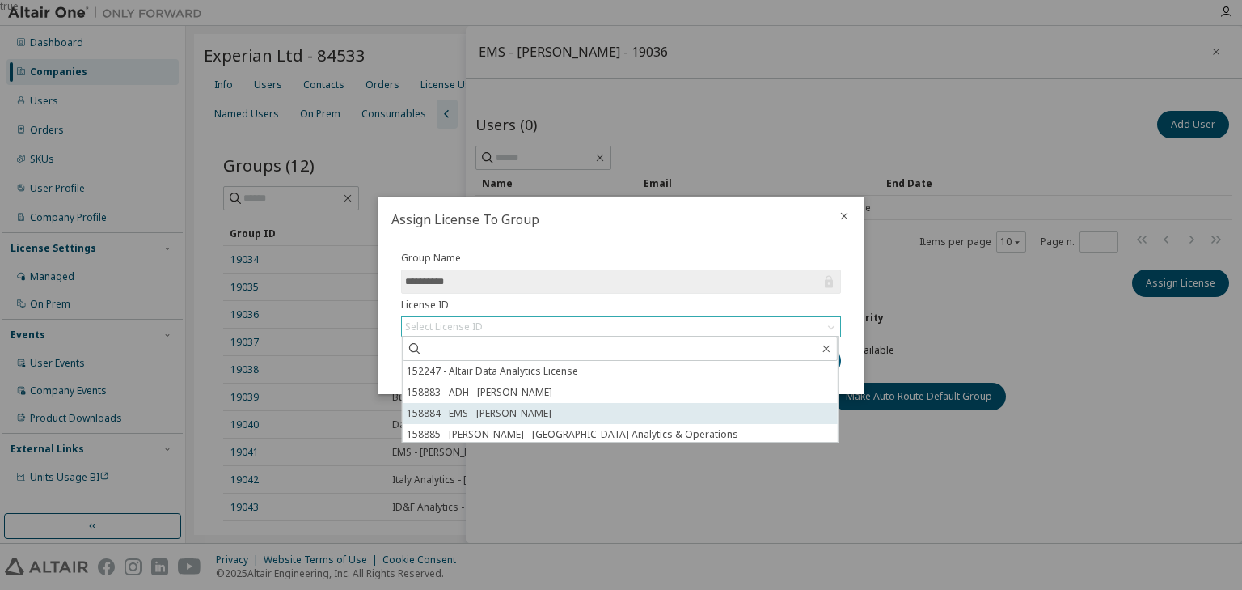
click at [606, 410] on li "158884 - EMS - Ross Elliott" at bounding box center [620, 413] width 435 height 21
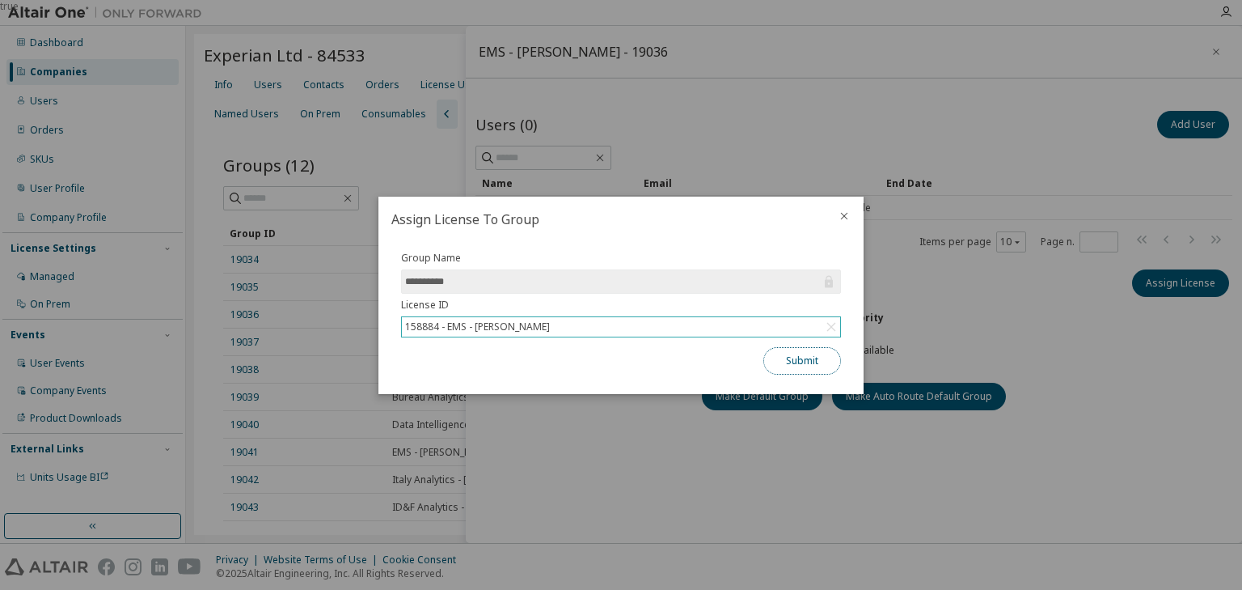
click at [784, 365] on button "Submit" at bounding box center [803, 360] width 78 height 27
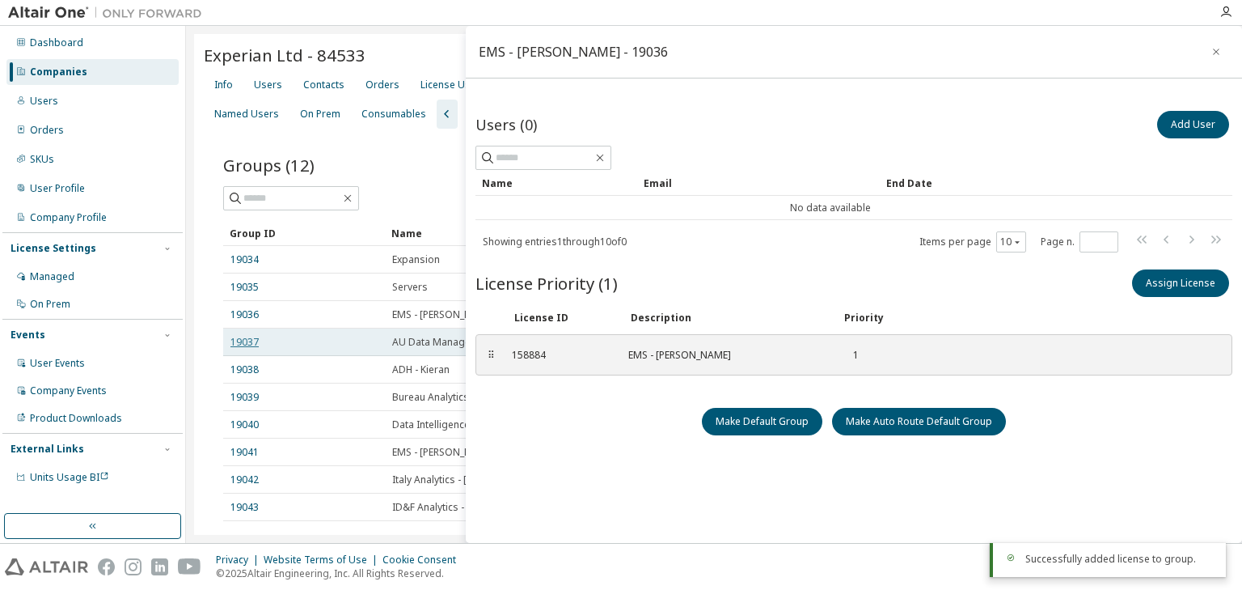
click at [246, 341] on link "19037" at bounding box center [245, 342] width 28 height 13
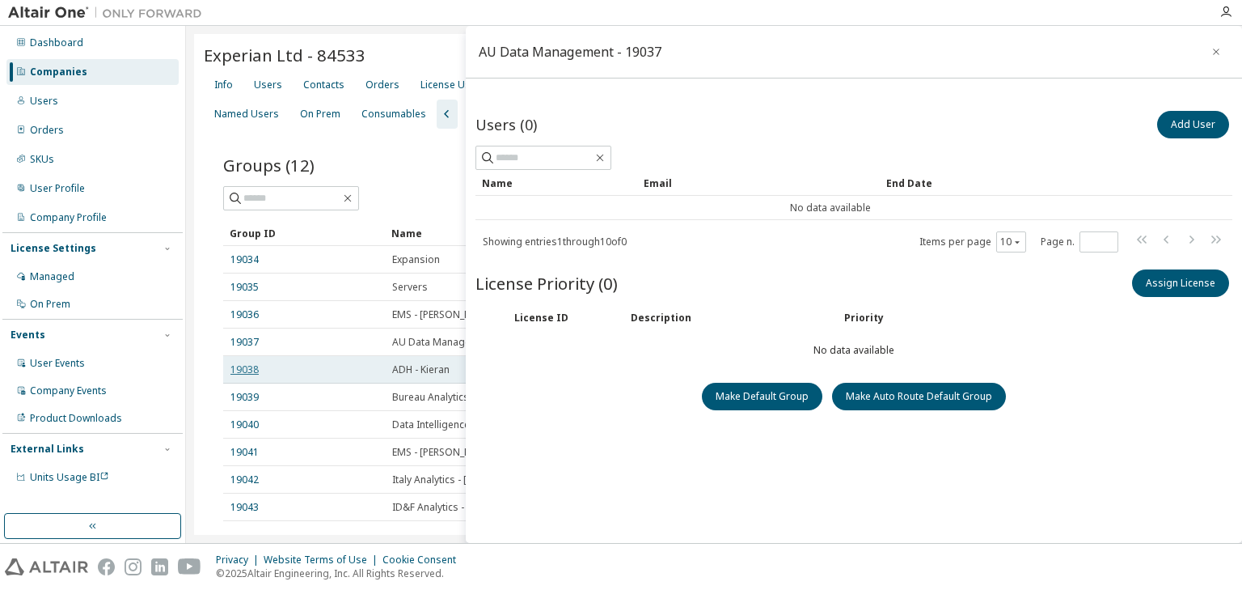
click at [247, 367] on link "19038" at bounding box center [245, 369] width 28 height 13
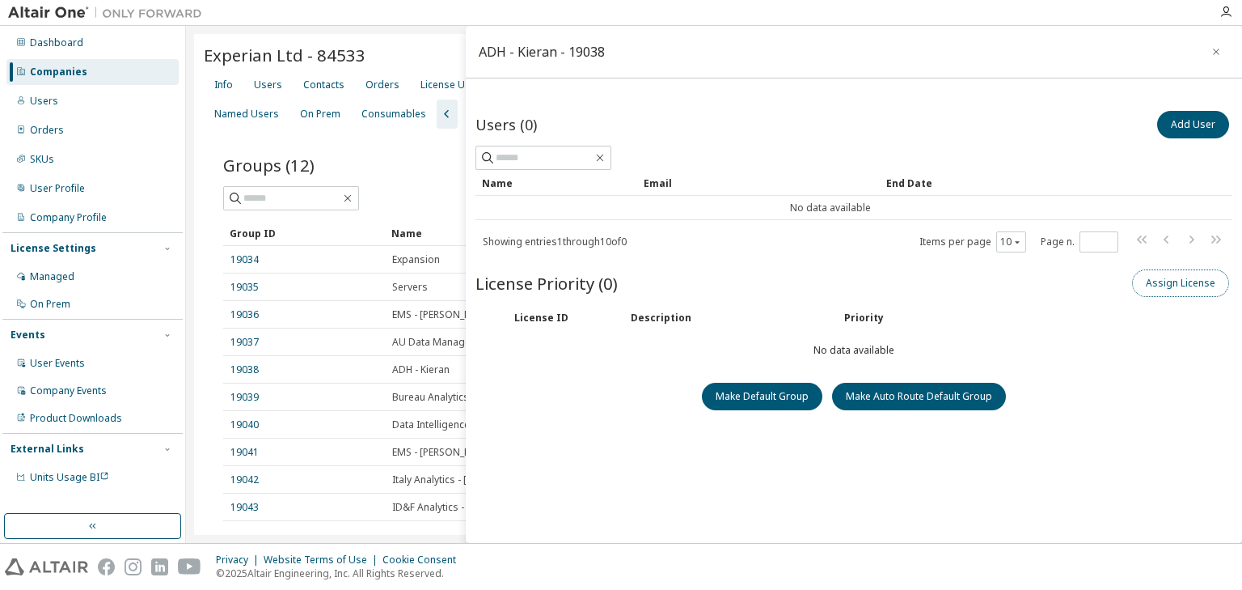
click at [1150, 284] on button "Assign License" at bounding box center [1180, 282] width 97 height 27
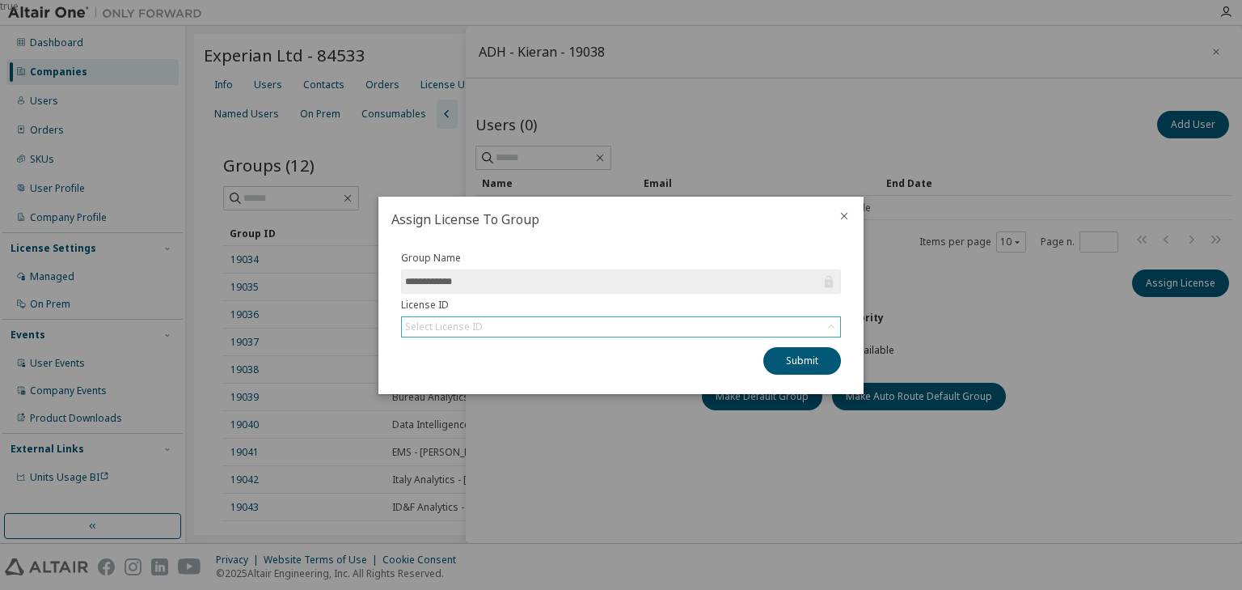
click at [593, 331] on div "Select License ID" at bounding box center [621, 326] width 438 height 19
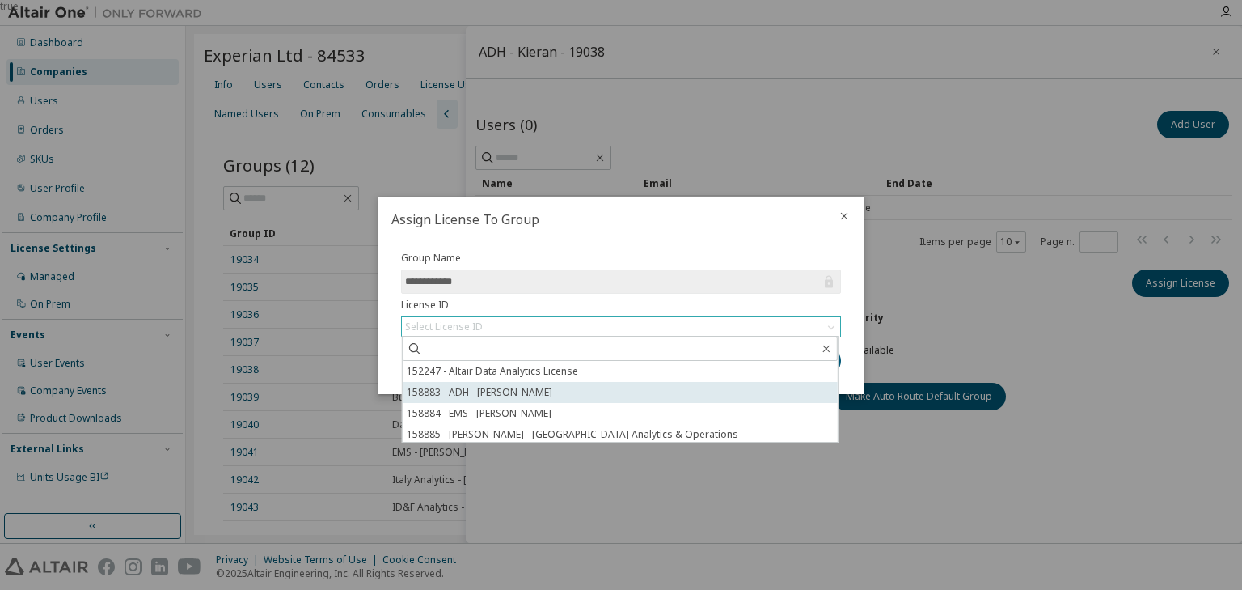
click at [555, 391] on li "158883 - ADH - Kieran Davis" at bounding box center [620, 392] width 435 height 21
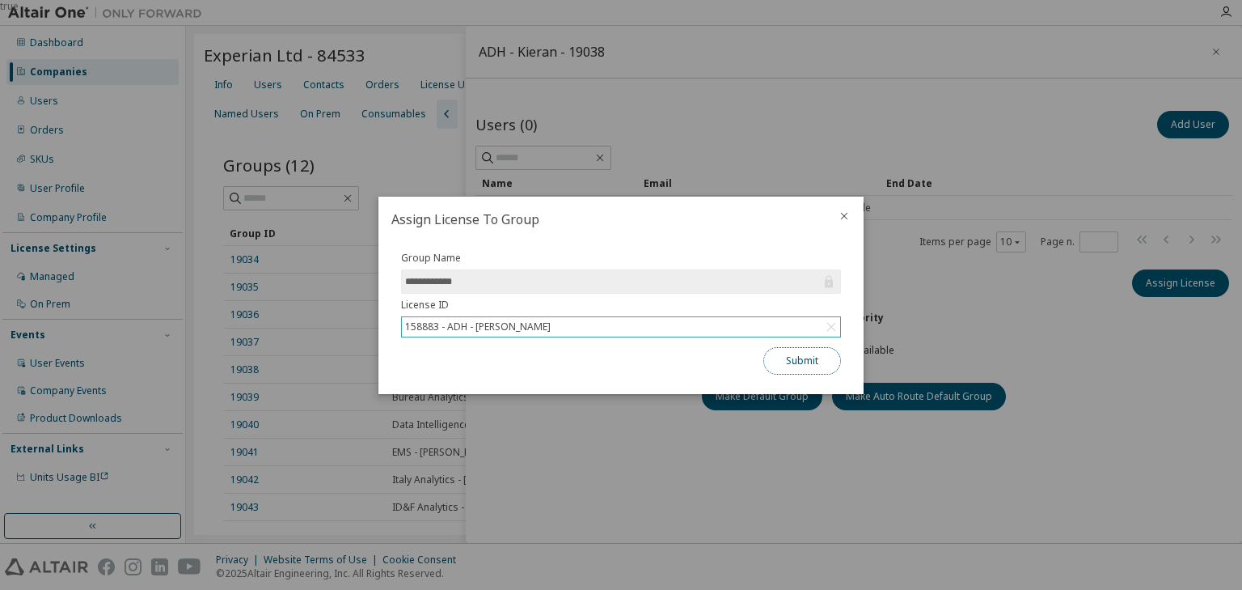
click at [793, 357] on button "Submit" at bounding box center [803, 360] width 78 height 27
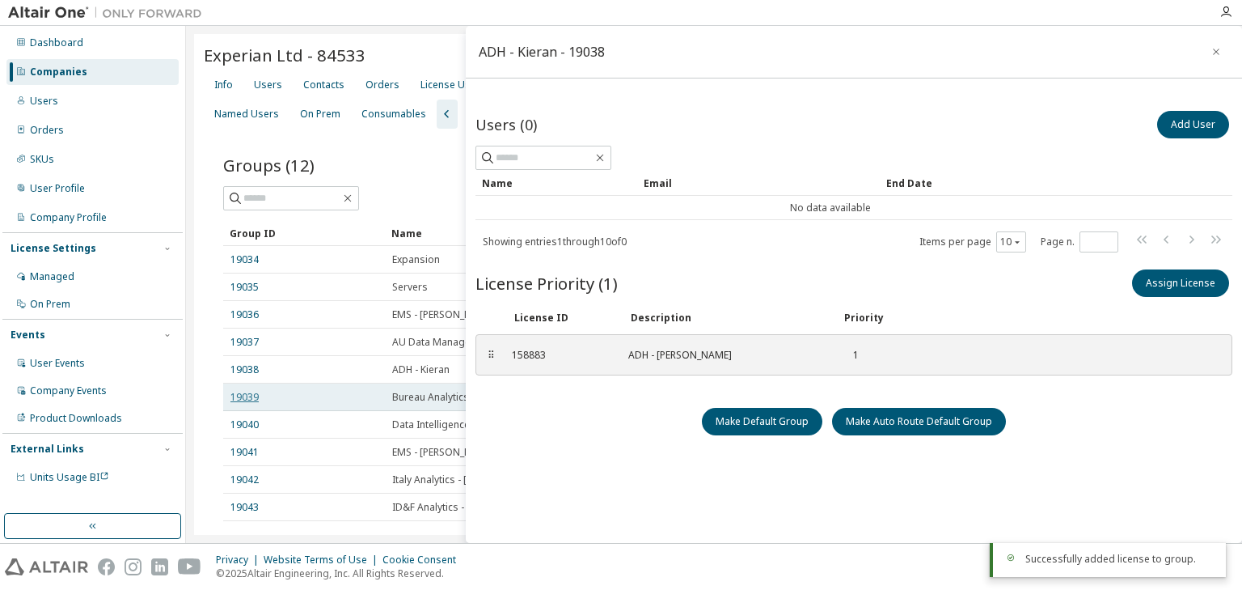
click at [242, 399] on link "19039" at bounding box center [245, 397] width 28 height 13
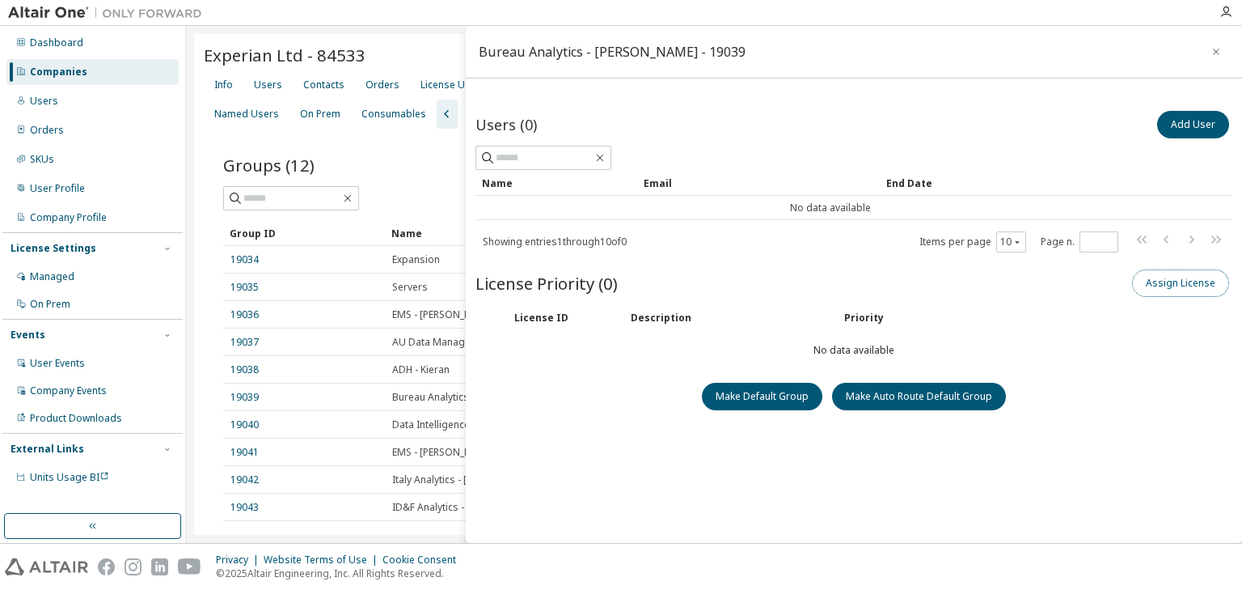
click at [1155, 286] on button "Assign License" at bounding box center [1180, 282] width 97 height 27
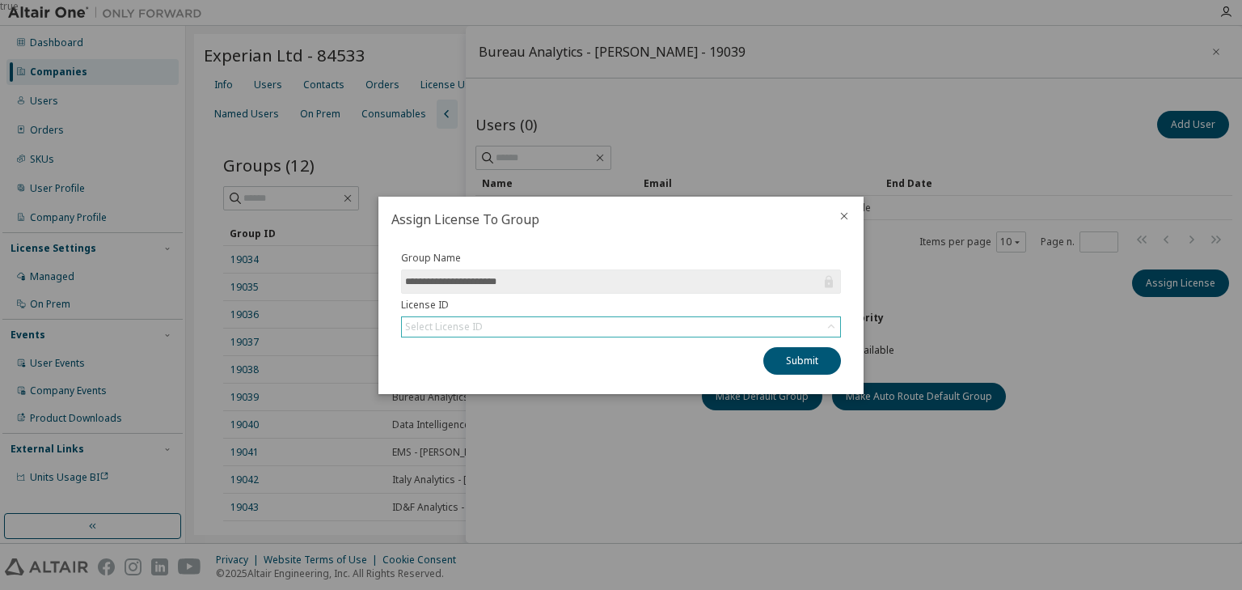
click at [522, 327] on div "Select License ID" at bounding box center [621, 326] width 438 height 19
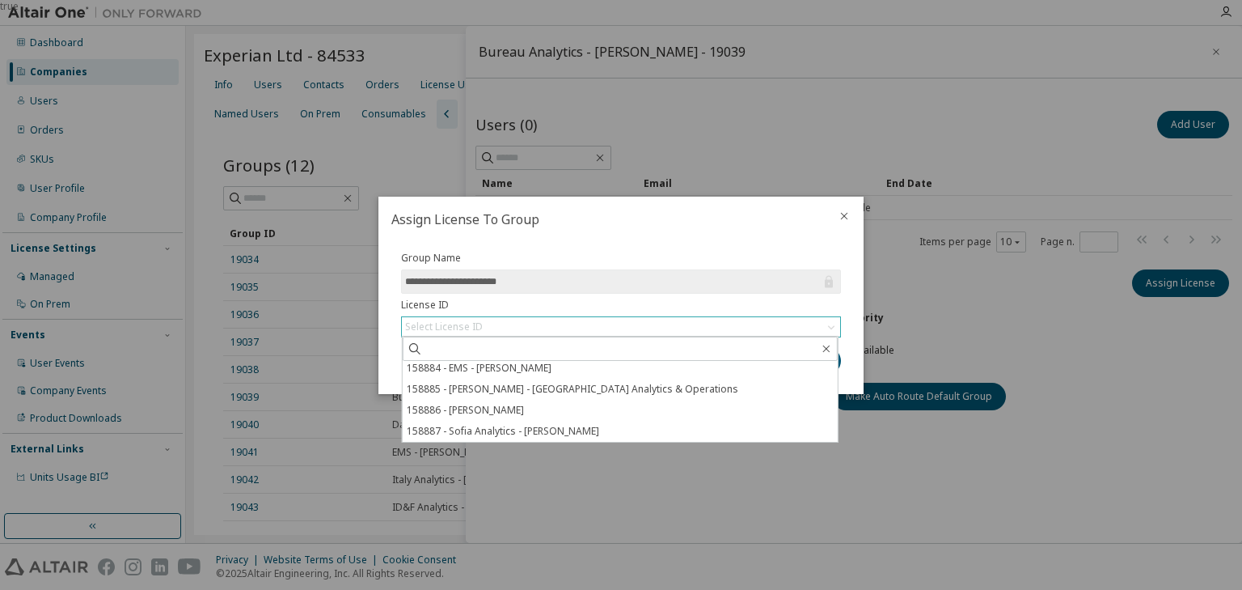
scroll to position [65, 0]
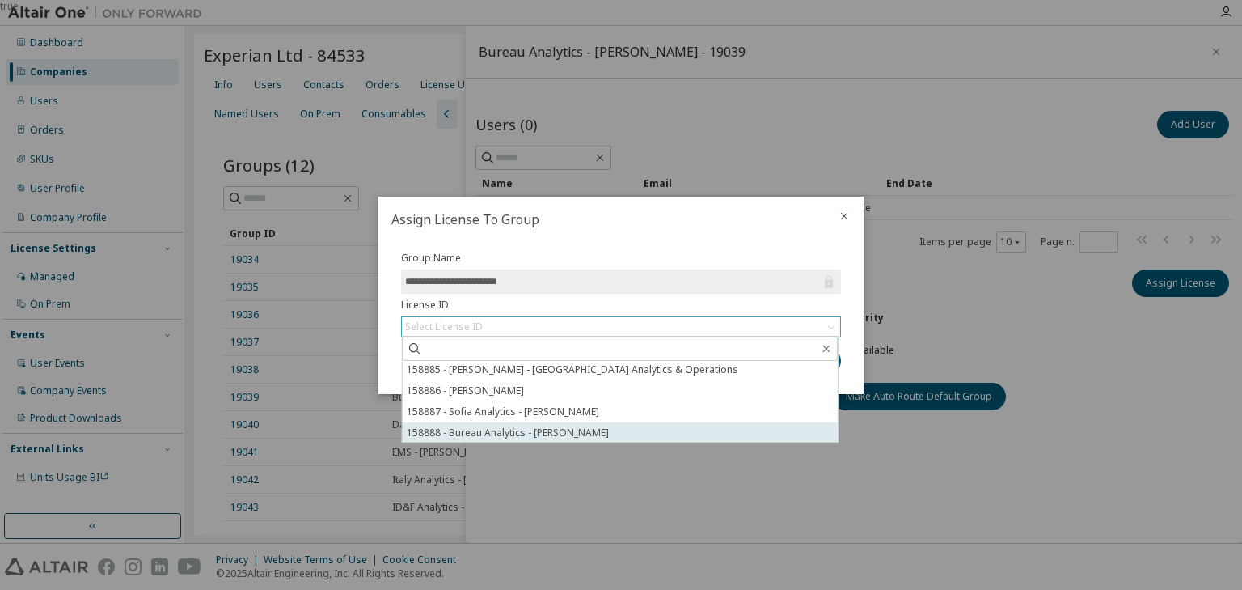
click at [539, 431] on li "158888 - Bureau Analytics - Lisa Paine" at bounding box center [620, 432] width 435 height 21
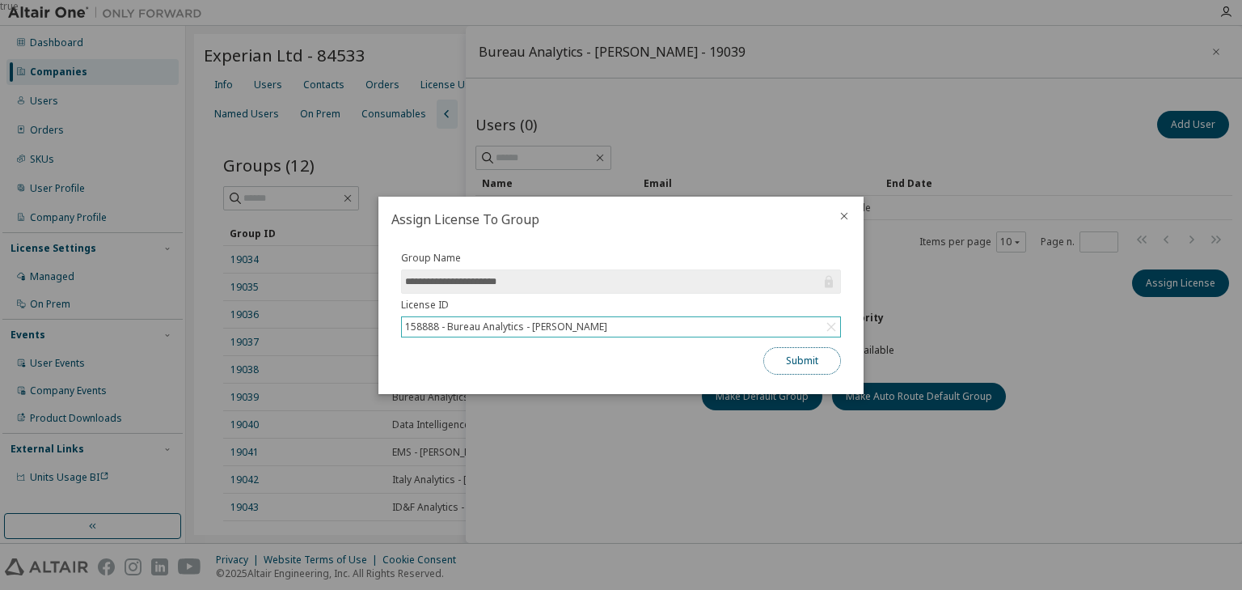
click at [786, 357] on button "Submit" at bounding box center [803, 360] width 78 height 27
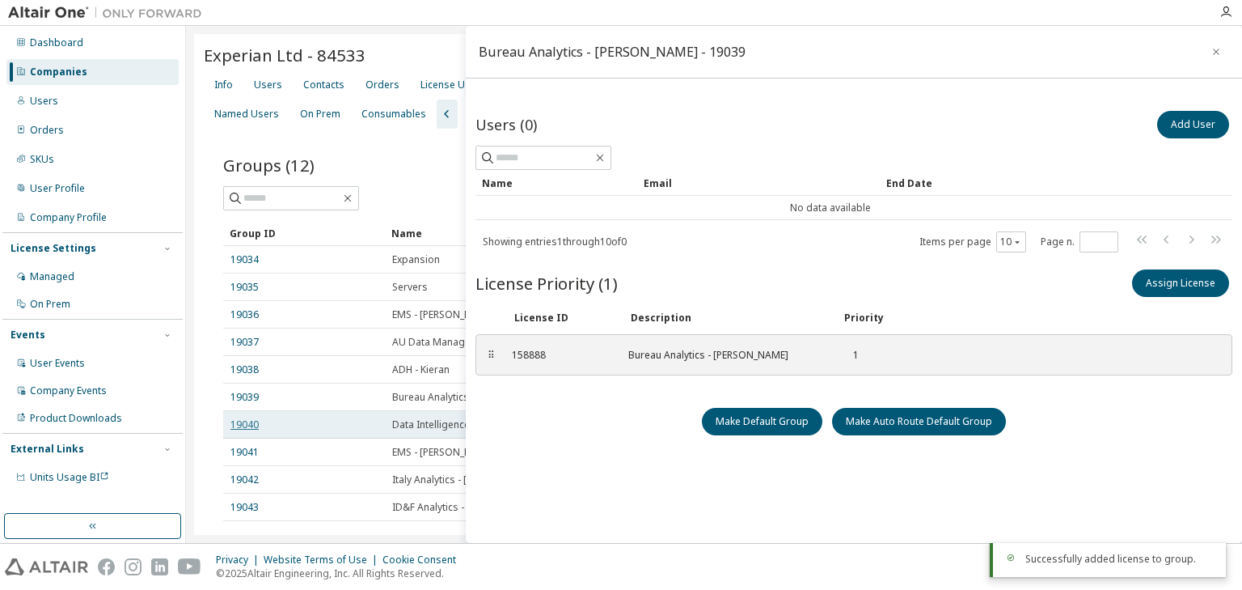
click at [239, 422] on link "19040" at bounding box center [245, 424] width 28 height 13
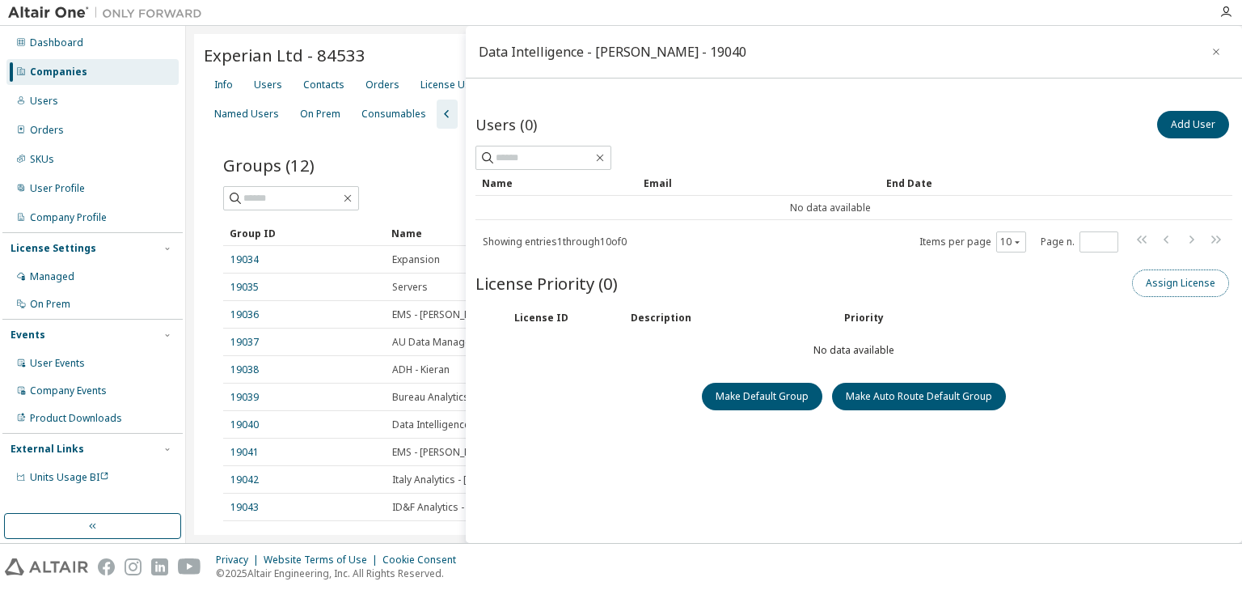
click at [1146, 284] on button "Assign License" at bounding box center [1180, 282] width 97 height 27
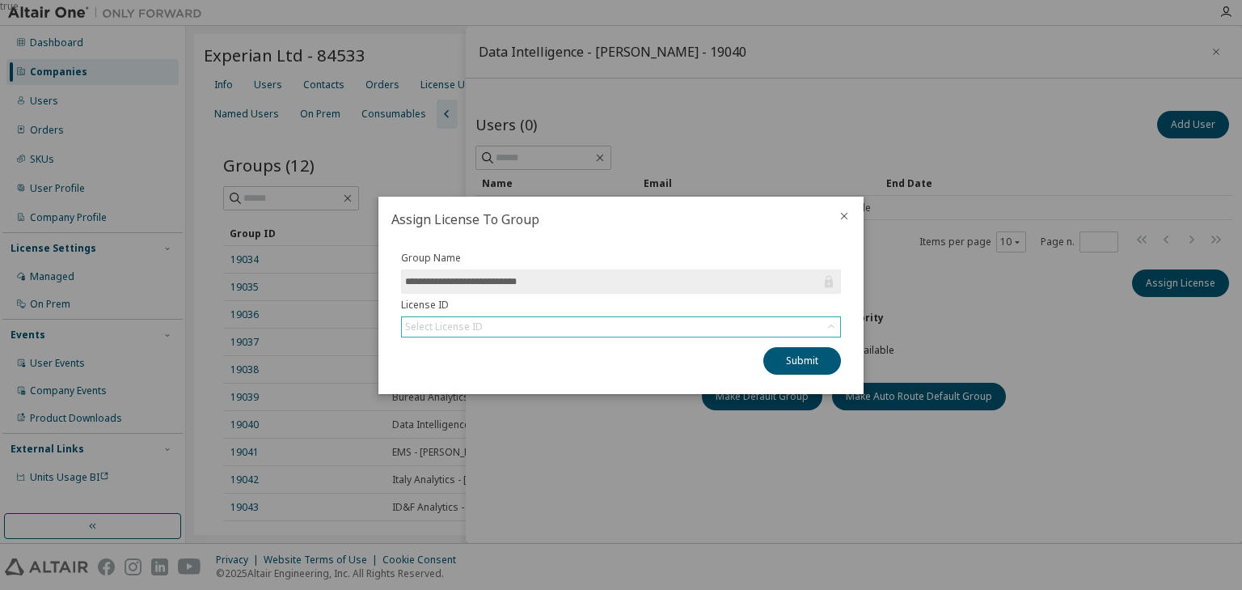
click at [644, 330] on div "Select License ID" at bounding box center [621, 326] width 438 height 19
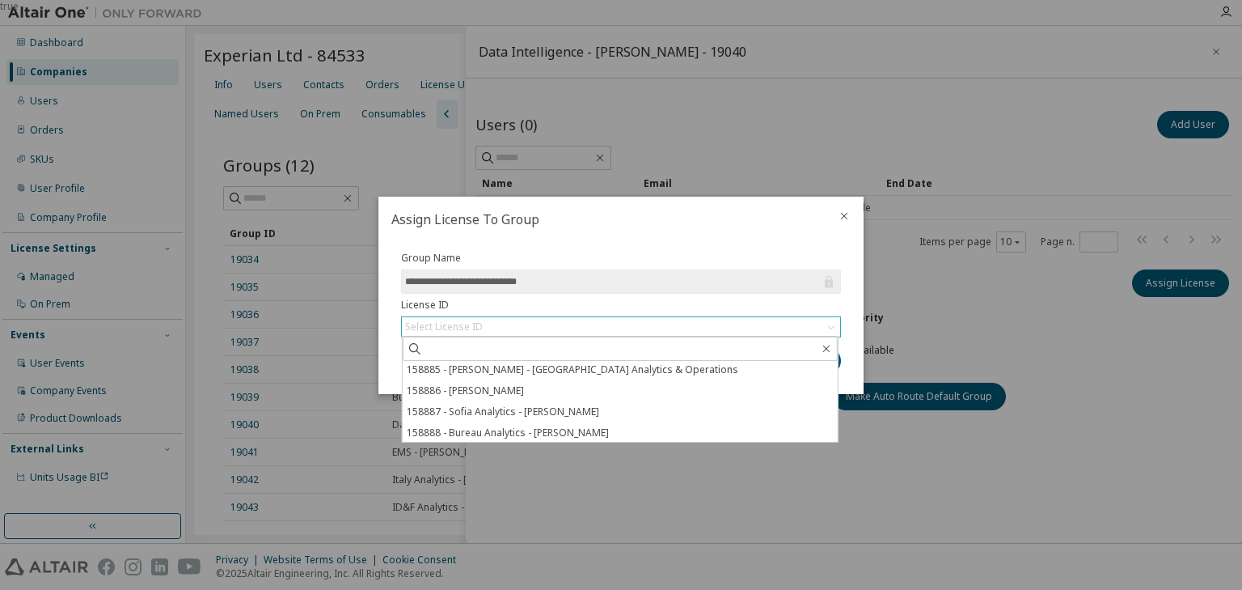
scroll to position [129, 0]
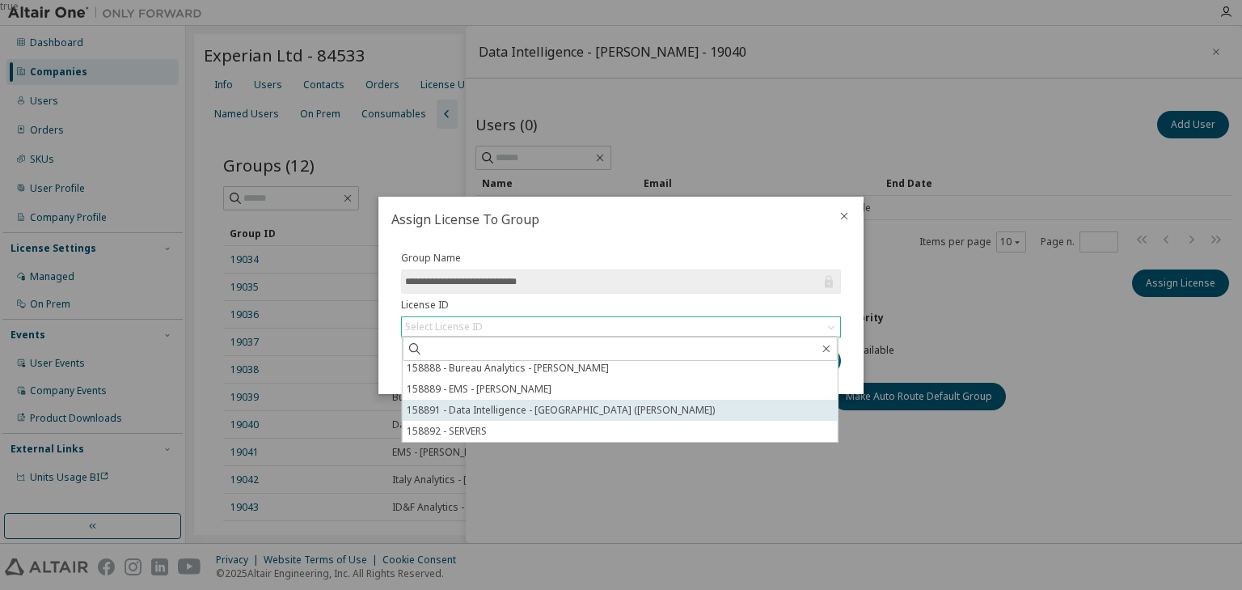
click at [613, 412] on li "158891 - Data Intelligence - India (Shashank Lachake)" at bounding box center [620, 410] width 435 height 21
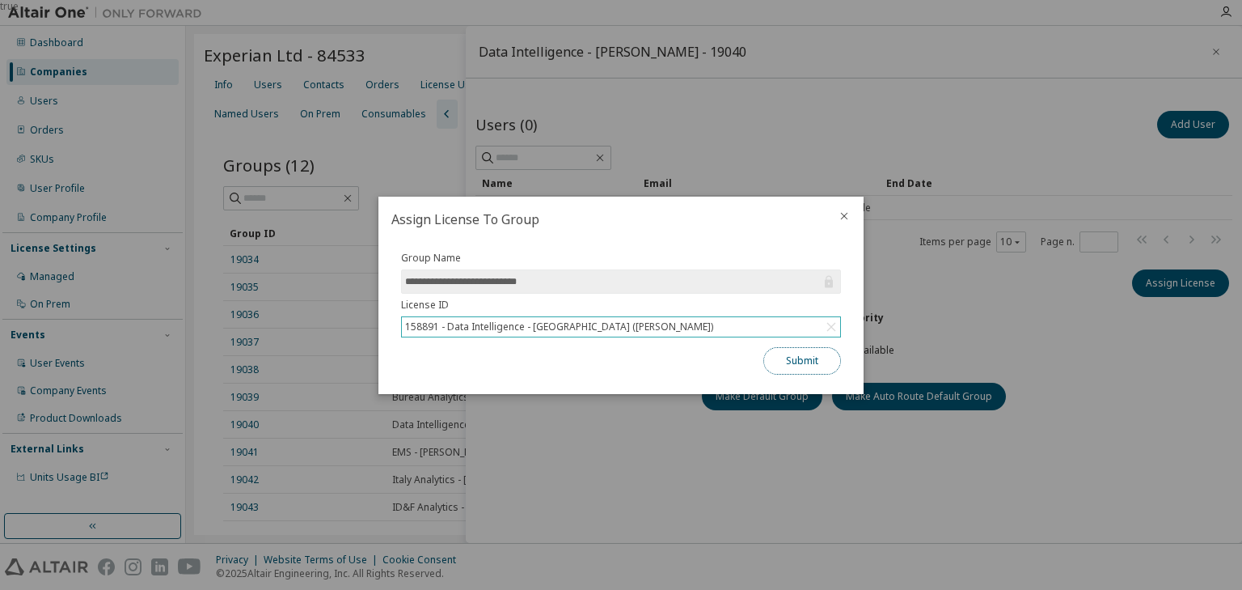
click at [793, 360] on button "Submit" at bounding box center [803, 360] width 78 height 27
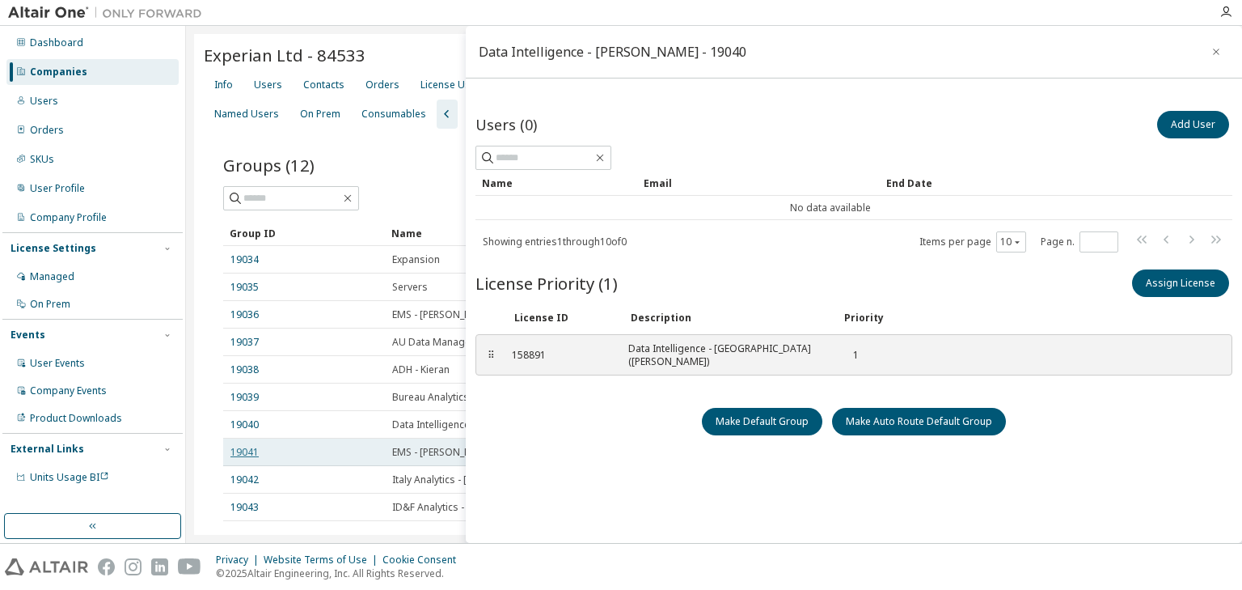
click at [243, 455] on link "19041" at bounding box center [245, 452] width 28 height 13
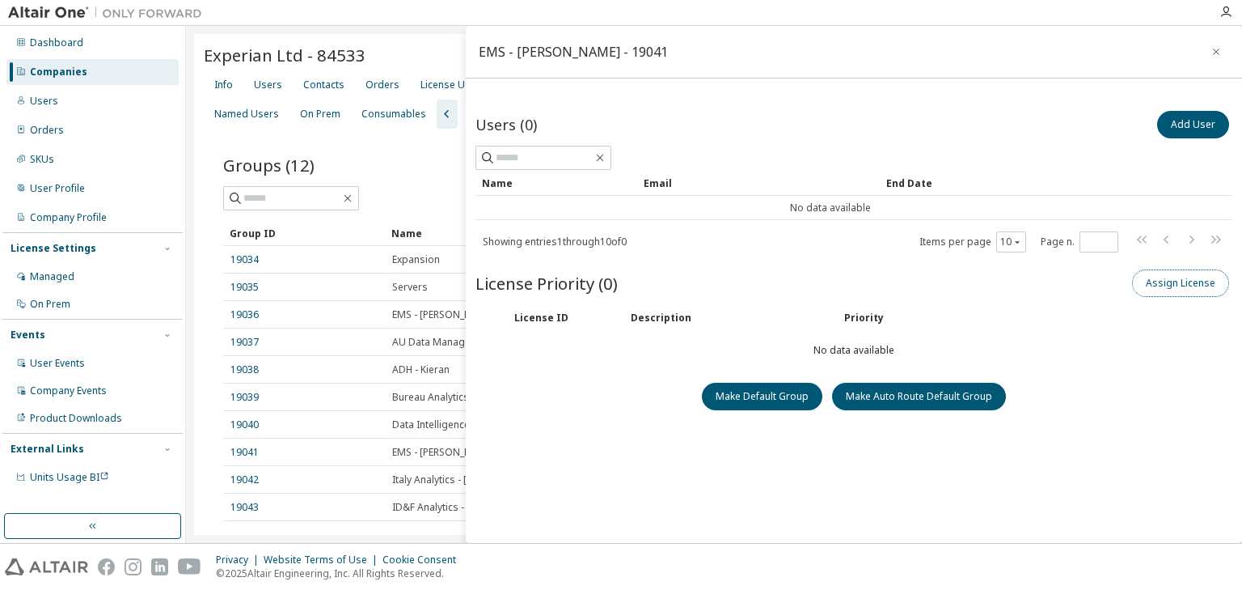
click at [1146, 285] on button "Assign License" at bounding box center [1180, 282] width 97 height 27
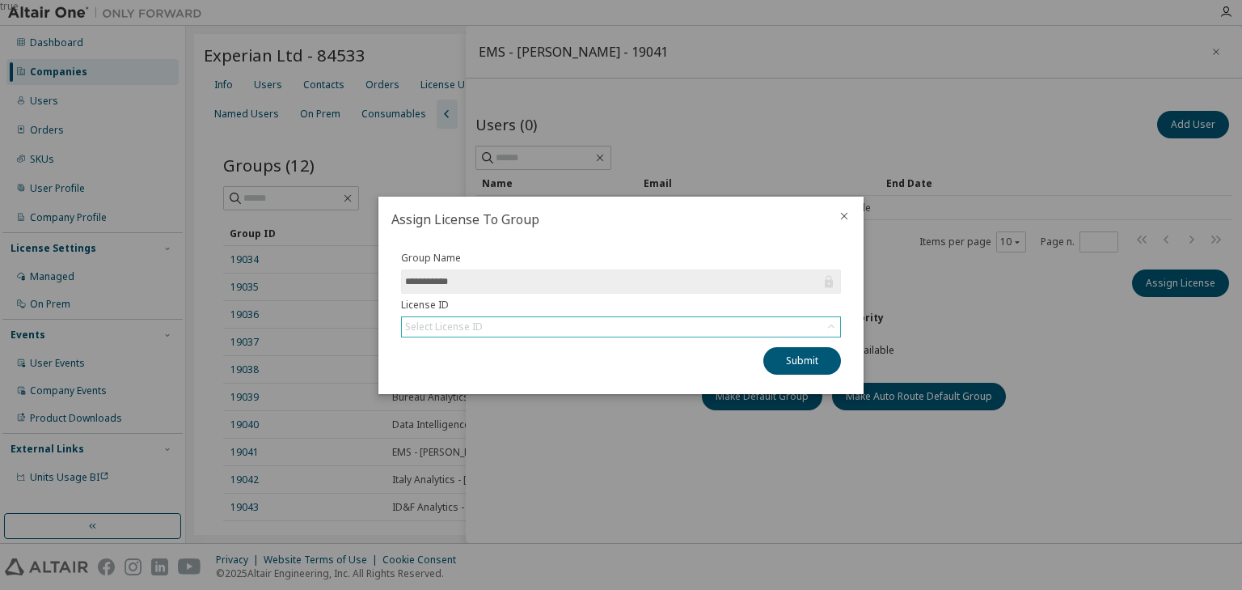
click at [729, 324] on div "Select License ID" at bounding box center [621, 326] width 438 height 19
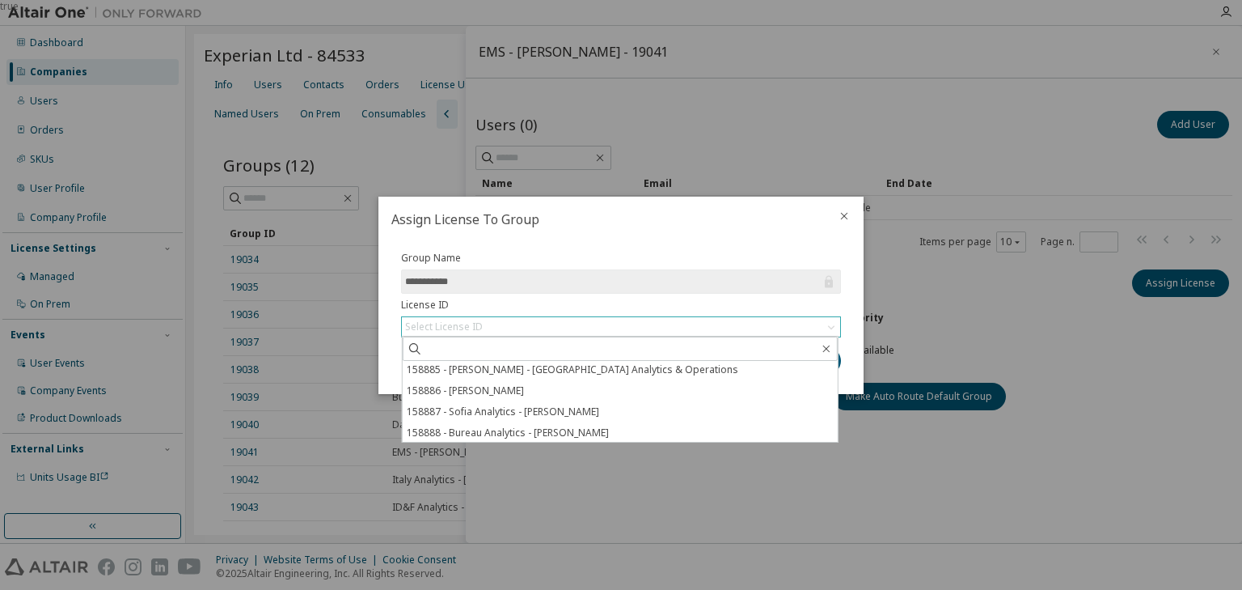
scroll to position [129, 0]
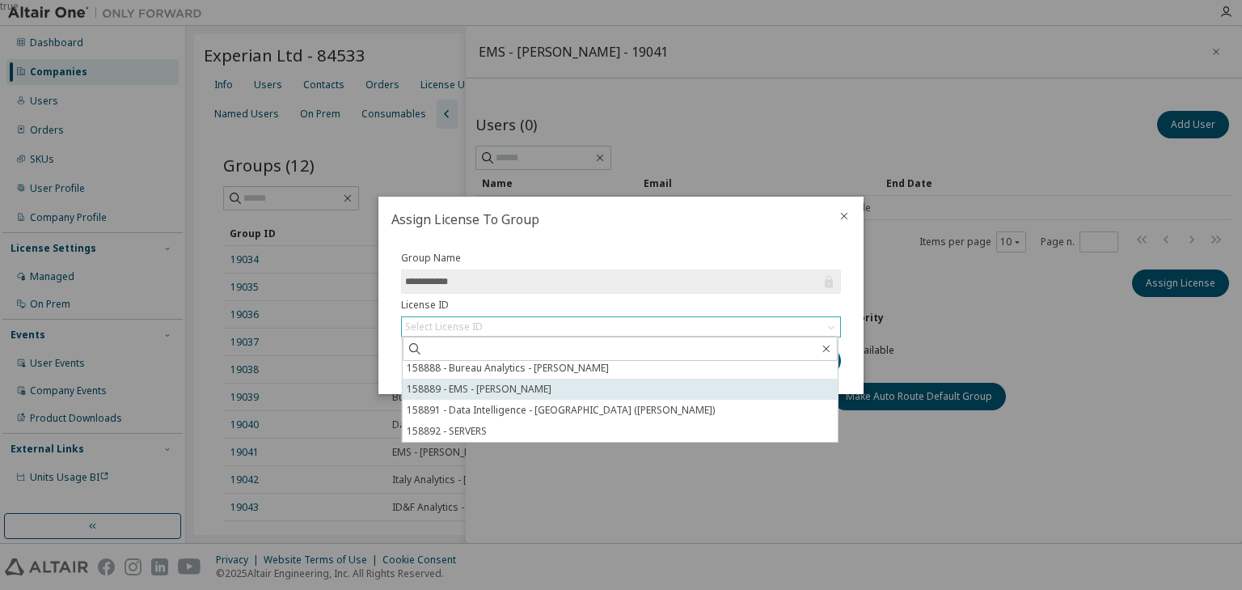
click at [544, 387] on li "158889 - EMS - James Pownall" at bounding box center [620, 389] width 435 height 21
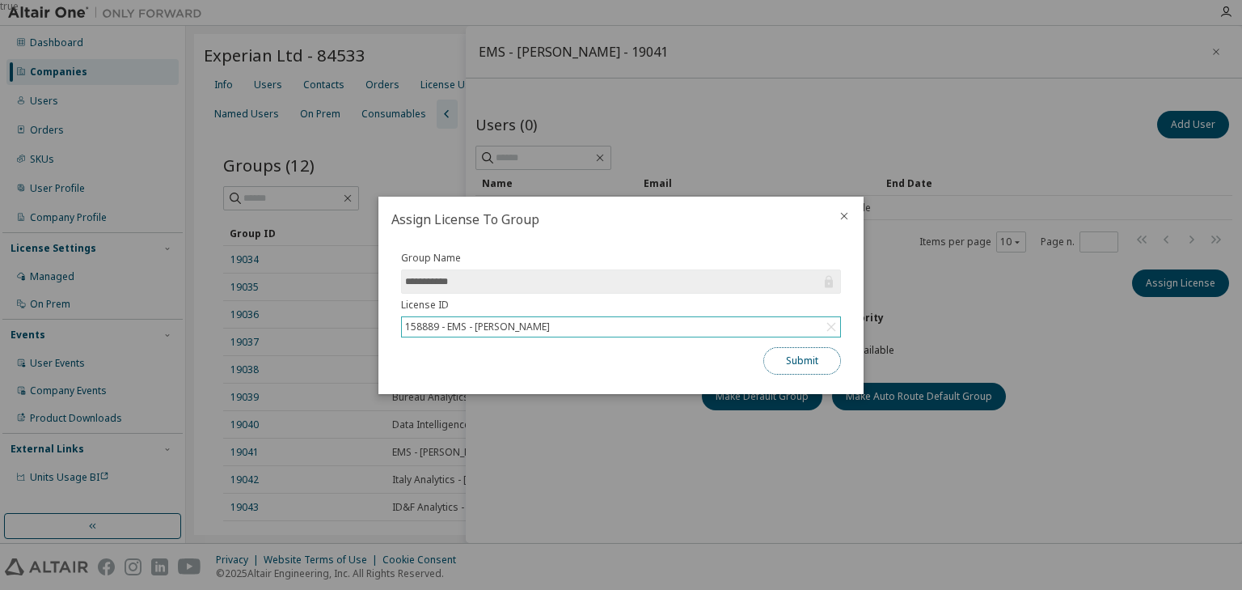
click at [819, 356] on button "Submit" at bounding box center [803, 360] width 78 height 27
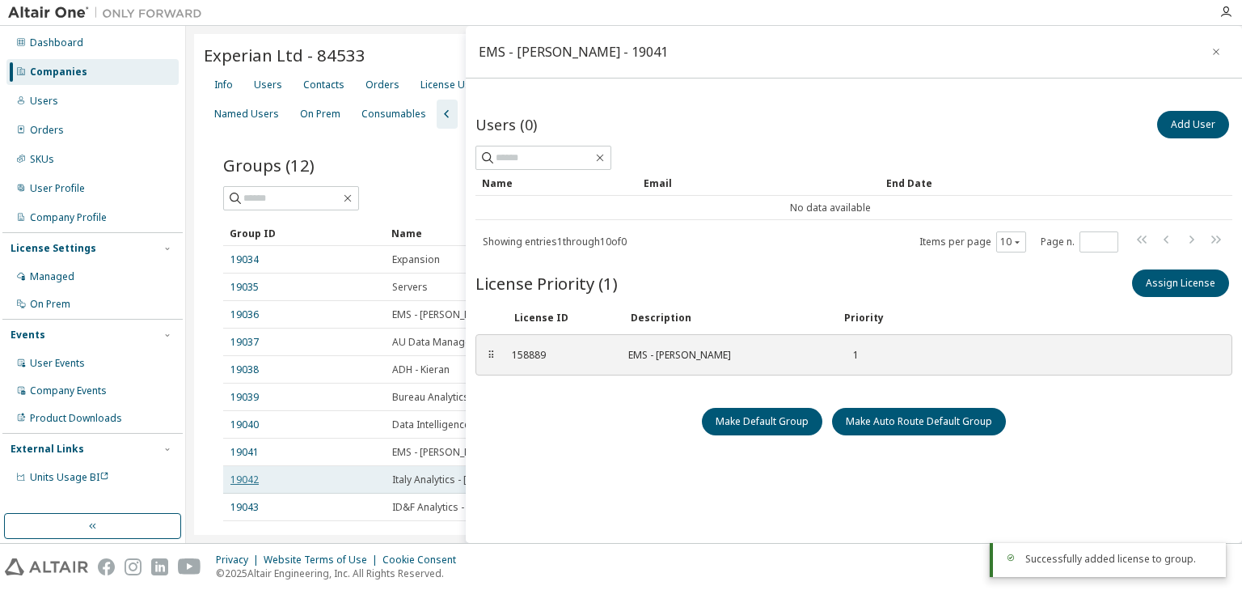
click at [248, 478] on link "19042" at bounding box center [245, 479] width 28 height 13
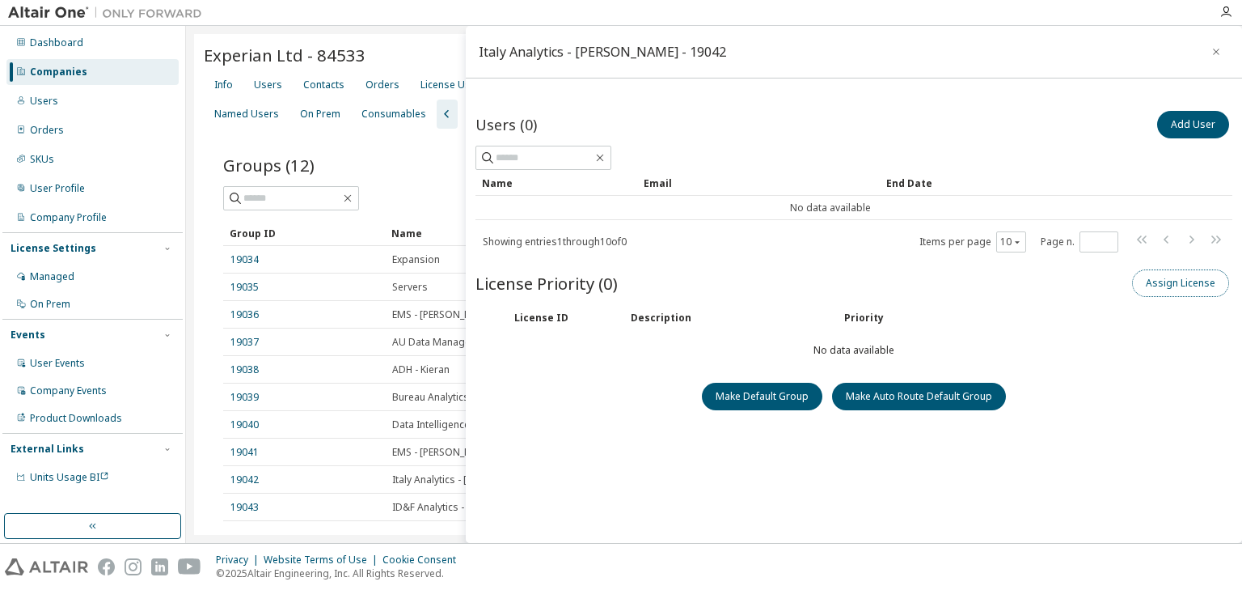
click at [1157, 275] on button "Assign License" at bounding box center [1180, 282] width 97 height 27
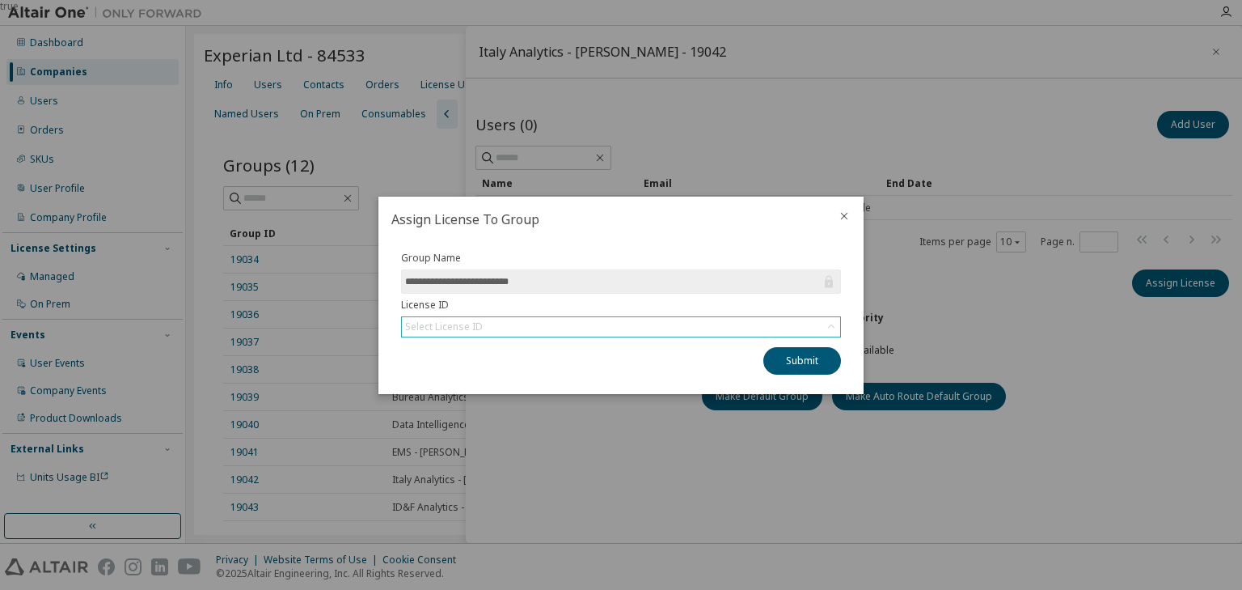
click at [705, 324] on div "Select License ID" at bounding box center [621, 326] width 438 height 19
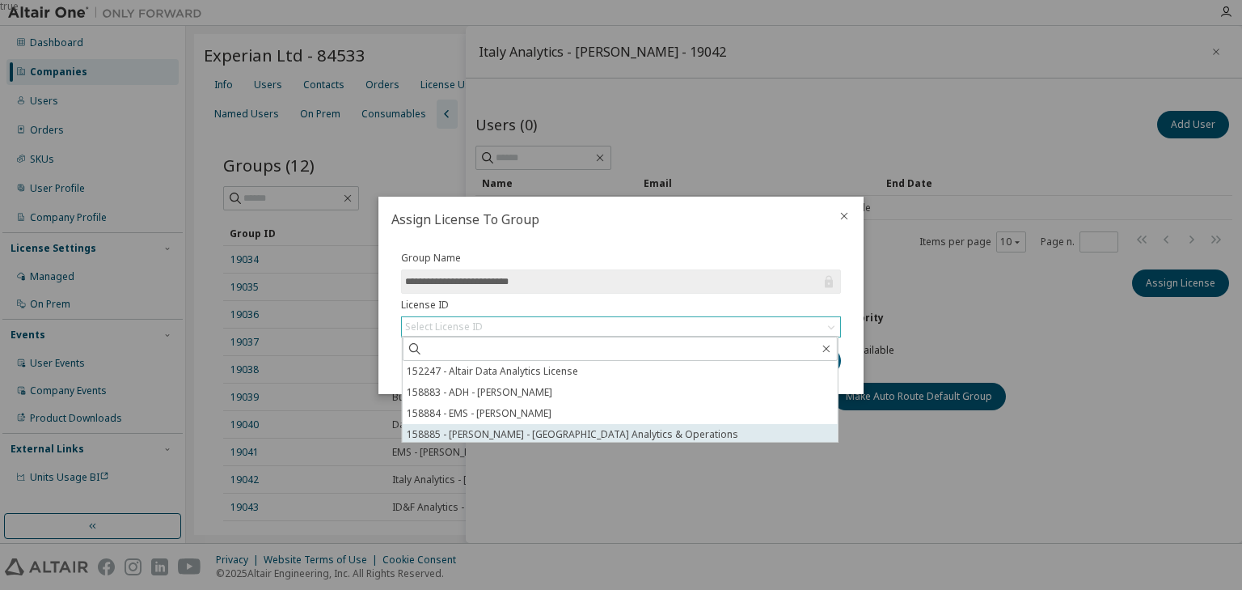
click at [640, 432] on li "158885 - Giuliano Erba - Italy Analytics & Operations" at bounding box center [620, 434] width 435 height 21
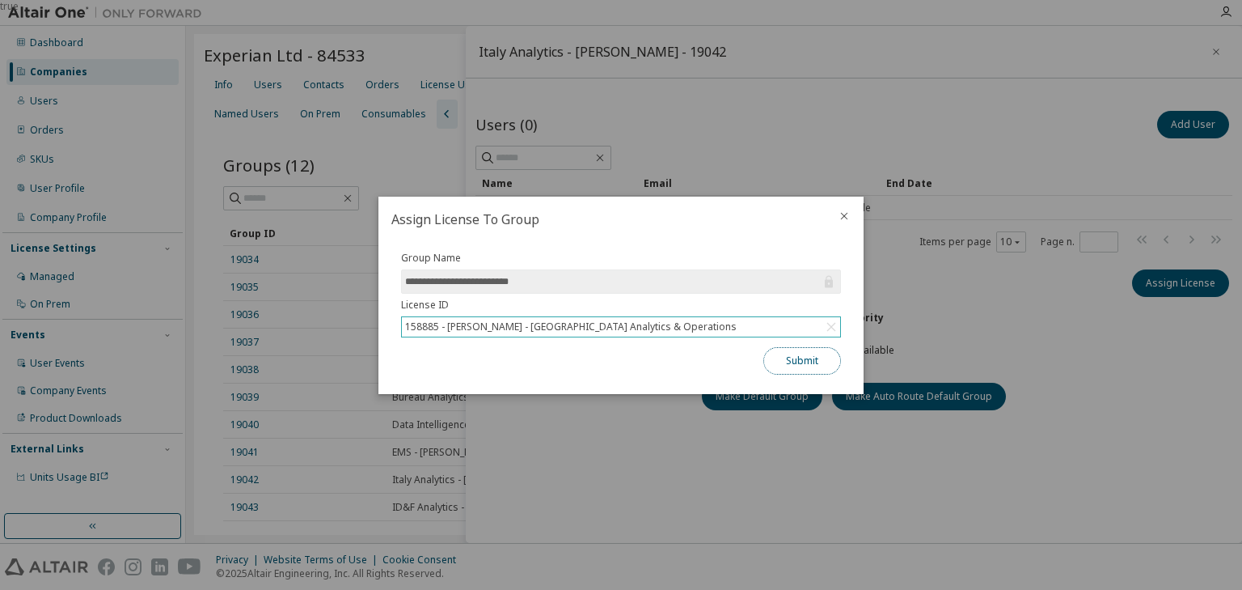
click at [786, 363] on button "Submit" at bounding box center [803, 360] width 78 height 27
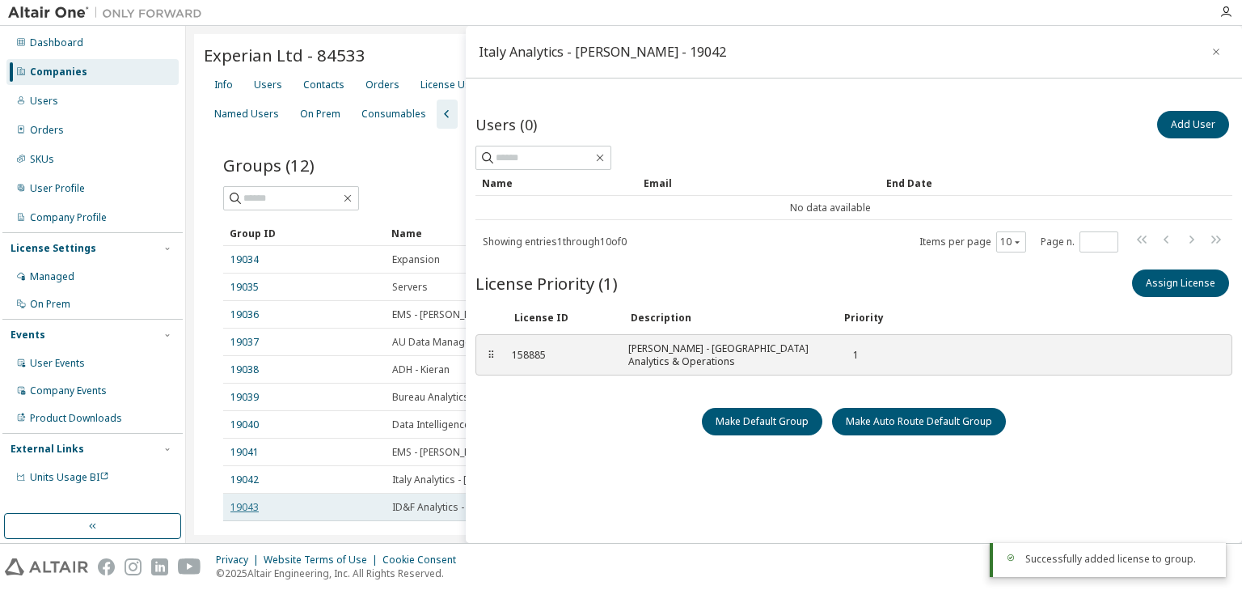
click at [252, 508] on link "19043" at bounding box center [245, 507] width 28 height 13
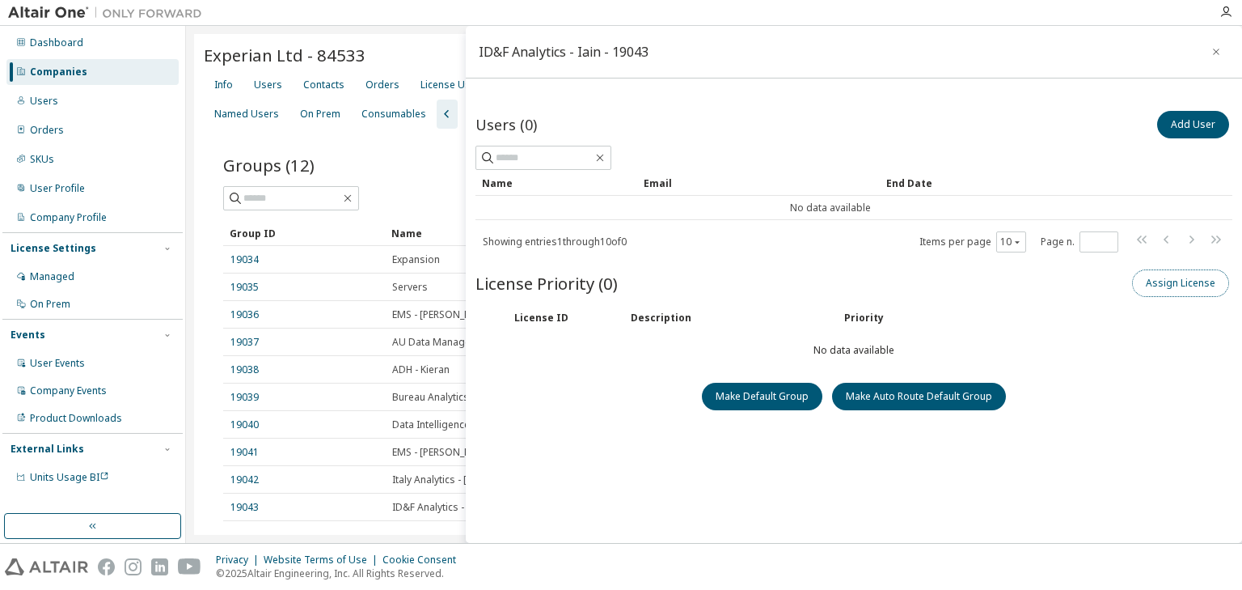
click at [1148, 289] on button "Assign License" at bounding box center [1180, 282] width 97 height 27
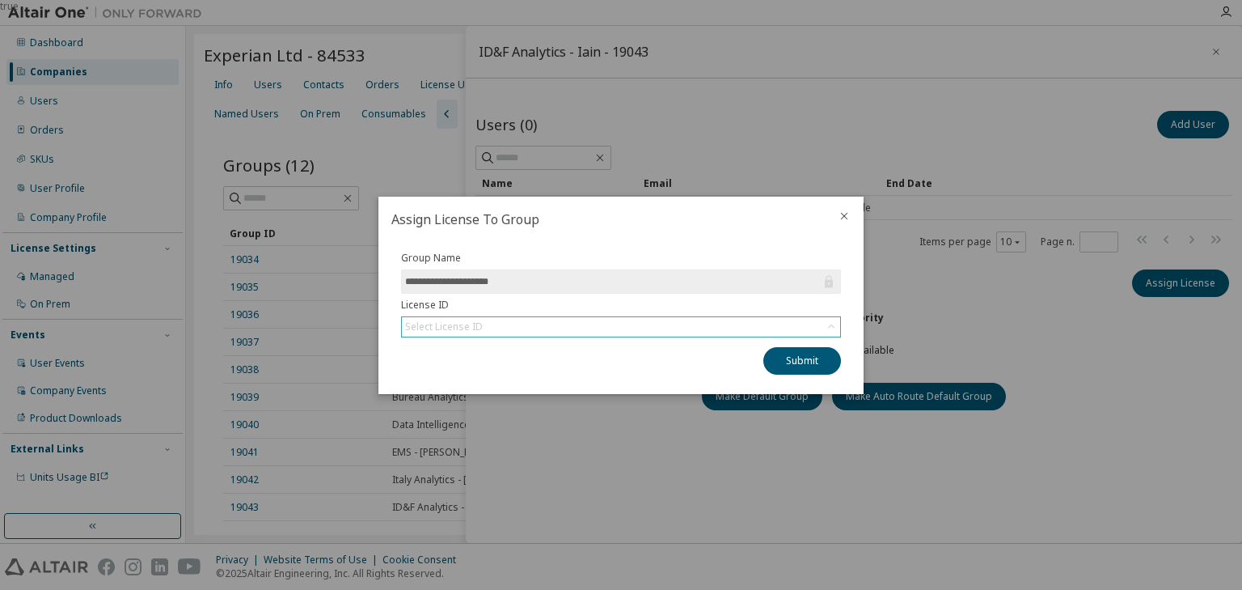
click at [759, 319] on div "Select License ID" at bounding box center [621, 326] width 438 height 19
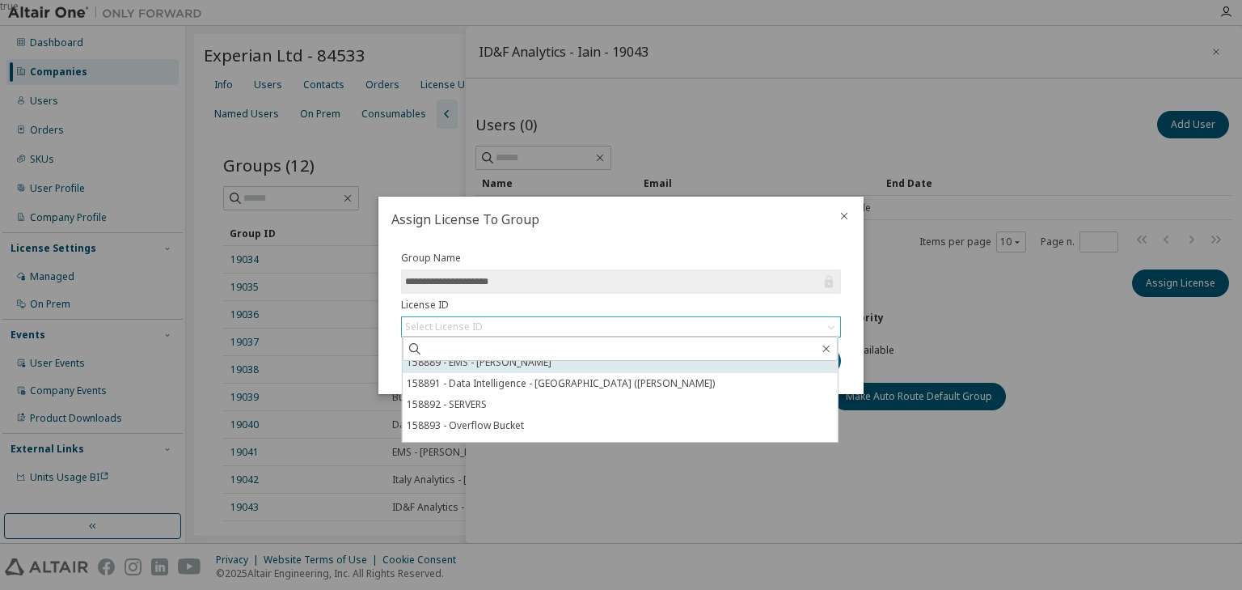
scroll to position [171, 0]
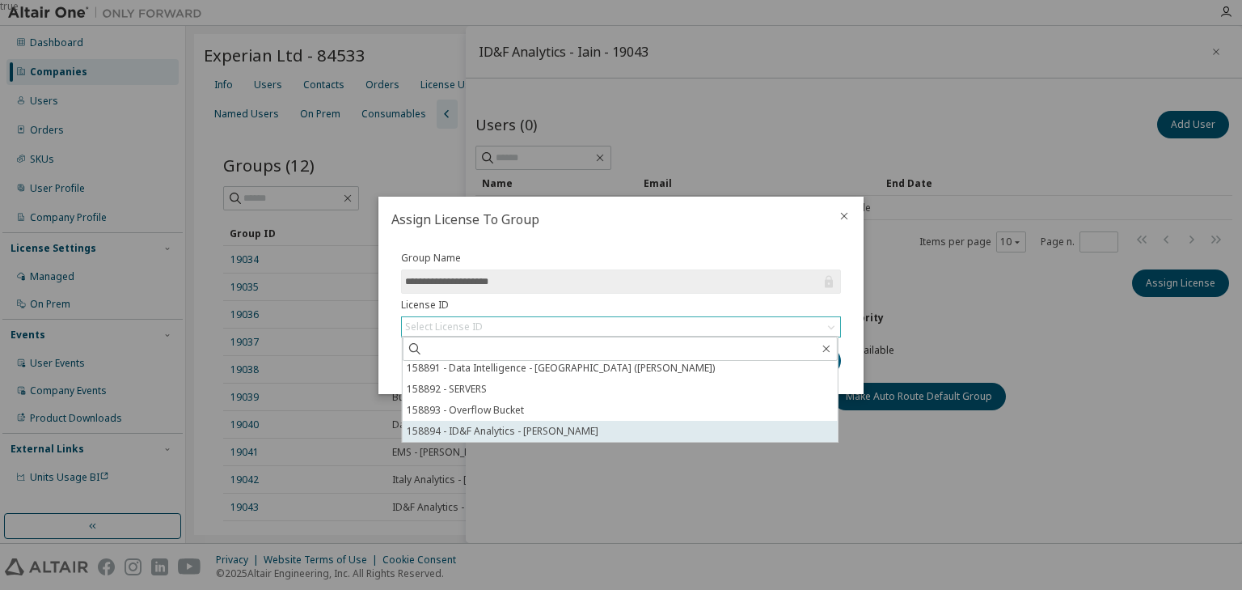
click at [547, 434] on li "158894 - ID&F Analytics - Iain Deuchars" at bounding box center [620, 431] width 435 height 21
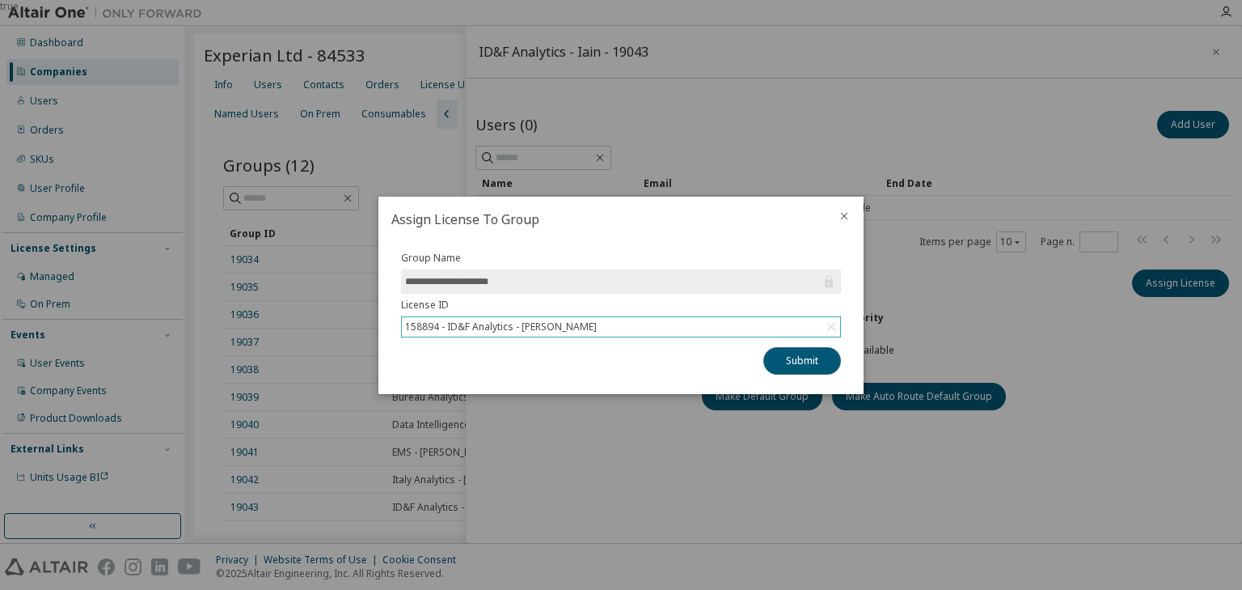
click at [805, 357] on button "Submit" at bounding box center [803, 360] width 78 height 27
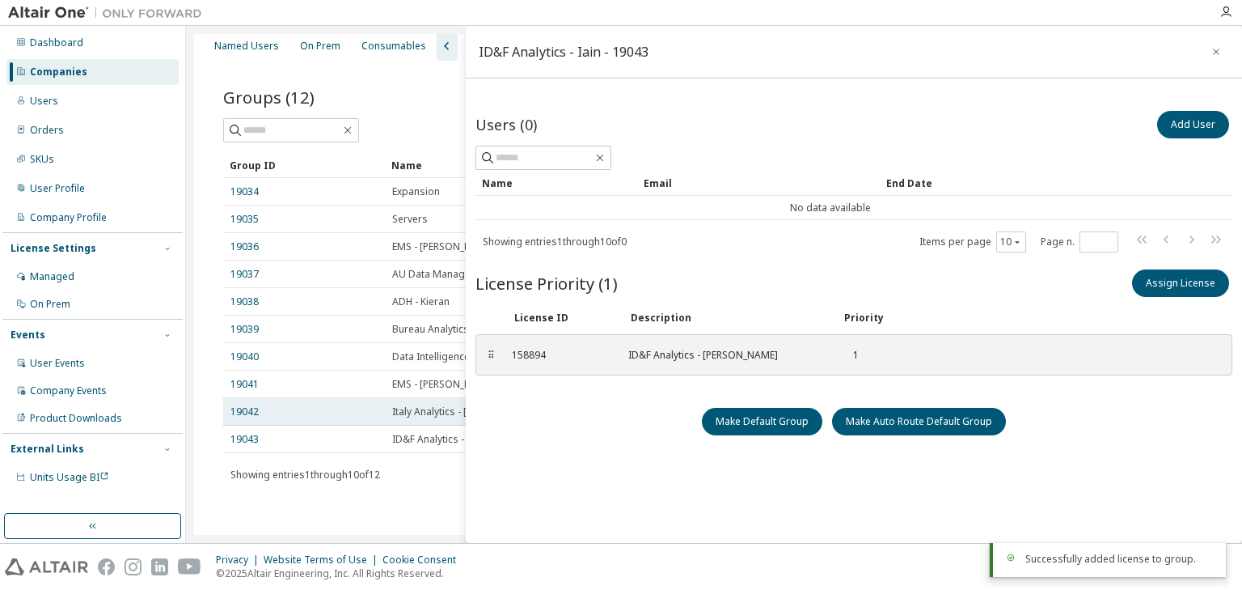
scroll to position [69, 0]
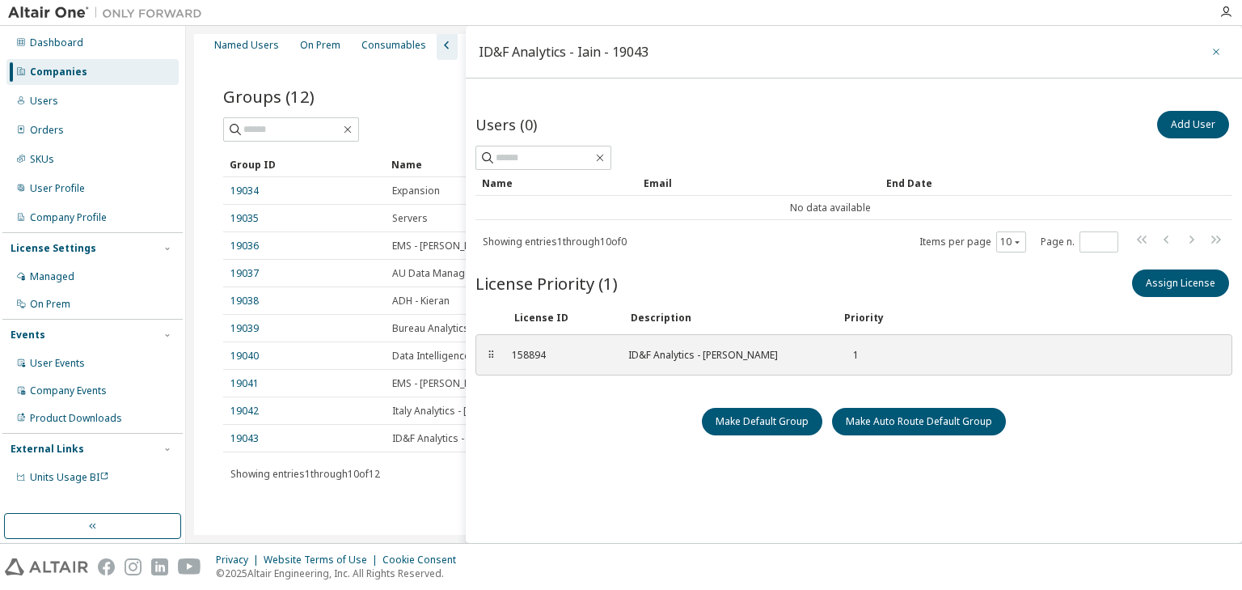
click at [1211, 51] on icon "button" at bounding box center [1216, 51] width 11 height 13
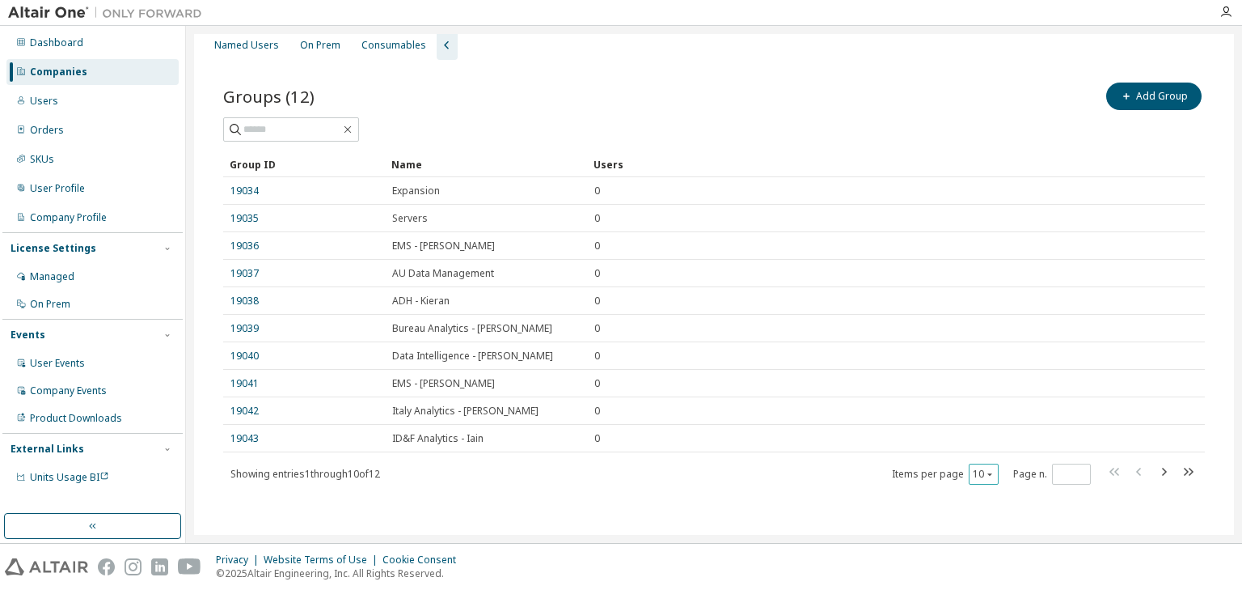
click at [979, 479] on div "10" at bounding box center [984, 473] width 30 height 21
click at [985, 469] on icon "button" at bounding box center [990, 474] width 10 height 10
click at [980, 525] on div "30" at bounding box center [1026, 531] width 129 height 19
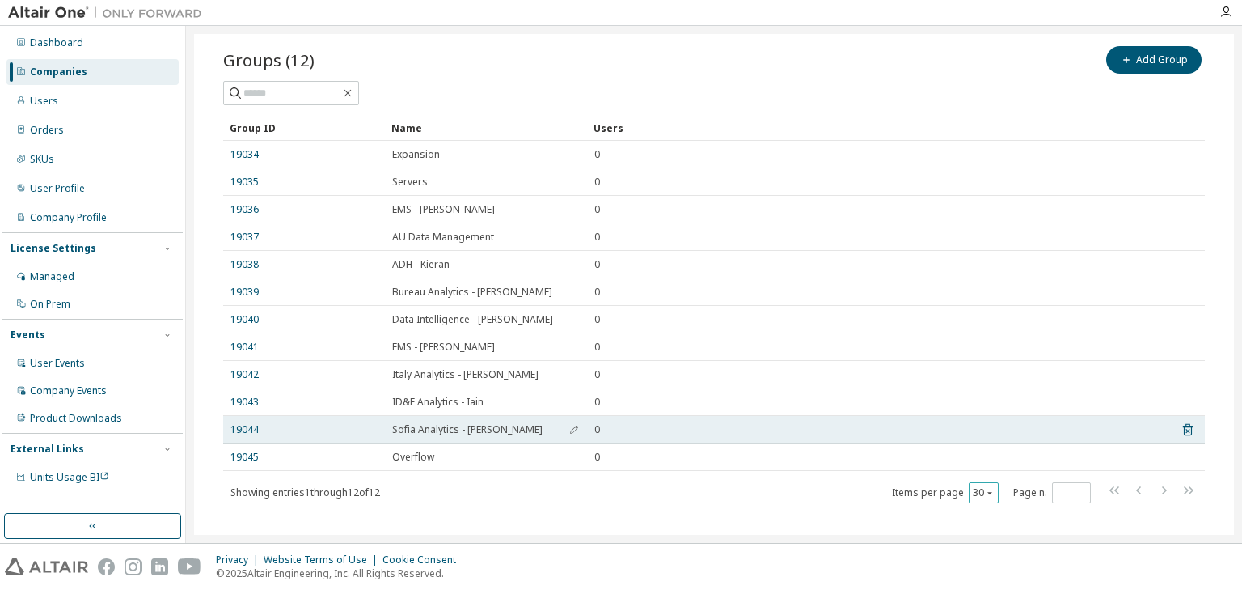
scroll to position [124, 0]
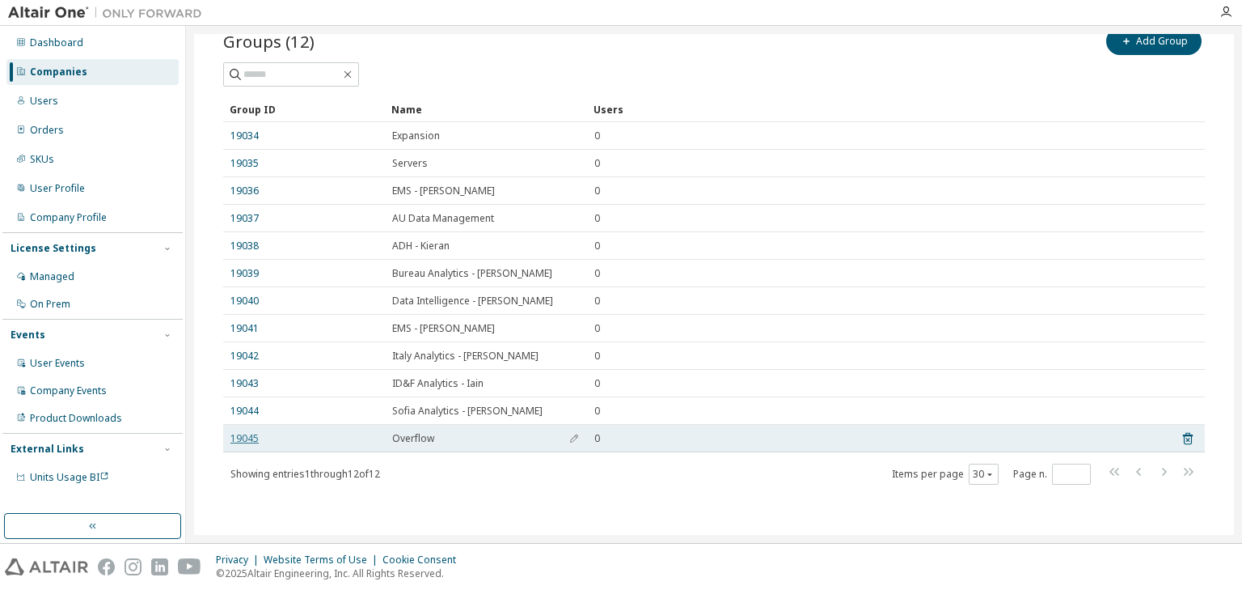
click at [246, 440] on link "19045" at bounding box center [245, 438] width 28 height 13
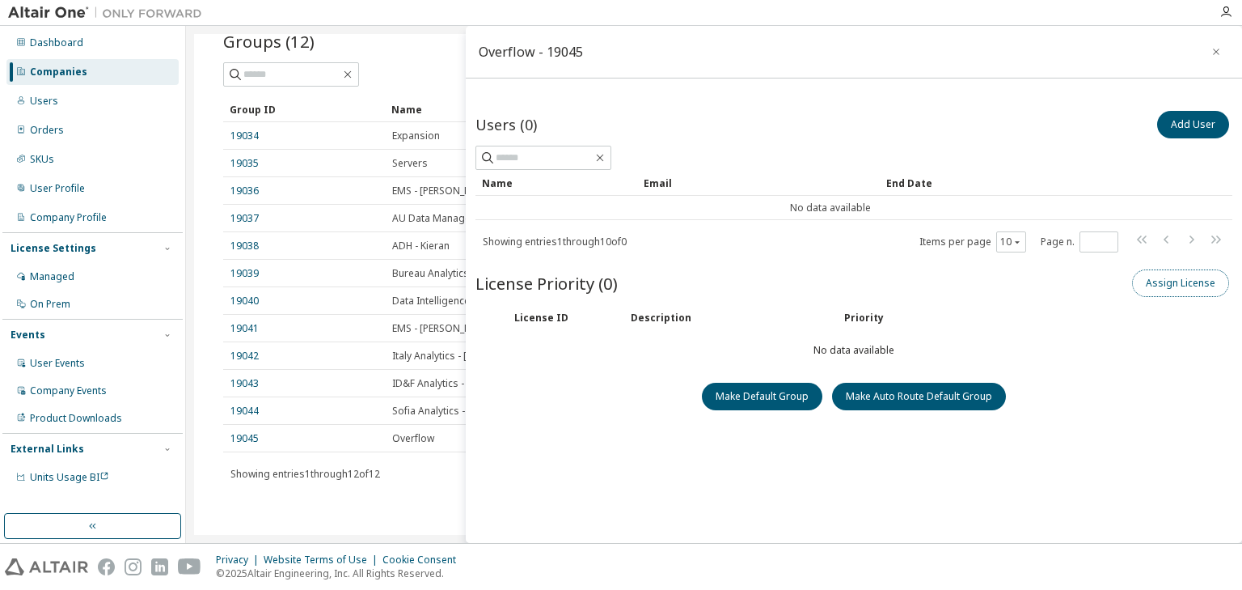
click at [1155, 288] on button "Assign License" at bounding box center [1180, 282] width 97 height 27
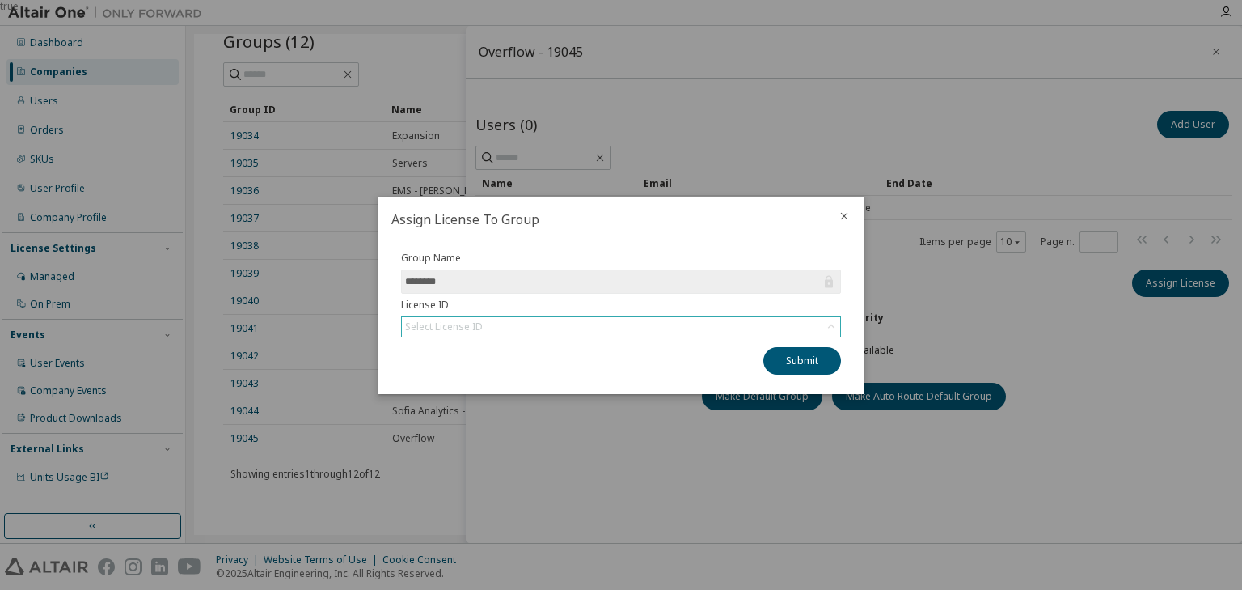
click at [726, 324] on div "Select License ID" at bounding box center [621, 326] width 438 height 19
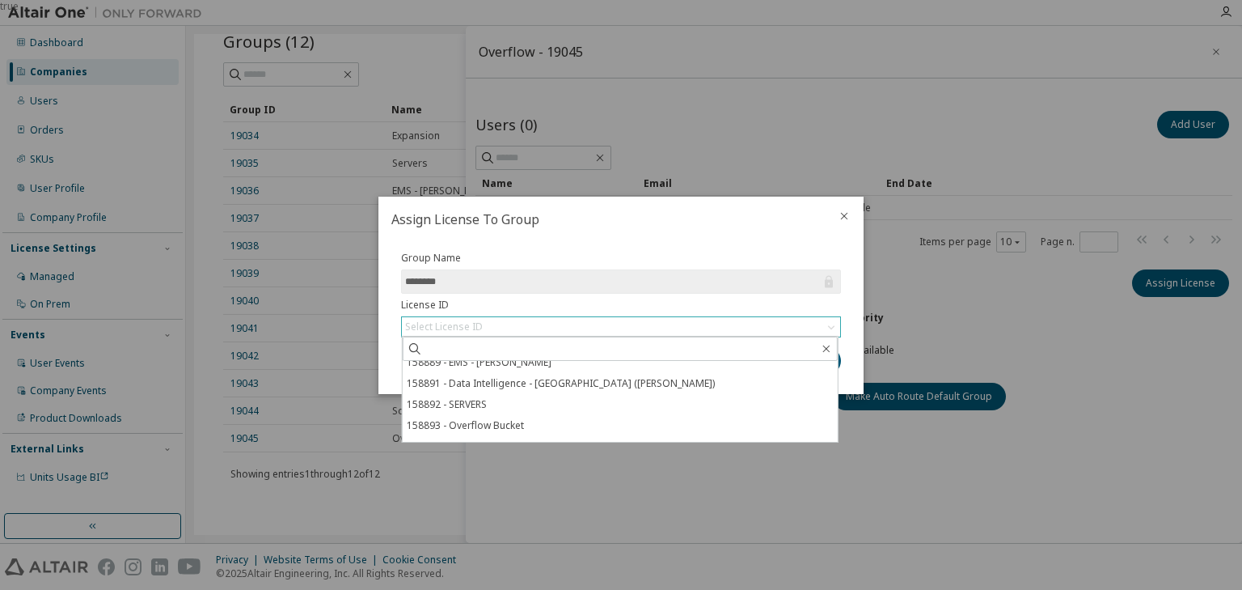
scroll to position [171, 0]
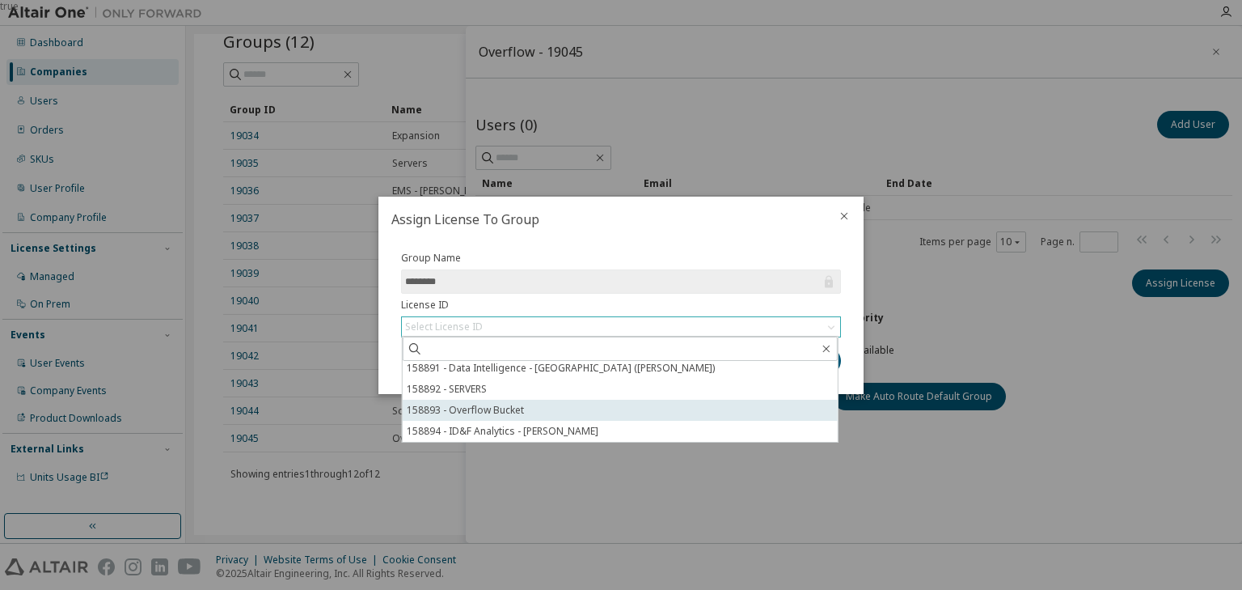
click at [561, 403] on li "158893 - Overflow Bucket" at bounding box center [620, 410] width 435 height 21
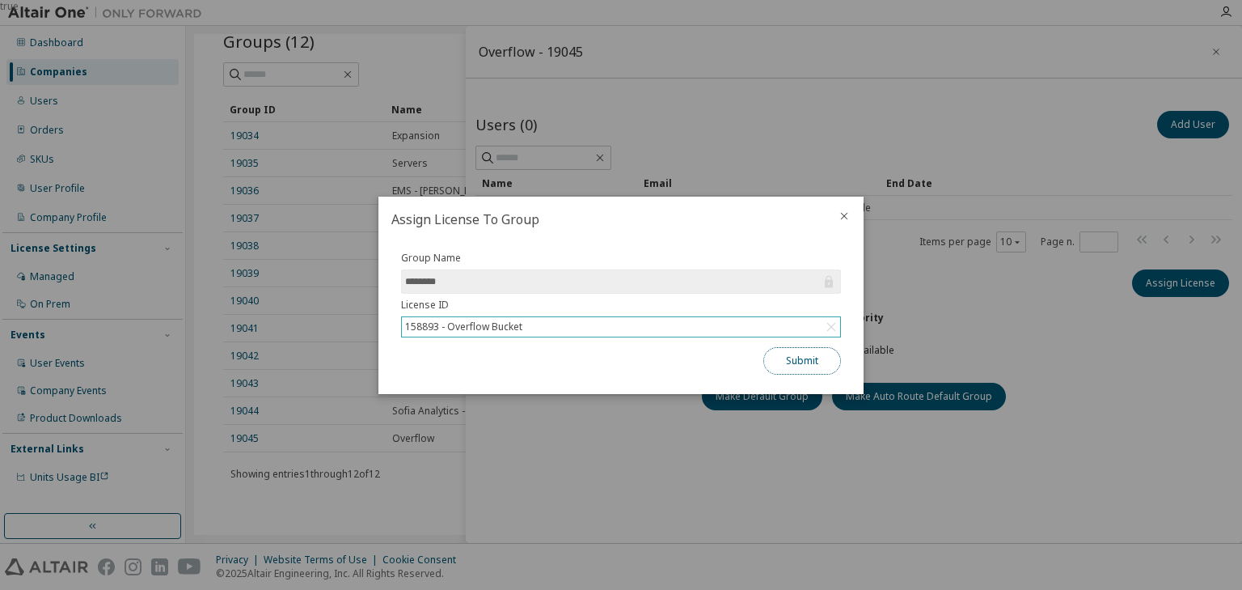
click at [803, 361] on button "Submit" at bounding box center [803, 360] width 78 height 27
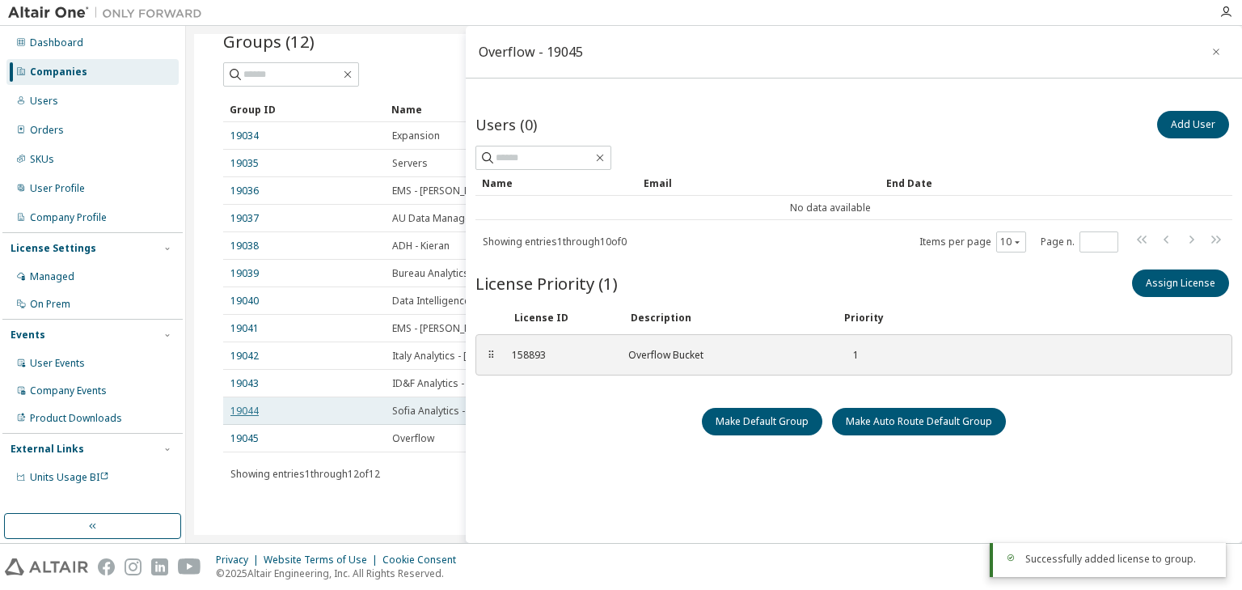
click at [254, 411] on link "19044" at bounding box center [245, 410] width 28 height 13
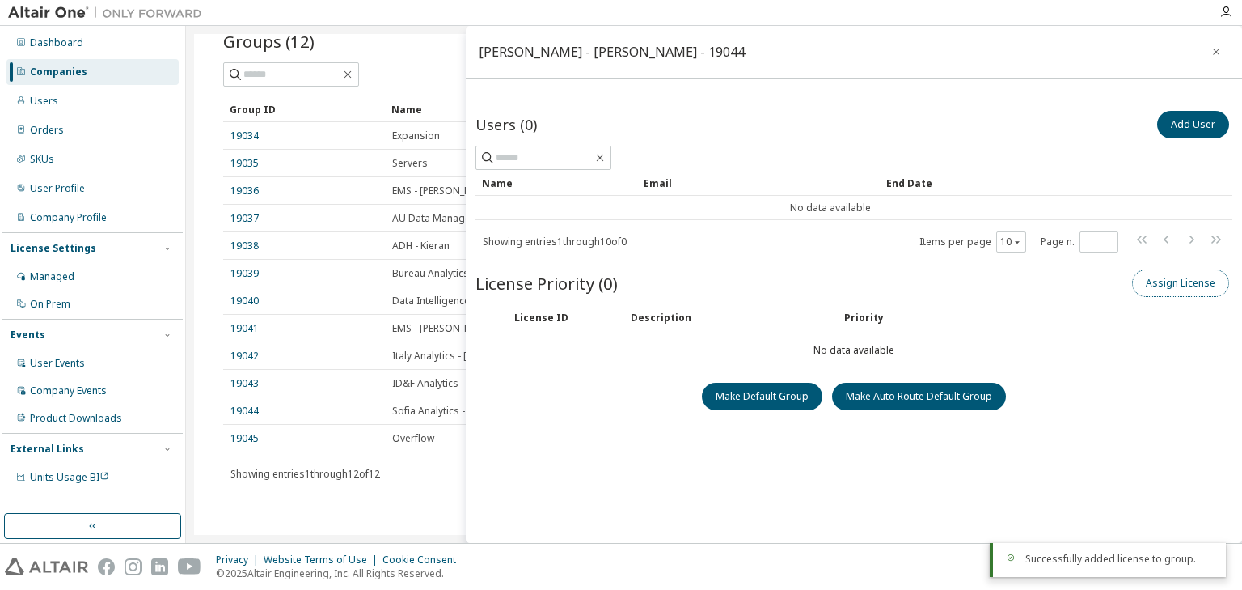
click at [1139, 285] on button "Assign License" at bounding box center [1180, 282] width 97 height 27
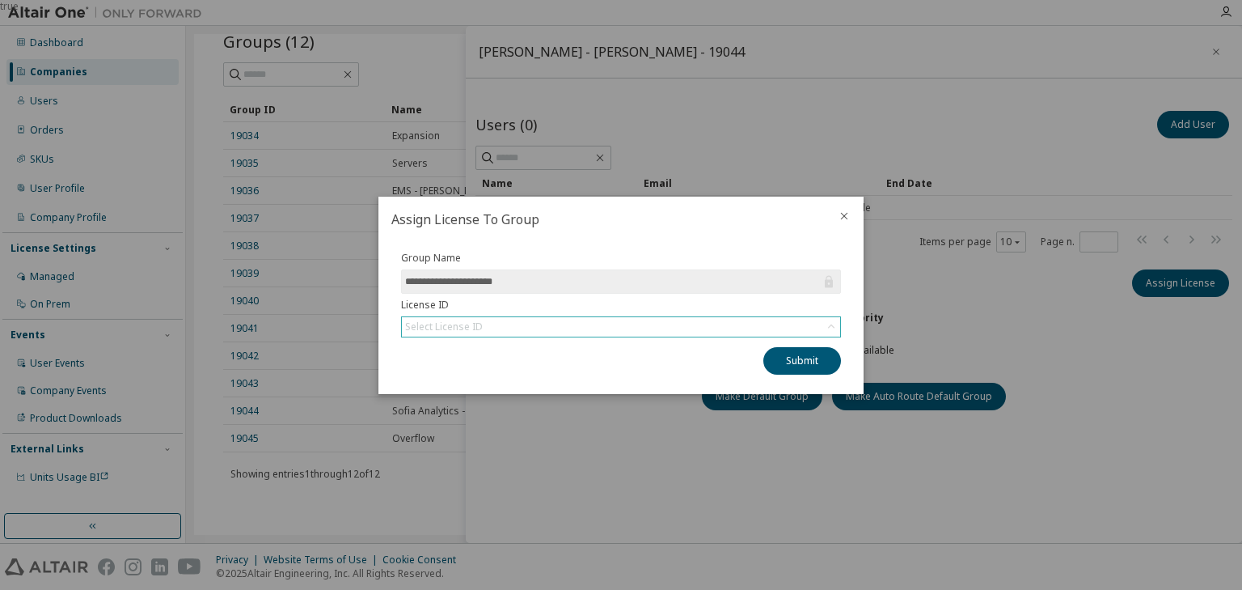
click at [689, 323] on div "Select License ID" at bounding box center [621, 326] width 438 height 19
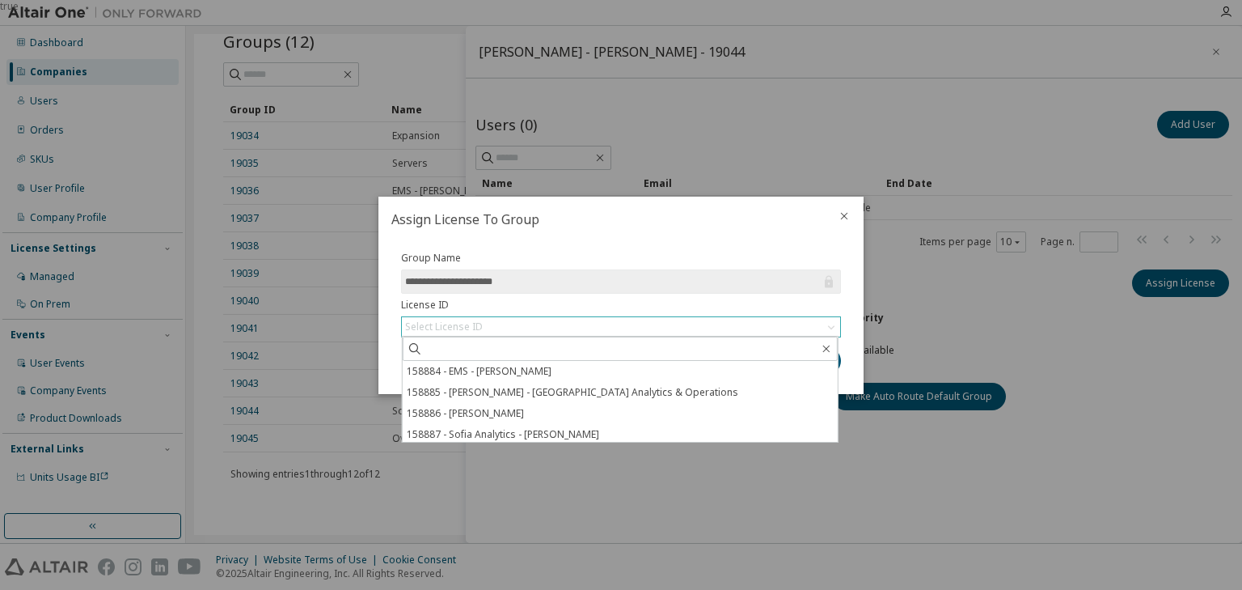
scroll to position [65, 0]
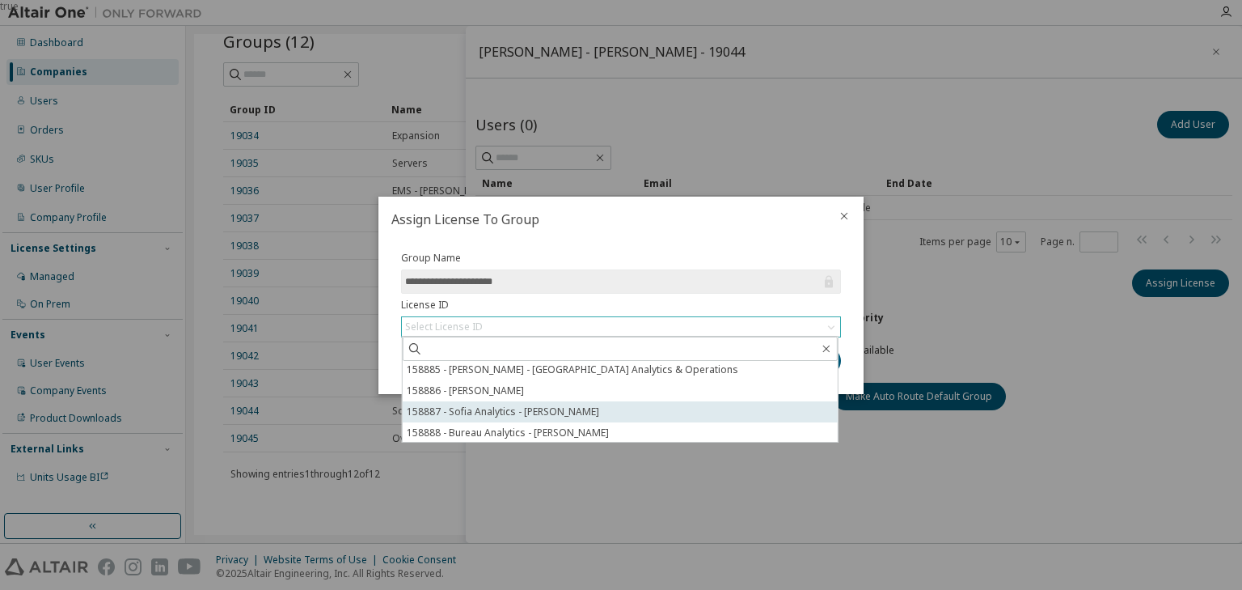
click at [574, 408] on li "158887 - Sofia Analytics - Alexander Samardzhiev" at bounding box center [620, 411] width 435 height 21
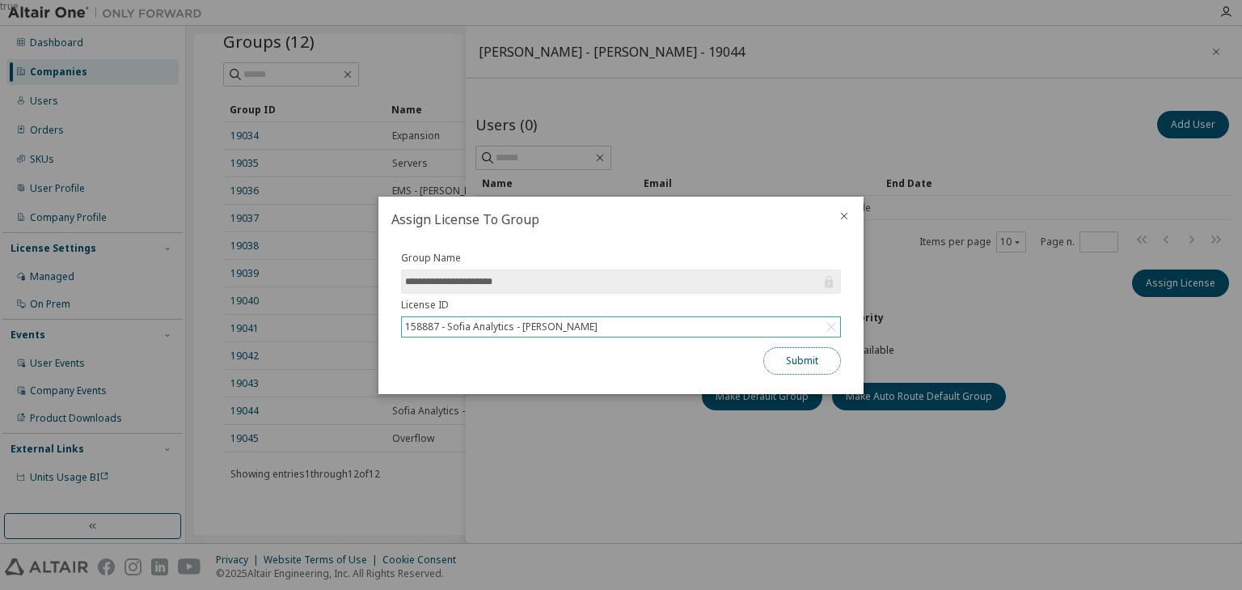
click at [803, 367] on button "Submit" at bounding box center [803, 360] width 78 height 27
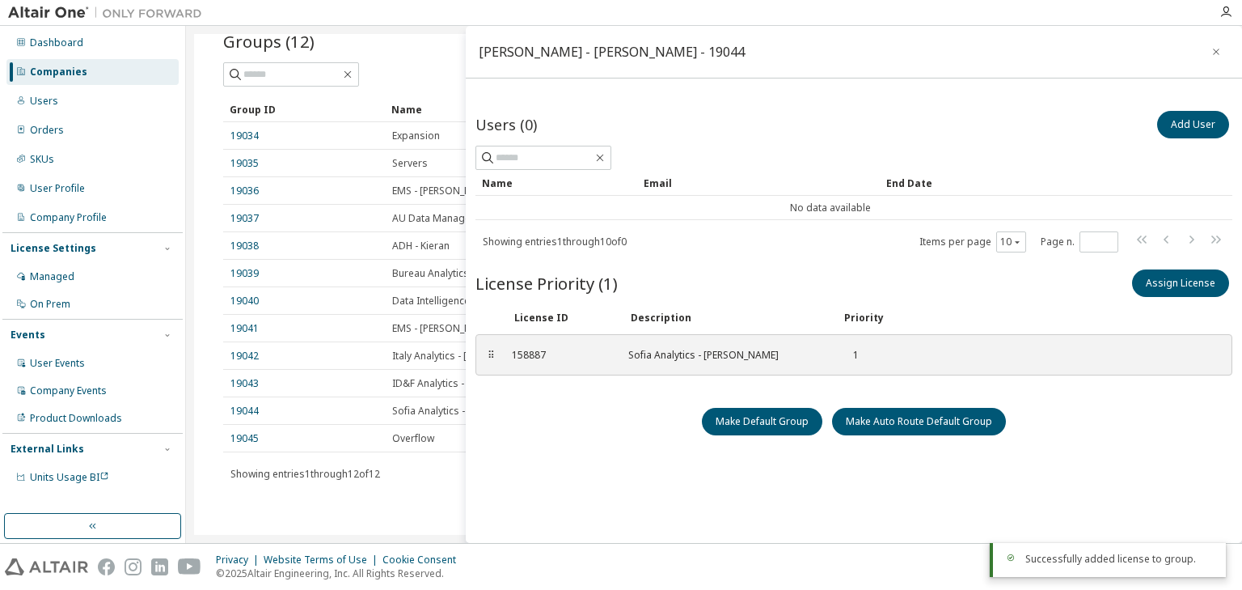
click at [399, 501] on div "Groups (12) Add Group Clear Load Save Save As Field Operator Value Select filte…" at bounding box center [714, 266] width 1021 height 522
click at [1211, 54] on icon "button" at bounding box center [1216, 51] width 11 height 13
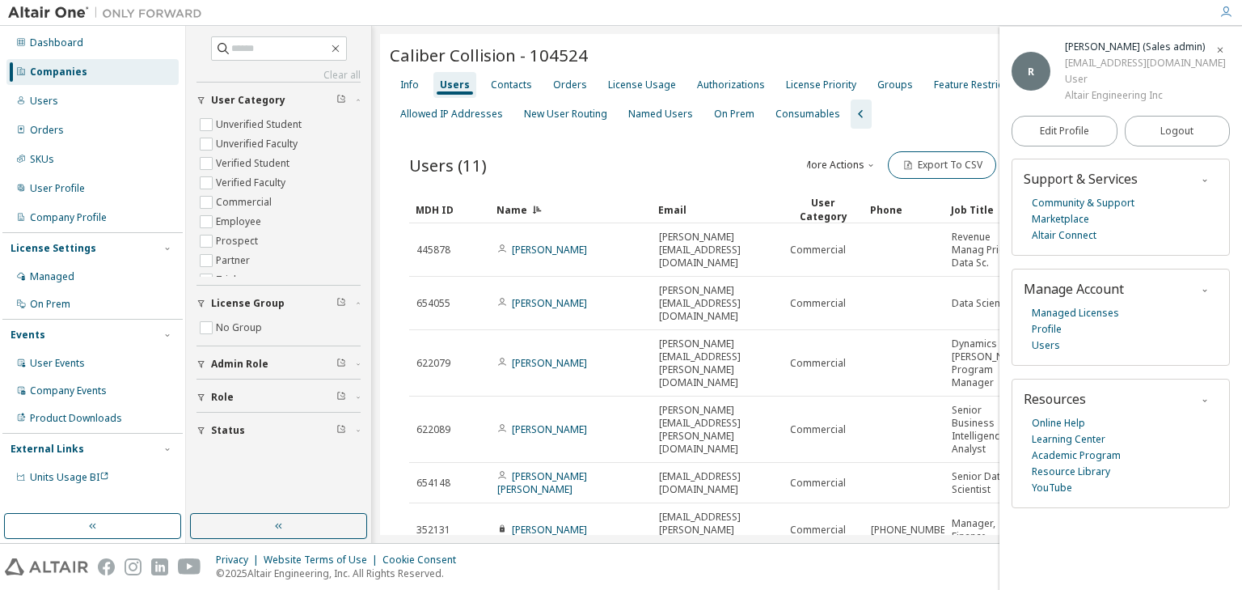
scroll to position [87, 0]
